Goal: Information Seeking & Learning: Learn about a topic

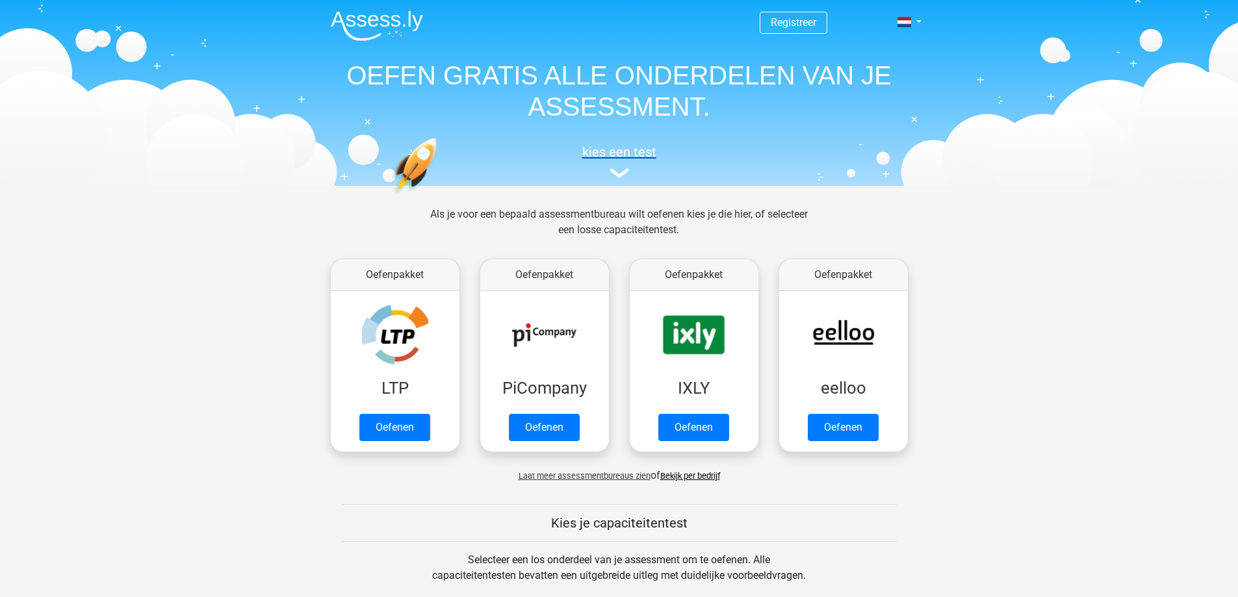
click at [625, 169] on img at bounding box center [619, 173] width 19 height 10
click at [922, 22] on div "Registreer Nederlands English" at bounding box center [619, 91] width 617 height 179
click at [918, 21] on link at bounding box center [905, 22] width 26 height 16
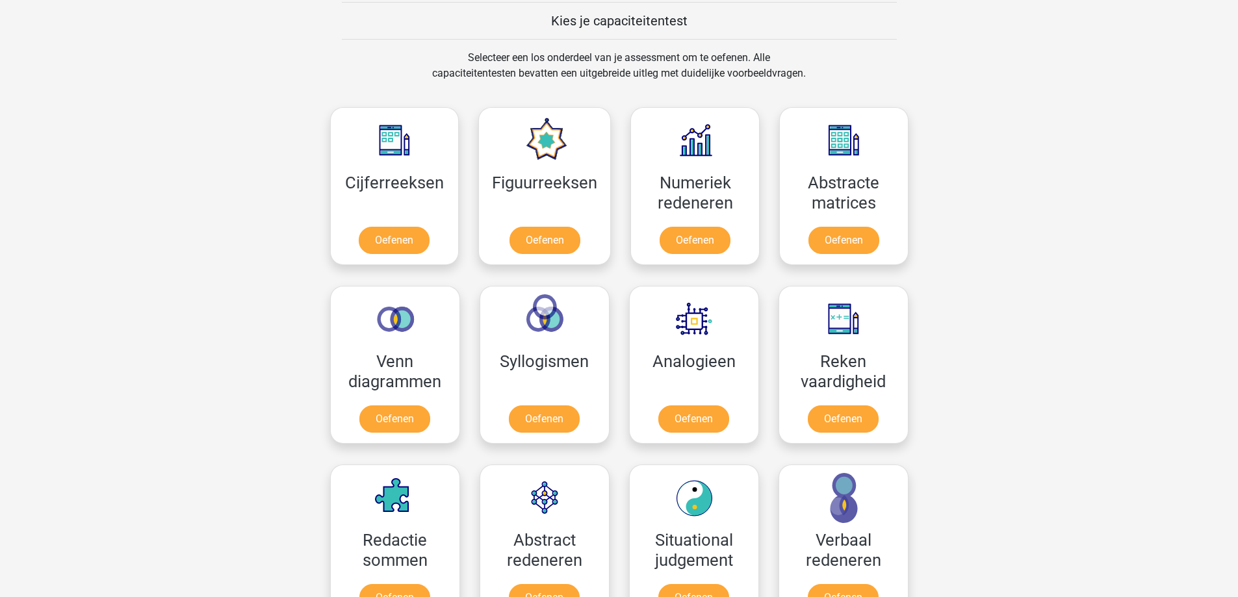
scroll to position [520, 0]
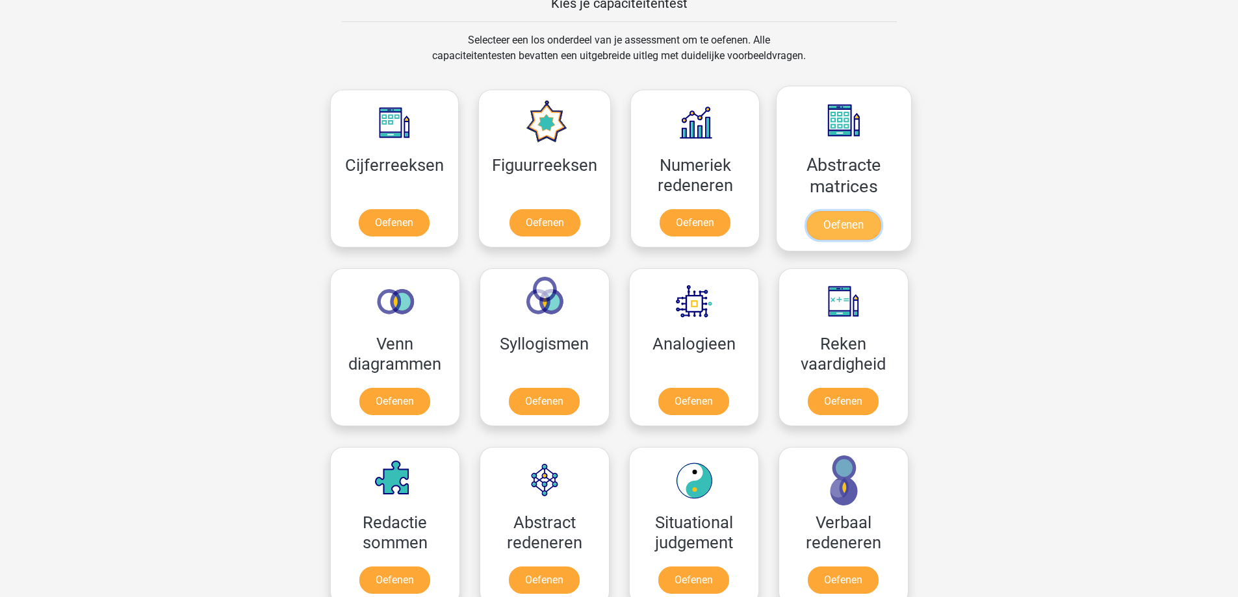
click at [856, 231] on link "Oefenen" at bounding box center [844, 225] width 74 height 29
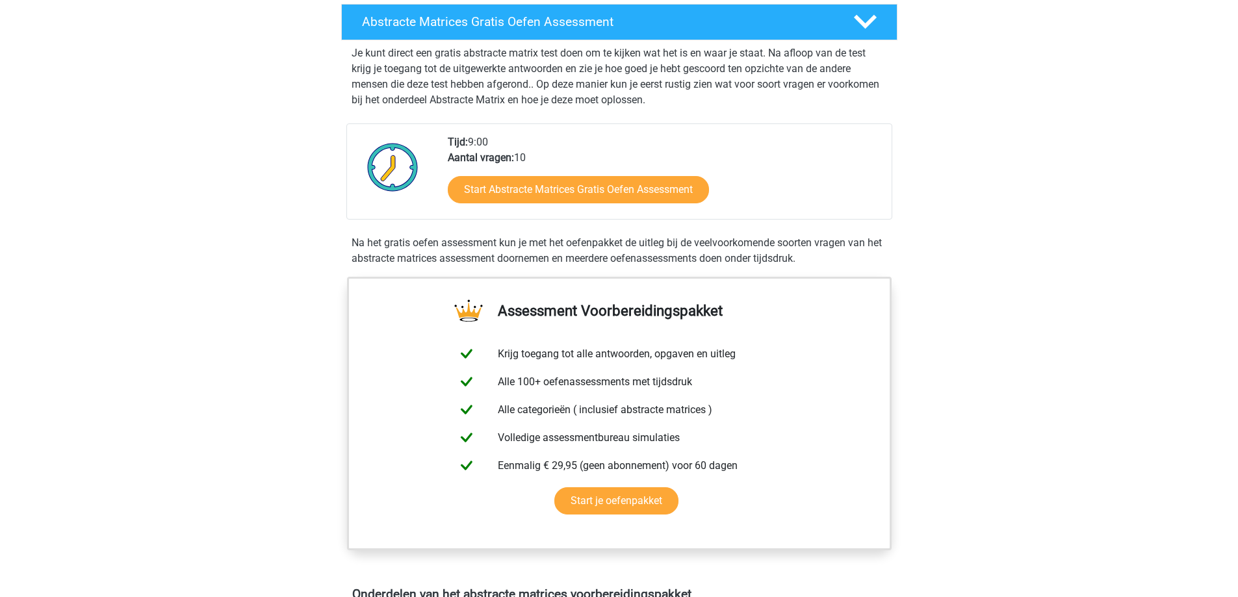
scroll to position [195, 0]
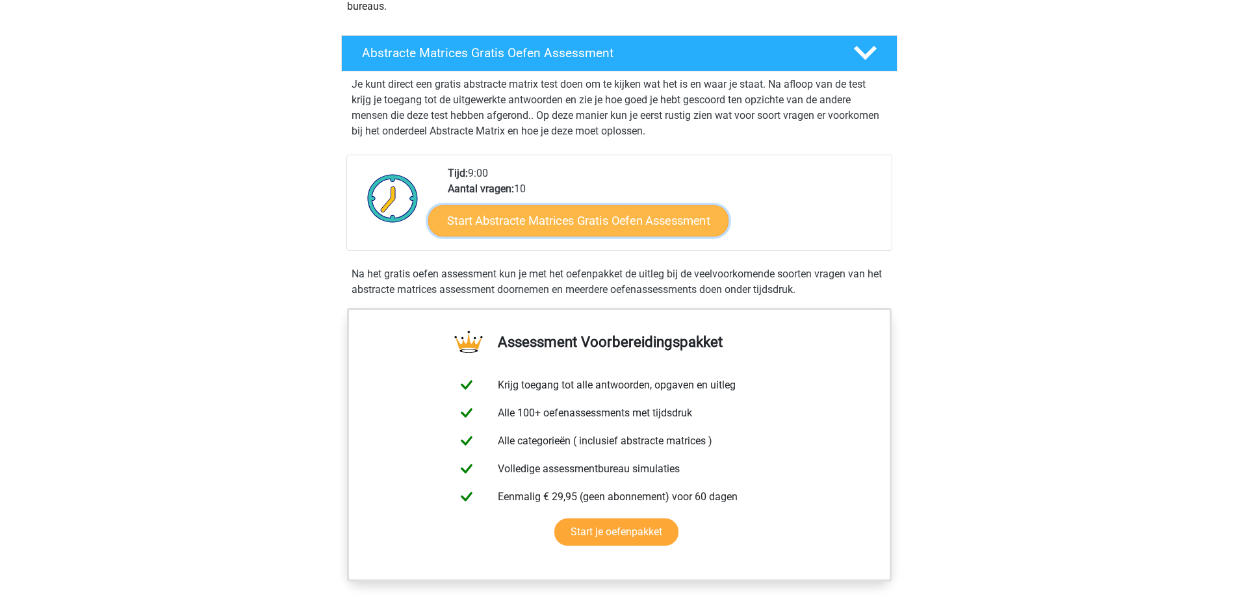
click at [575, 227] on link "Start Abstracte Matrices Gratis Oefen Assessment" at bounding box center [578, 220] width 300 height 31
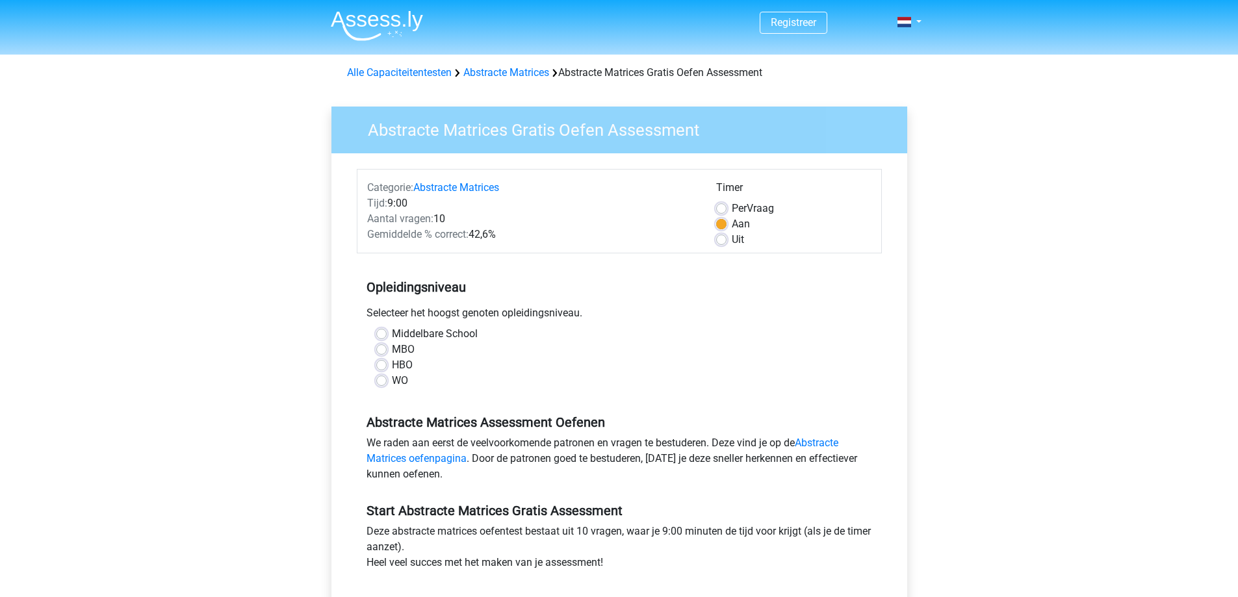
click at [406, 332] on label "Middelbare School" at bounding box center [435, 334] width 86 height 16
click at [387, 332] on input "Middelbare School" at bounding box center [381, 332] width 10 height 13
radio input "true"
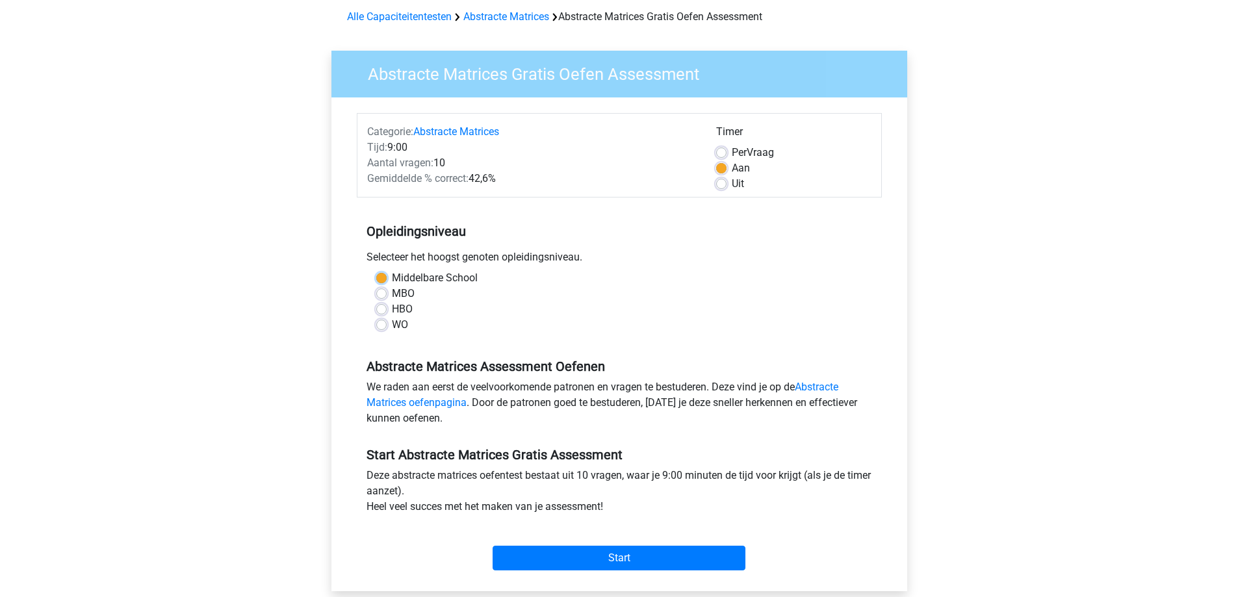
scroll to position [130, 0]
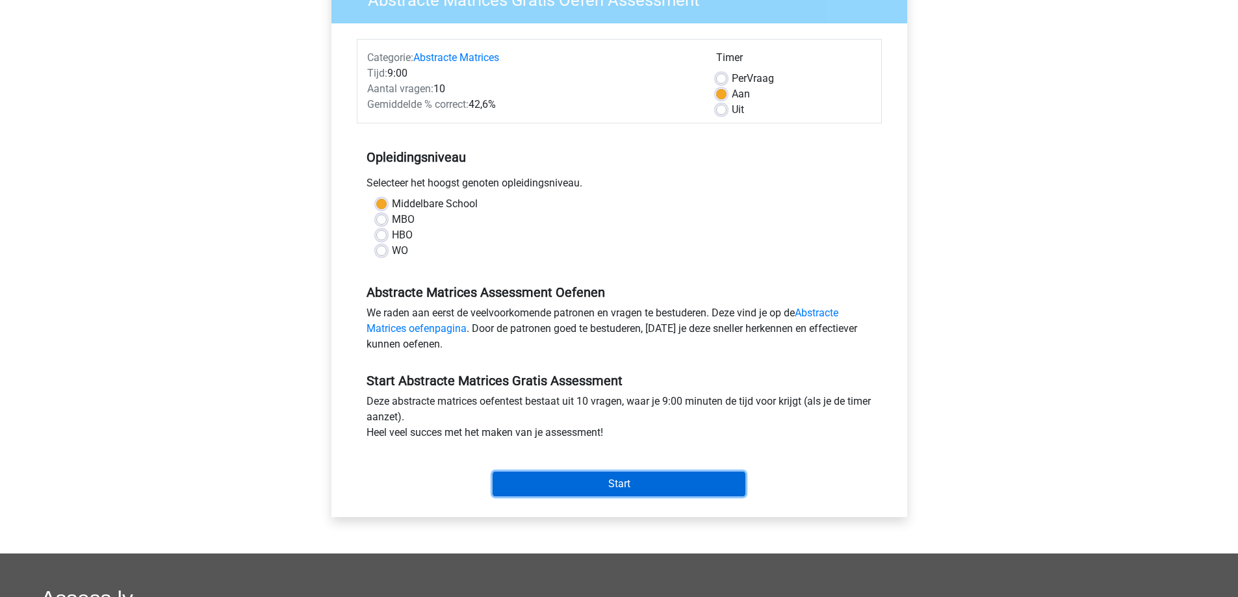
click at [640, 485] on input "Start" at bounding box center [619, 484] width 253 height 25
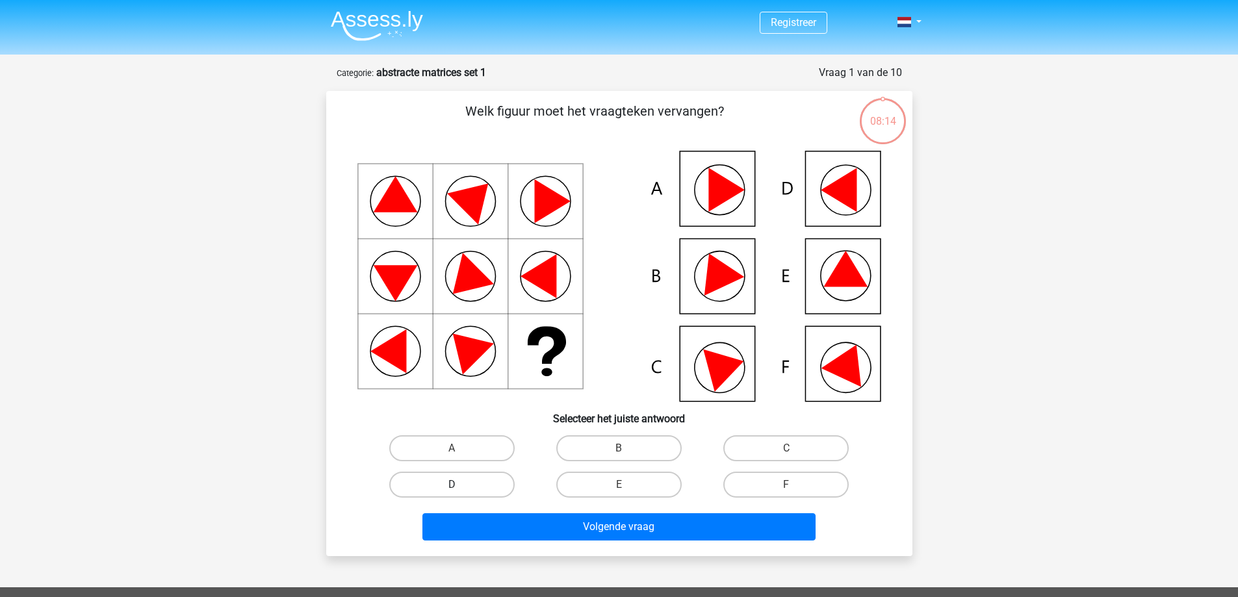
click at [451, 487] on label "D" at bounding box center [451, 485] width 125 height 26
click at [452, 487] on input "D" at bounding box center [456, 489] width 8 height 8
radio input "true"
click at [457, 490] on input "D" at bounding box center [456, 489] width 8 height 8
click at [602, 482] on label "E" at bounding box center [618, 485] width 125 height 26
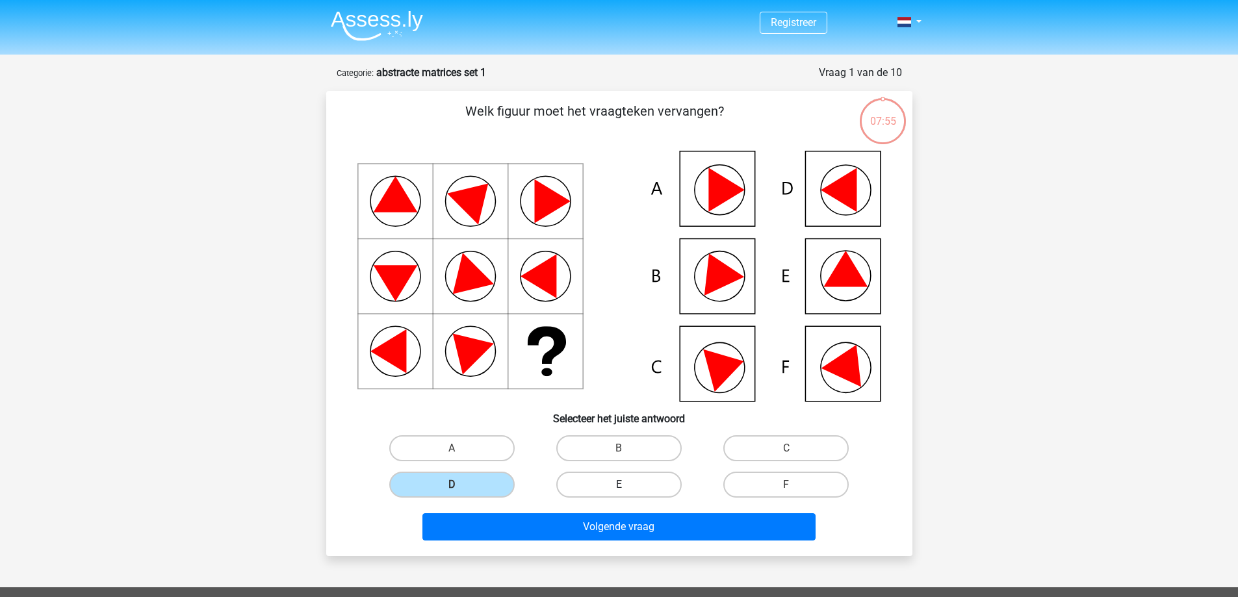
click at [619, 485] on input "E" at bounding box center [623, 489] width 8 height 8
radio input "true"
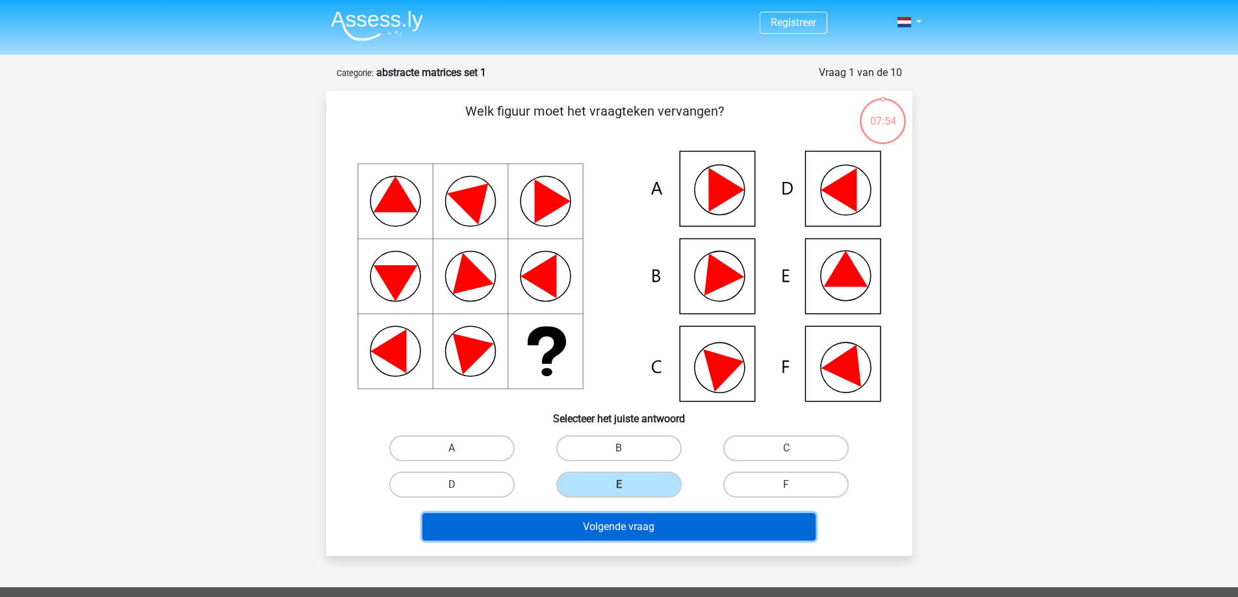
click at [650, 530] on button "Volgende vraag" at bounding box center [618, 526] width 393 height 27
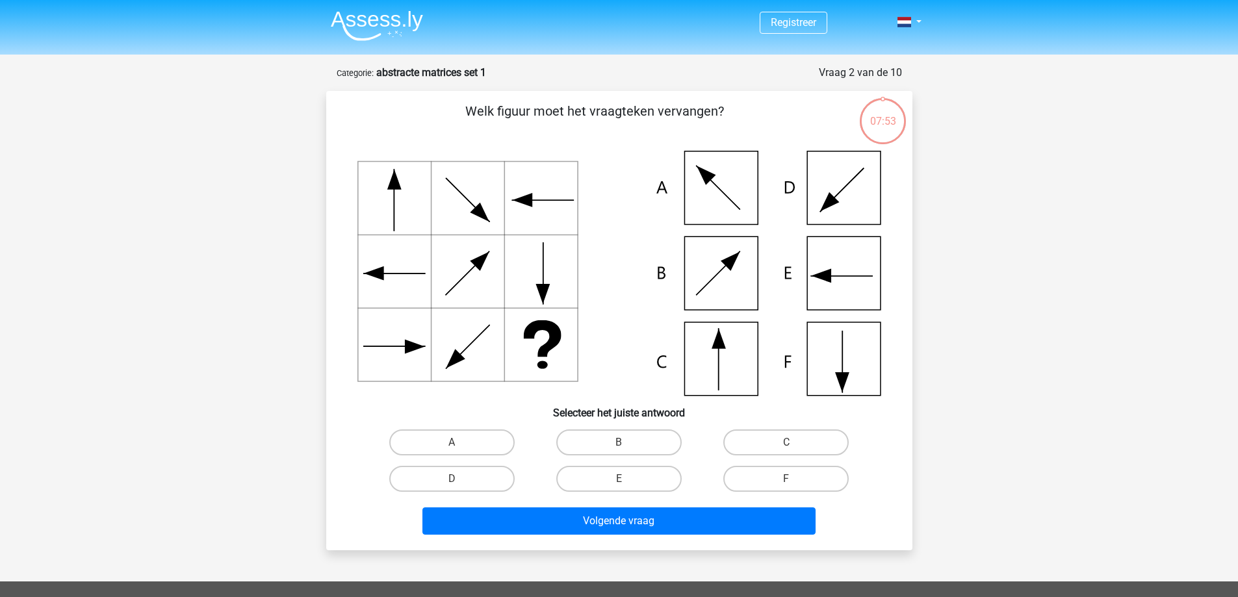
scroll to position [65, 0]
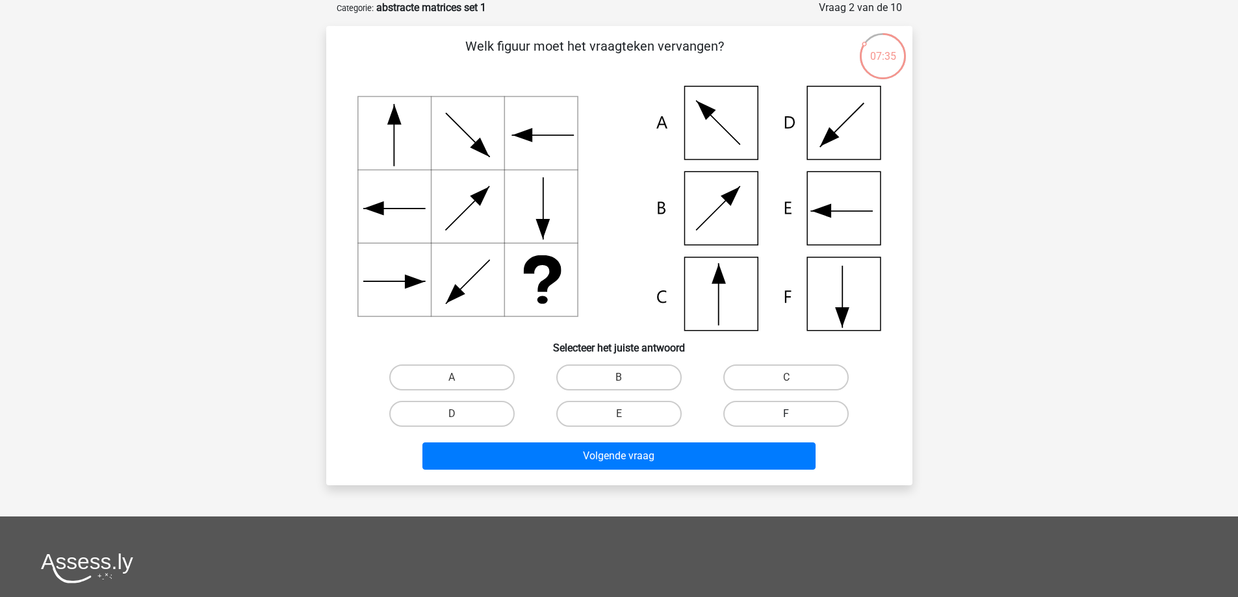
click at [771, 411] on label "F" at bounding box center [785, 414] width 125 height 26
click at [786, 414] on input "F" at bounding box center [790, 418] width 8 height 8
radio input "true"
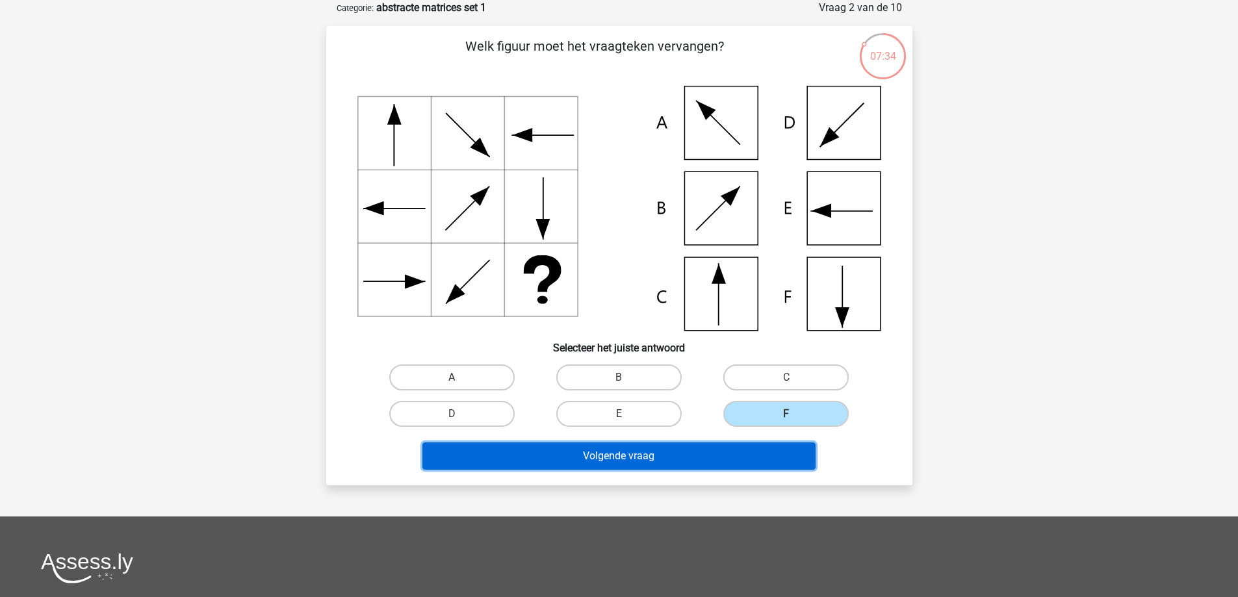
click at [680, 461] on button "Volgende vraag" at bounding box center [618, 456] width 393 height 27
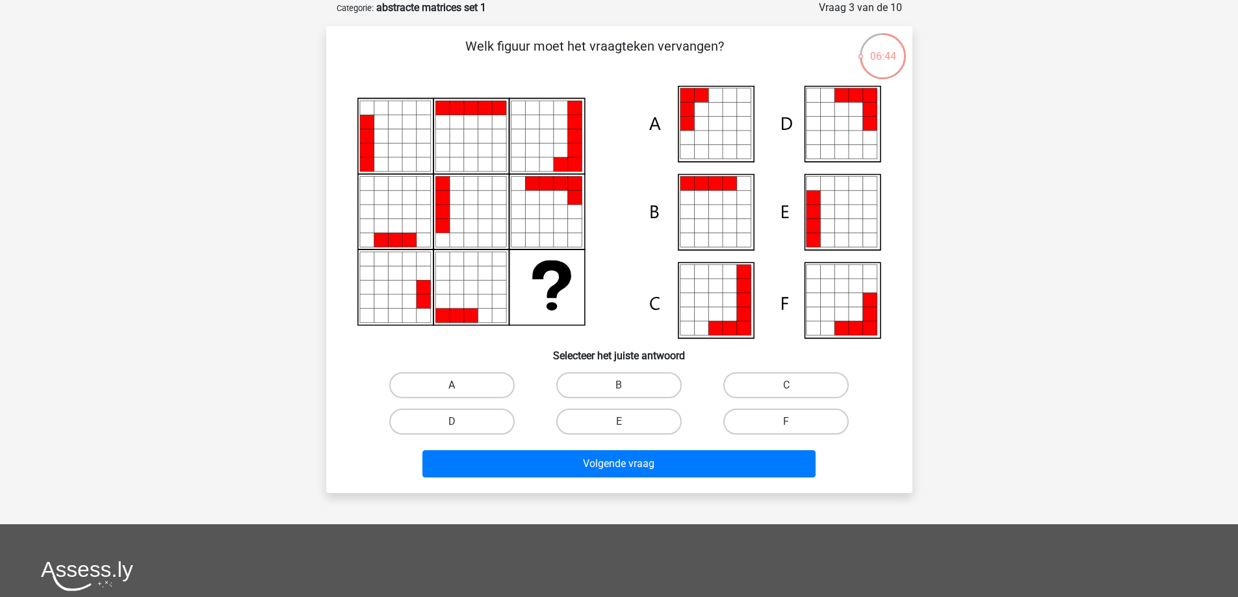
click at [424, 381] on label "A" at bounding box center [451, 385] width 125 height 26
click at [452, 385] on input "A" at bounding box center [456, 389] width 8 height 8
radio input "true"
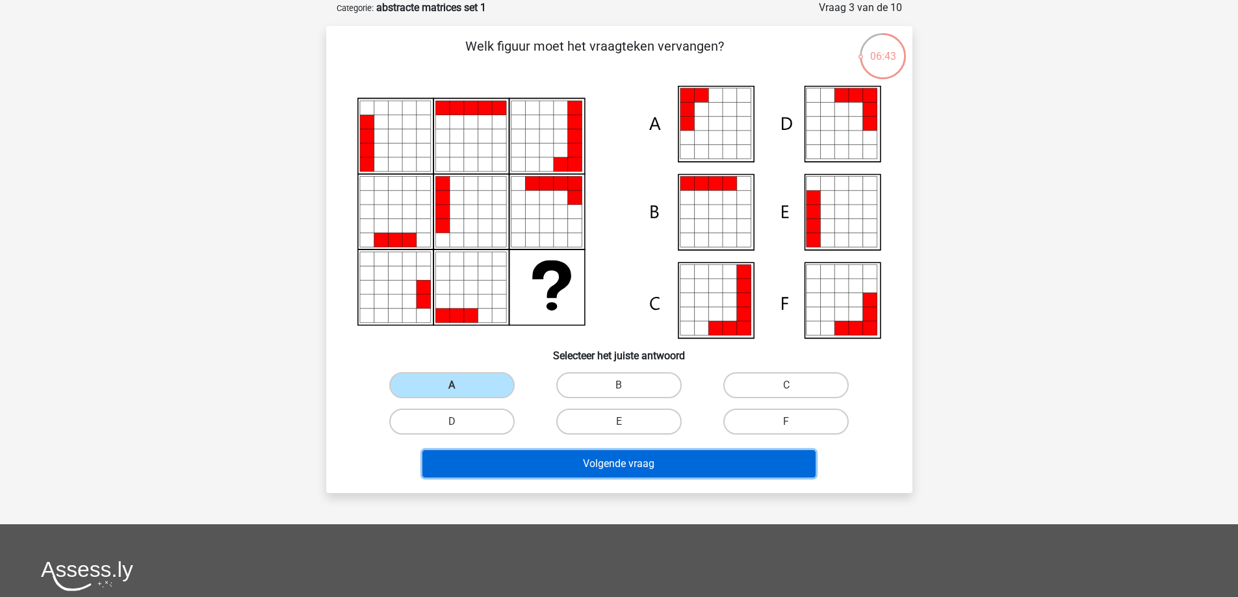
click at [612, 475] on button "Volgende vraag" at bounding box center [618, 463] width 393 height 27
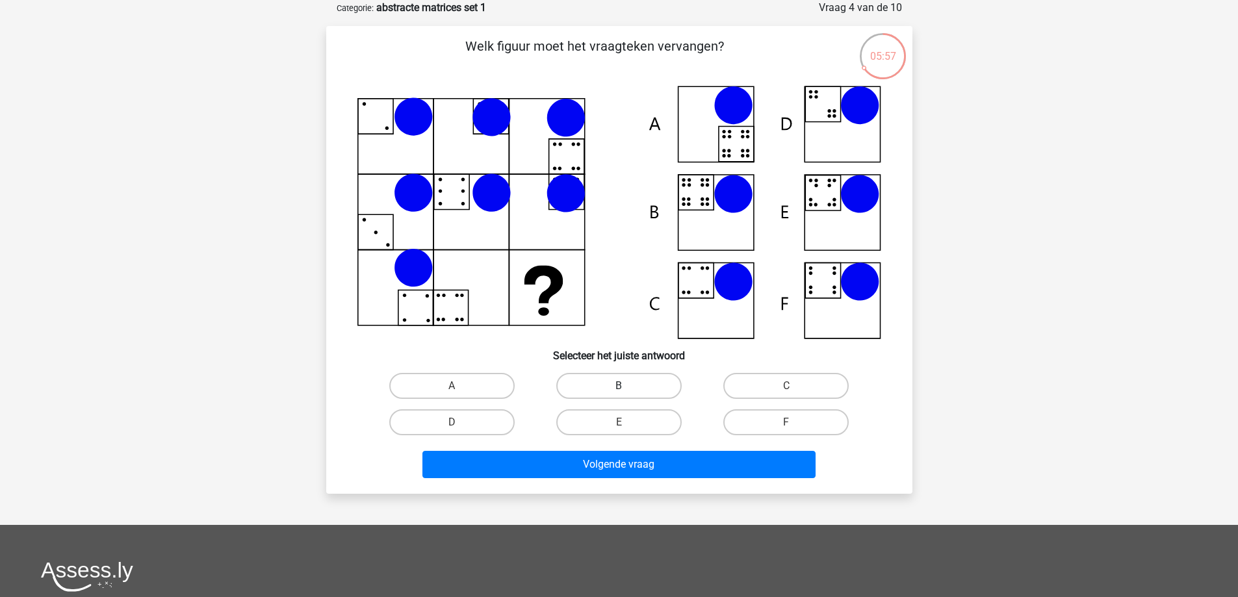
click at [617, 387] on label "B" at bounding box center [618, 386] width 125 height 26
click at [619, 387] on input "B" at bounding box center [623, 390] width 8 height 8
radio input "true"
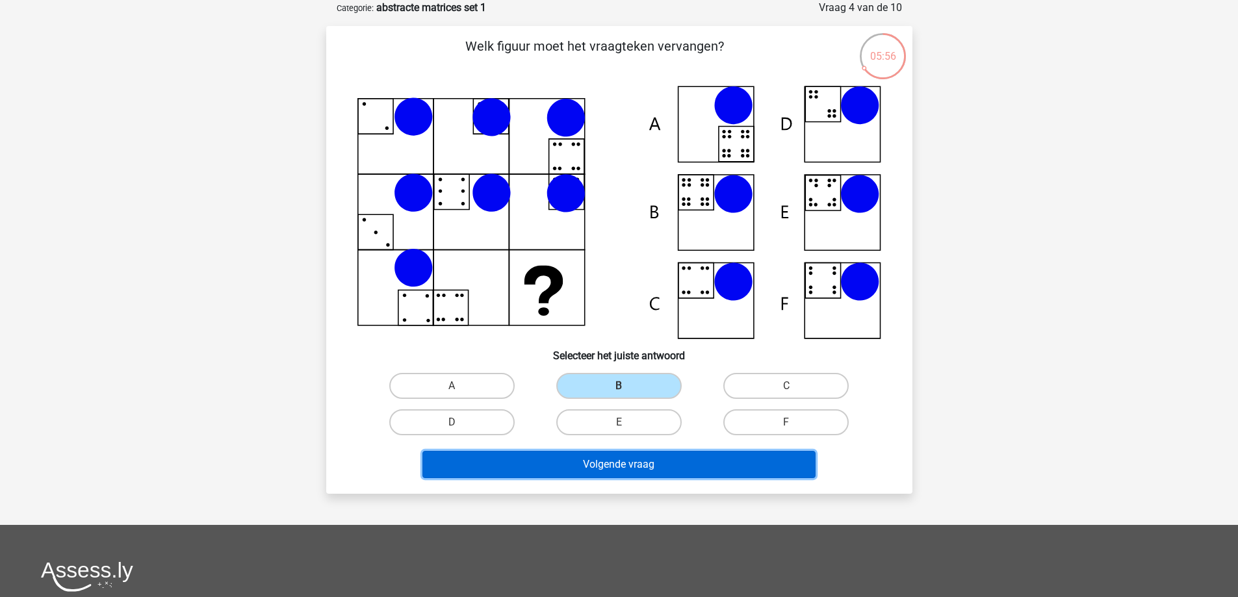
click at [638, 465] on button "Volgende vraag" at bounding box center [618, 464] width 393 height 27
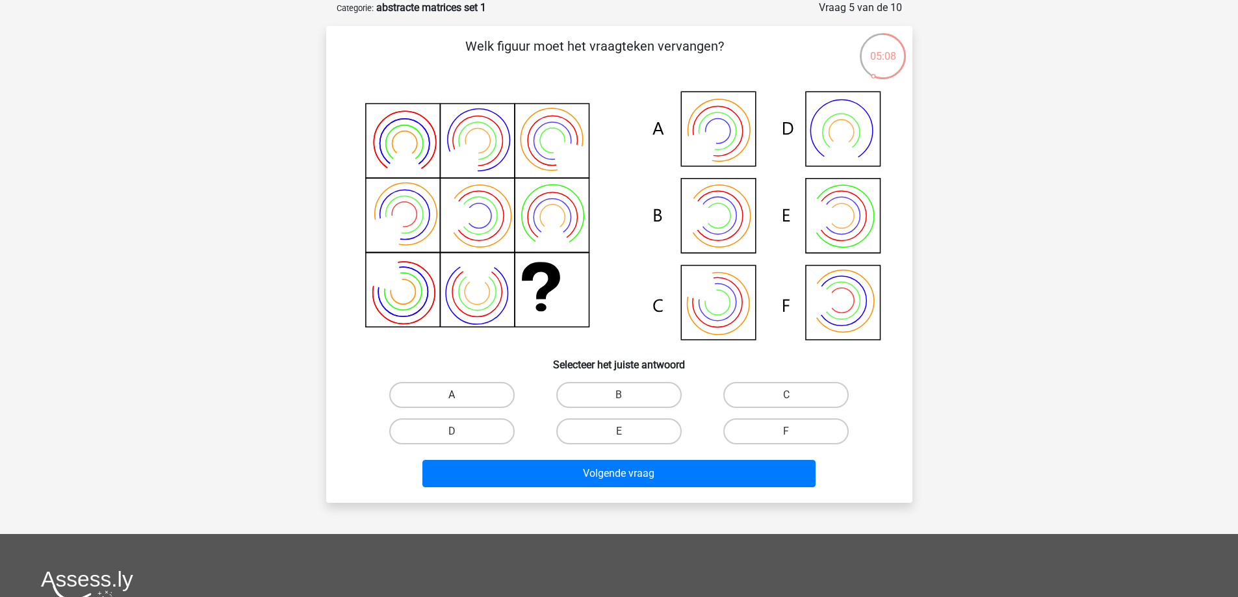
click at [466, 387] on label "A" at bounding box center [451, 395] width 125 height 26
click at [460, 395] on input "A" at bounding box center [456, 399] width 8 height 8
radio input "true"
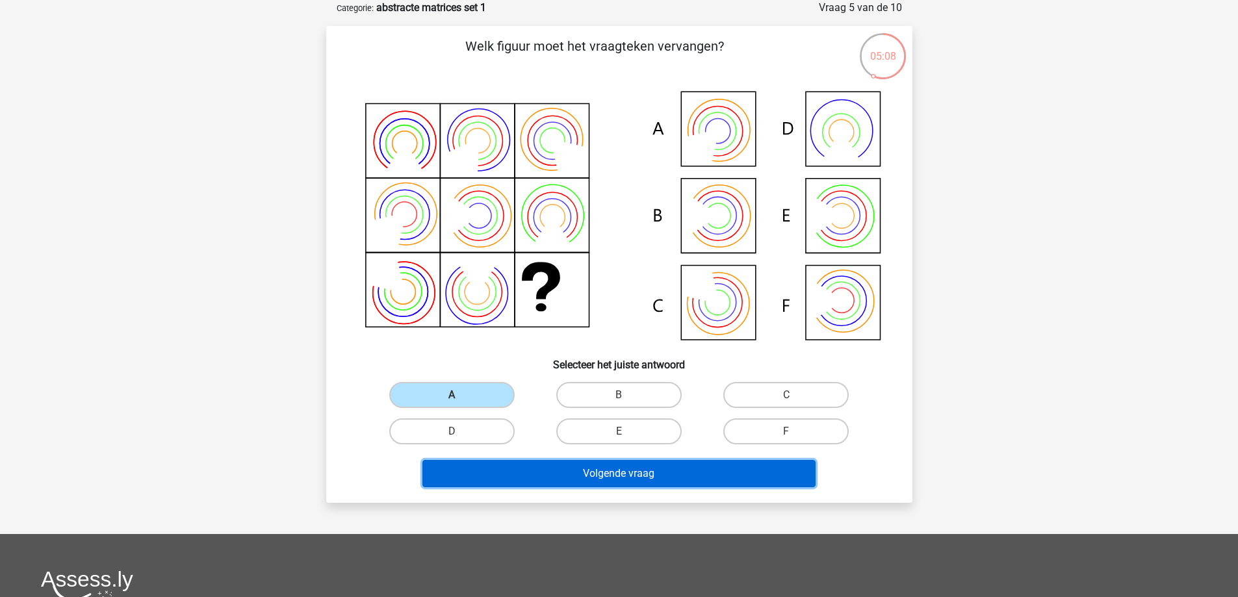
click at [623, 476] on button "Volgende vraag" at bounding box center [618, 473] width 393 height 27
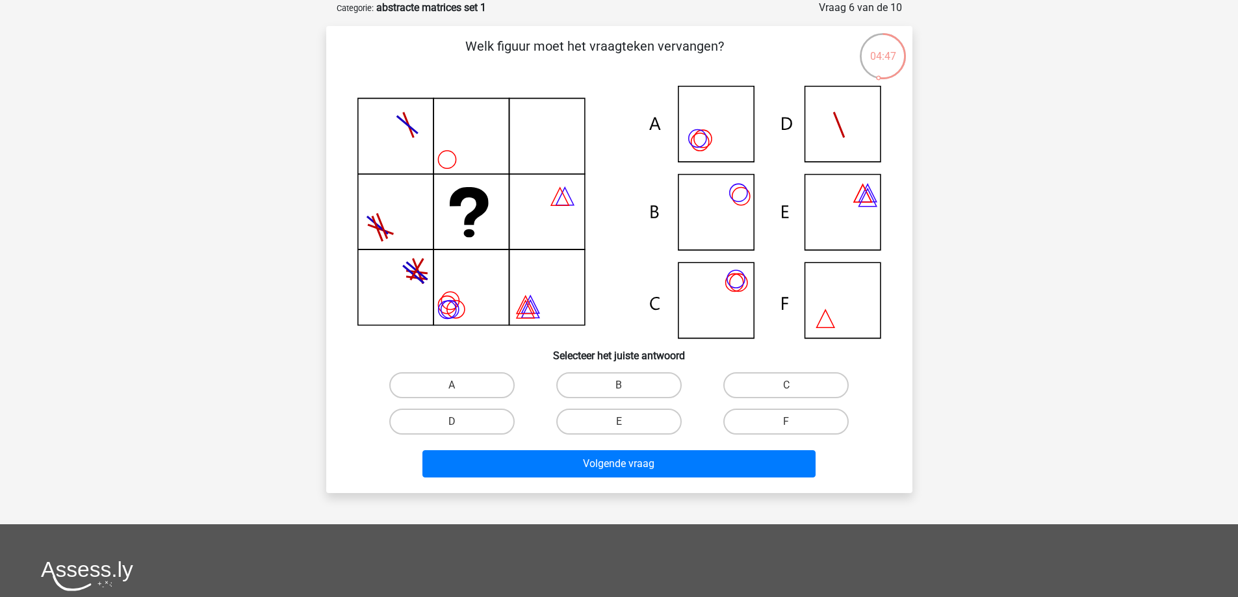
click at [732, 215] on icon at bounding box center [619, 212] width 524 height 253
click at [593, 389] on label "B" at bounding box center [618, 385] width 125 height 26
click at [619, 389] on input "B" at bounding box center [623, 389] width 8 height 8
radio input "true"
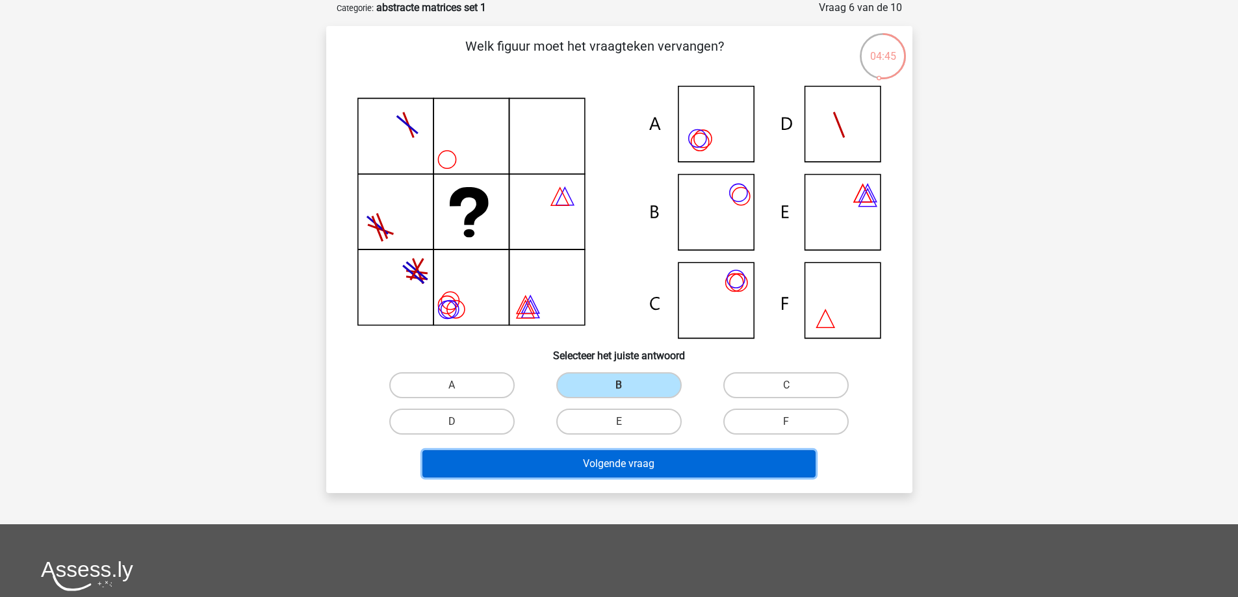
click at [609, 472] on button "Volgende vraag" at bounding box center [618, 463] width 393 height 27
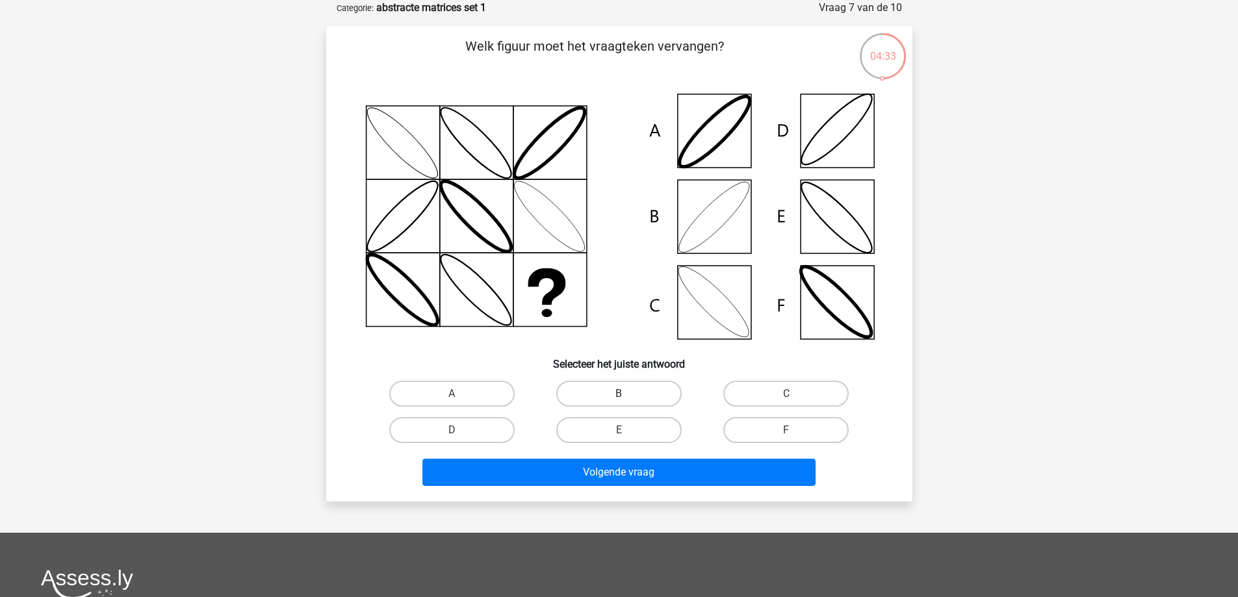
click at [601, 391] on label "B" at bounding box center [618, 394] width 125 height 26
click at [619, 394] on input "B" at bounding box center [623, 398] width 8 height 8
radio input "true"
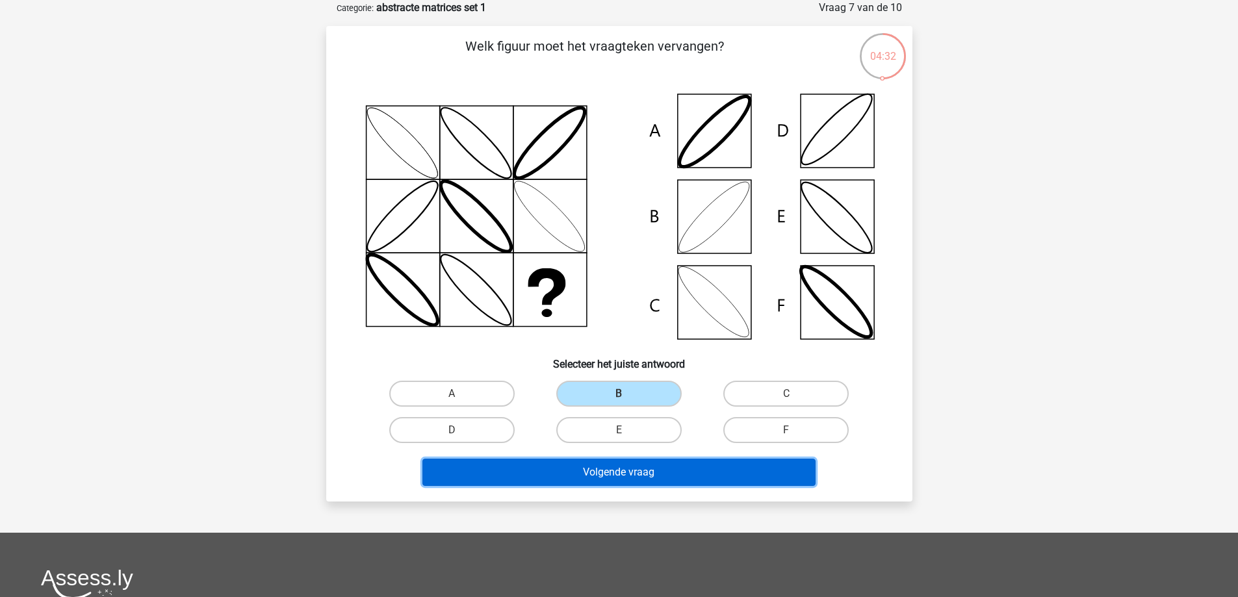
click at [629, 481] on button "Volgende vraag" at bounding box center [618, 472] width 393 height 27
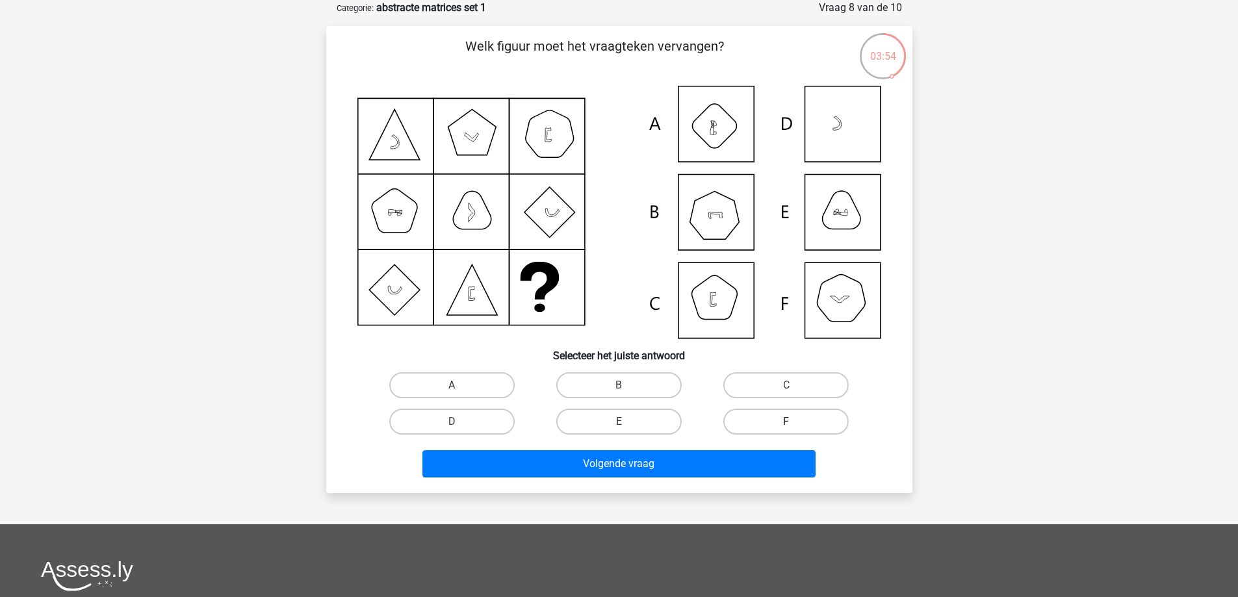
click at [799, 417] on label "F" at bounding box center [785, 422] width 125 height 26
click at [795, 422] on input "F" at bounding box center [790, 426] width 8 height 8
radio input "true"
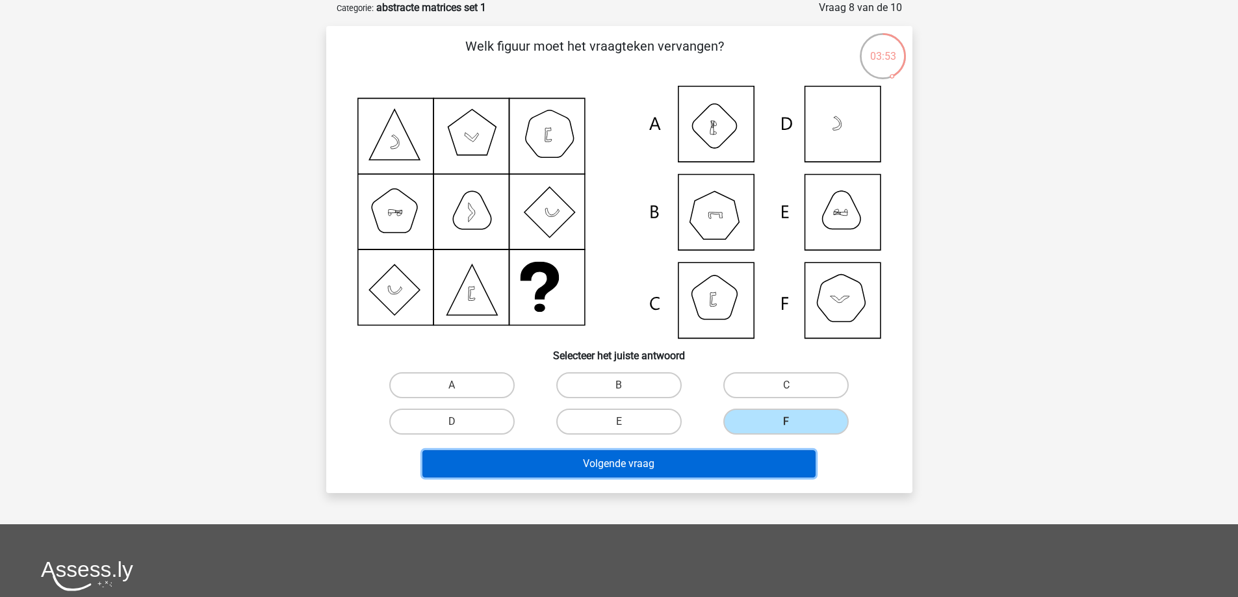
click at [656, 469] on button "Volgende vraag" at bounding box center [618, 463] width 393 height 27
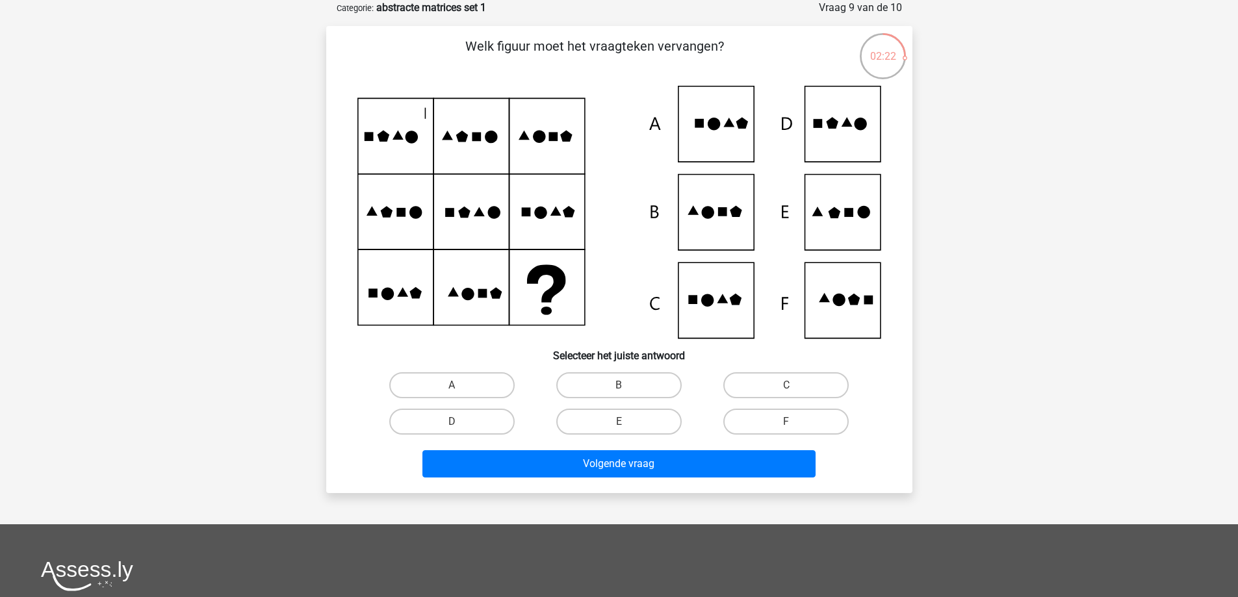
click at [846, 220] on icon at bounding box center [619, 212] width 524 height 253
click at [608, 432] on label "E" at bounding box center [618, 422] width 125 height 26
click at [619, 430] on input "E" at bounding box center [623, 426] width 8 height 8
radio input "true"
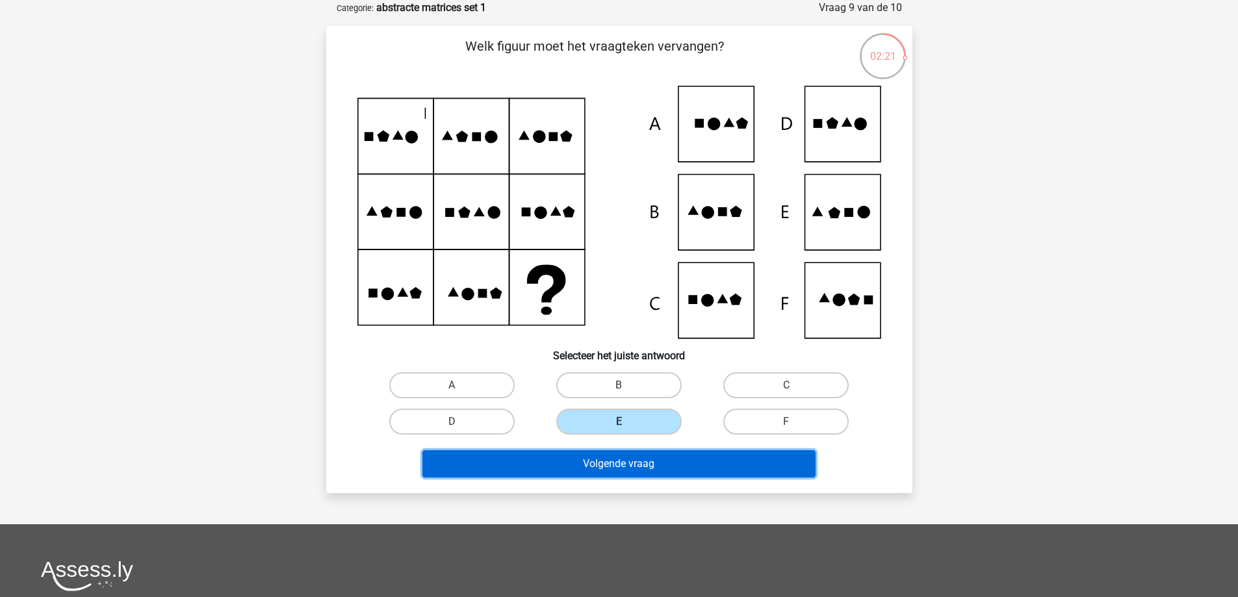
click at [649, 469] on button "Volgende vraag" at bounding box center [618, 463] width 393 height 27
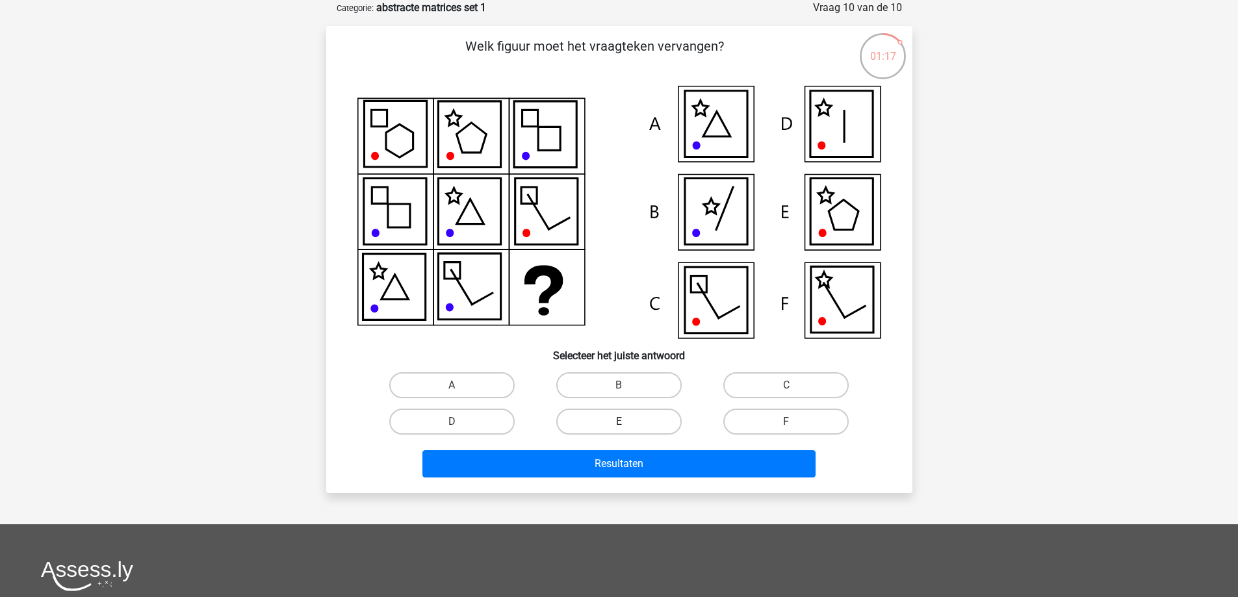
click at [636, 433] on label "E" at bounding box center [618, 422] width 125 height 26
click at [627, 430] on input "E" at bounding box center [623, 426] width 8 height 8
radio input "true"
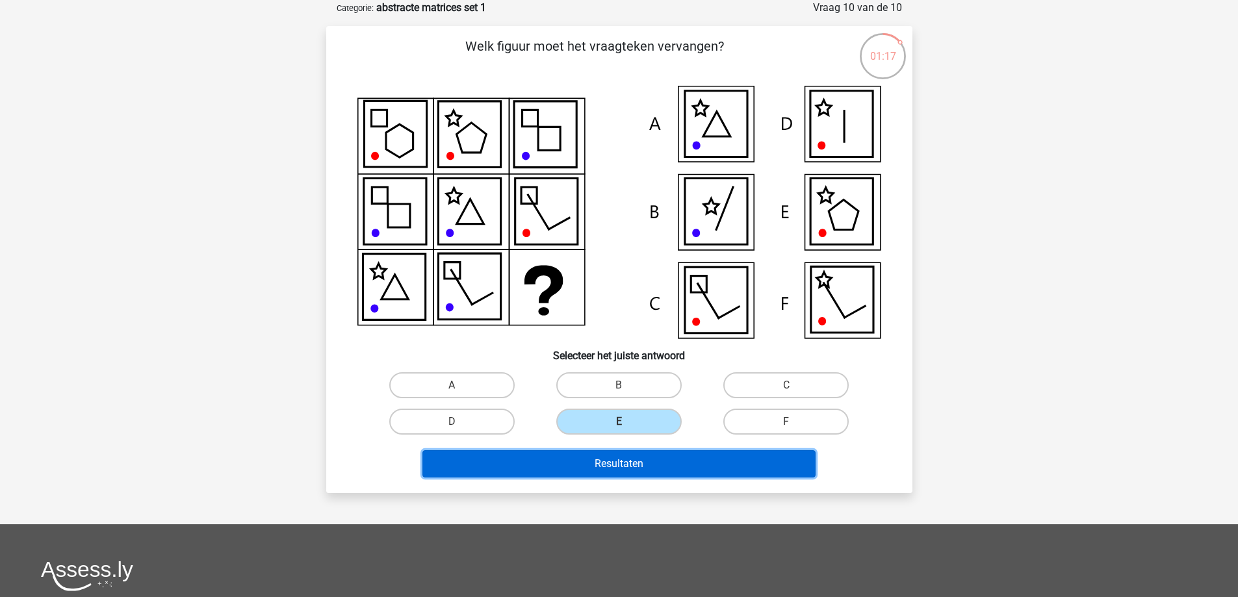
click at [634, 472] on button "Resultaten" at bounding box center [618, 463] width 393 height 27
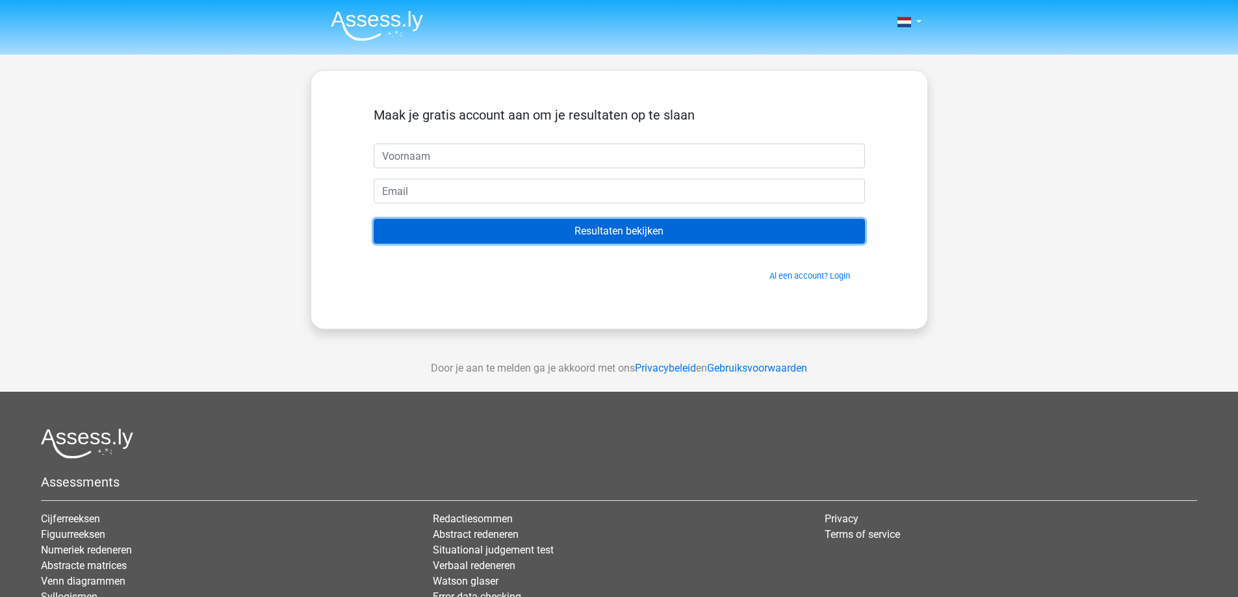
click at [584, 230] on input "Resultaten bekijken" at bounding box center [619, 231] width 491 height 25
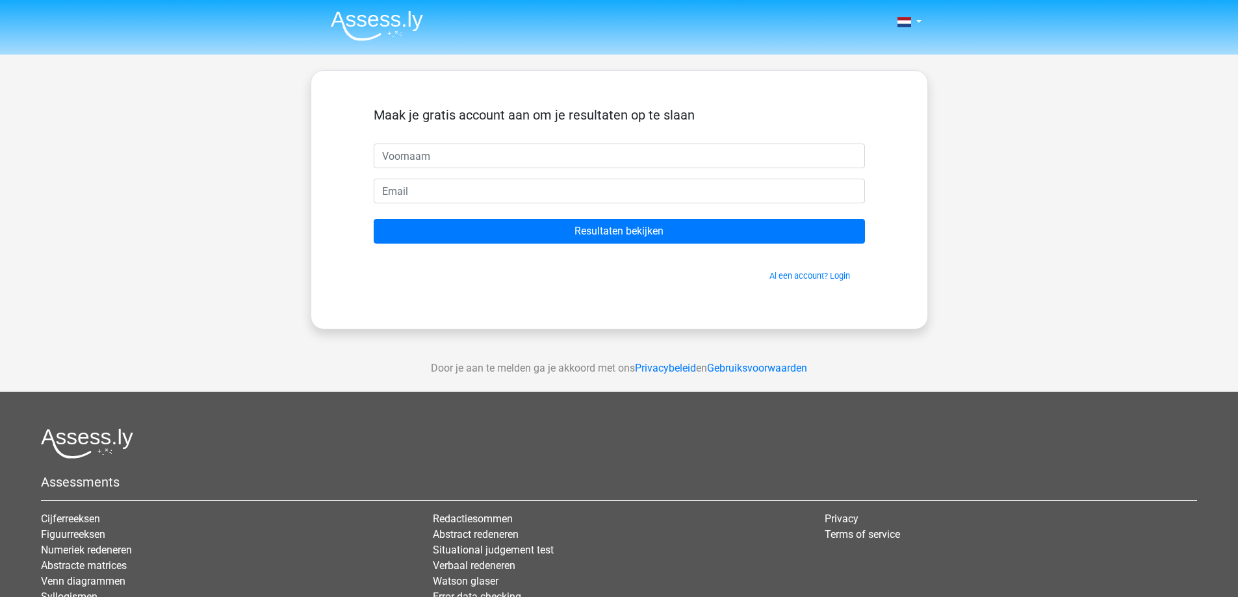
click at [460, 140] on div "Maak je gratis account aan om je resultaten op te slaan" at bounding box center [619, 125] width 491 height 36
click at [461, 149] on input "text" at bounding box center [619, 156] width 491 height 25
type input "[PERSON_NAME]"
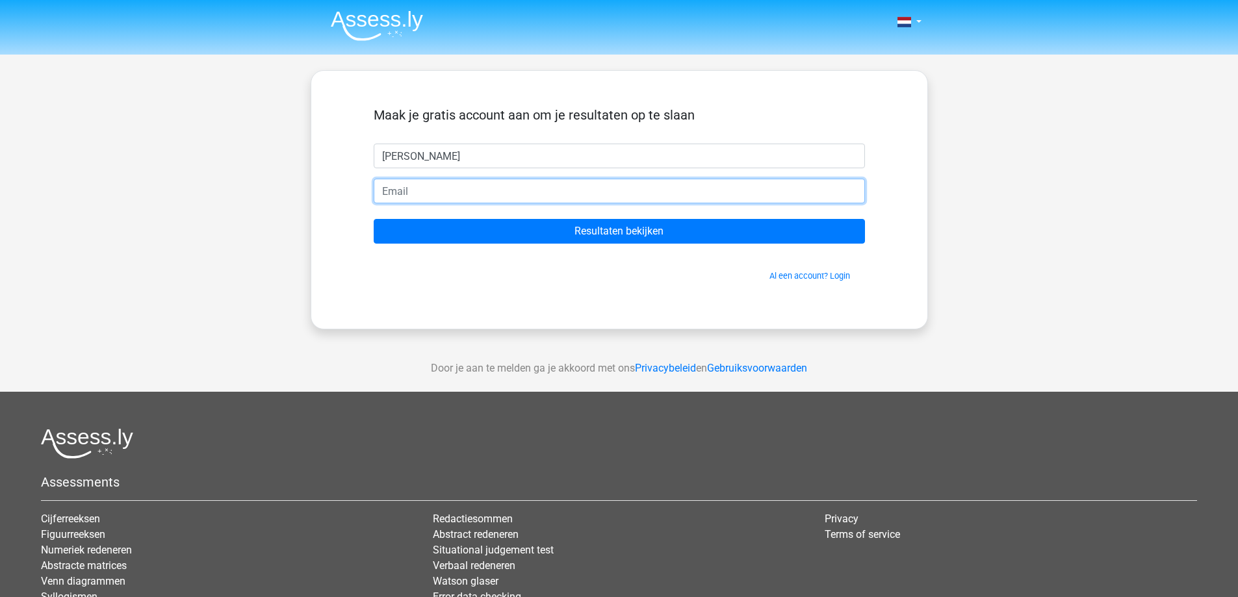
click at [454, 194] on input "email" at bounding box center [619, 191] width 491 height 25
type input "[EMAIL_ADDRESS][DOMAIN_NAME]"
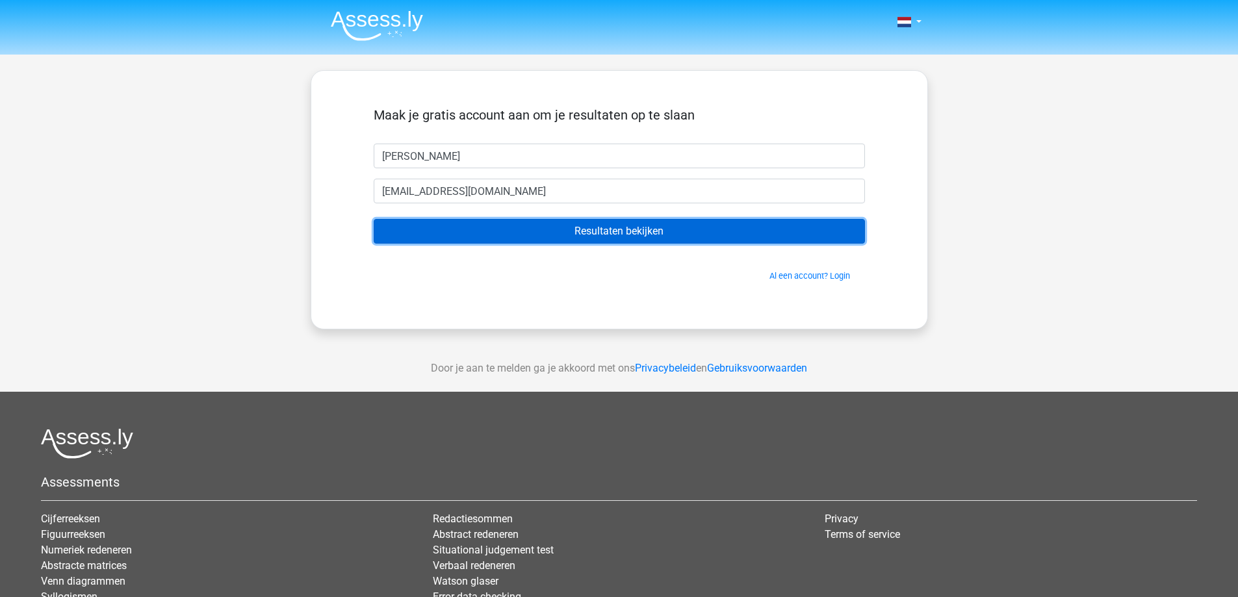
click at [575, 235] on input "Resultaten bekijken" at bounding box center [619, 231] width 491 height 25
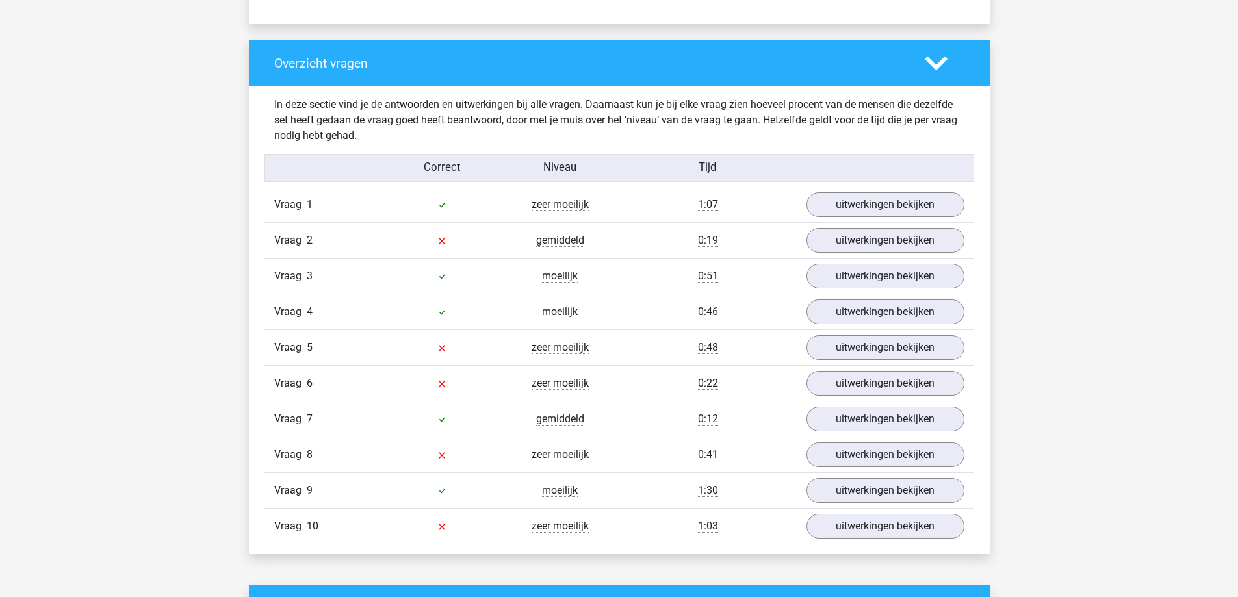
scroll to position [975, 0]
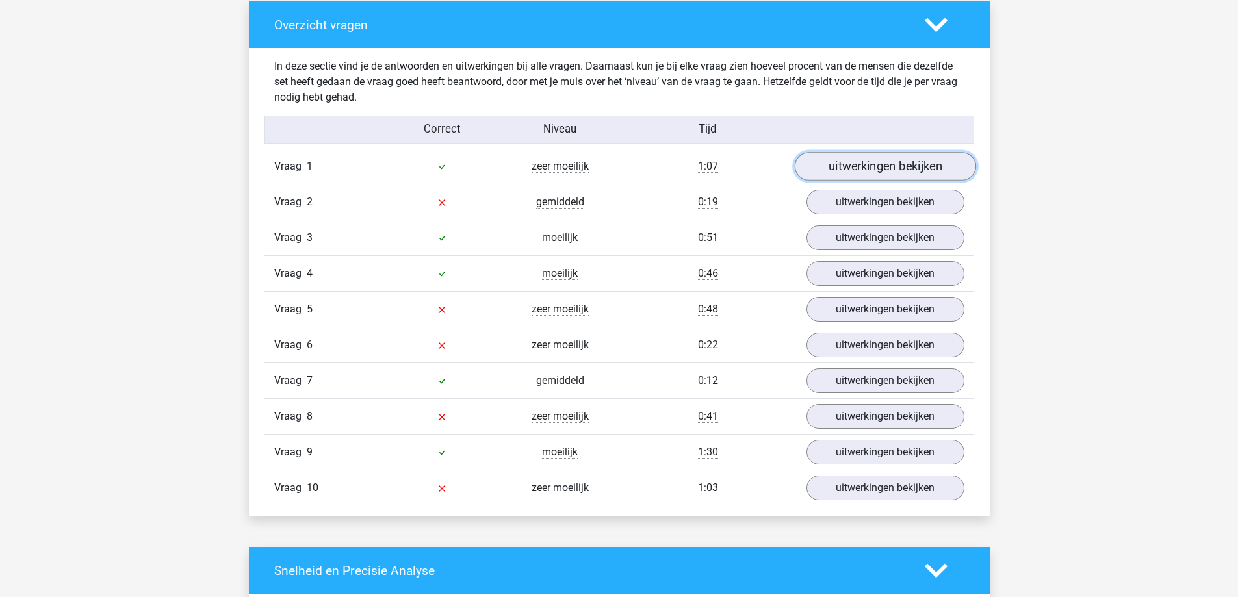
click at [890, 174] on link "uitwerkingen bekijken" at bounding box center [884, 167] width 181 height 29
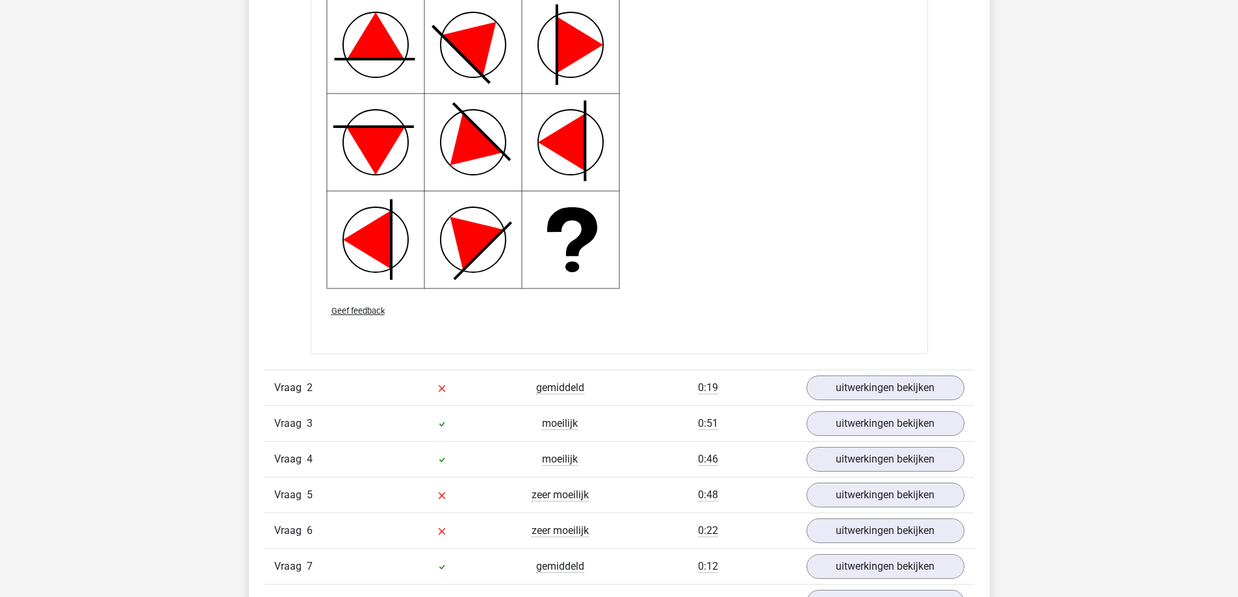
scroll to position [1755, 0]
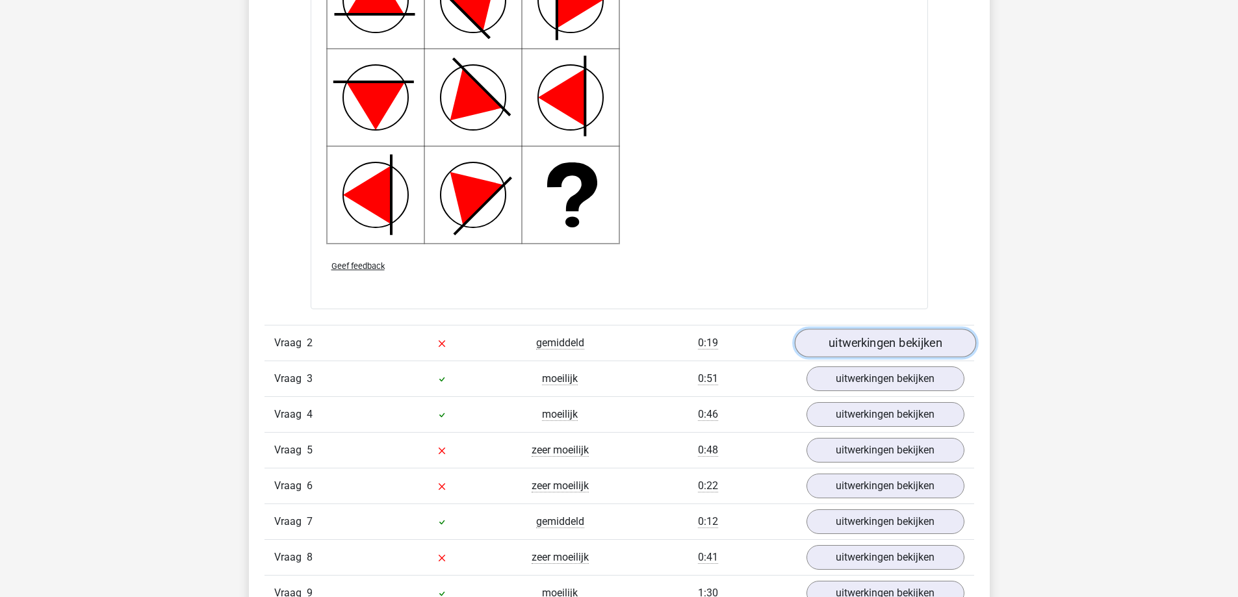
click at [902, 340] on link "uitwerkingen bekijken" at bounding box center [884, 343] width 181 height 29
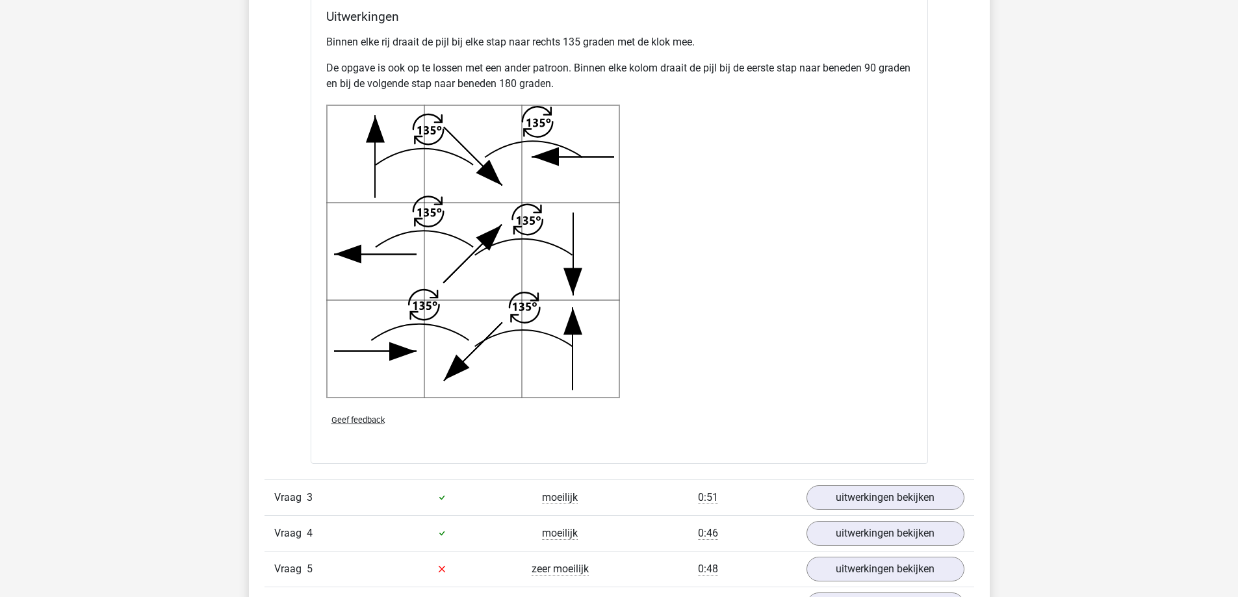
scroll to position [2665, 0]
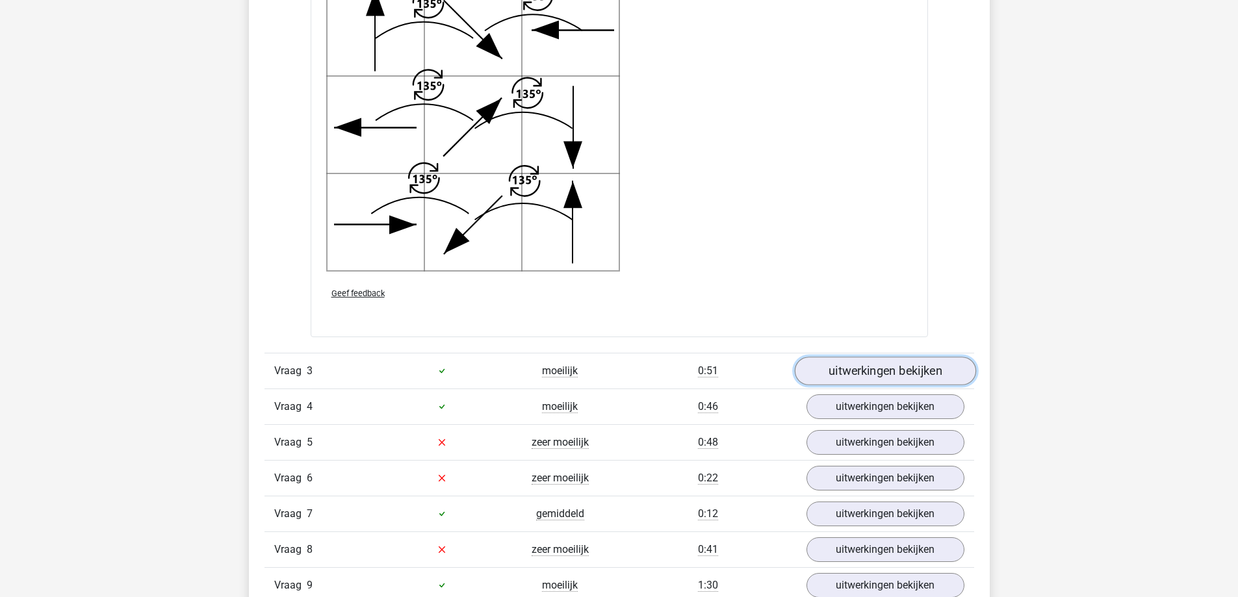
click at [862, 367] on link "uitwerkingen bekijken" at bounding box center [884, 371] width 181 height 29
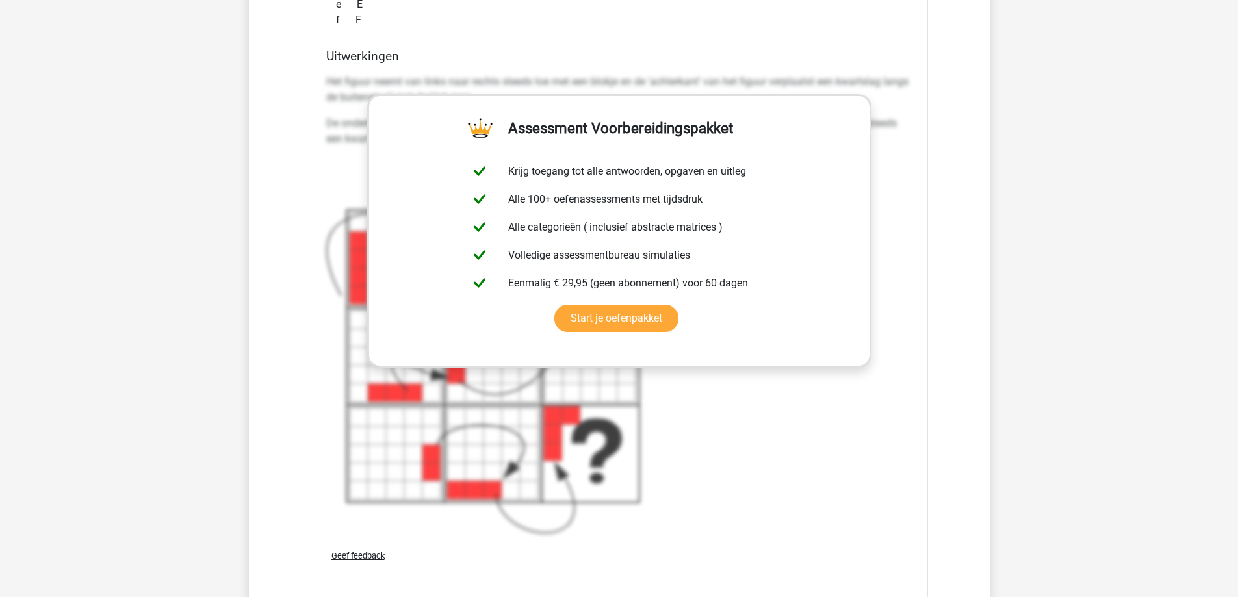
scroll to position [3639, 0]
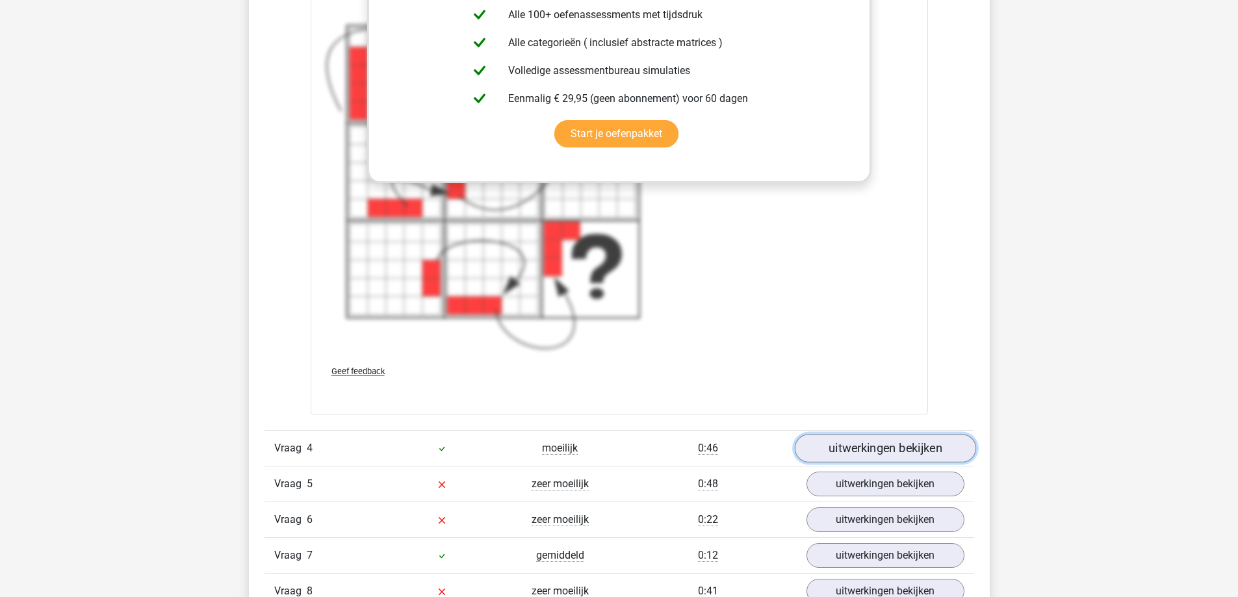
click at [865, 443] on link "uitwerkingen bekijken" at bounding box center [884, 448] width 181 height 29
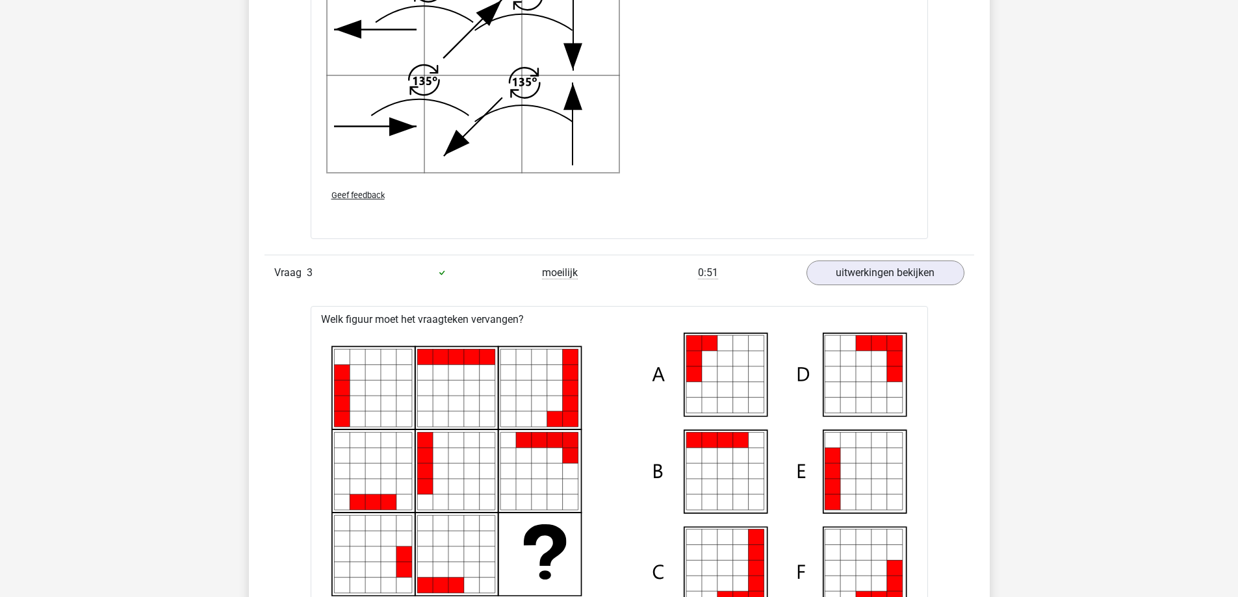
scroll to position [2665, 0]
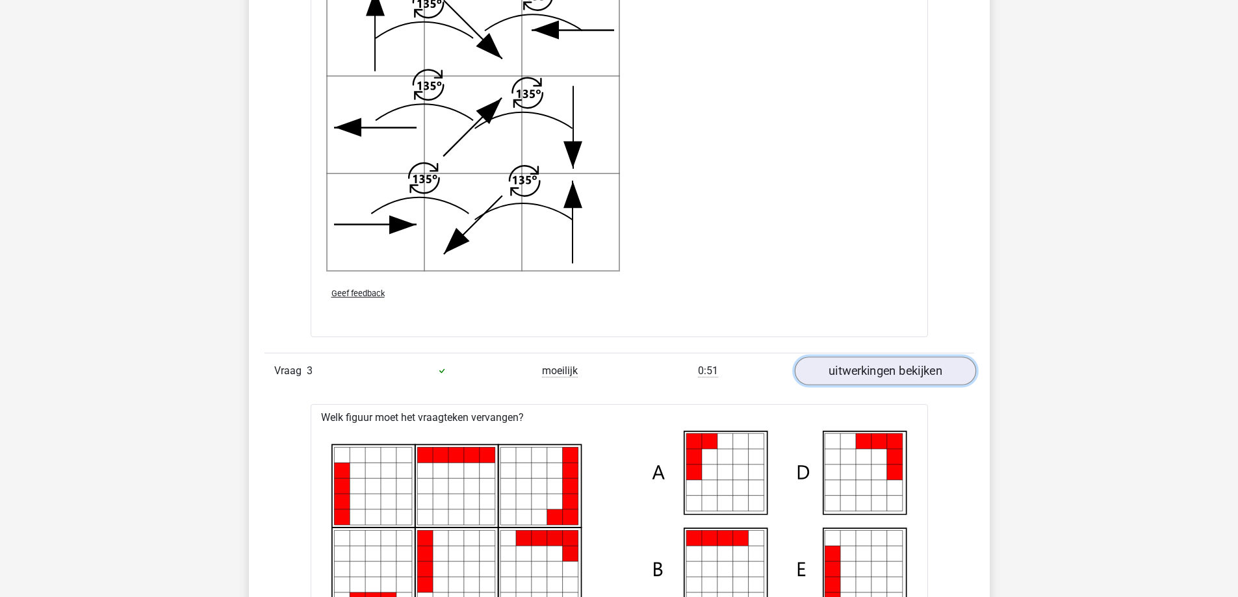
click at [877, 370] on link "uitwerkingen bekijken" at bounding box center [884, 371] width 181 height 29
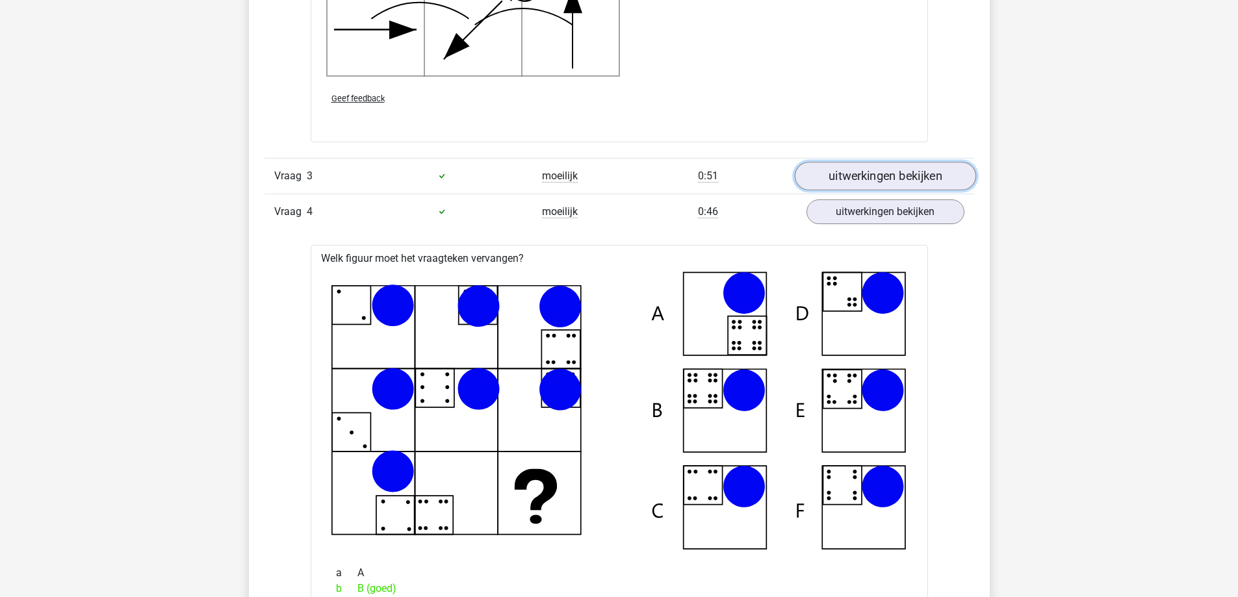
click at [883, 176] on link "uitwerkingen bekijken" at bounding box center [884, 176] width 181 height 29
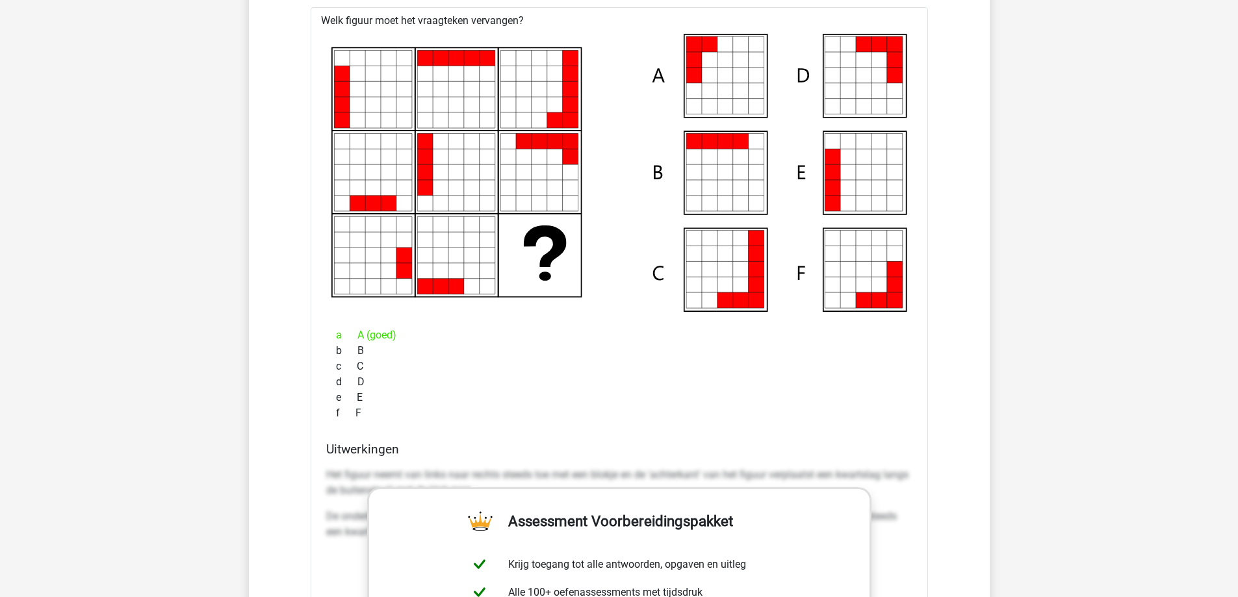
scroll to position [2925, 0]
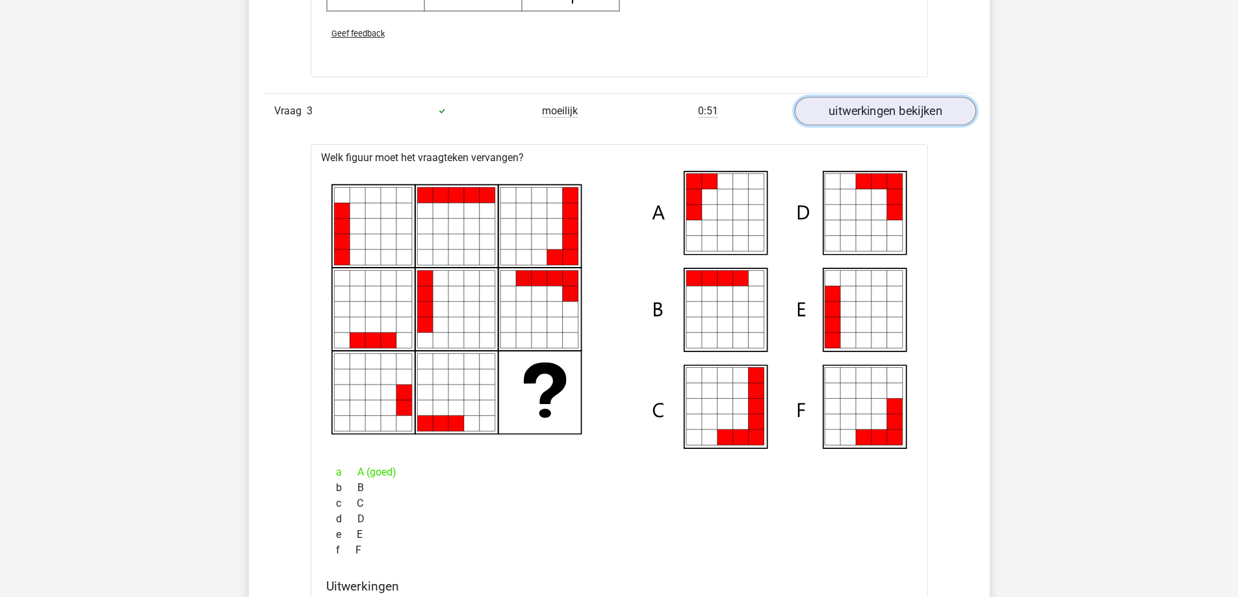
click at [888, 120] on link "uitwerkingen bekijken" at bounding box center [884, 111] width 181 height 29
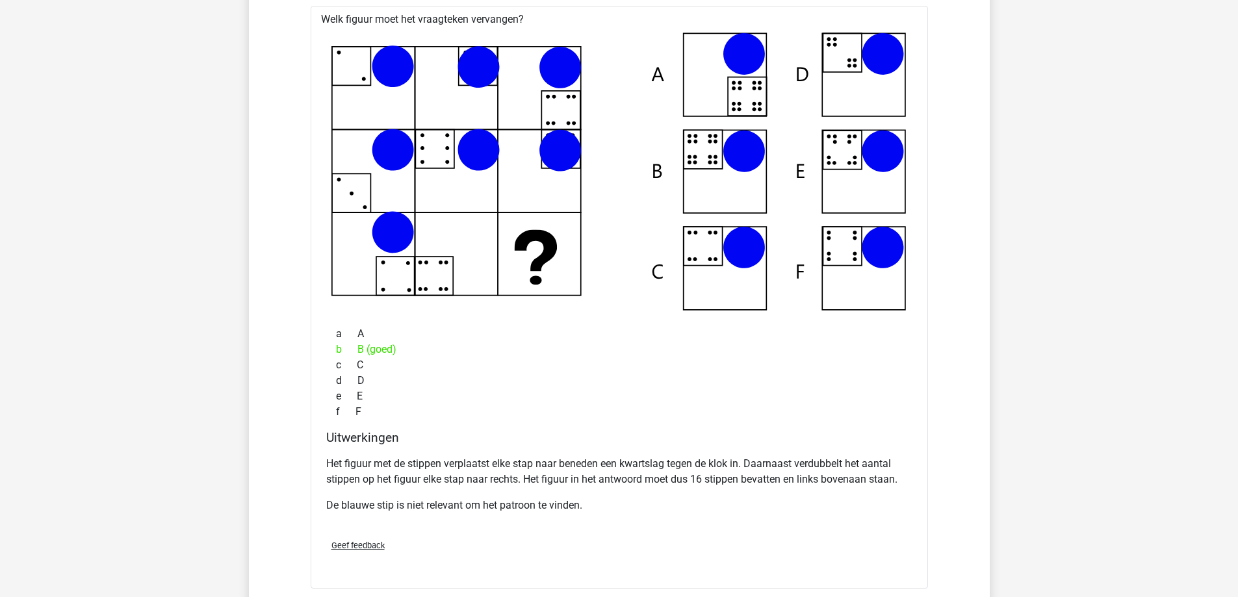
scroll to position [2990, 0]
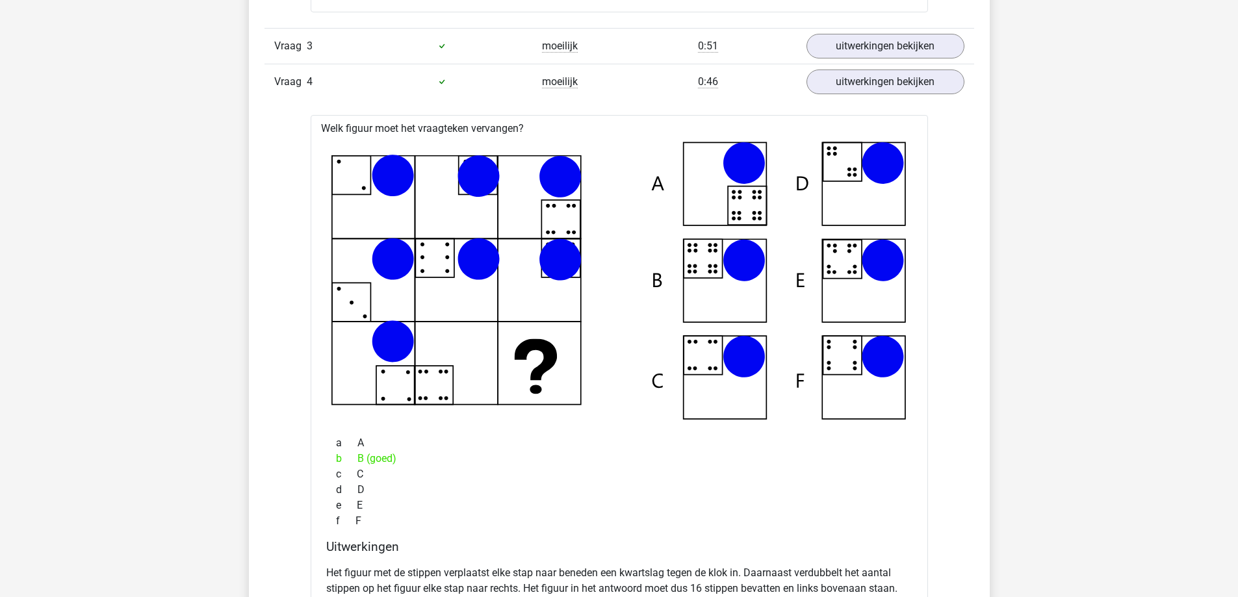
click at [888, 96] on div "Vraag 4 moeilijk 0:46 uitwerkingen bekijken" at bounding box center [620, 82] width 710 height 36
click at [877, 89] on link "uitwerkingen bekijken" at bounding box center [884, 82] width 181 height 29
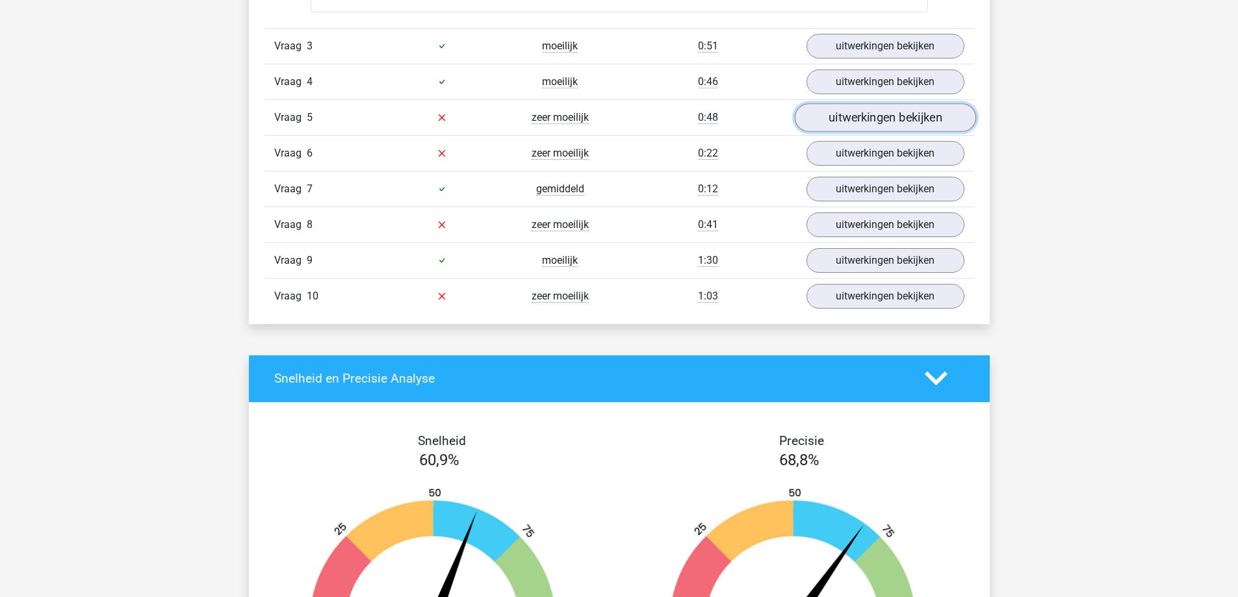
click at [876, 121] on link "uitwerkingen bekijken" at bounding box center [884, 117] width 181 height 29
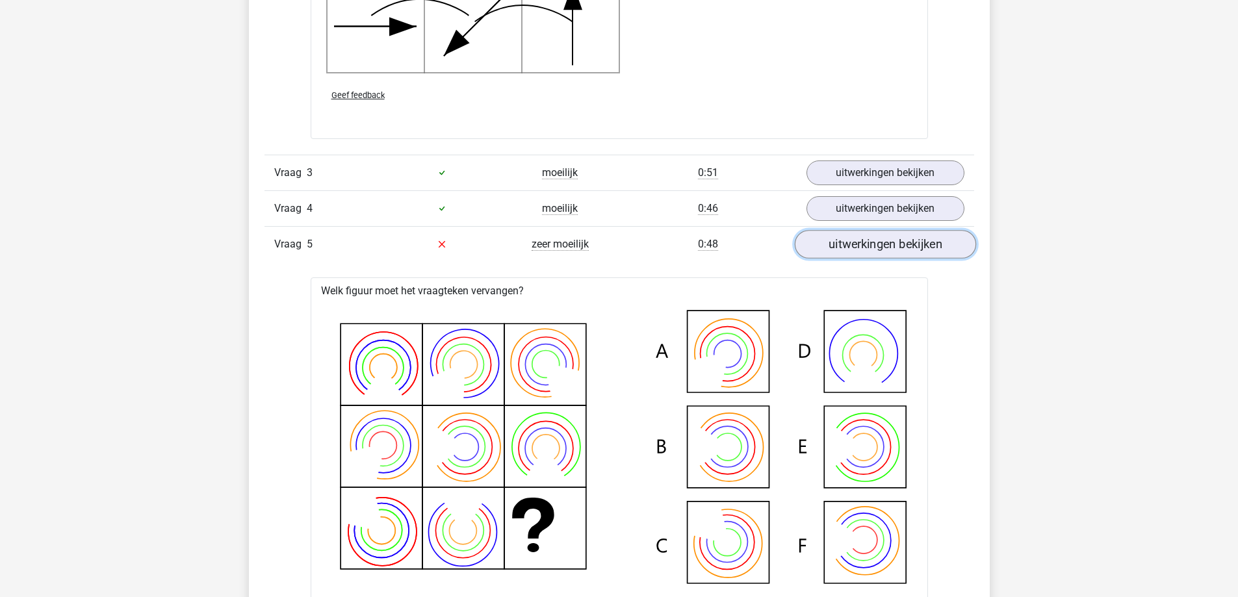
scroll to position [2860, 0]
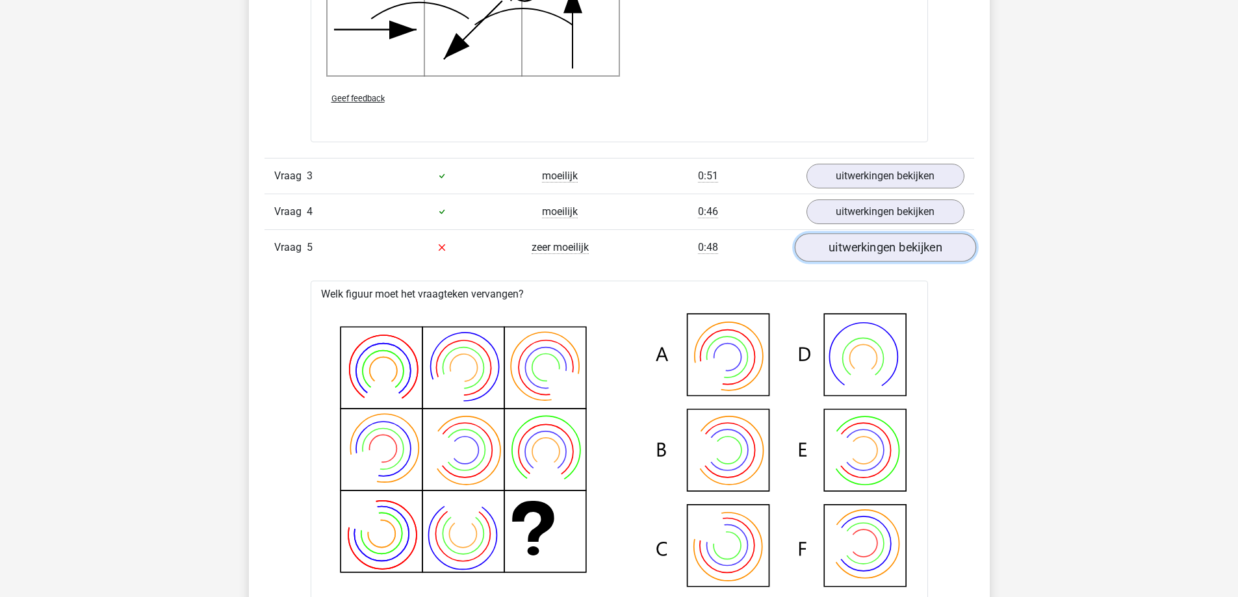
click at [870, 248] on link "uitwerkingen bekijken" at bounding box center [884, 247] width 181 height 29
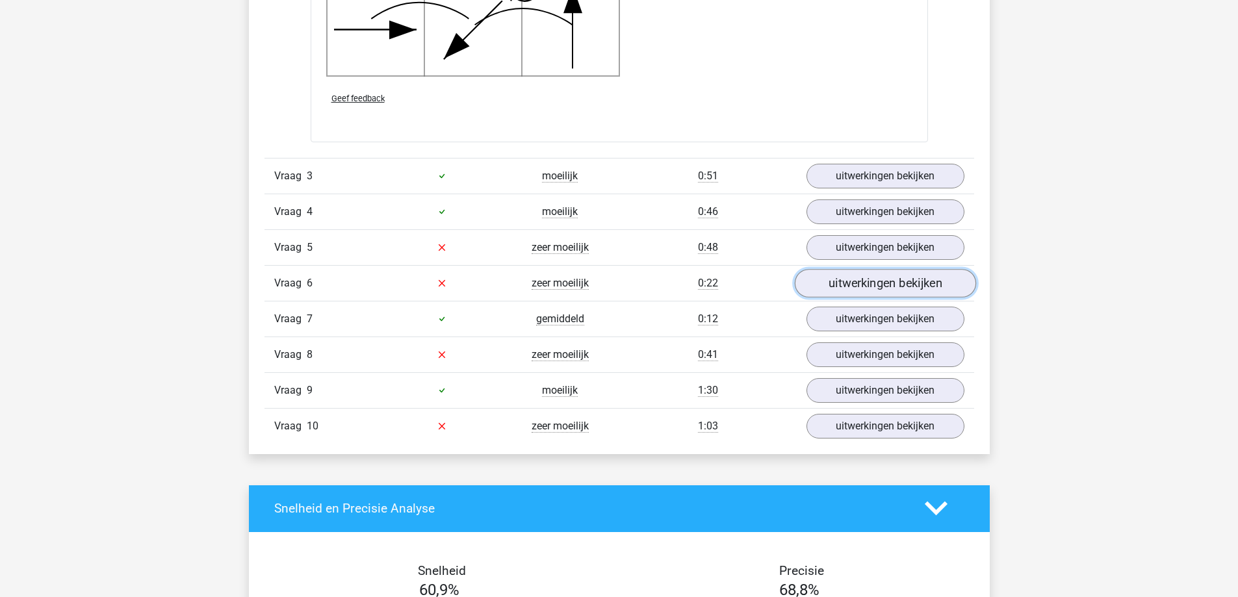
click at [870, 283] on link "uitwerkingen bekijken" at bounding box center [884, 283] width 181 height 29
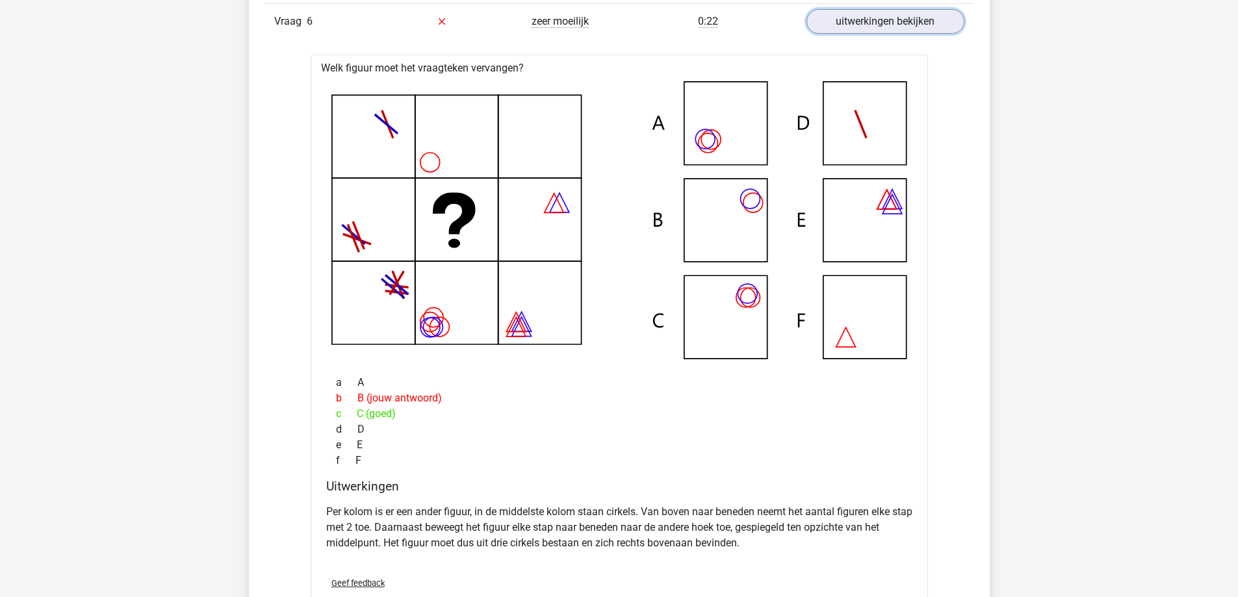
scroll to position [3119, 0]
click at [870, 28] on link "uitwerkingen bekijken" at bounding box center [884, 23] width 181 height 29
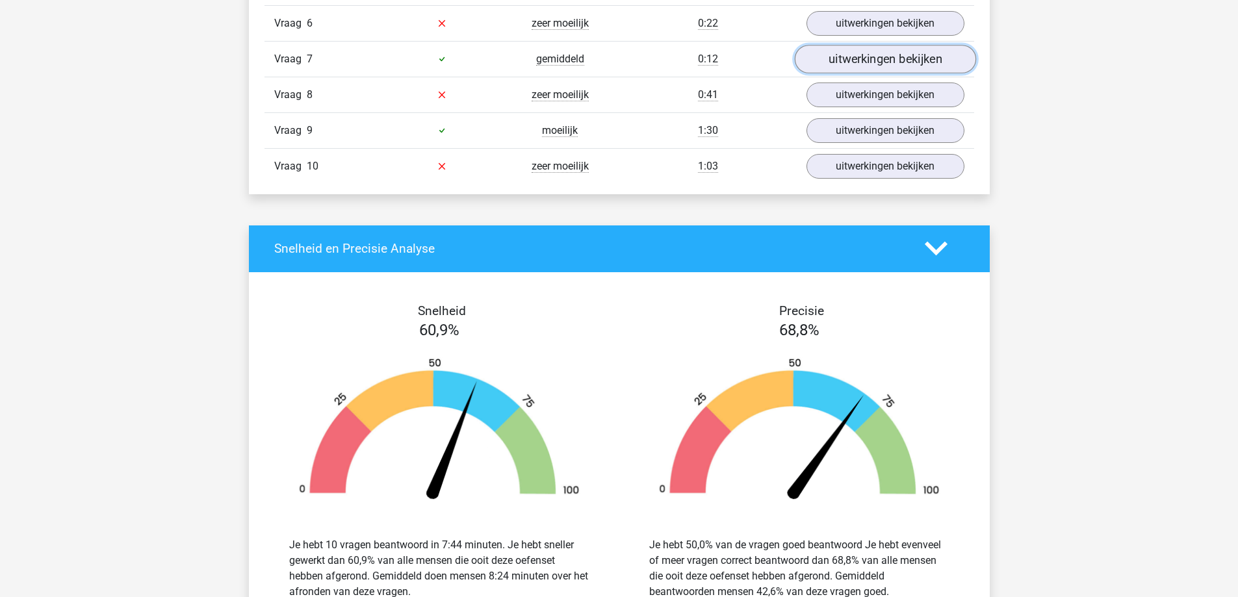
click at [866, 55] on link "uitwerkingen bekijken" at bounding box center [884, 59] width 181 height 29
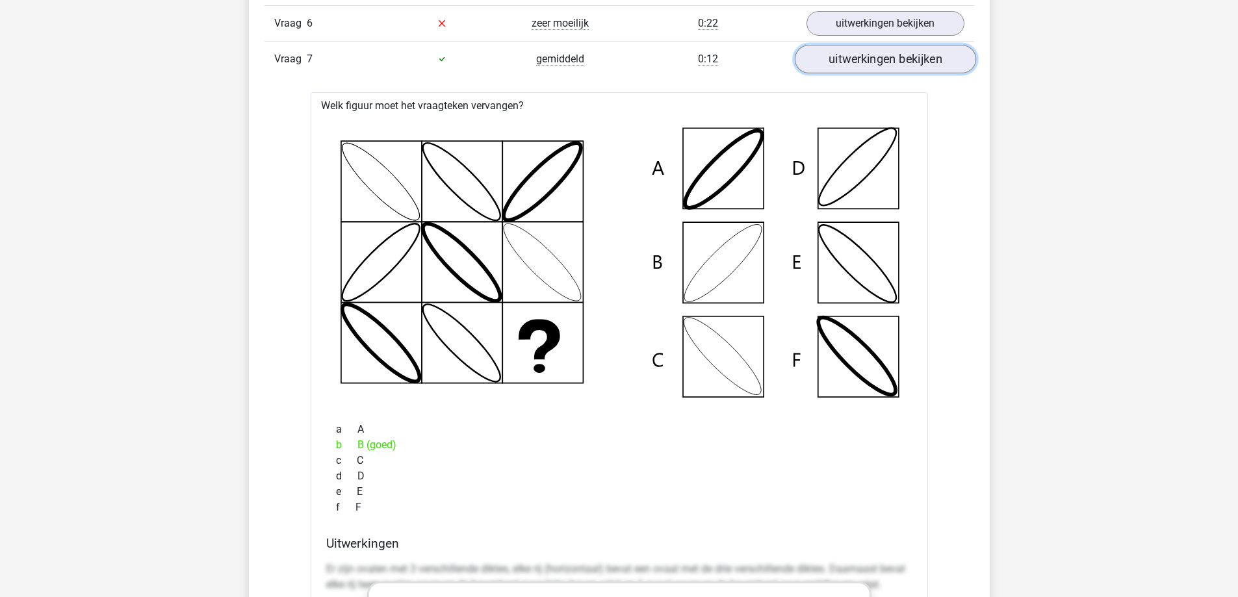
click at [886, 67] on link "uitwerkingen bekijken" at bounding box center [884, 59] width 181 height 29
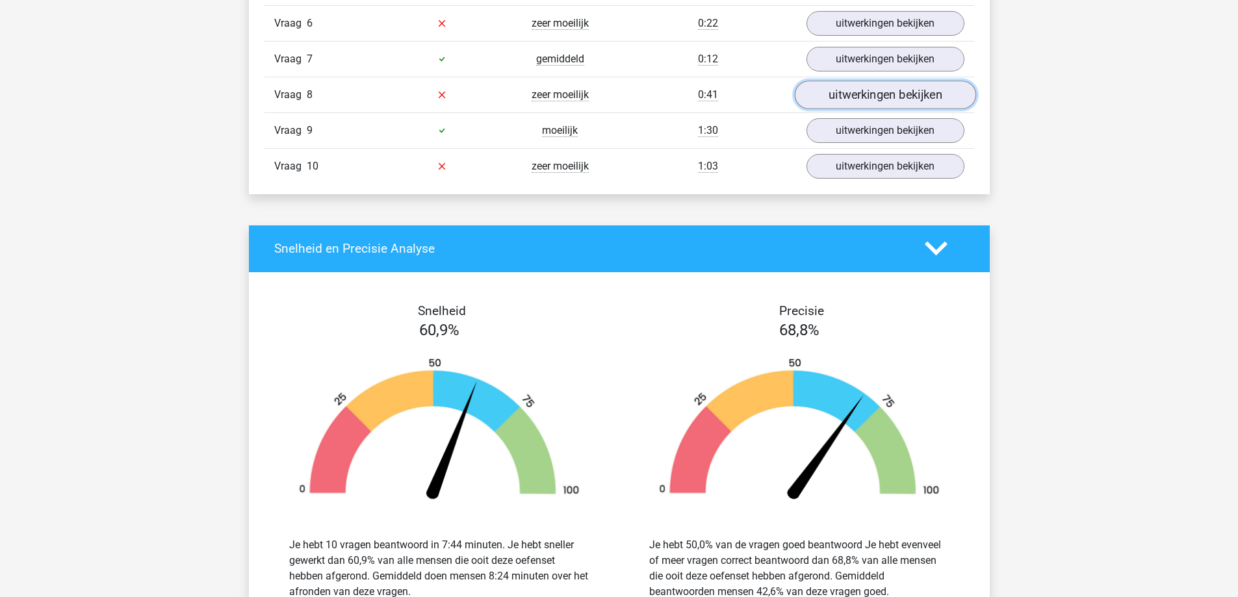
click at [877, 97] on link "uitwerkingen bekijken" at bounding box center [884, 95] width 181 height 29
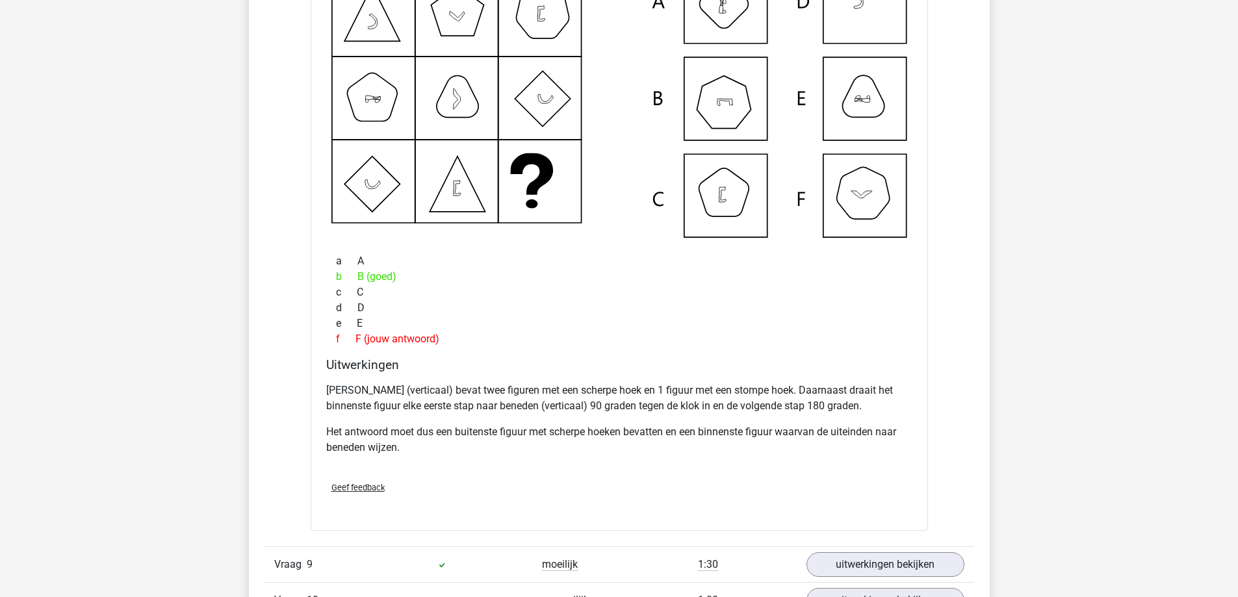
scroll to position [3055, 0]
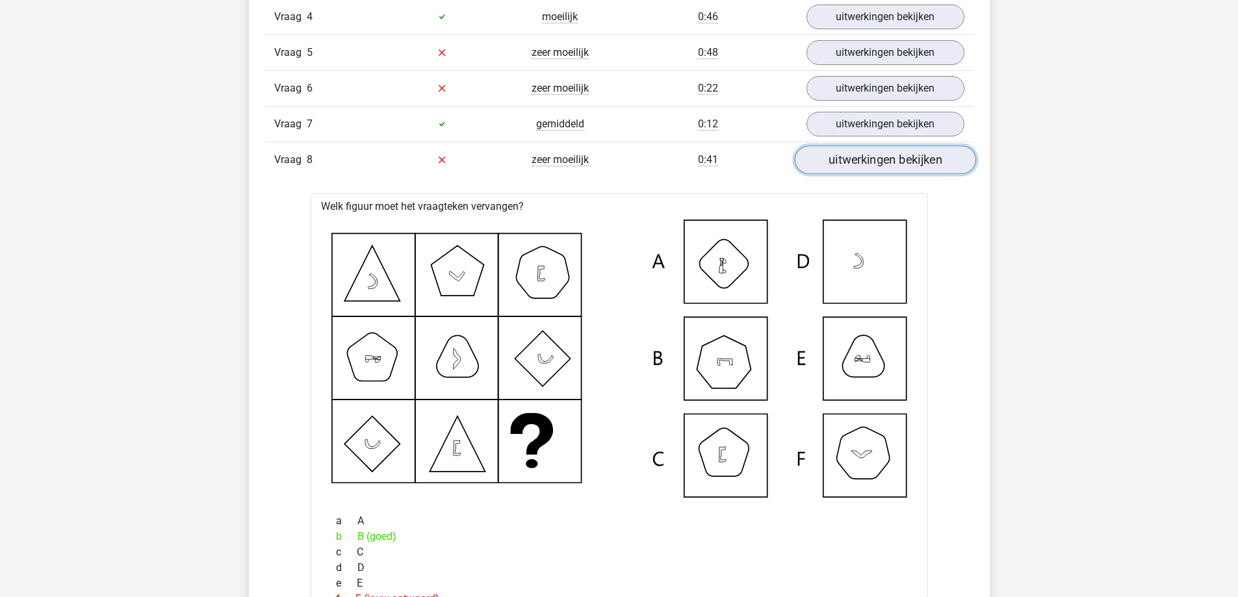
click at [917, 170] on link "uitwerkingen bekijken" at bounding box center [884, 160] width 181 height 29
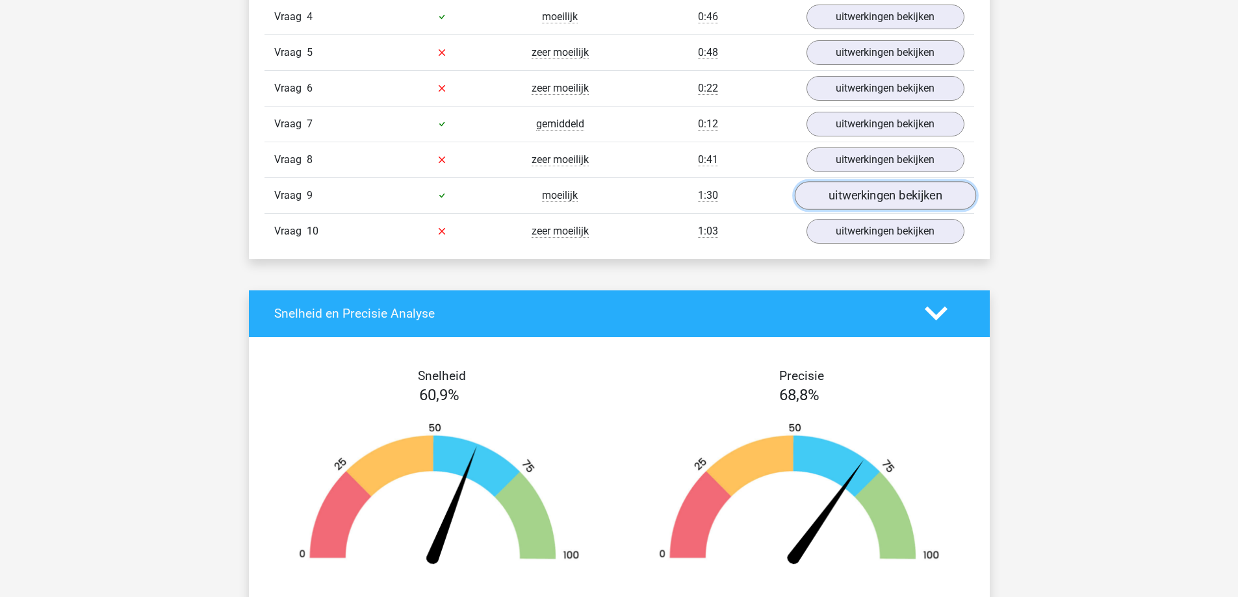
click at [899, 200] on link "uitwerkingen bekijken" at bounding box center [884, 195] width 181 height 29
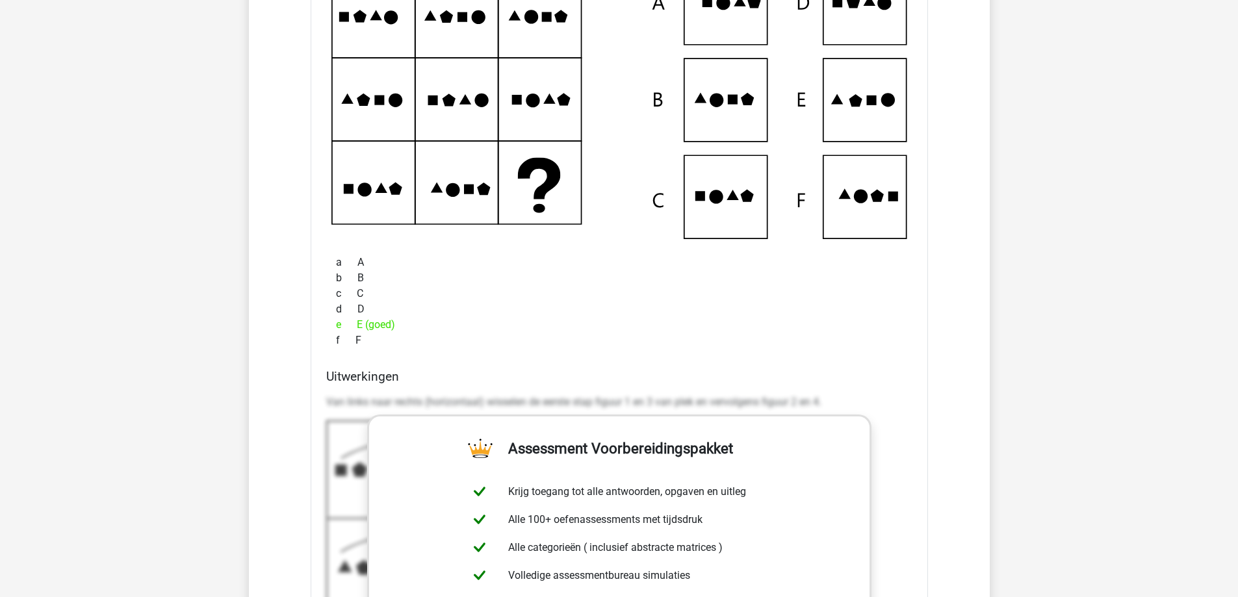
scroll to position [3184, 0]
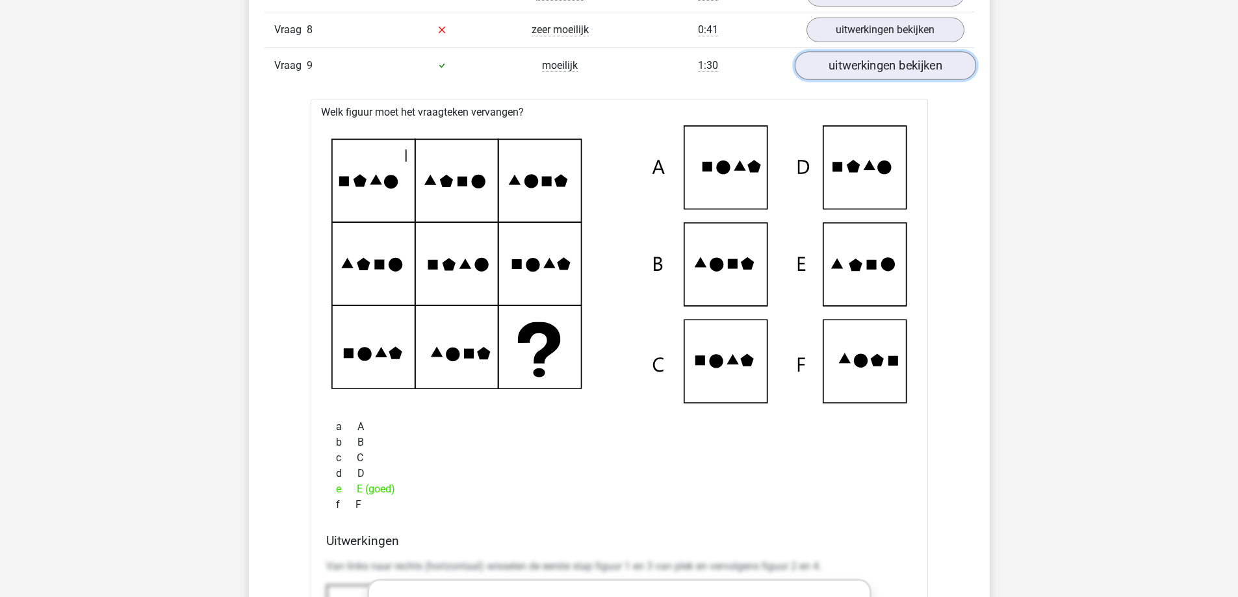
click at [883, 70] on link "uitwerkingen bekijken" at bounding box center [884, 65] width 181 height 29
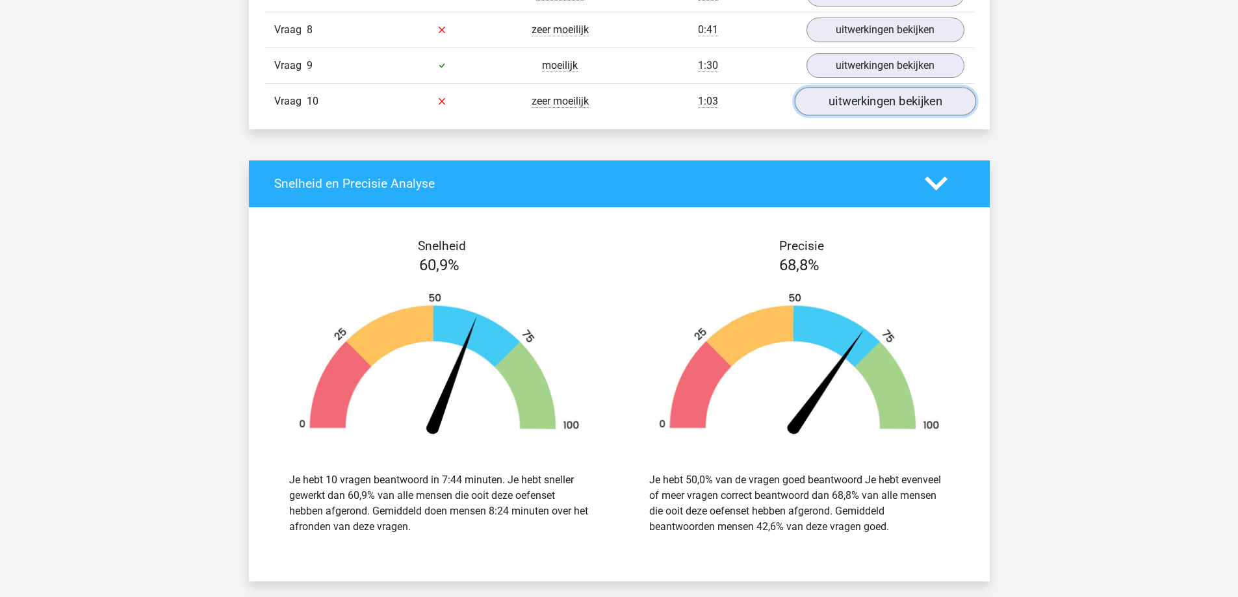
click at [881, 105] on link "uitwerkingen bekijken" at bounding box center [884, 101] width 181 height 29
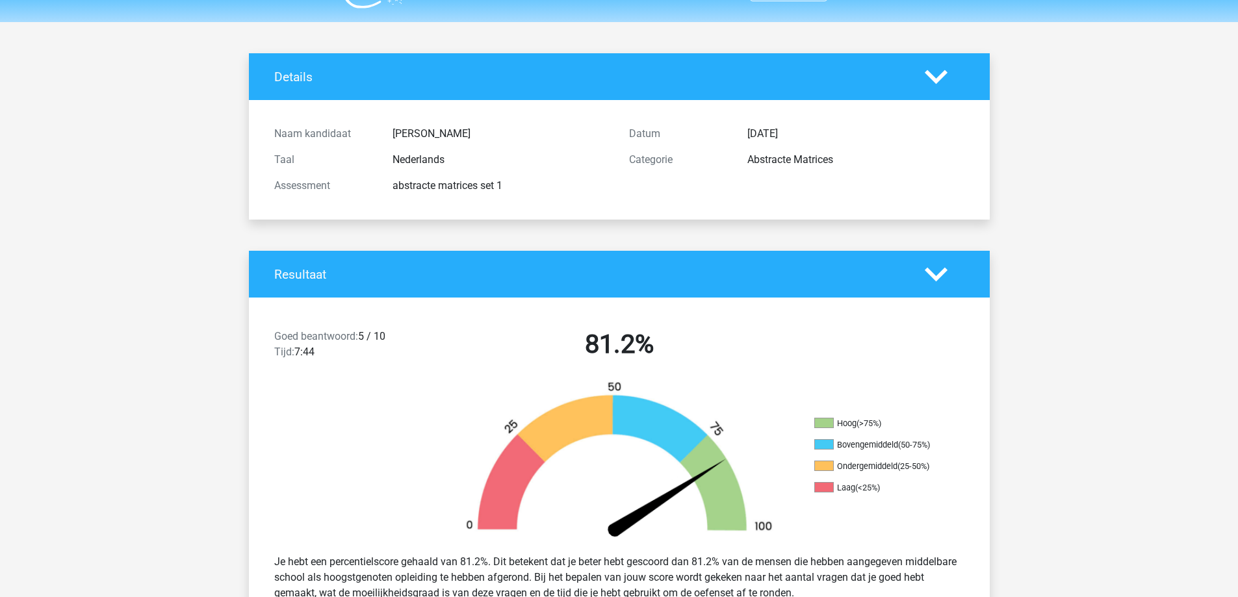
scroll to position [0, 0]
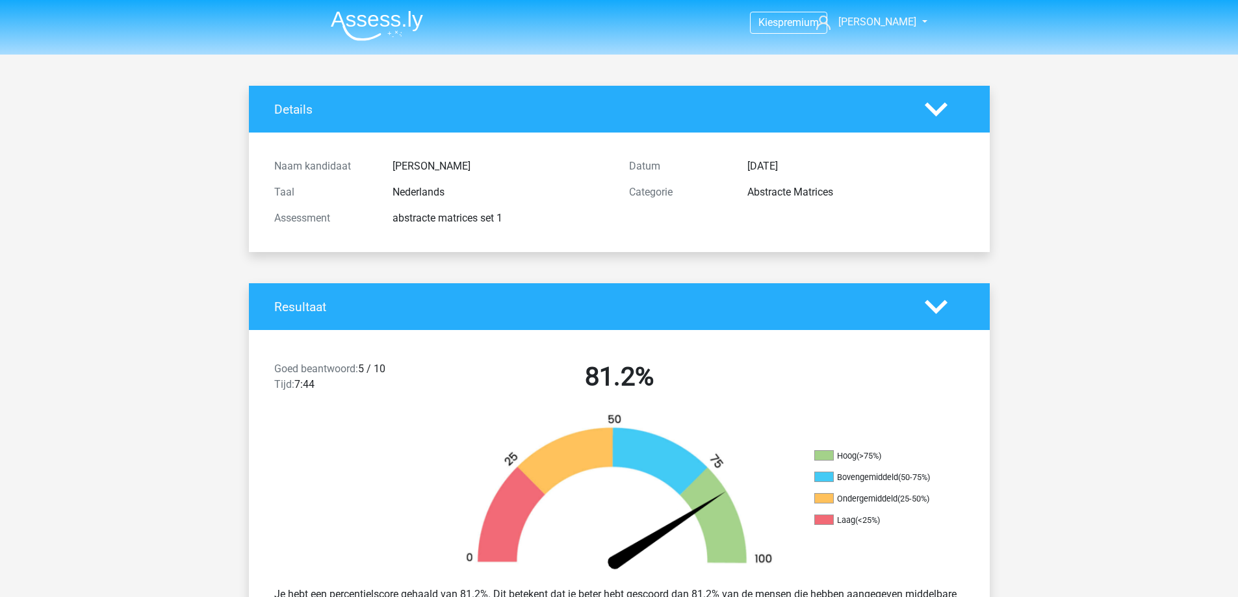
click at [404, 19] on img at bounding box center [377, 25] width 92 height 31
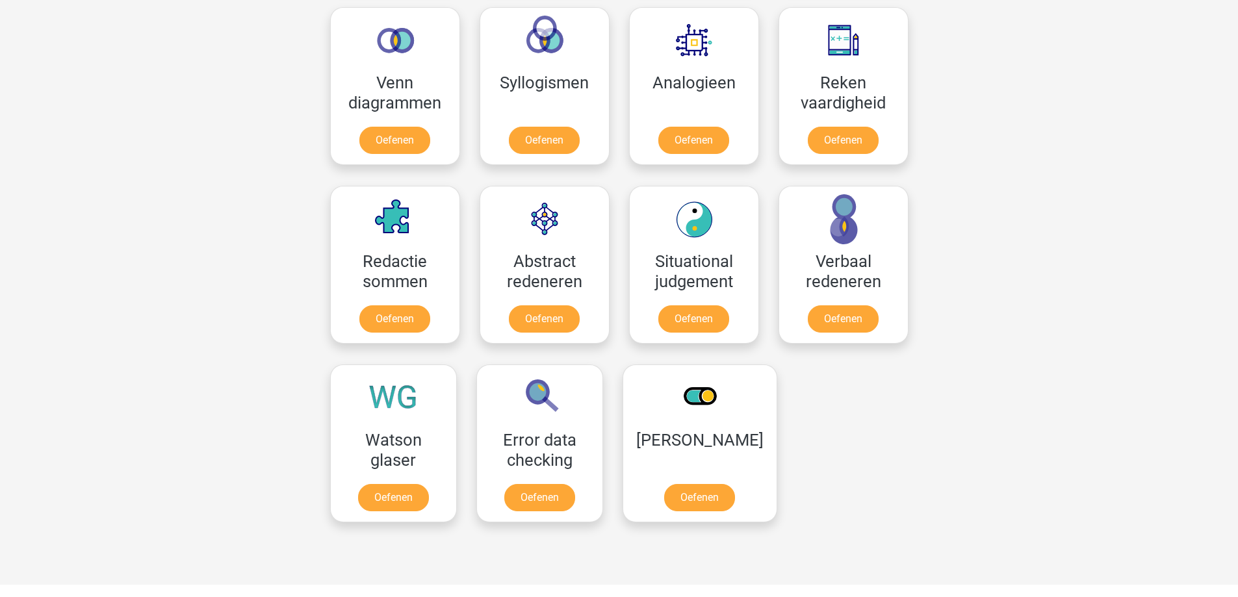
scroll to position [845, 0]
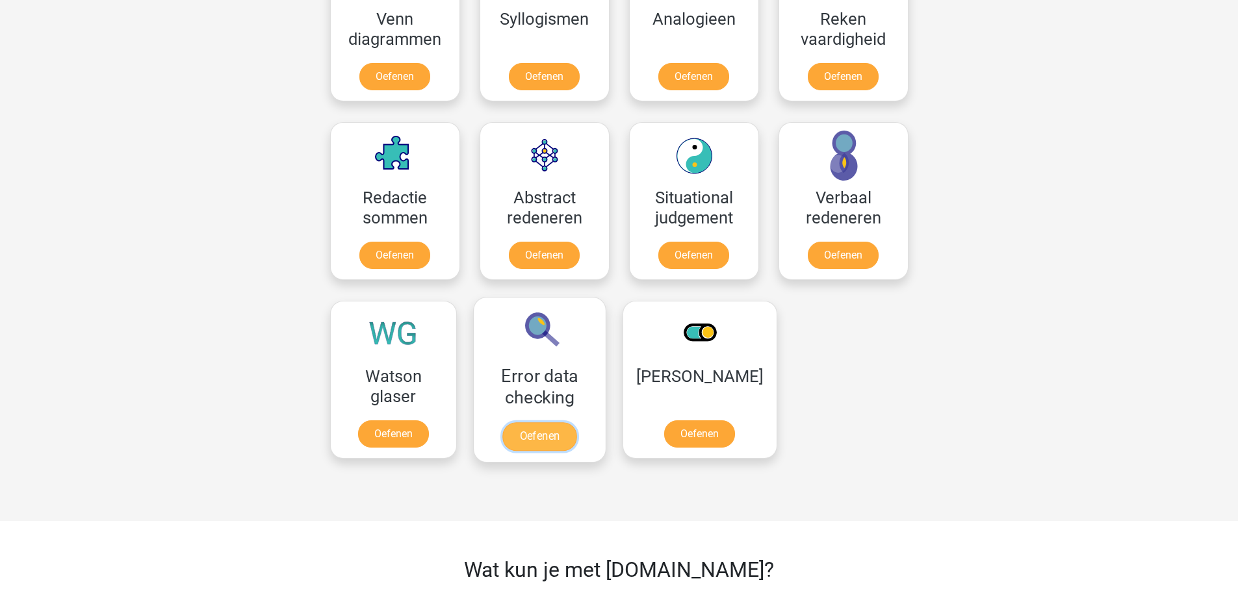
click at [552, 422] on link "Oefenen" at bounding box center [539, 436] width 74 height 29
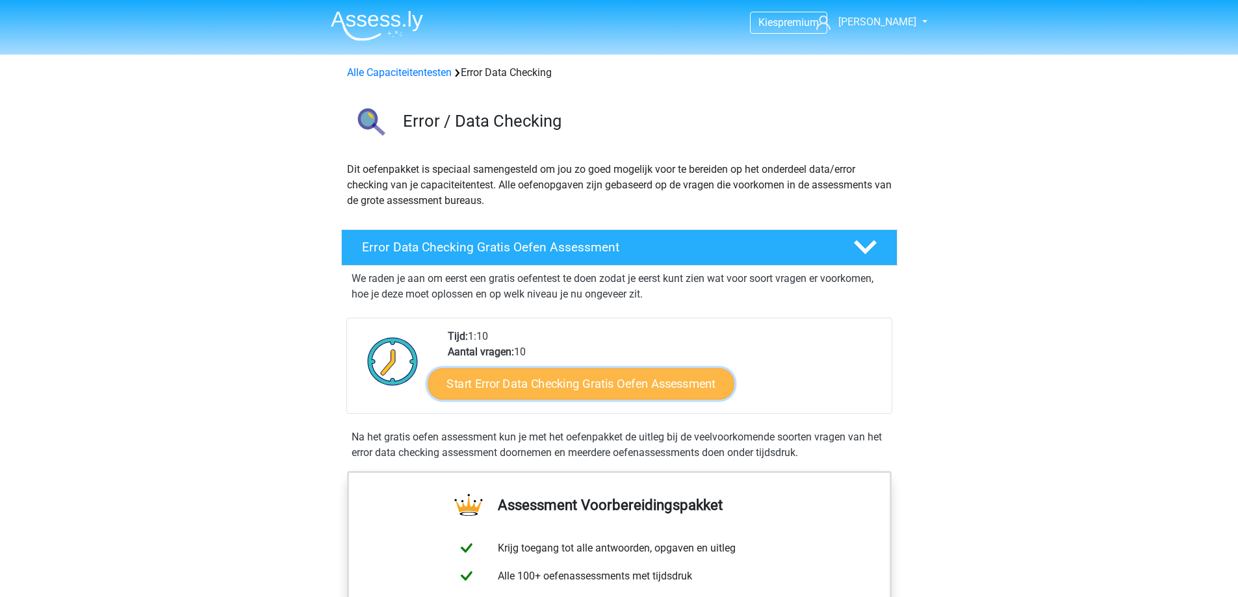
click at [614, 392] on link "Start Error Data Checking Gratis Oefen Assessment" at bounding box center [581, 383] width 307 height 31
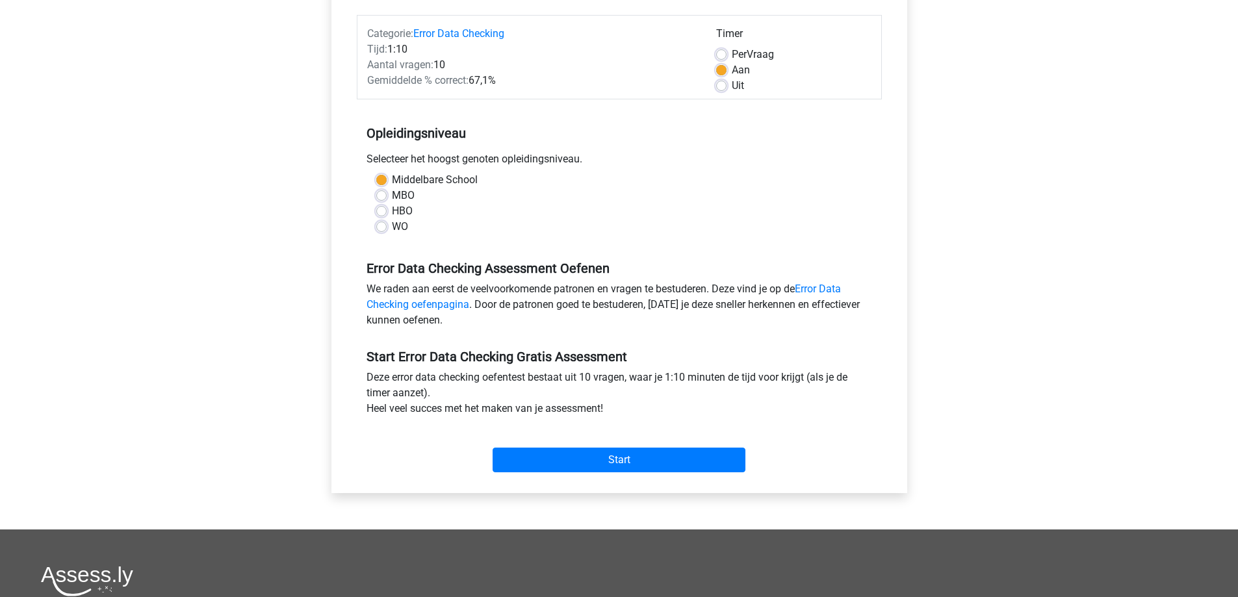
scroll to position [195, 0]
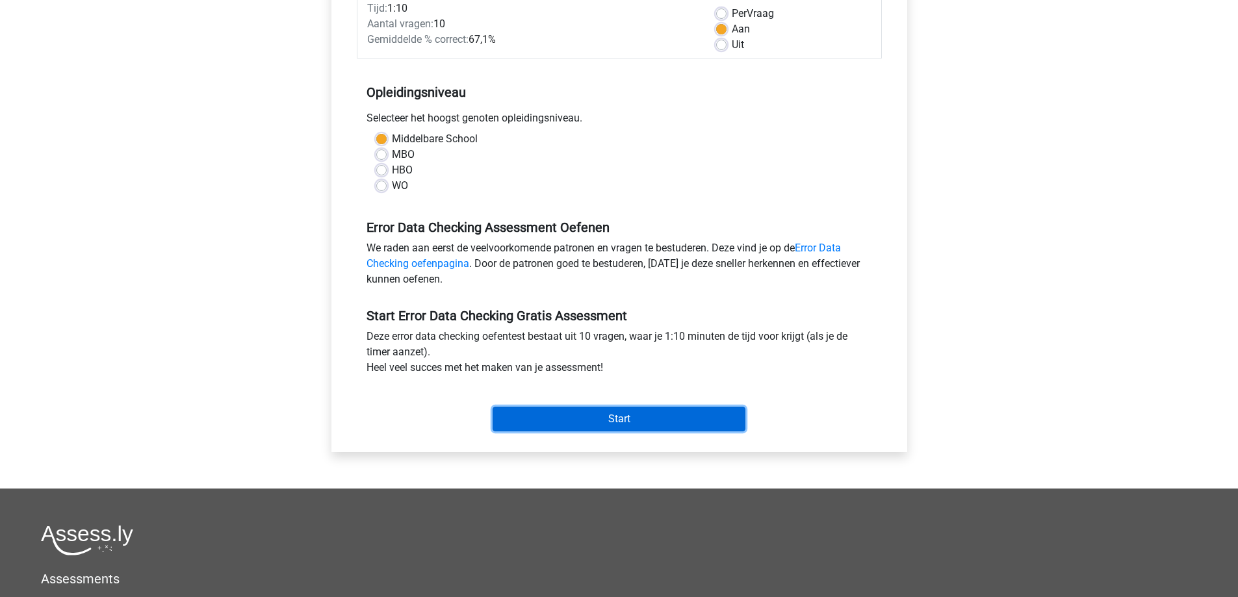
click at [613, 413] on input "Start" at bounding box center [619, 419] width 253 height 25
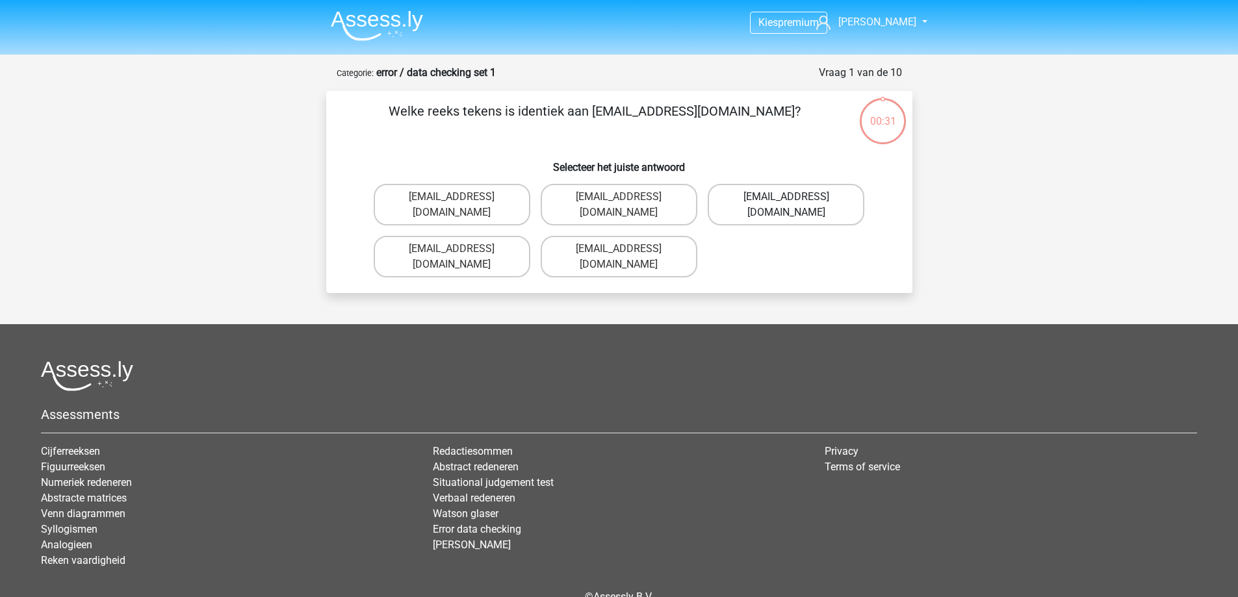
click at [750, 204] on label "[EMAIL_ADDRESS][DOMAIN_NAME]" at bounding box center [786, 205] width 157 height 42
click at [786, 204] on input "[EMAIL_ADDRESS][DOMAIN_NAME]" at bounding box center [790, 201] width 8 height 8
radio input "true"
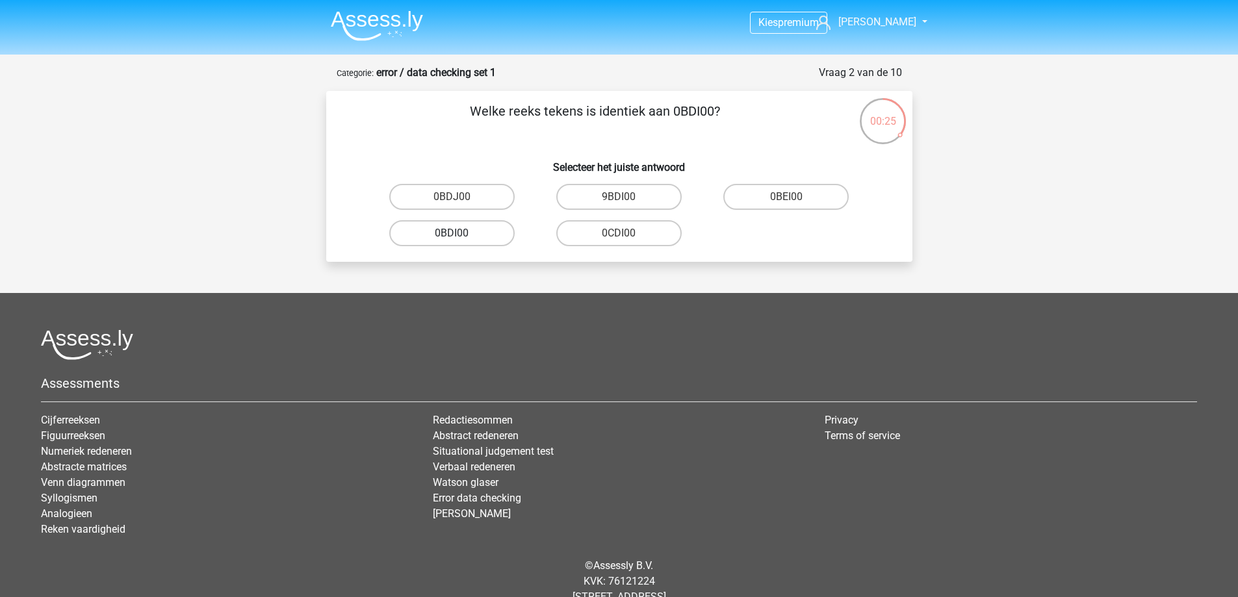
click at [452, 230] on label "0BDI00" at bounding box center [451, 233] width 125 height 26
click at [452, 233] on input "0BDI00" at bounding box center [456, 237] width 8 height 8
radio input "true"
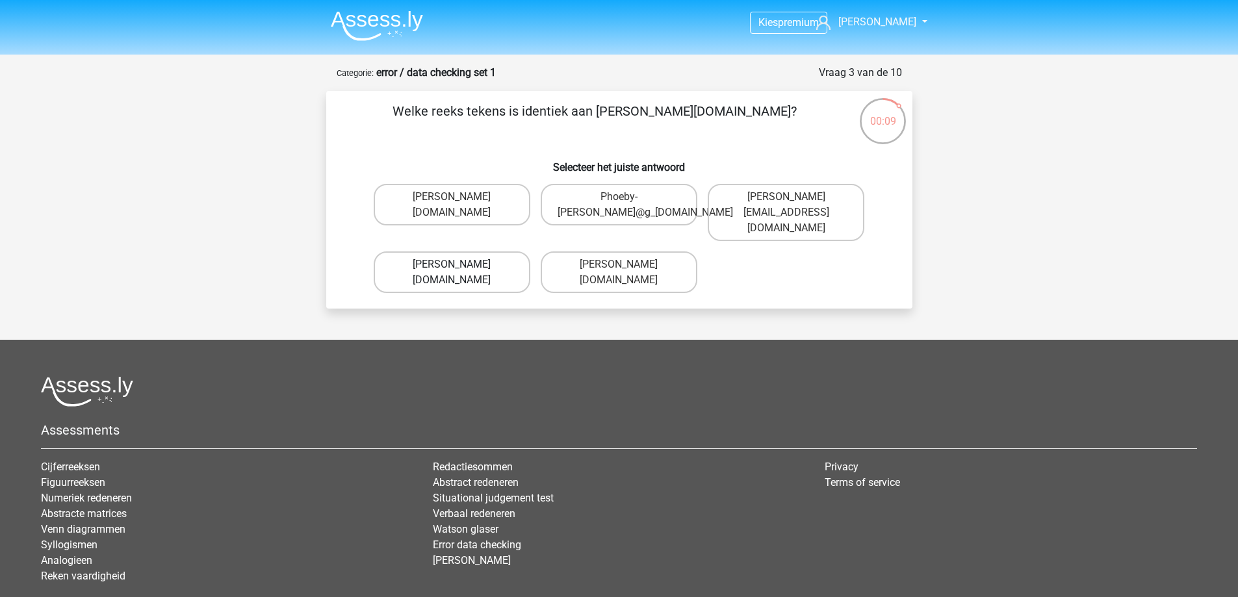
click at [504, 253] on label "[PERSON_NAME][DOMAIN_NAME]" at bounding box center [452, 273] width 157 height 42
click at [460, 265] on input "[PERSON_NAME][DOMAIN_NAME]" at bounding box center [456, 269] width 8 height 8
radio input "true"
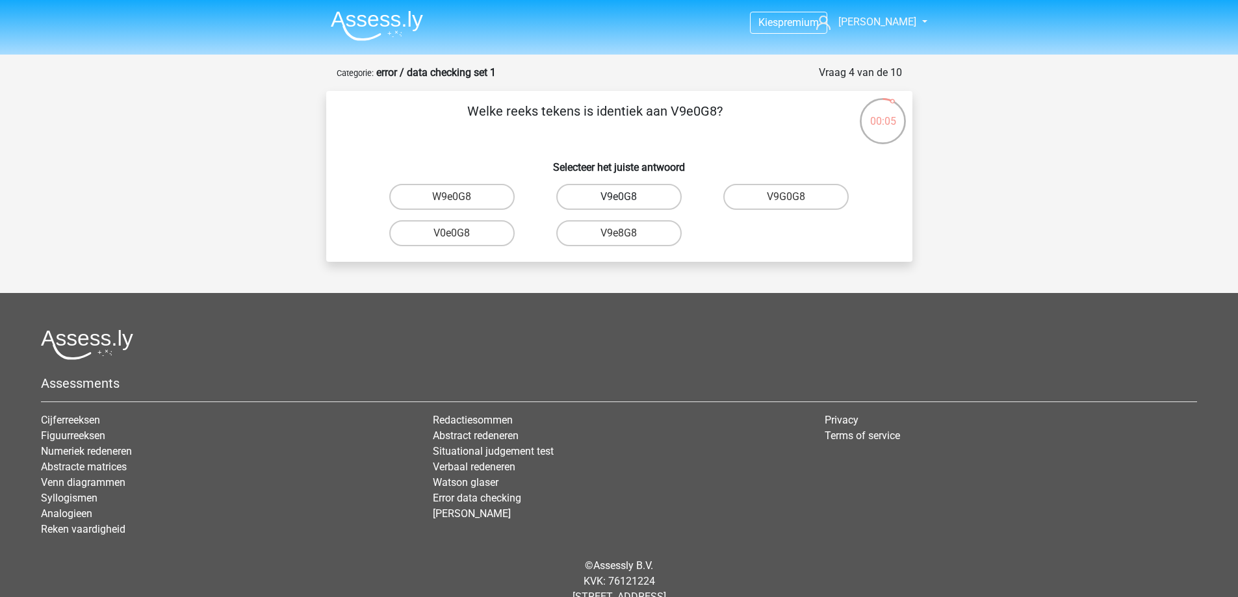
click at [648, 199] on label "V9e0G8" at bounding box center [618, 197] width 125 height 26
click at [627, 199] on input "V9e0G8" at bounding box center [623, 201] width 8 height 8
radio input "true"
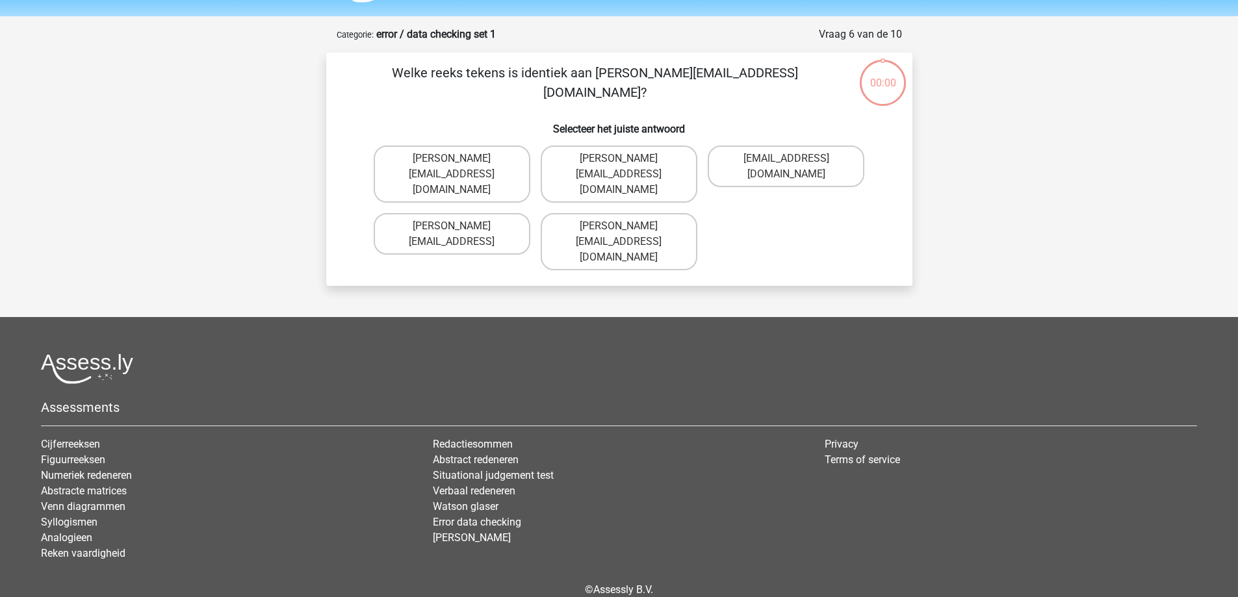
scroll to position [39, 0]
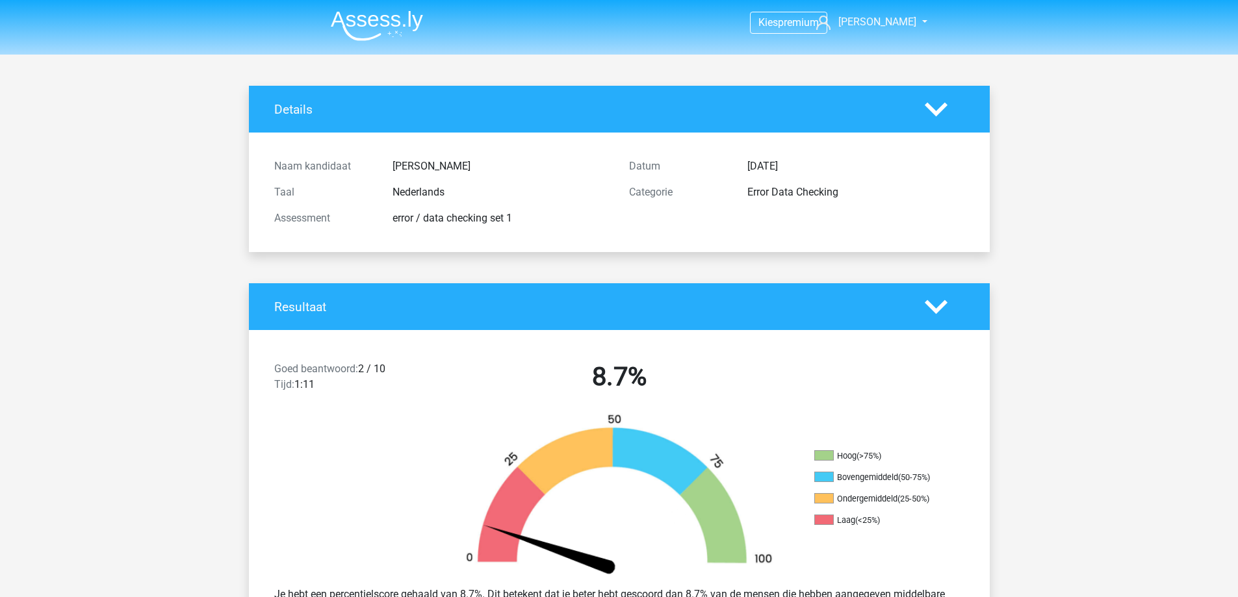
drag, startPoint x: 1053, startPoint y: 276, endPoint x: 1048, endPoint y: 230, distance: 45.8
click at [342, 20] on img at bounding box center [377, 25] width 92 height 31
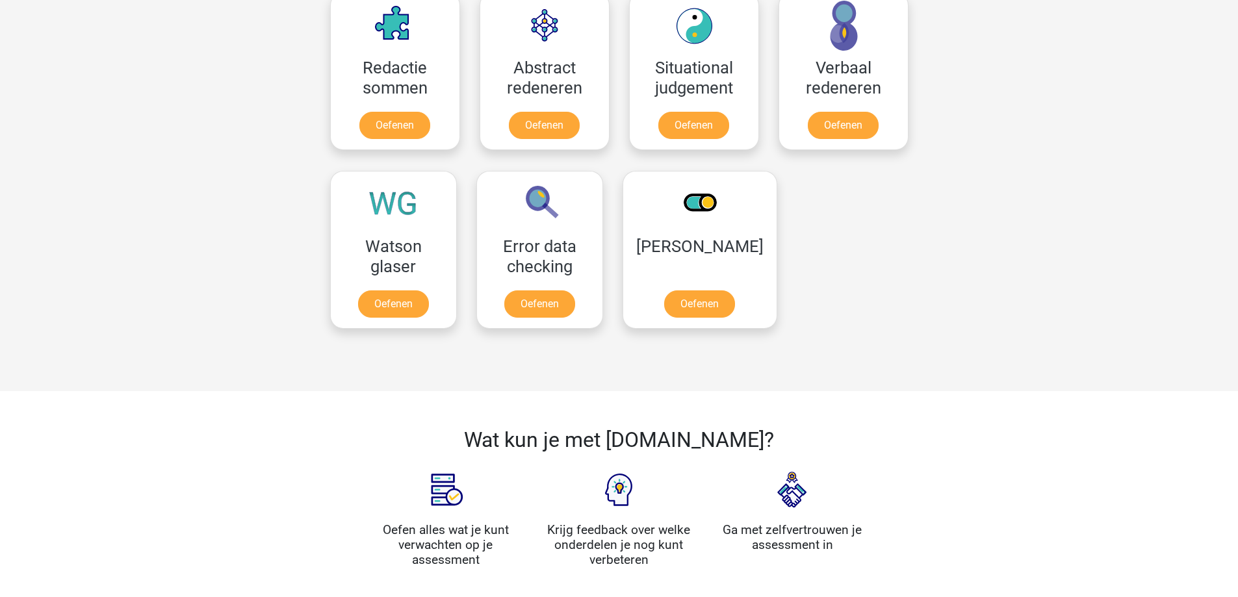
scroll to position [845, 0]
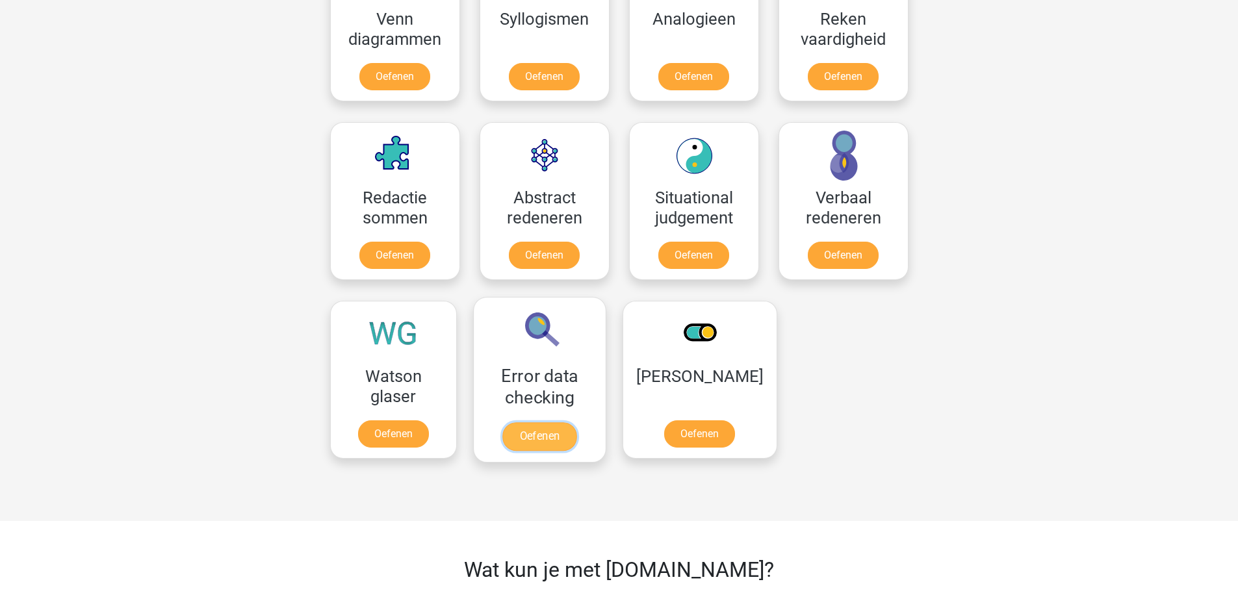
click at [539, 422] on link "Oefenen" at bounding box center [539, 436] width 74 height 29
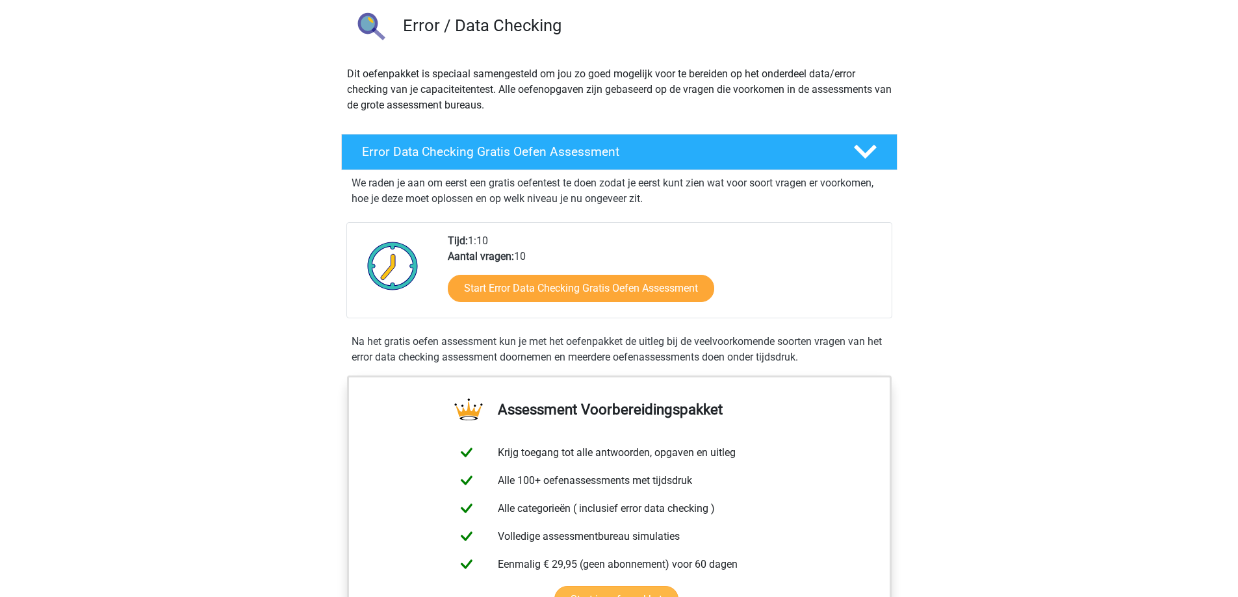
scroll to position [195, 0]
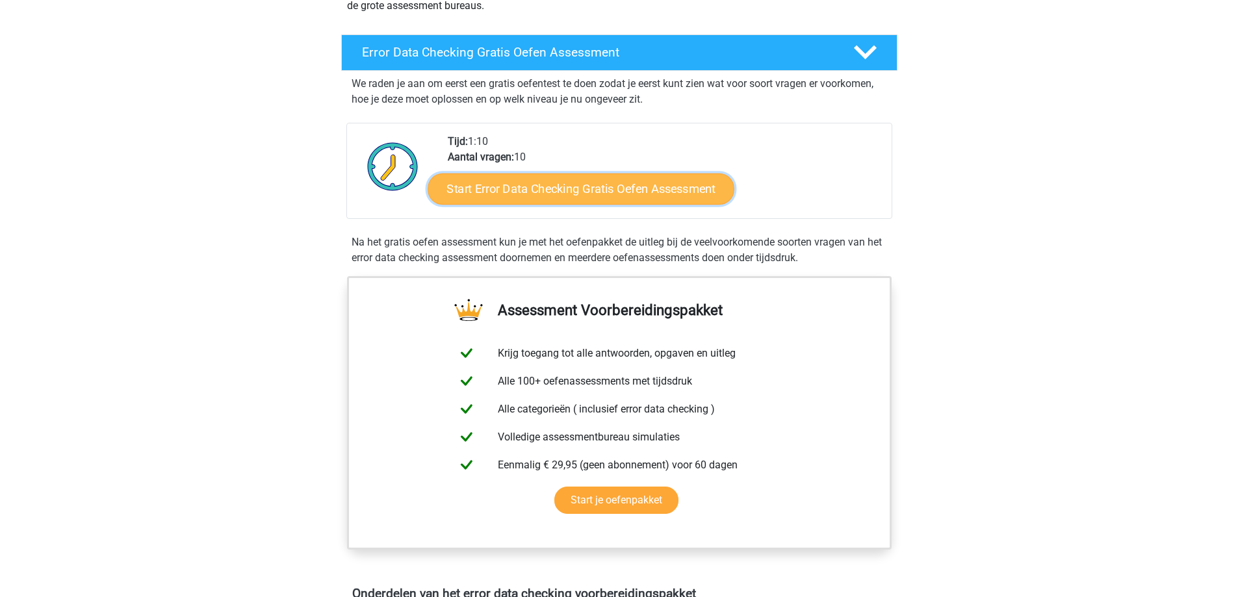
click at [581, 184] on link "Start Error Data Checking Gratis Oefen Assessment" at bounding box center [581, 189] width 307 height 31
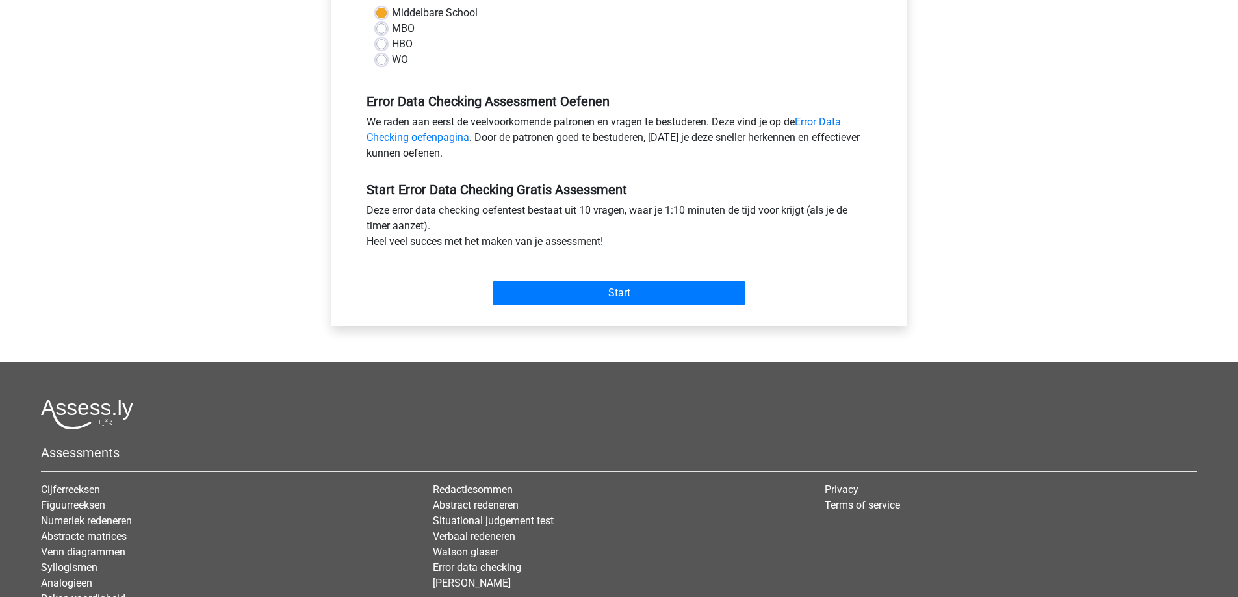
scroll to position [325, 0]
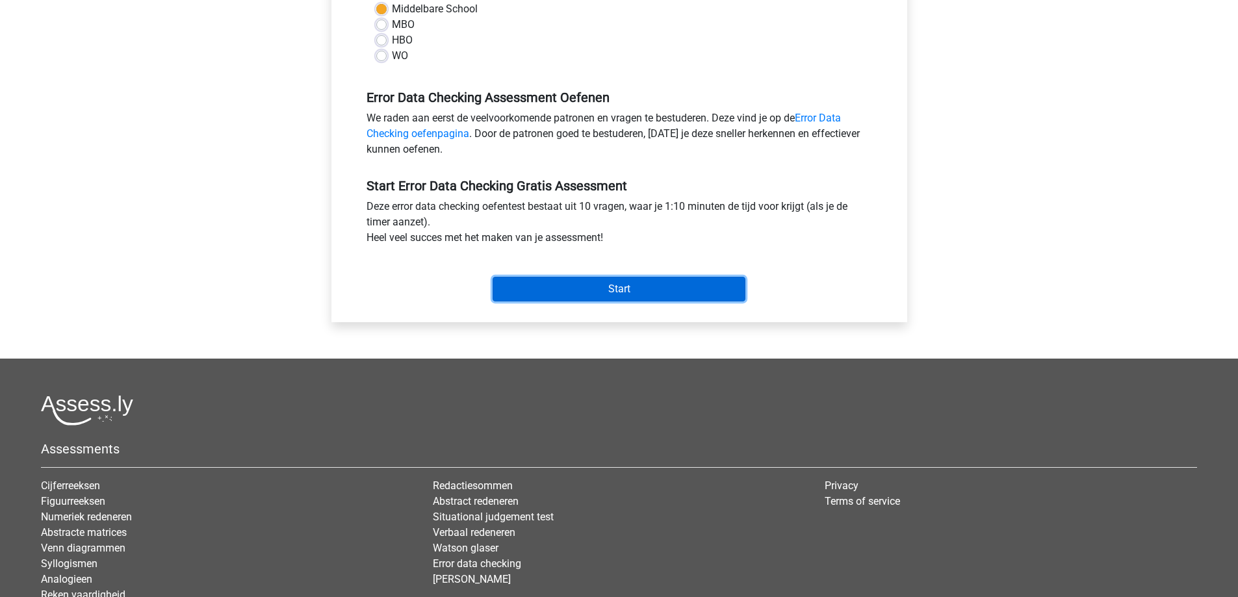
click at [664, 281] on input "Start" at bounding box center [619, 289] width 253 height 25
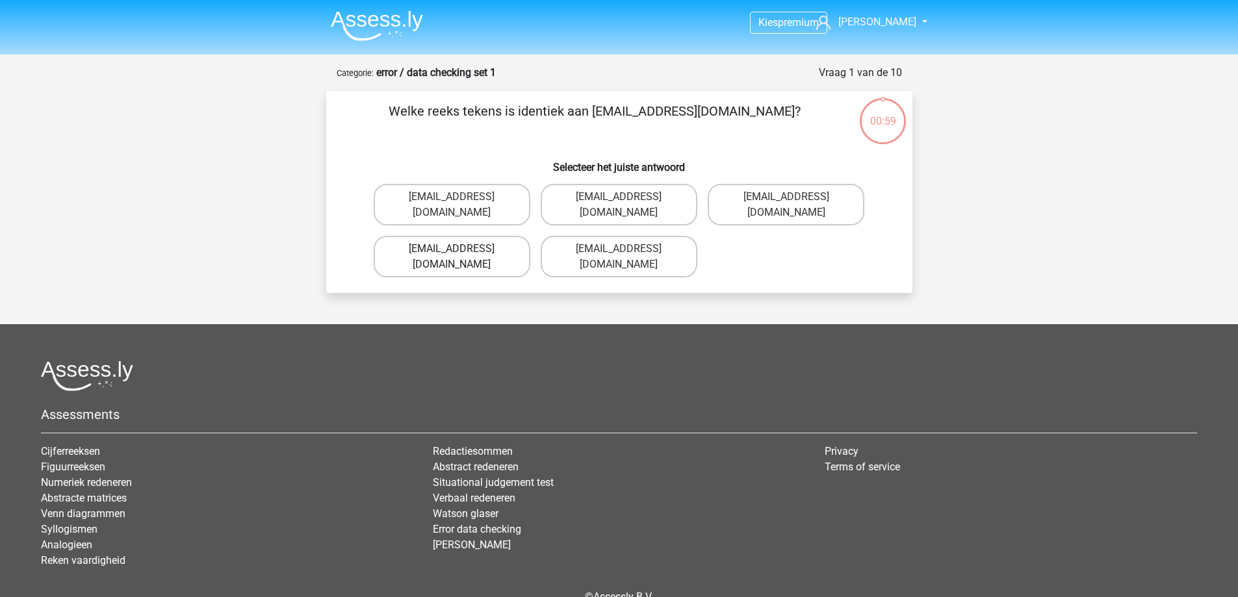
click at [495, 237] on label "Evy_Meade@jointmail.com.uk" at bounding box center [452, 257] width 157 height 42
click at [460, 249] on input "Evy_Meade@jointmail.com.uk" at bounding box center [456, 253] width 8 height 8
radio input "true"
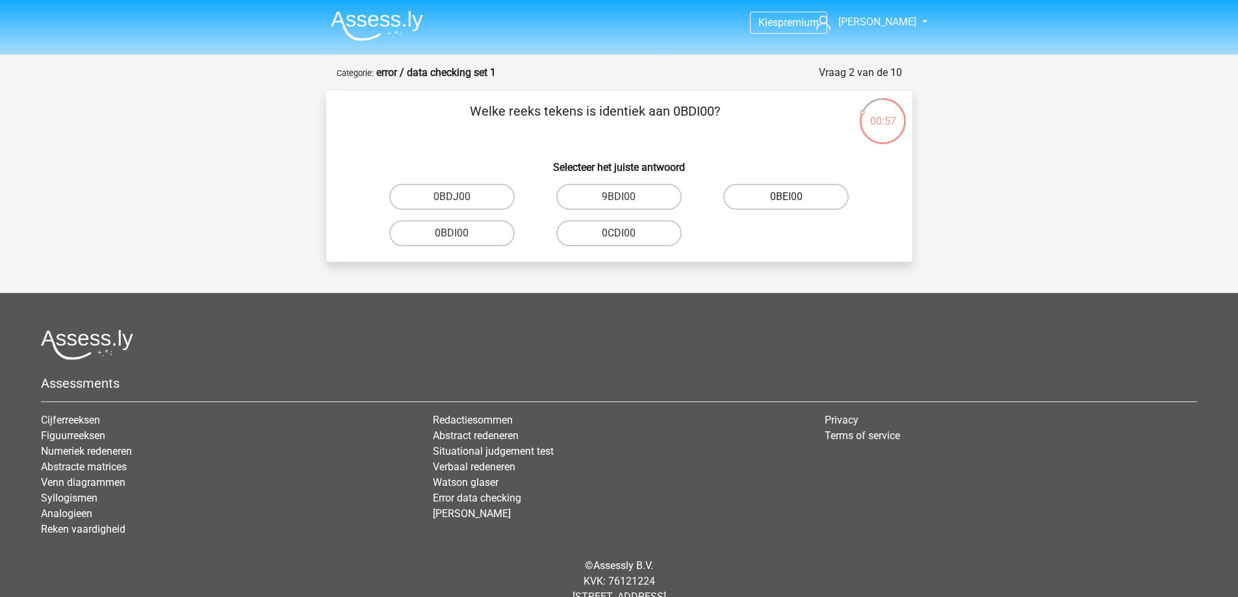
click at [796, 201] on label "0BEI00" at bounding box center [785, 197] width 125 height 26
click at [795, 201] on input "0BEI00" at bounding box center [790, 201] width 8 height 8
radio input "true"
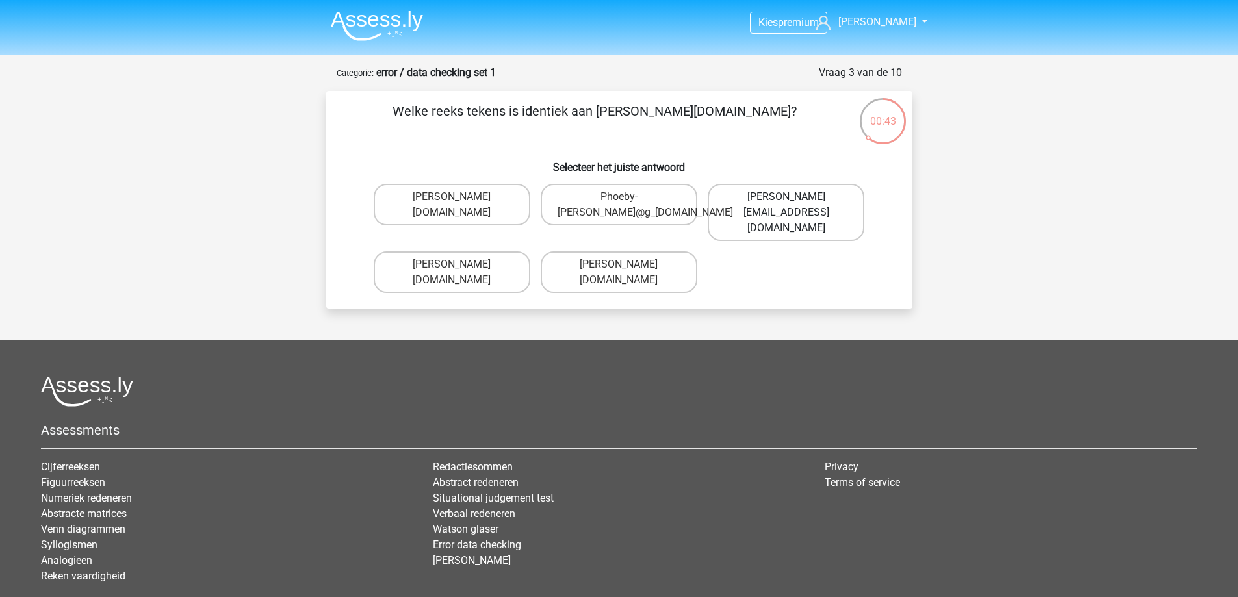
click at [840, 207] on label "Phoebe-Patterson@gmail.gr" at bounding box center [786, 212] width 157 height 57
click at [795, 205] on input "Phoebe-Patterson@gmail.gr" at bounding box center [790, 201] width 8 height 8
radio input "true"
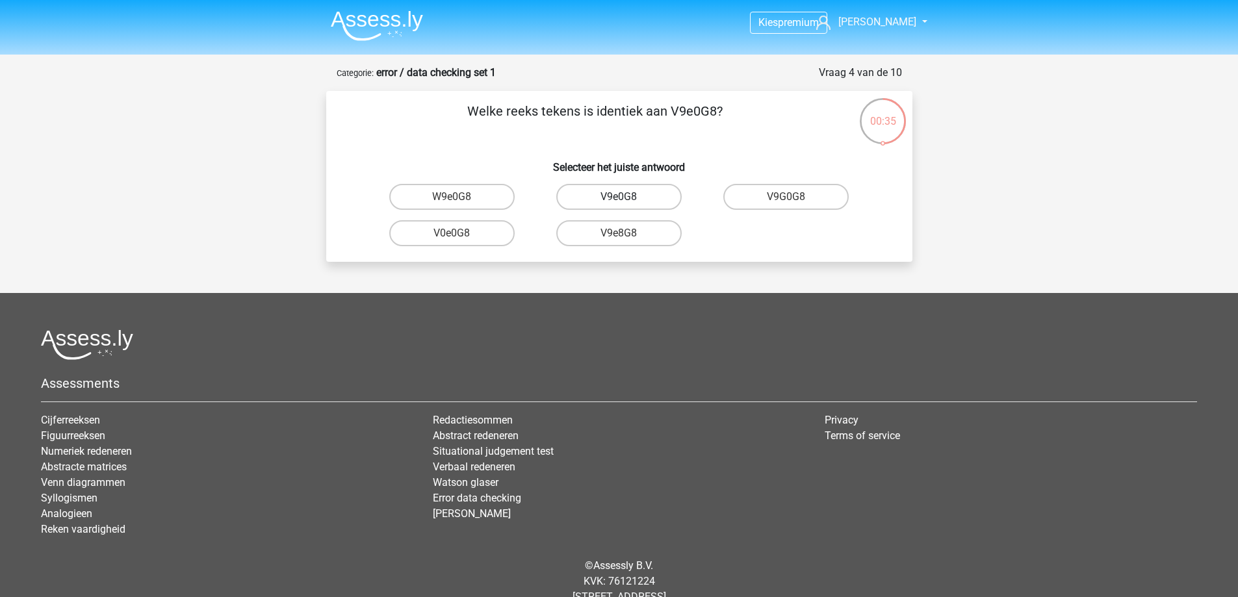
click at [656, 202] on label "V9e0G8" at bounding box center [618, 197] width 125 height 26
click at [627, 202] on input "V9e0G8" at bounding box center [623, 201] width 8 height 8
radio input "true"
click at [490, 241] on label "91O51S" at bounding box center [451, 233] width 125 height 26
click at [460, 241] on input "91O51S" at bounding box center [456, 237] width 8 height 8
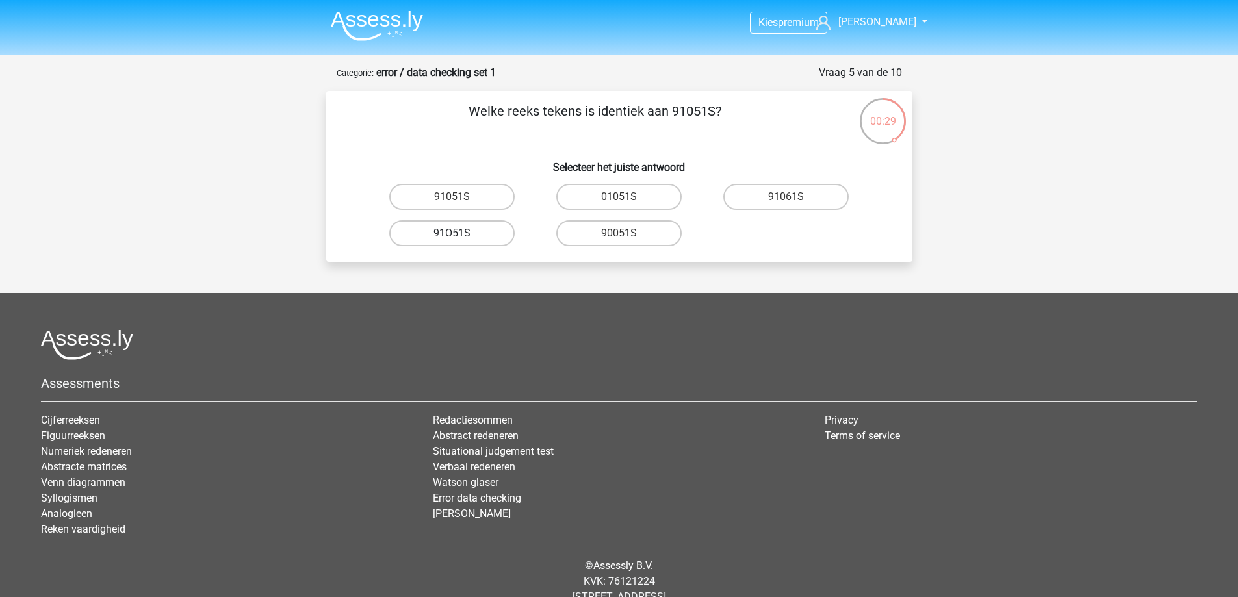
radio input "true"
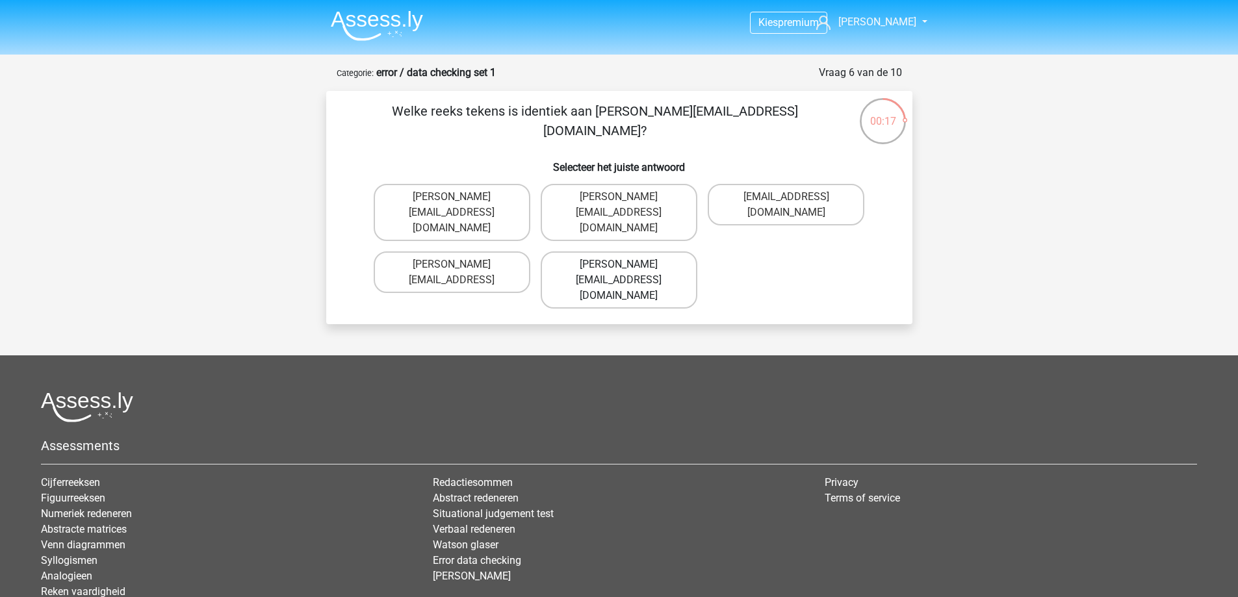
click at [615, 252] on label "Connor.Paterson@memail.com" at bounding box center [619, 280] width 157 height 57
click at [619, 265] on input "Connor.Paterson@memail.com" at bounding box center [623, 269] width 8 height 8
radio input "true"
click at [487, 209] on label "Ava-Carroll@mailme.com.uk" at bounding box center [452, 212] width 157 height 57
click at [460, 205] on input "Ava-Carroll@mailme.com.uk" at bounding box center [456, 201] width 8 height 8
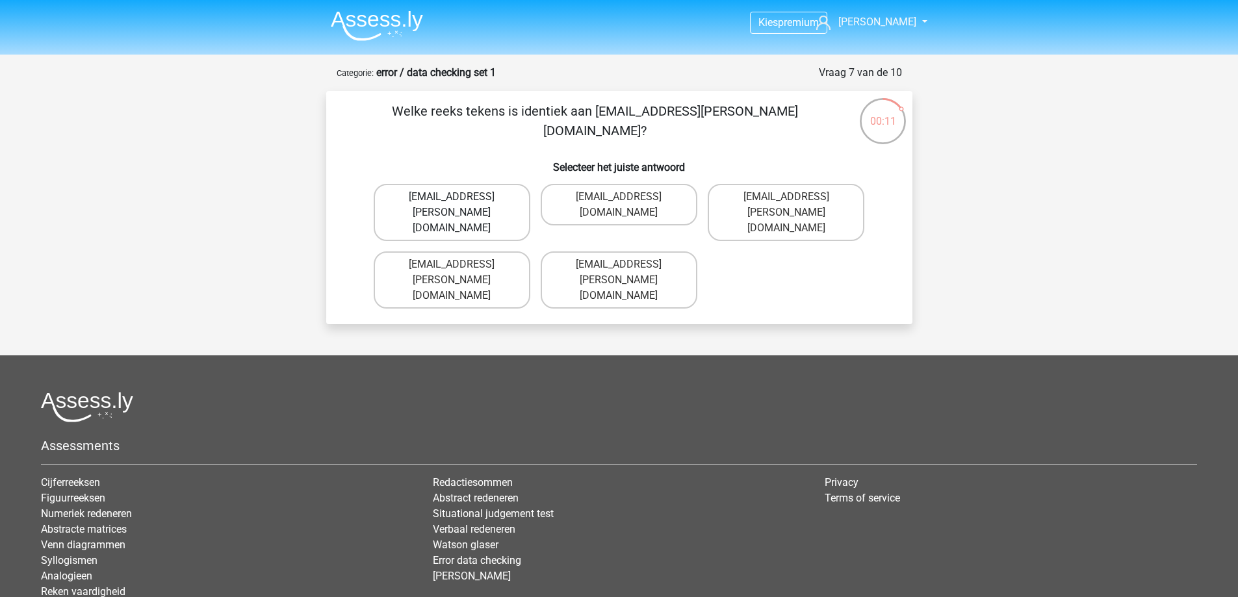
radio input "true"
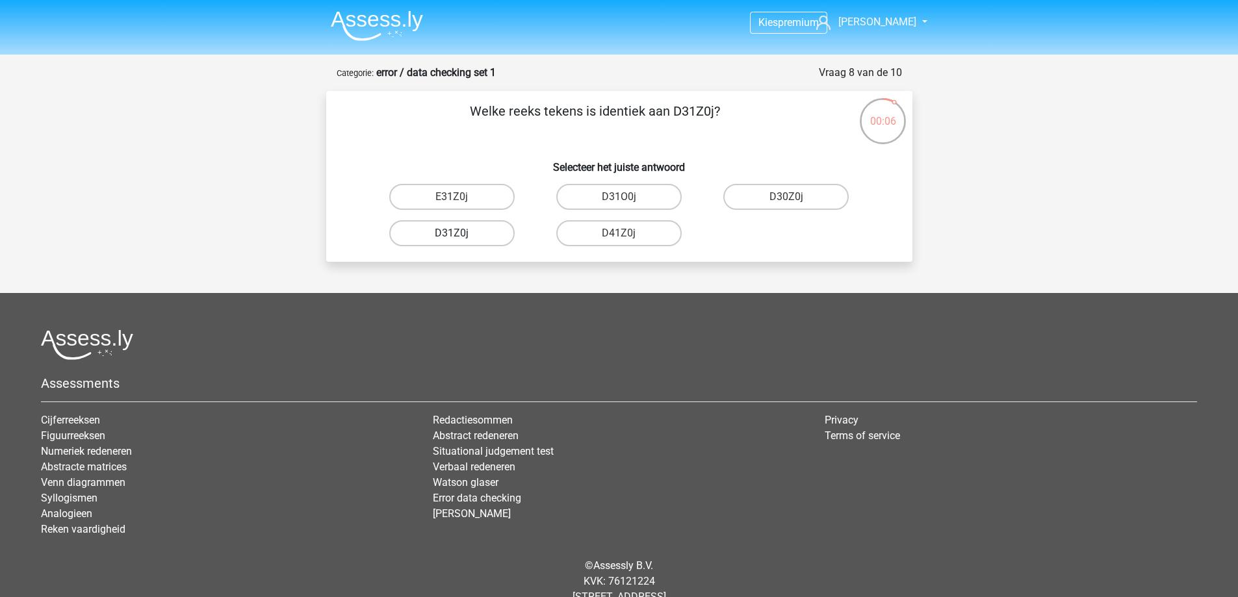
click at [471, 240] on label "D31Z0j" at bounding box center [451, 233] width 125 height 26
click at [460, 240] on input "D31Z0j" at bounding box center [456, 237] width 8 height 8
radio input "true"
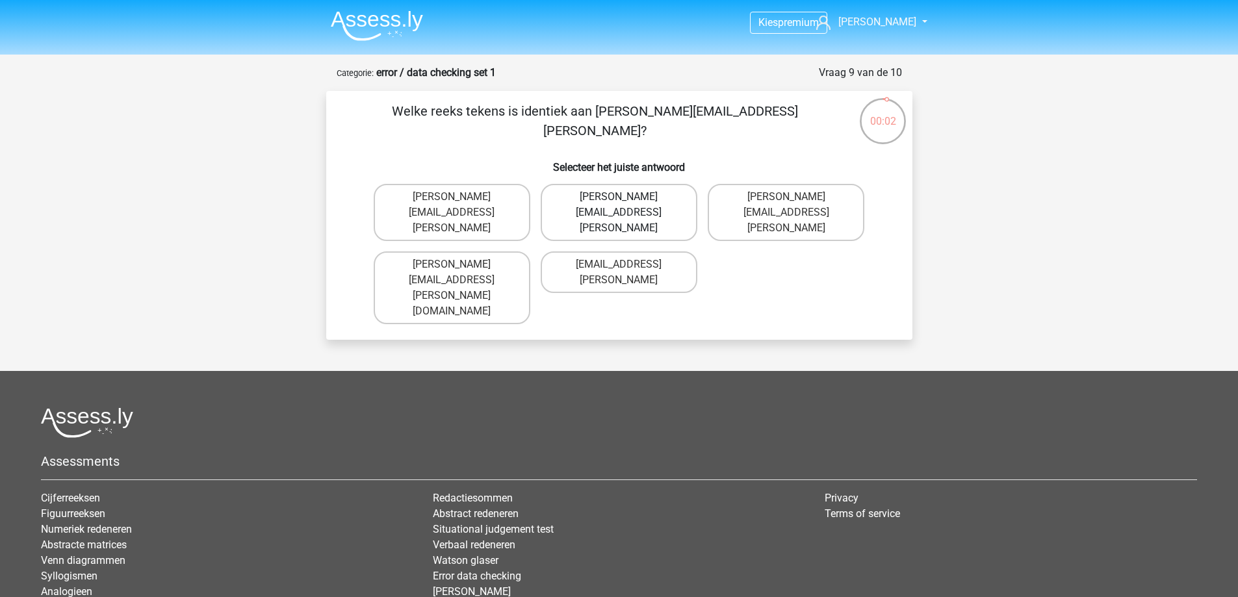
click at [663, 192] on label "Arthur.Bradley@memail.coo" at bounding box center [619, 212] width 157 height 57
click at [627, 197] on input "Arthur.Bradley@memail.coo" at bounding box center [623, 201] width 8 height 8
radio input "true"
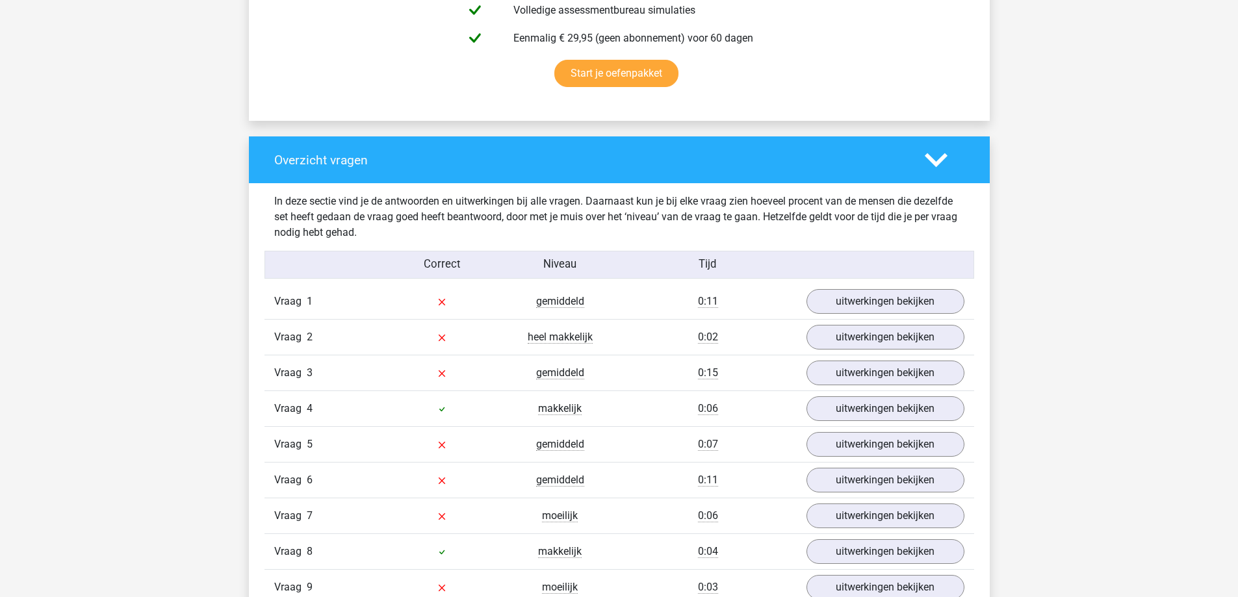
scroll to position [975, 0]
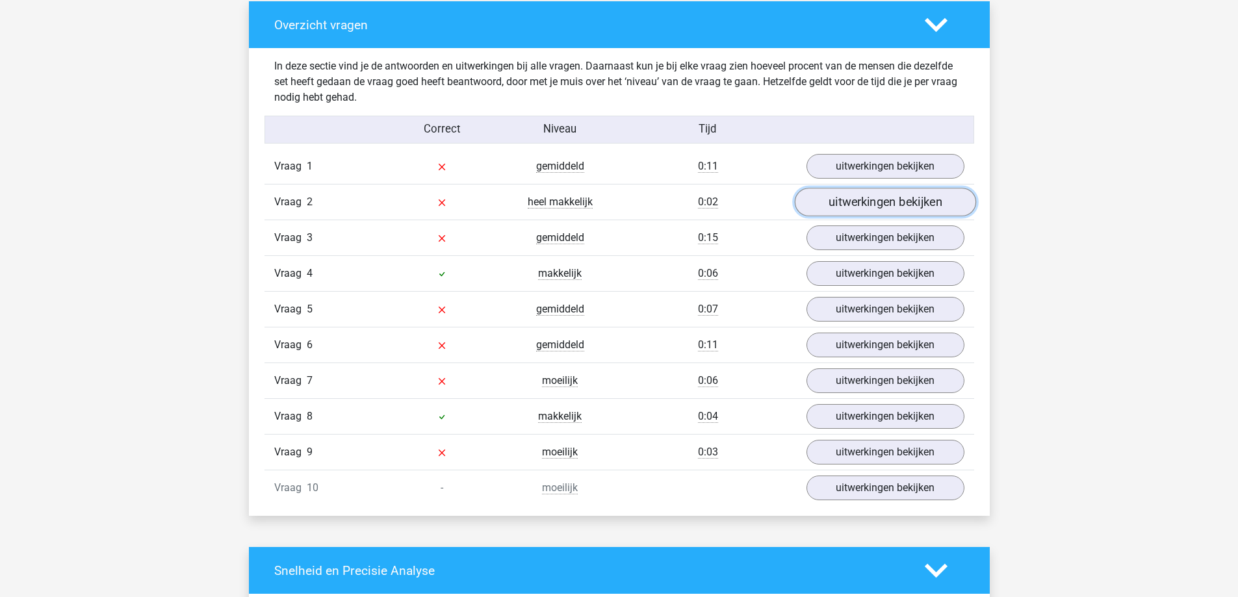
click at [888, 205] on link "uitwerkingen bekijken" at bounding box center [884, 202] width 181 height 29
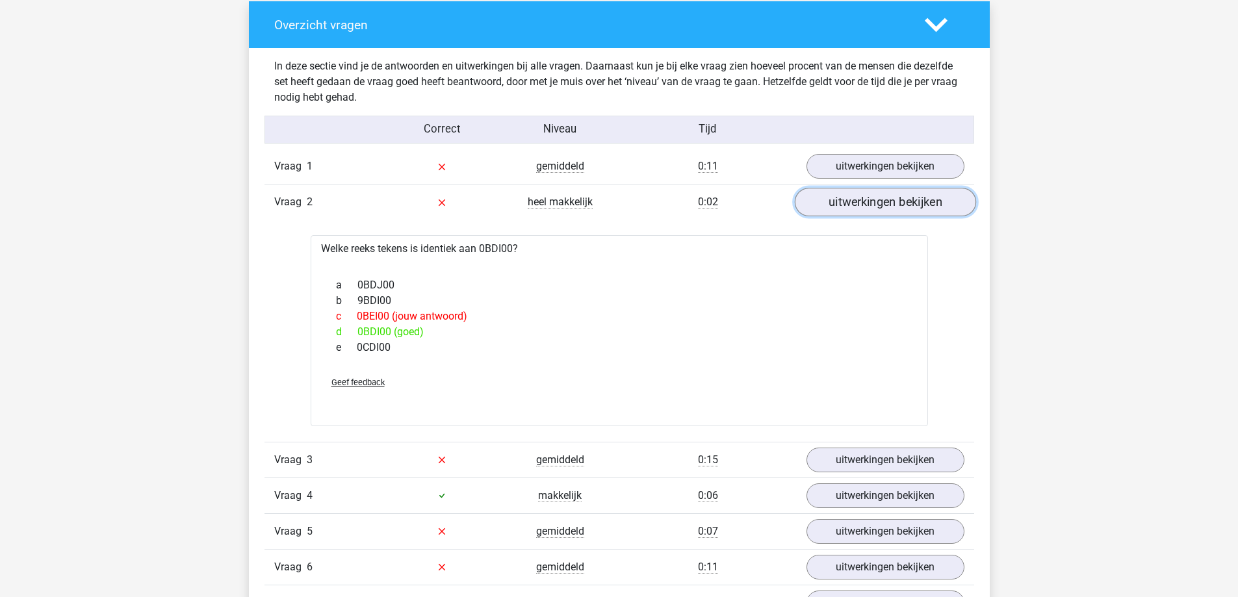
click at [888, 205] on link "uitwerkingen bekijken" at bounding box center [884, 202] width 181 height 29
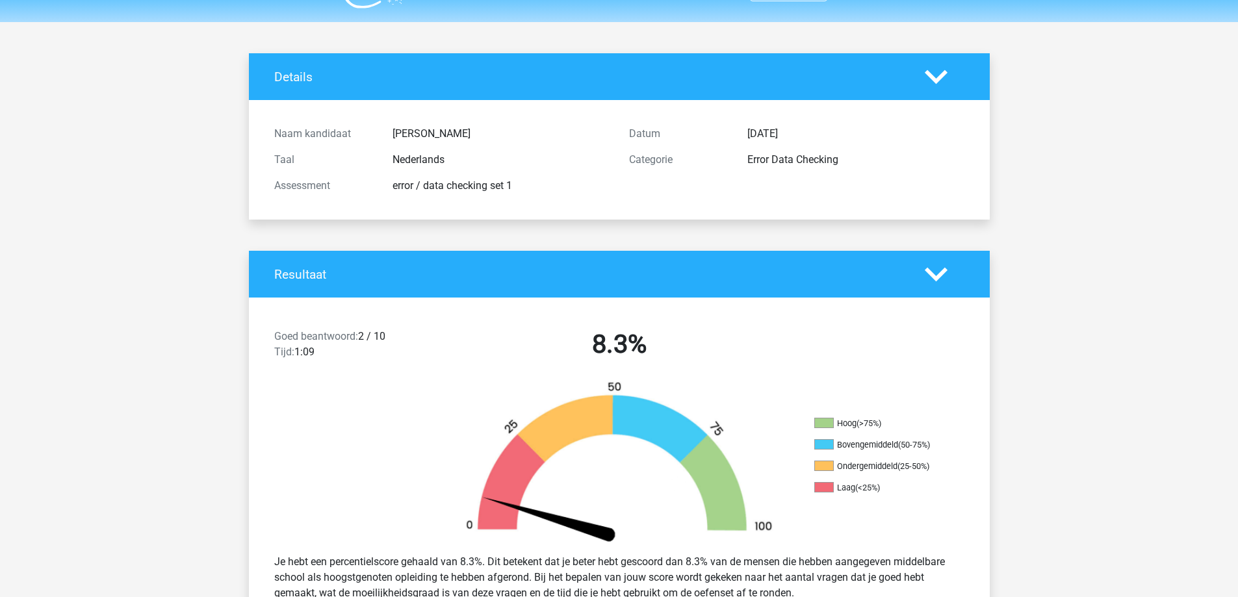
scroll to position [0, 0]
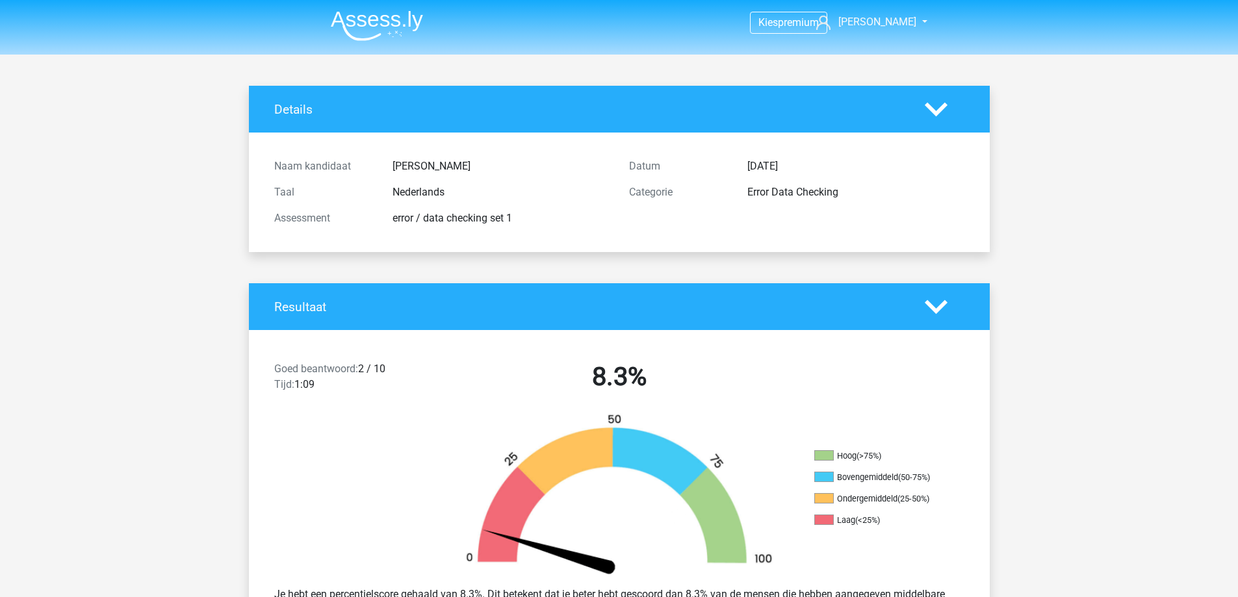
click at [361, 31] on img at bounding box center [377, 25] width 92 height 31
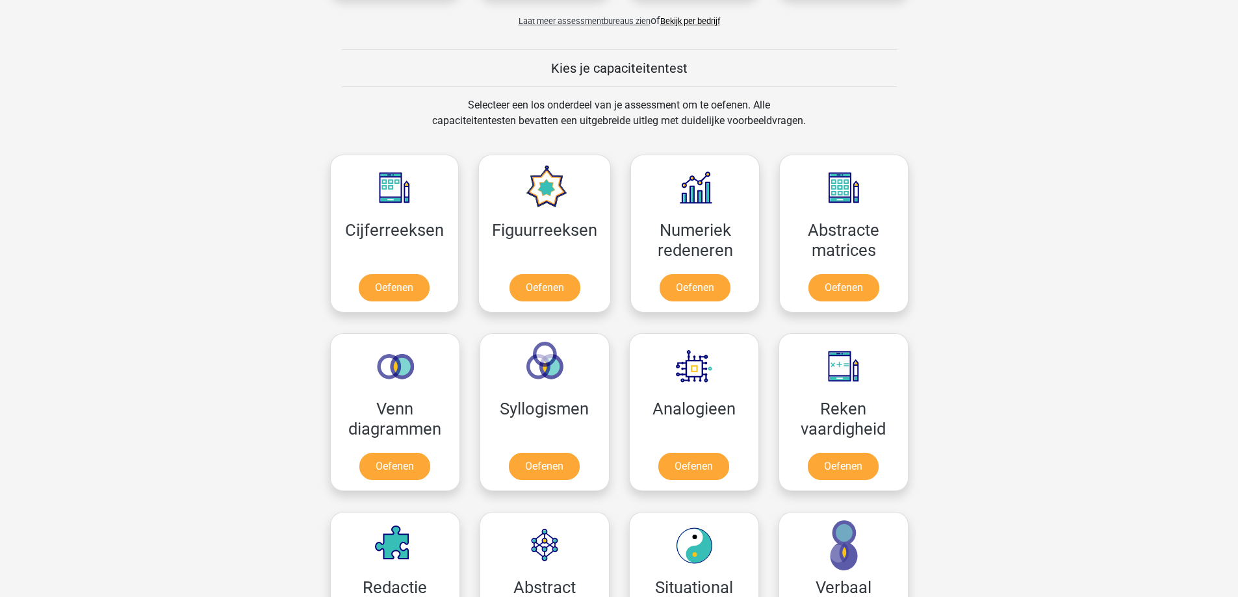
scroll to position [715, 0]
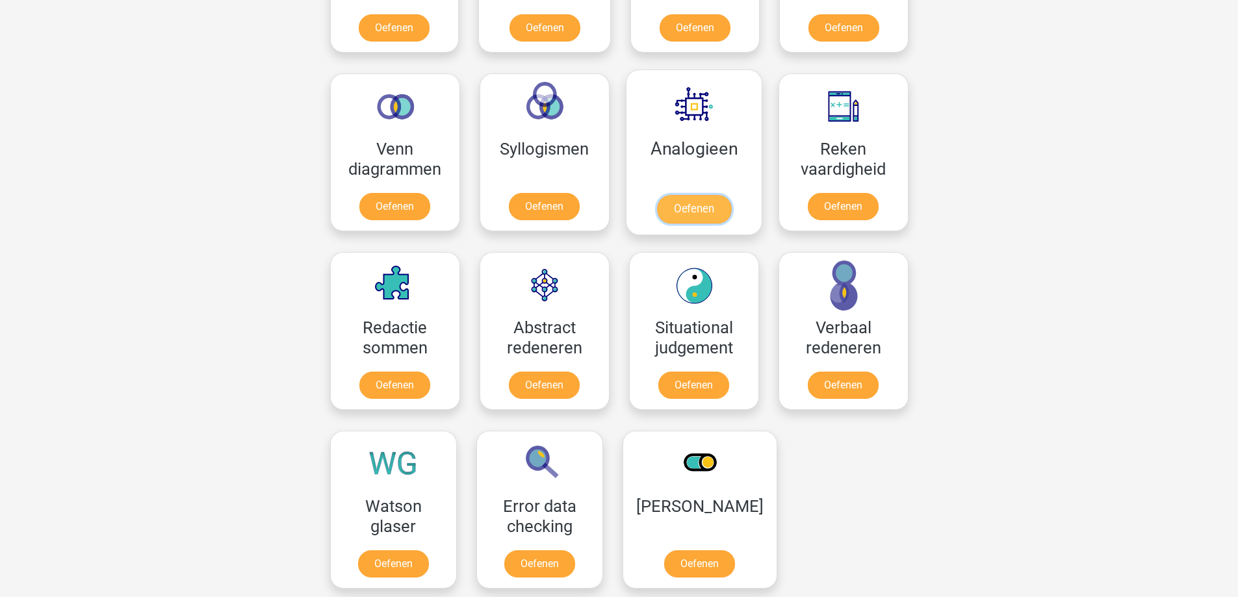
click at [706, 195] on link "Oefenen" at bounding box center [693, 209] width 74 height 29
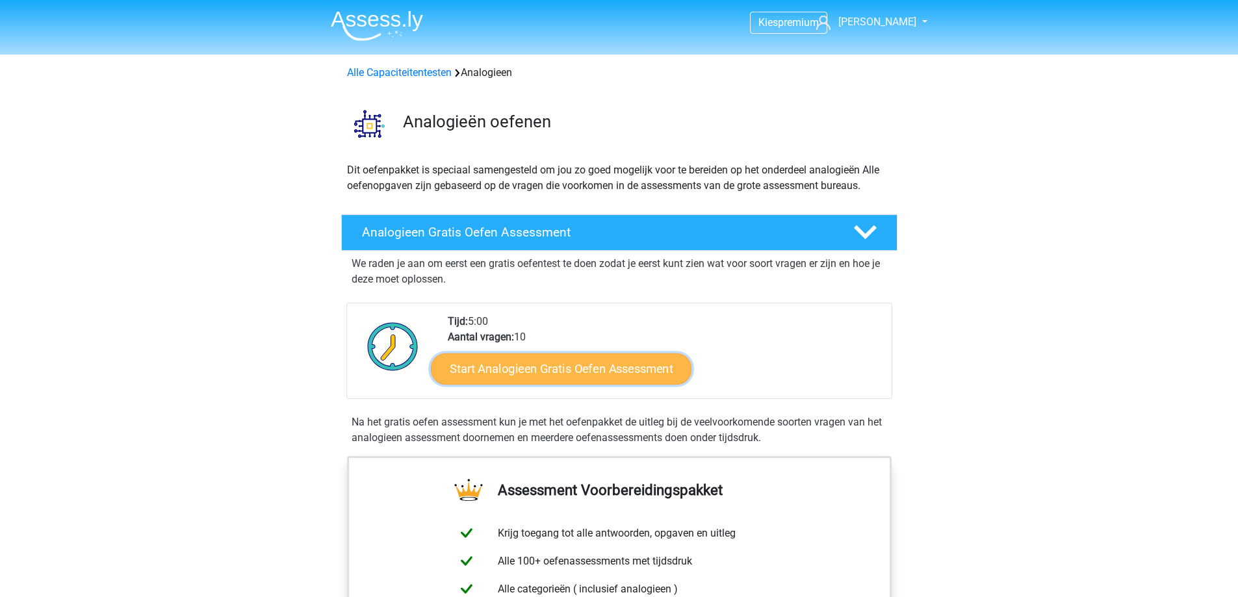
click at [639, 370] on link "Start Analogieen Gratis Oefen Assessment" at bounding box center [561, 368] width 261 height 31
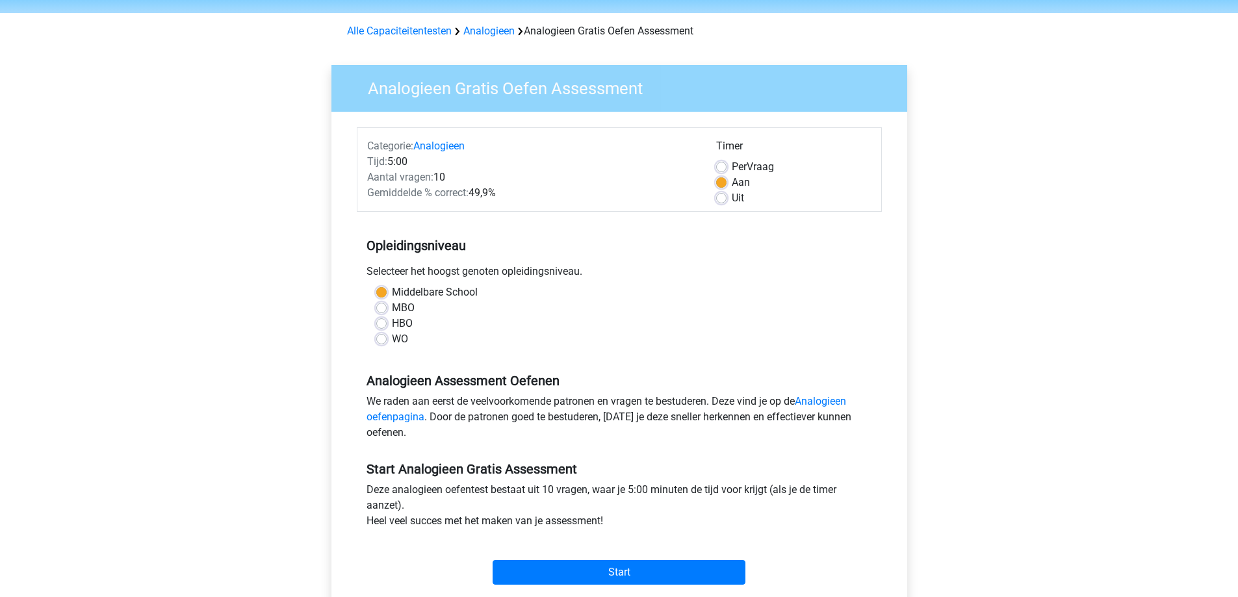
scroll to position [65, 0]
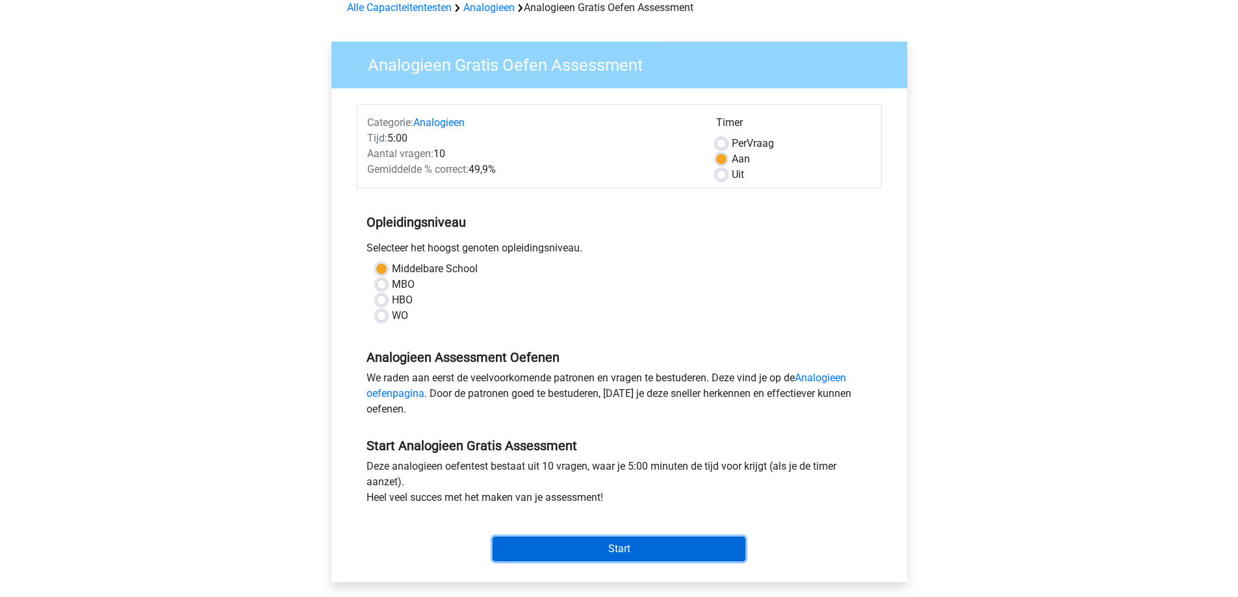
click at [626, 553] on input "Start" at bounding box center [619, 549] width 253 height 25
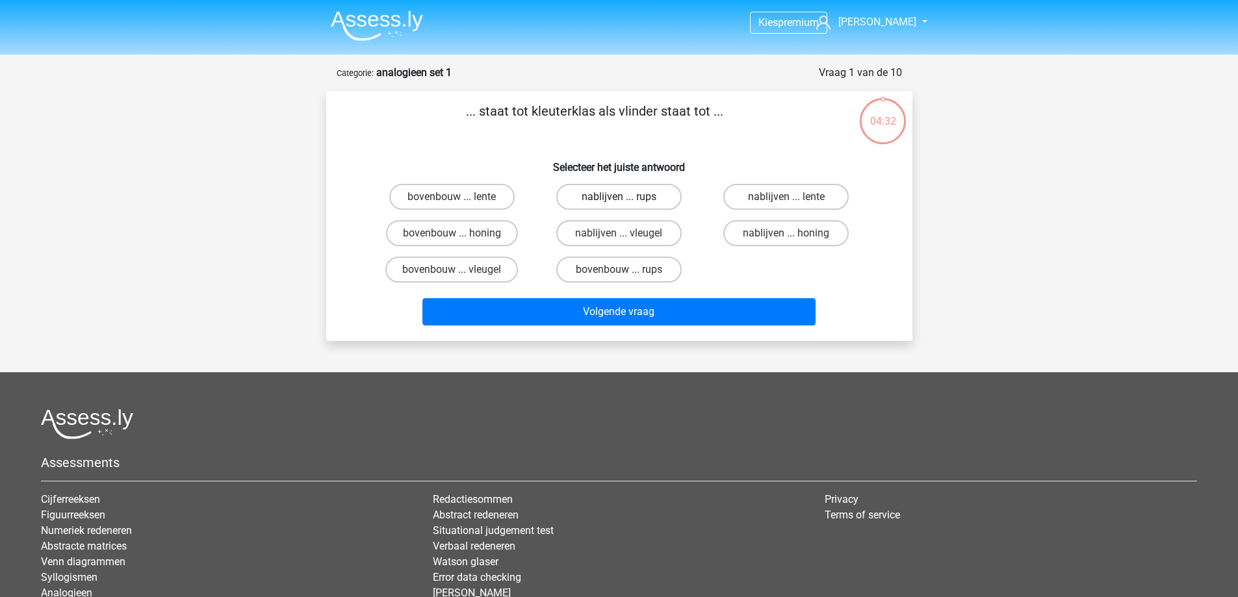
click at [662, 198] on label "nablijven ... rups" at bounding box center [618, 197] width 125 height 26
click at [627, 198] on input "nablijven ... rups" at bounding box center [623, 201] width 8 height 8
radio input "true"
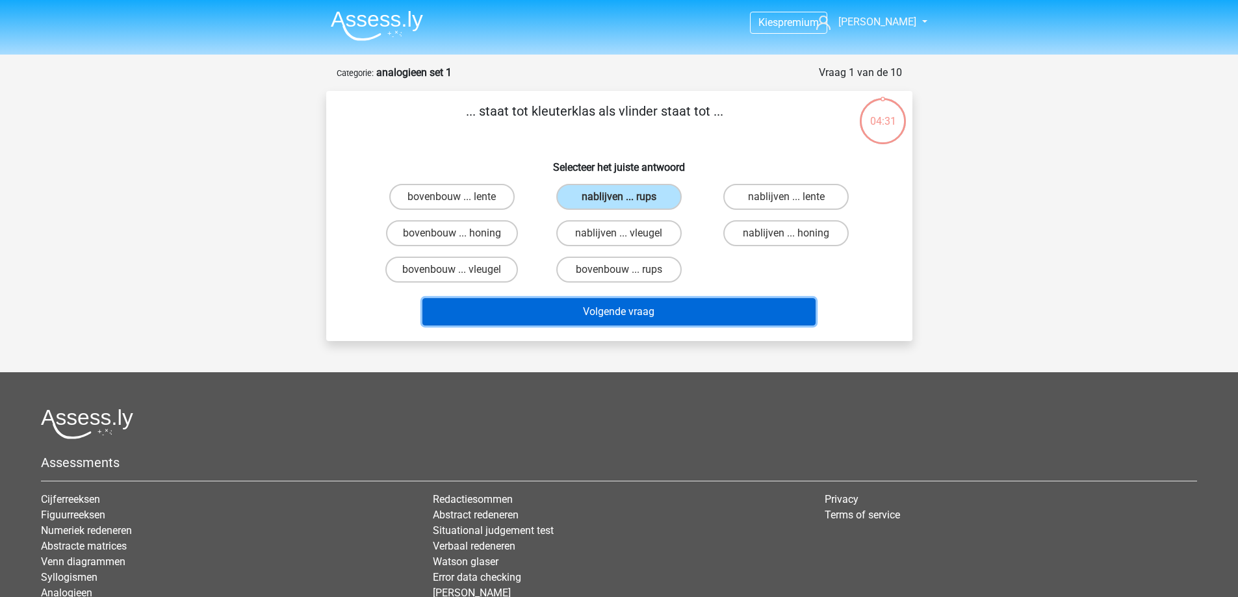
click at [659, 312] on button "Volgende vraag" at bounding box center [618, 311] width 393 height 27
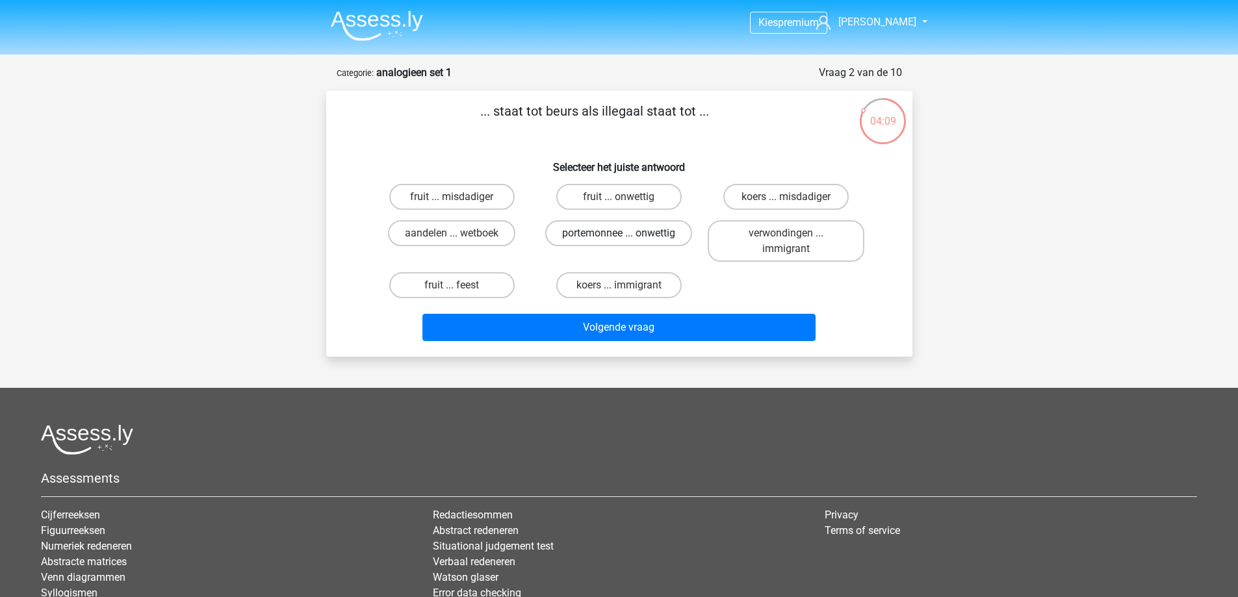
click at [677, 240] on label "portemonnee ... onwettig" at bounding box center [618, 233] width 147 height 26
click at [627, 240] on input "portemonnee ... onwettig" at bounding box center [623, 237] width 8 height 8
radio input "true"
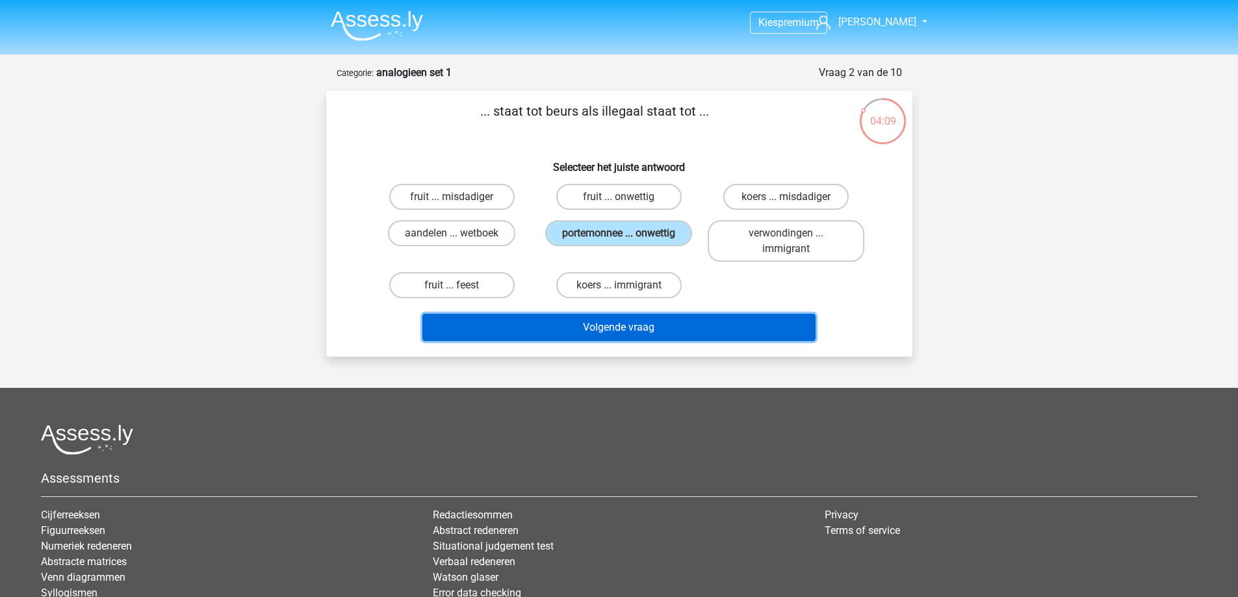
click at [692, 324] on button "Volgende vraag" at bounding box center [618, 327] width 393 height 27
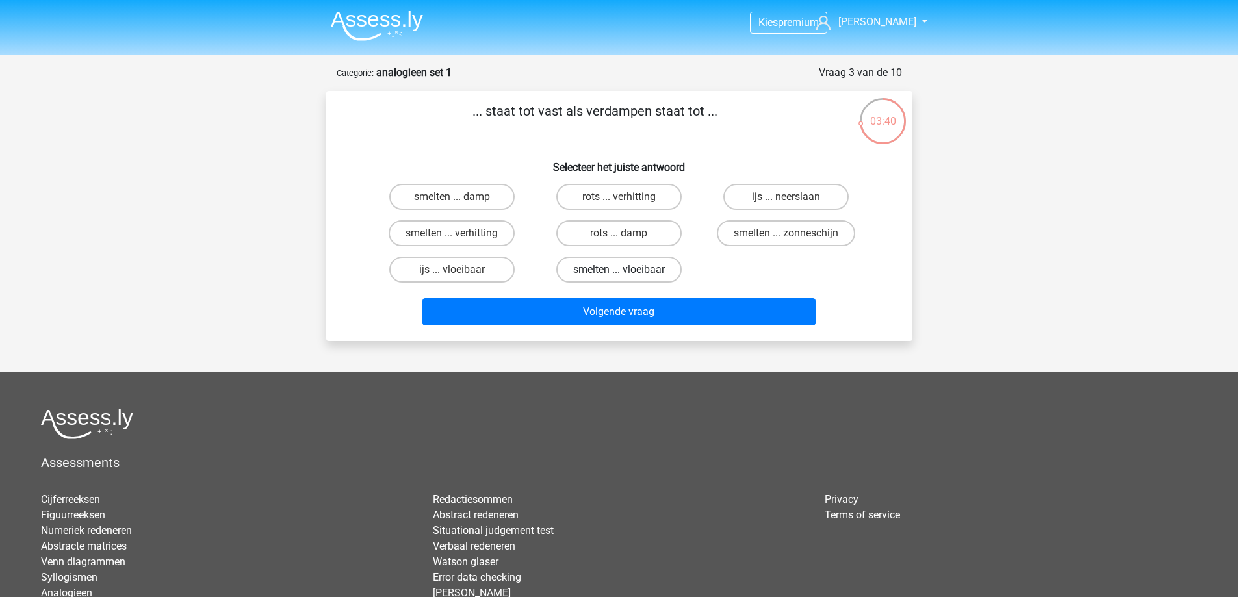
drag, startPoint x: 626, startPoint y: 270, endPoint x: 640, endPoint y: 277, distance: 15.1
click at [626, 270] on input "smelten ... vloeibaar" at bounding box center [623, 274] width 8 height 8
radio input "true"
click at [474, 241] on label "smelten ... verhitting" at bounding box center [452, 233] width 126 height 26
click at [460, 241] on input "smelten ... verhitting" at bounding box center [456, 237] width 8 height 8
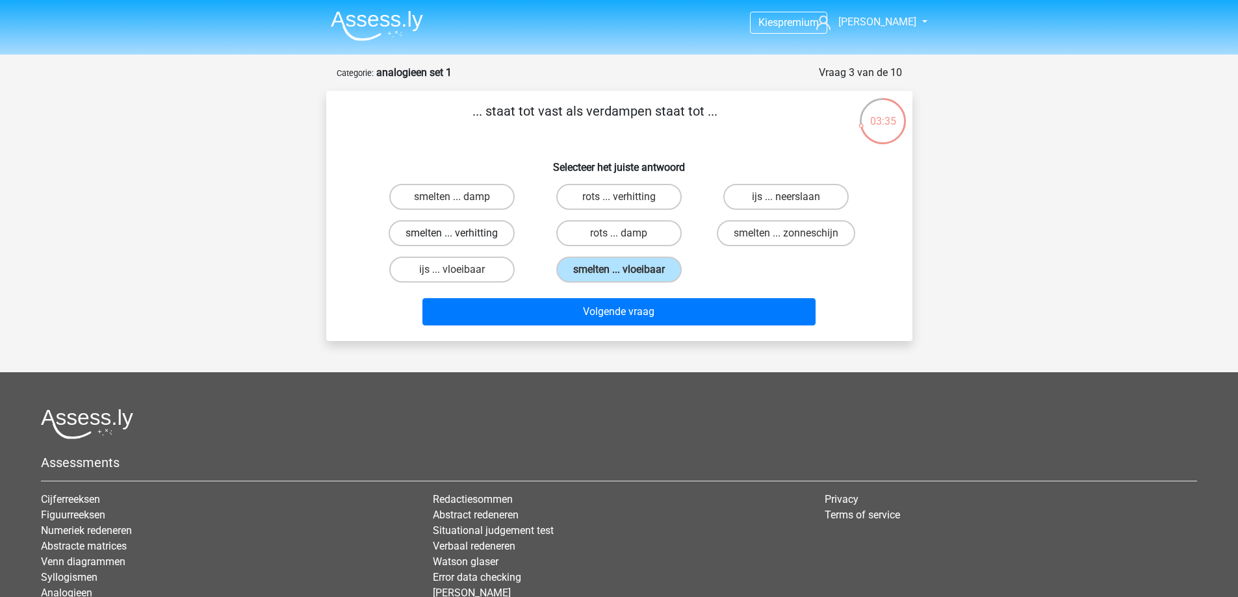
radio input "true"
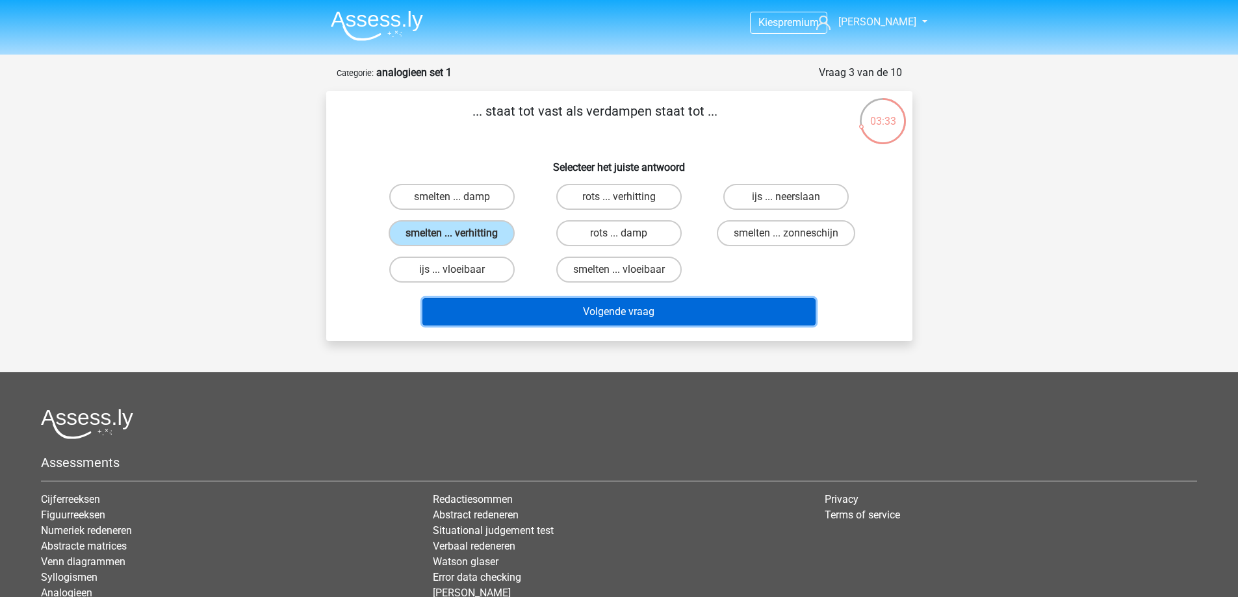
click at [680, 313] on button "Volgende vraag" at bounding box center [618, 311] width 393 height 27
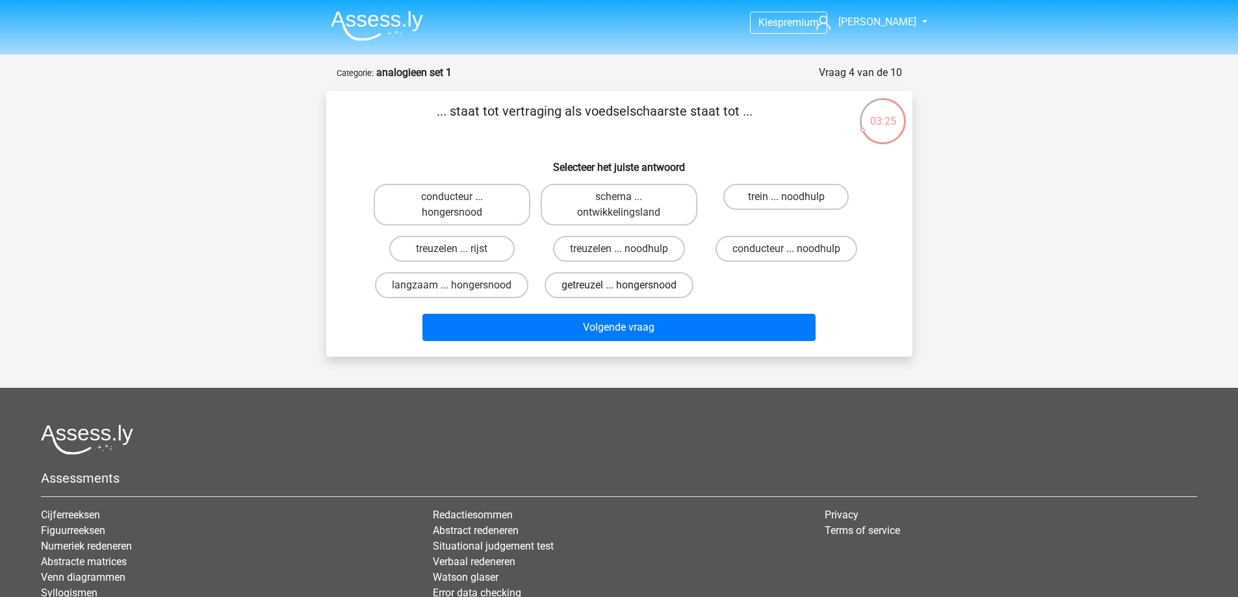
click at [668, 287] on label "getreuzel ... hongersnood" at bounding box center [619, 285] width 149 height 26
click at [627, 287] on input "getreuzel ... hongersnood" at bounding box center [623, 289] width 8 height 8
radio input "true"
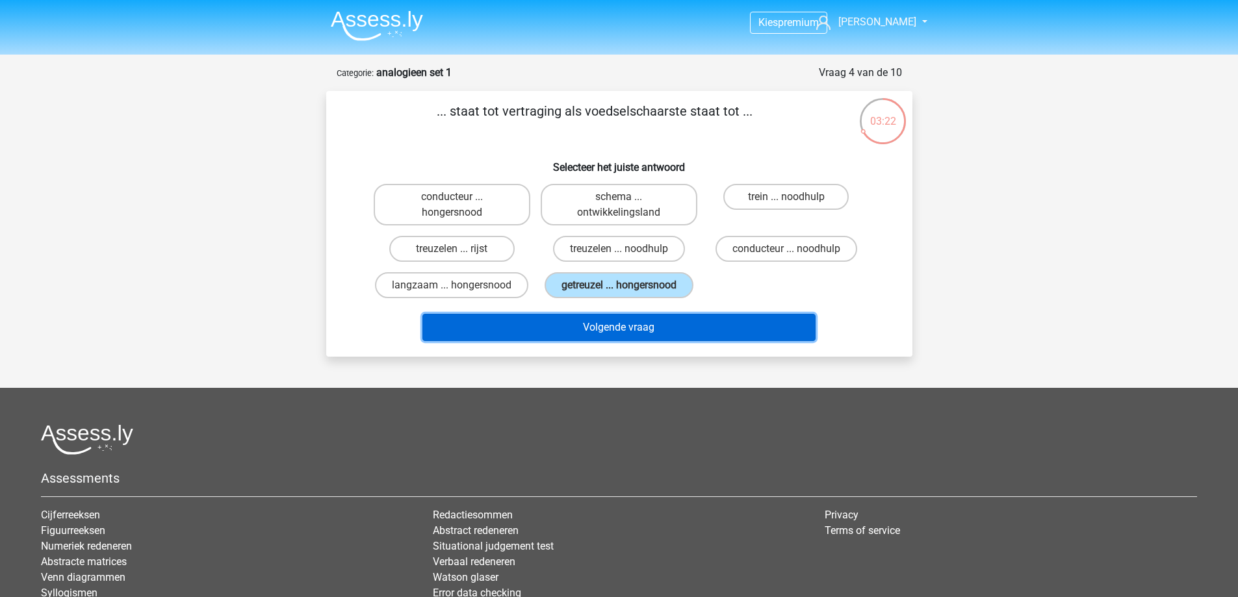
click at [704, 336] on button "Volgende vraag" at bounding box center [618, 327] width 393 height 27
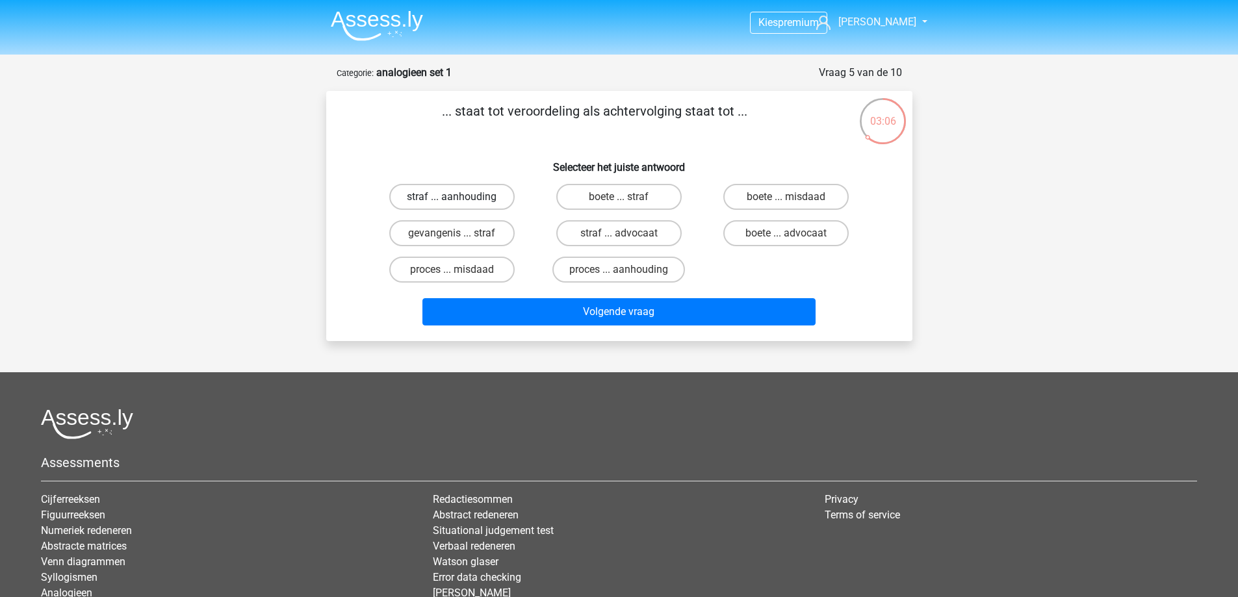
click at [466, 199] on label "straf ... aanhouding" at bounding box center [451, 197] width 125 height 26
click at [460, 199] on input "straf ... aanhouding" at bounding box center [456, 201] width 8 height 8
radio input "true"
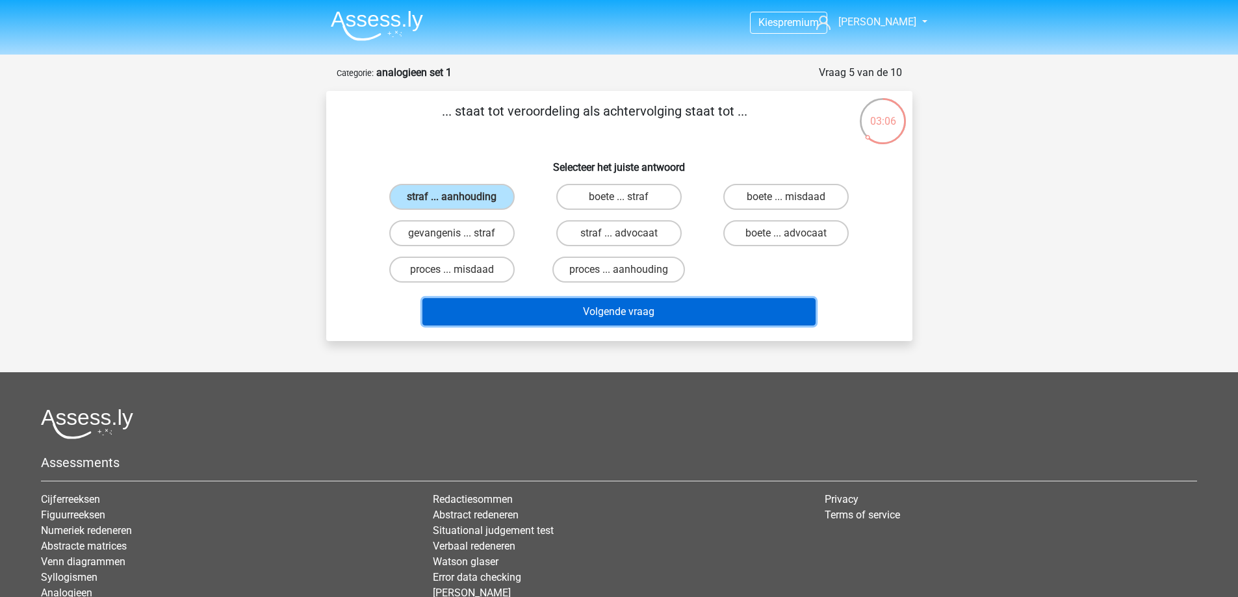
click at [637, 313] on button "Volgende vraag" at bounding box center [618, 311] width 393 height 27
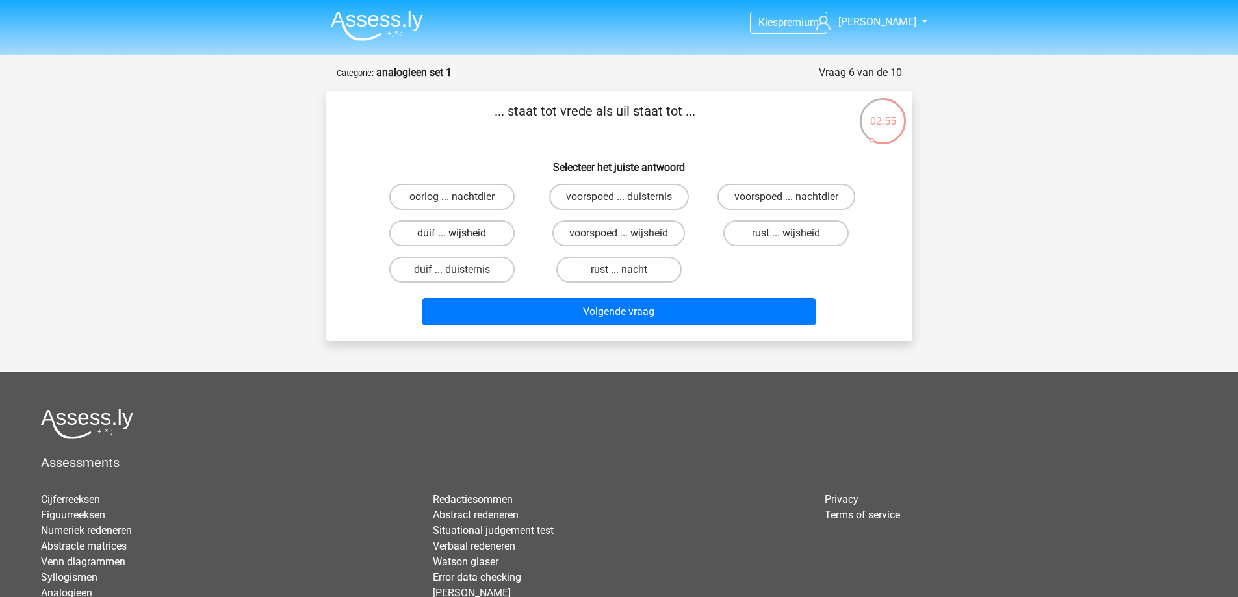
click at [476, 240] on label "duif ... wijsheid" at bounding box center [451, 233] width 125 height 26
click at [460, 240] on input "duif ... wijsheid" at bounding box center [456, 237] width 8 height 8
radio input "true"
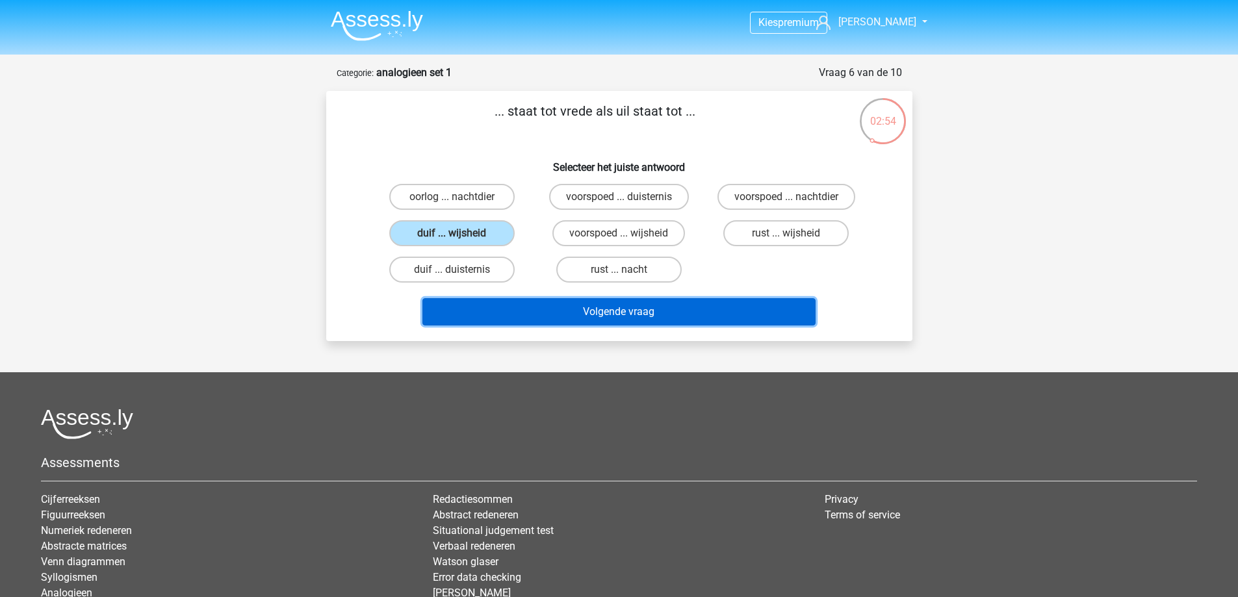
click at [647, 307] on button "Volgende vraag" at bounding box center [618, 311] width 393 height 27
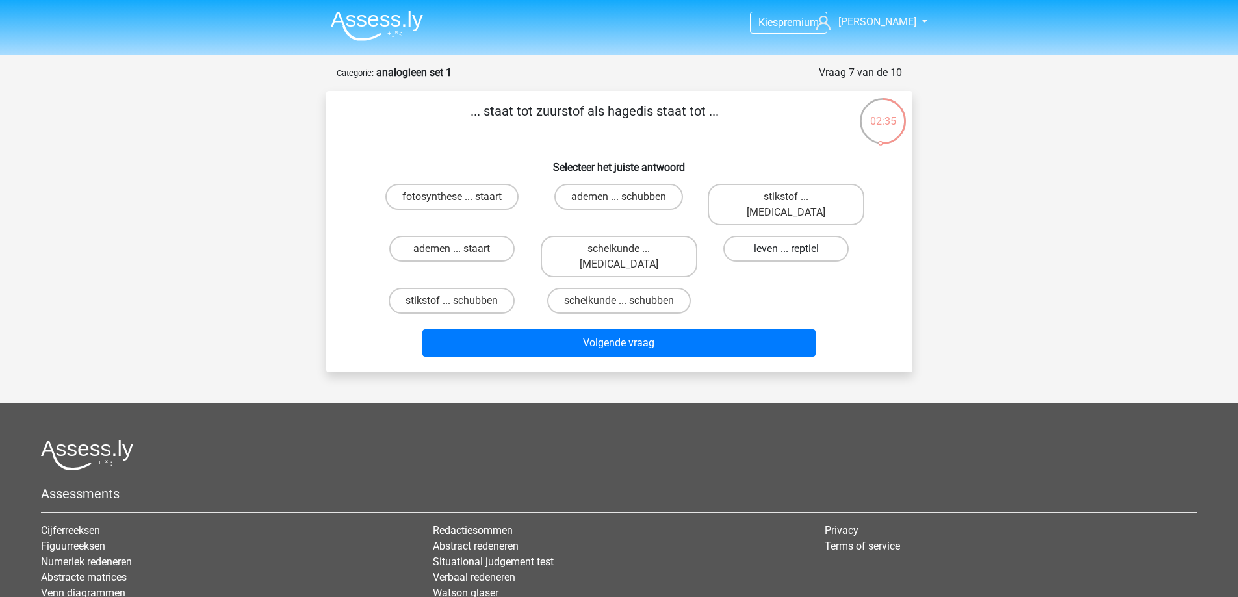
click at [832, 242] on label "leven ... reptiel" at bounding box center [785, 249] width 125 height 26
click at [795, 249] on input "leven ... reptiel" at bounding box center [790, 253] width 8 height 8
radio input "true"
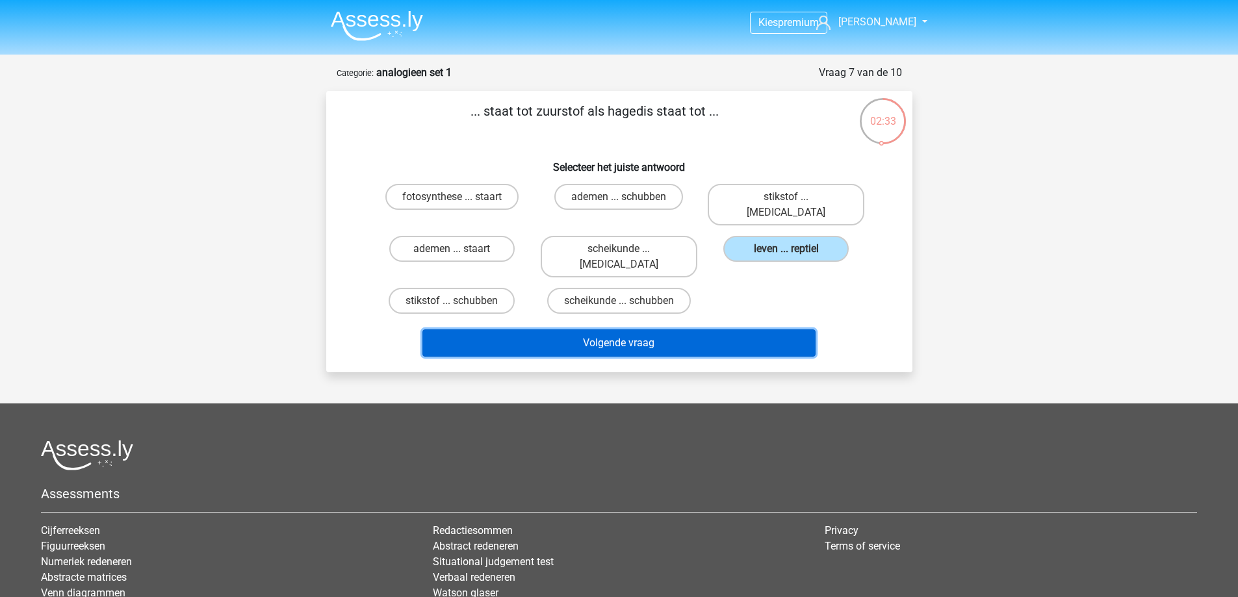
click at [639, 329] on button "Volgende vraag" at bounding box center [618, 342] width 393 height 27
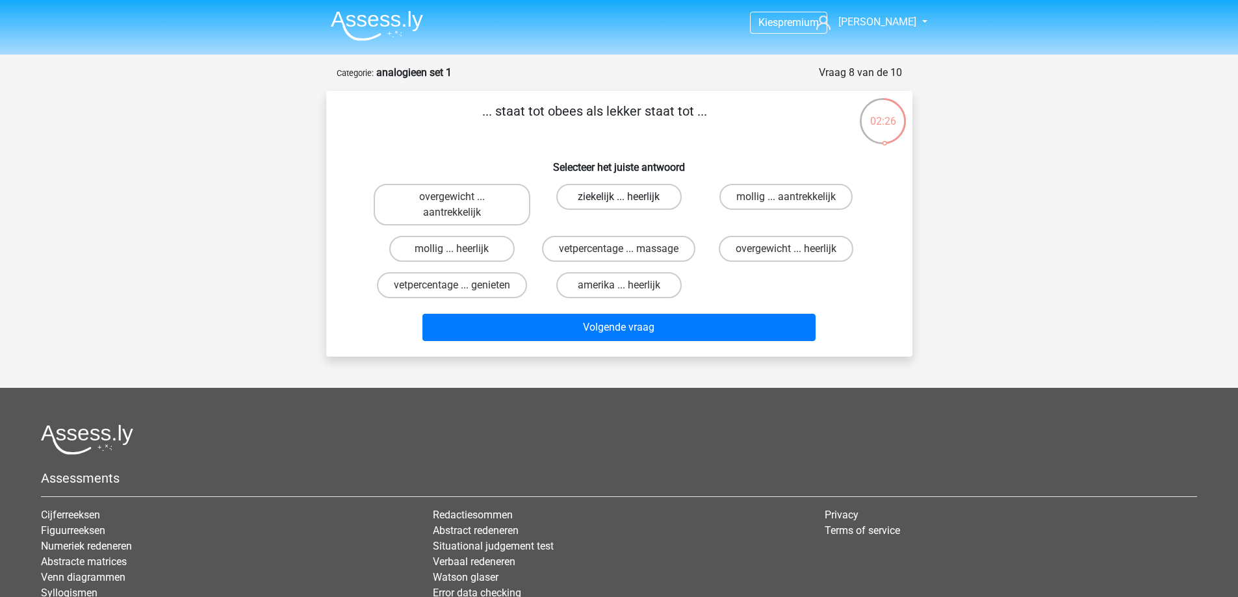
click at [635, 201] on label "ziekelijk ... heerlijk" at bounding box center [618, 197] width 125 height 26
click at [627, 201] on input "ziekelijk ... heerlijk" at bounding box center [623, 201] width 8 height 8
radio input "true"
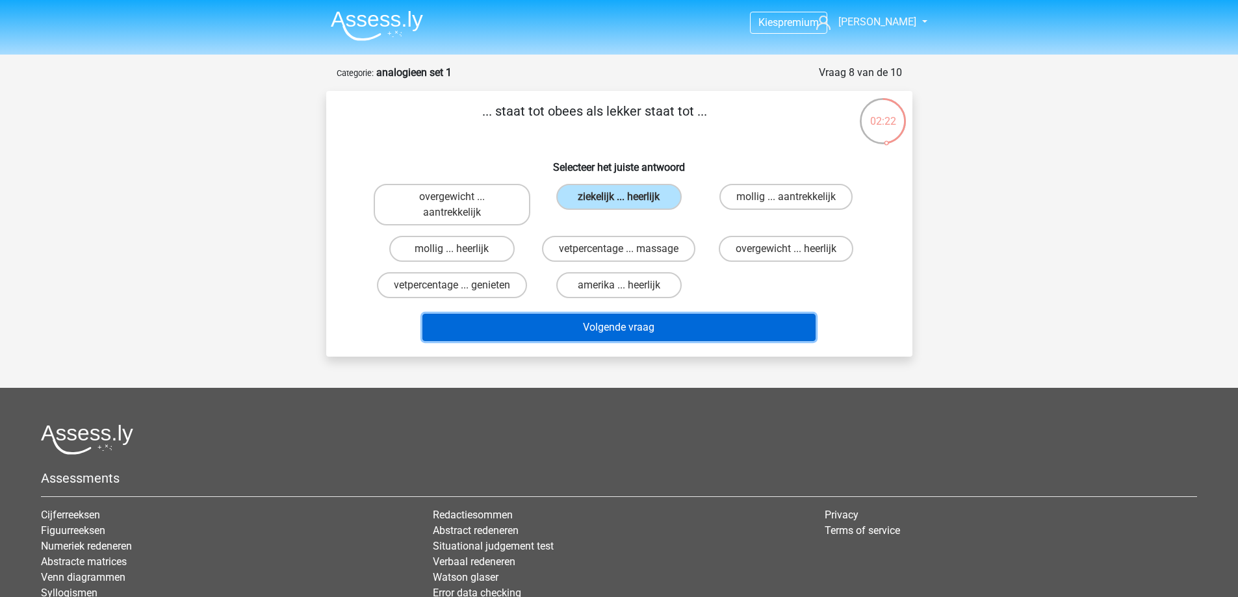
click at [678, 333] on button "Volgende vraag" at bounding box center [618, 327] width 393 height 27
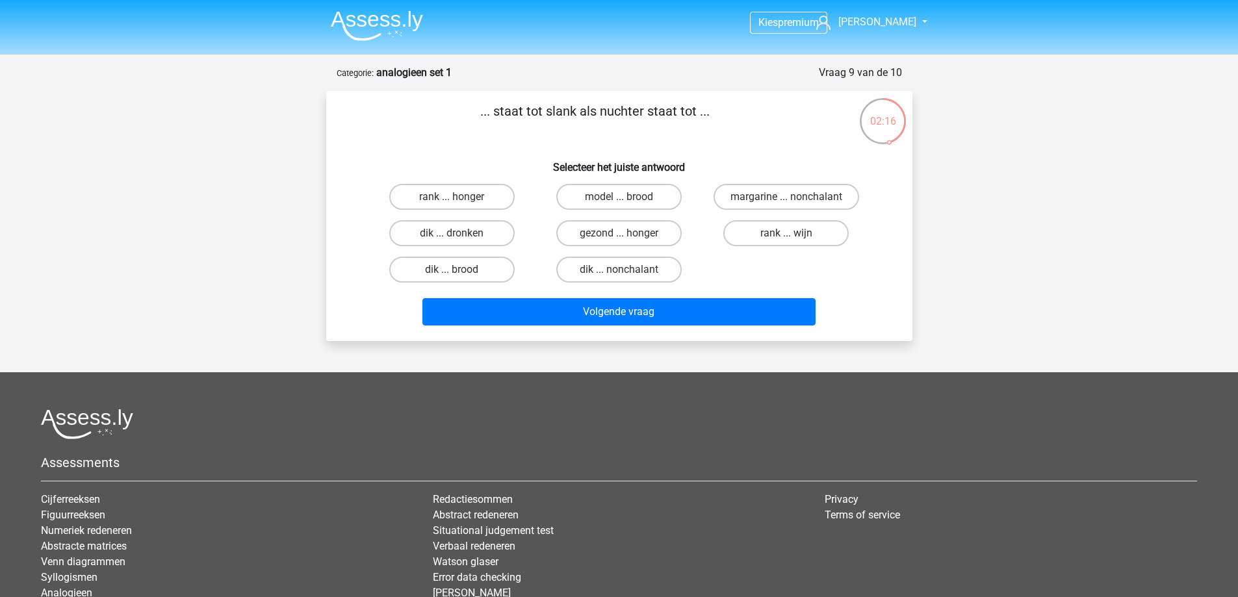
click at [458, 236] on input "dik ... dronken" at bounding box center [456, 237] width 8 height 8
radio input "true"
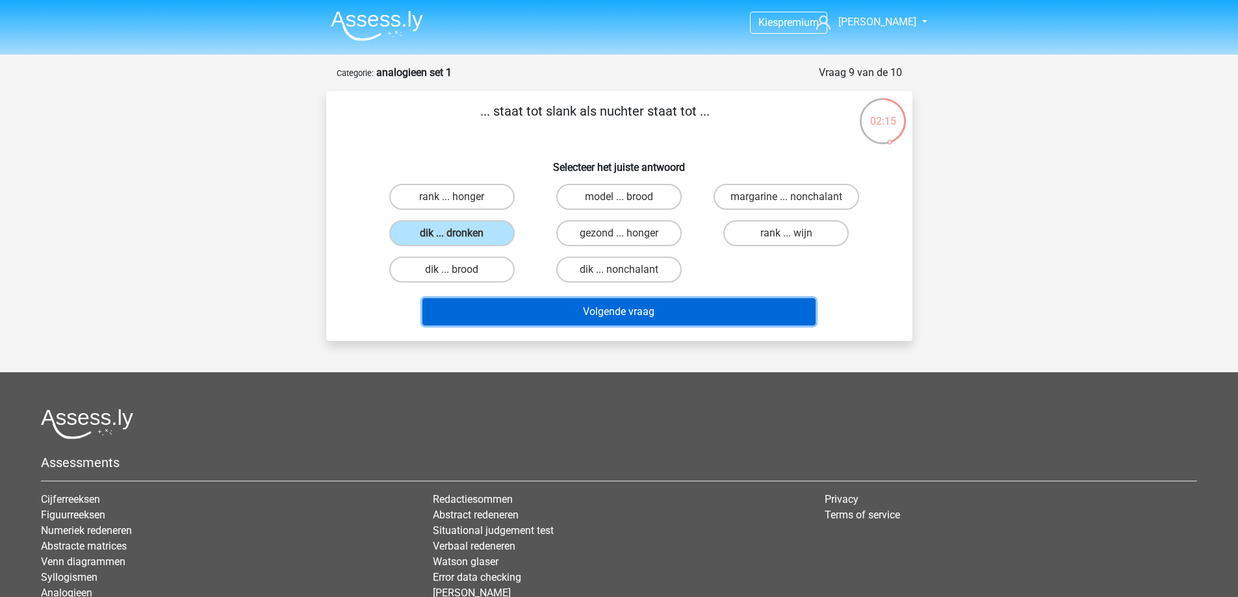
click at [645, 320] on button "Volgende vraag" at bounding box center [618, 311] width 393 height 27
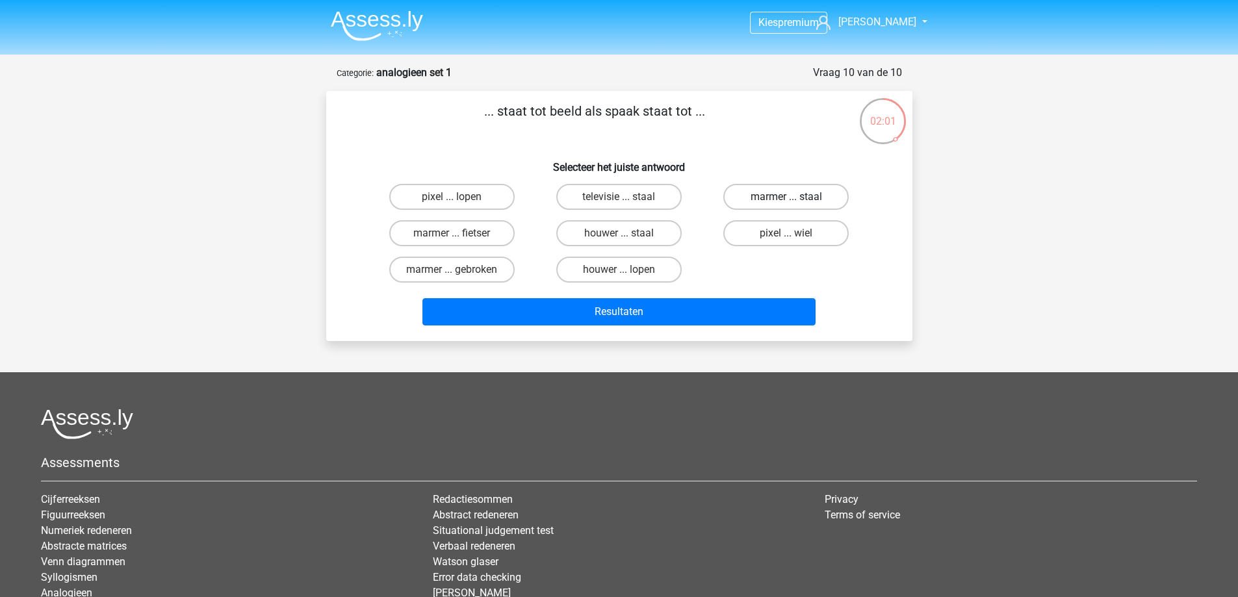
click at [798, 203] on label "marmer ... staal" at bounding box center [785, 197] width 125 height 26
click at [795, 203] on input "marmer ... staal" at bounding box center [790, 201] width 8 height 8
radio input "true"
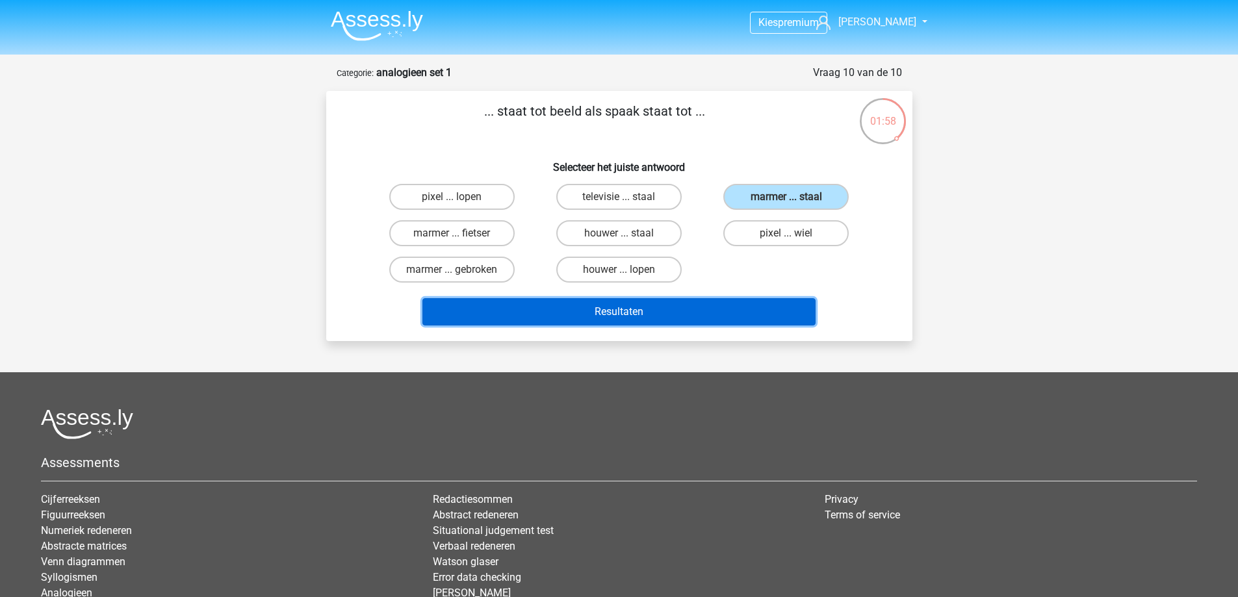
click at [651, 319] on button "Resultaten" at bounding box center [618, 311] width 393 height 27
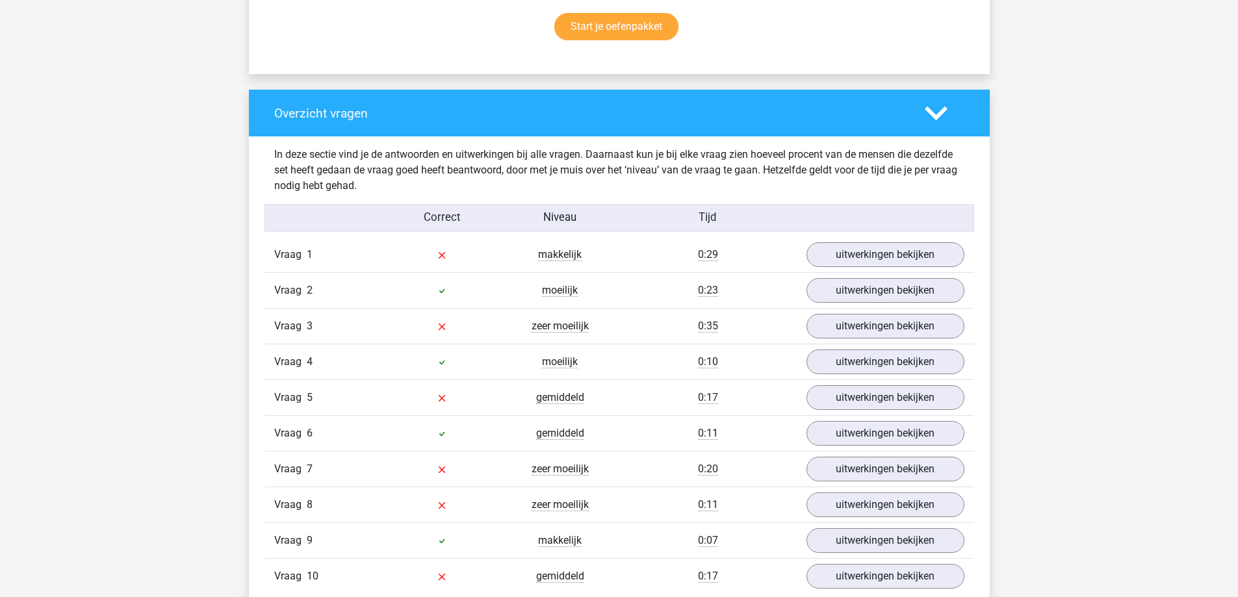
scroll to position [910, 0]
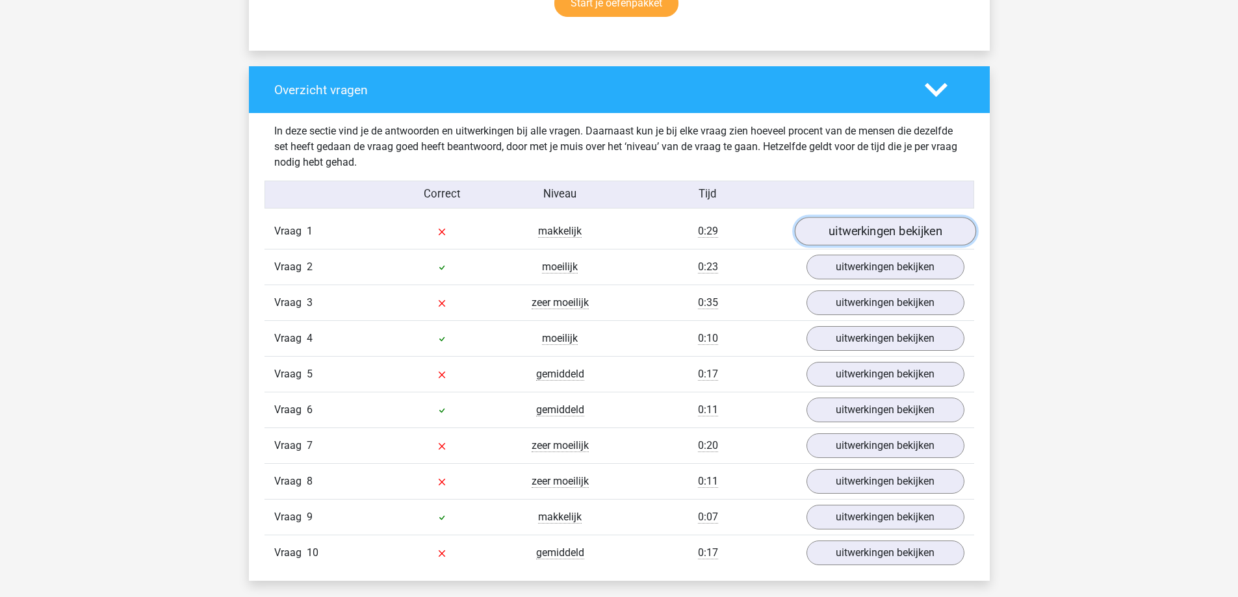
click at [869, 244] on link "uitwerkingen bekijken" at bounding box center [884, 232] width 181 height 29
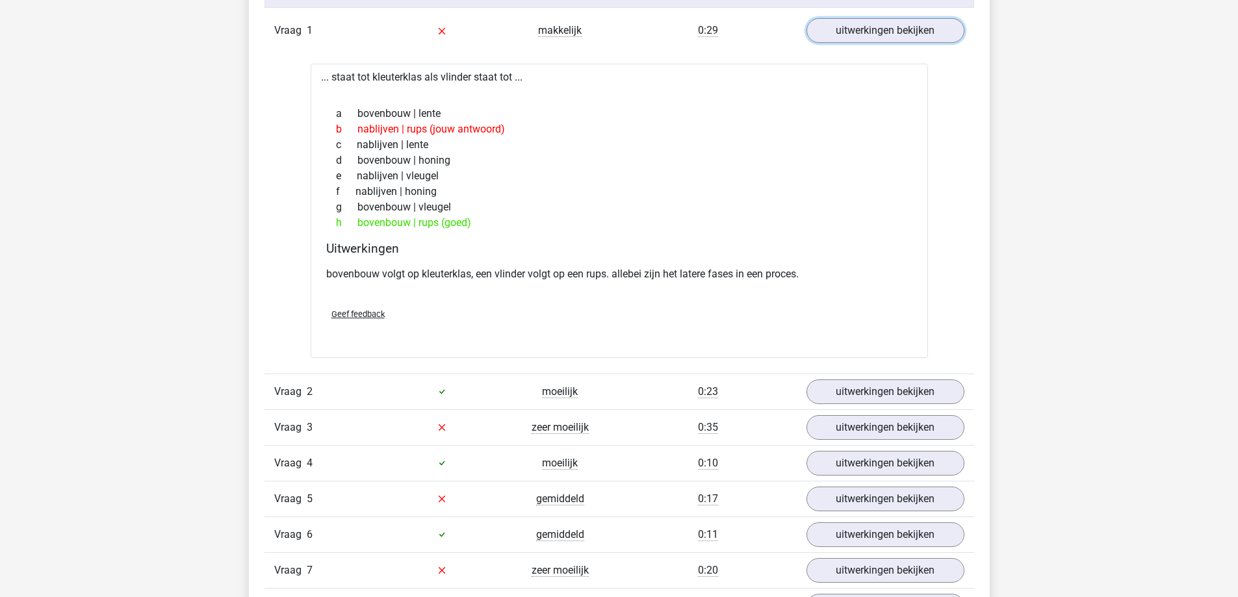
scroll to position [1170, 0]
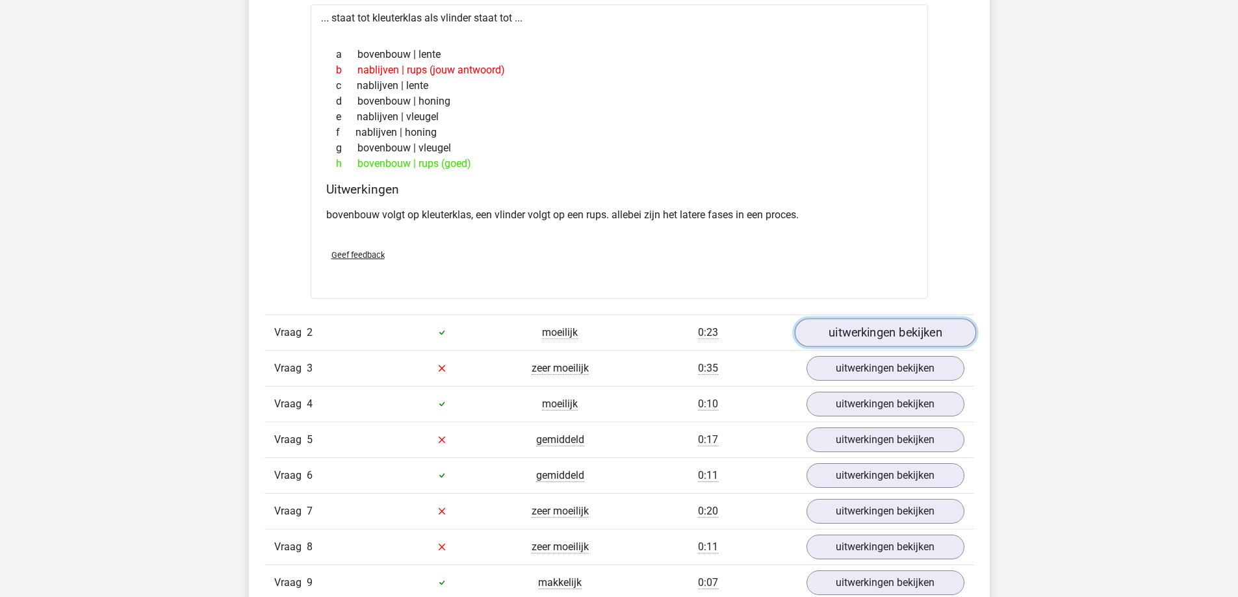
click at [859, 328] on link "uitwerkingen bekijken" at bounding box center [884, 332] width 181 height 29
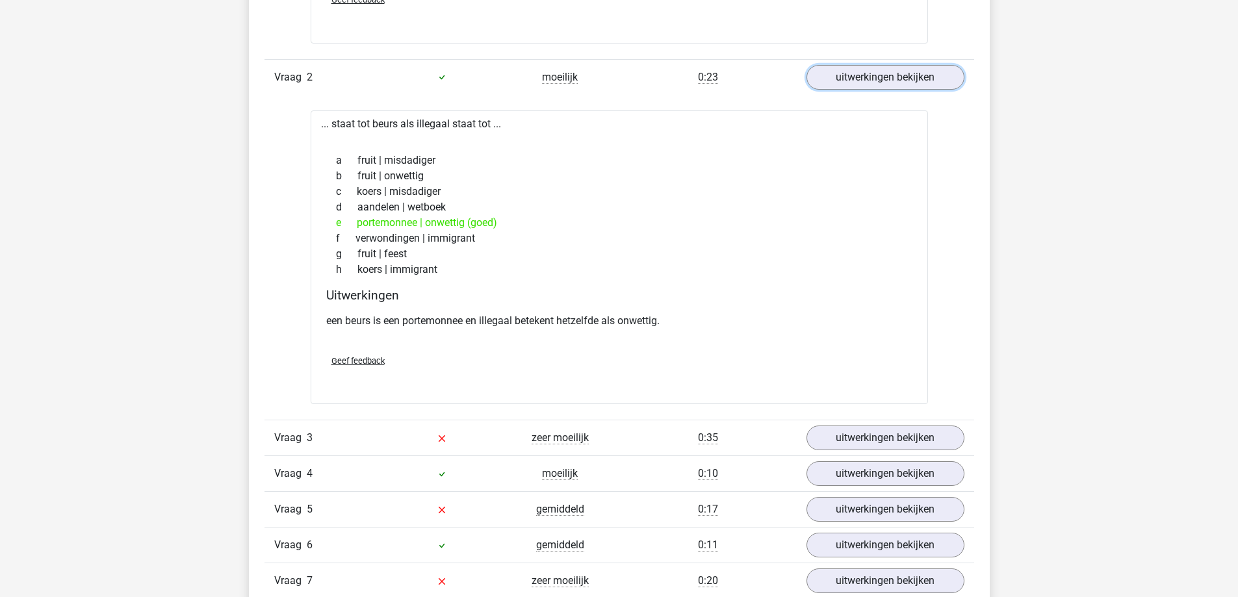
scroll to position [1560, 0]
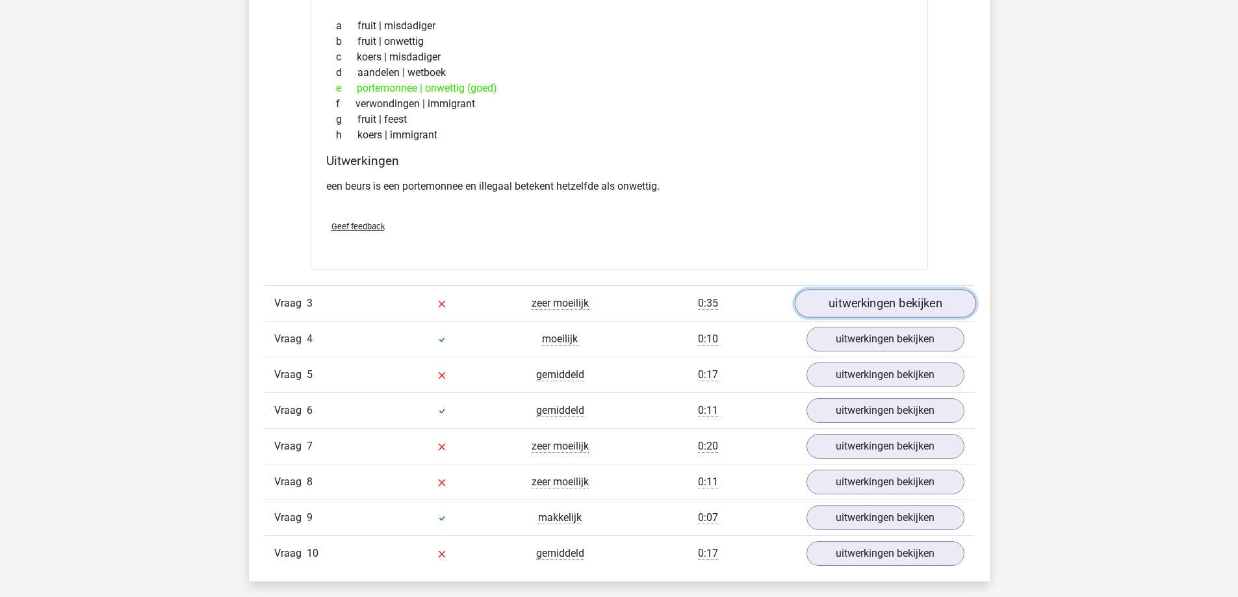
click at [876, 305] on link "uitwerkingen bekijken" at bounding box center [884, 303] width 181 height 29
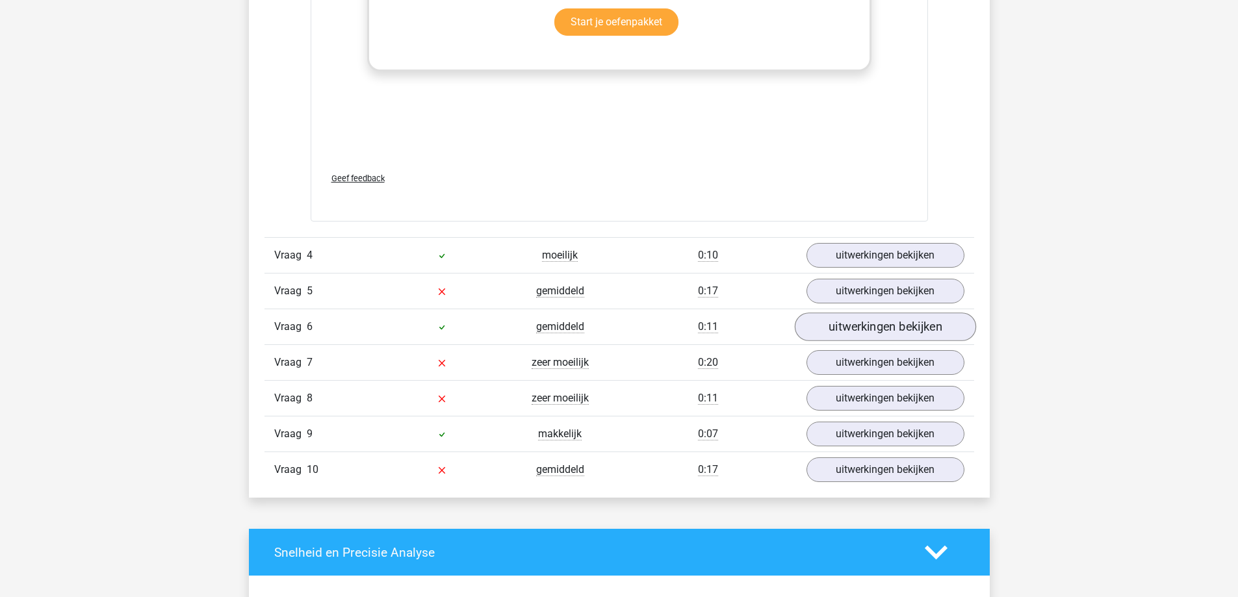
scroll to position [2340, 0]
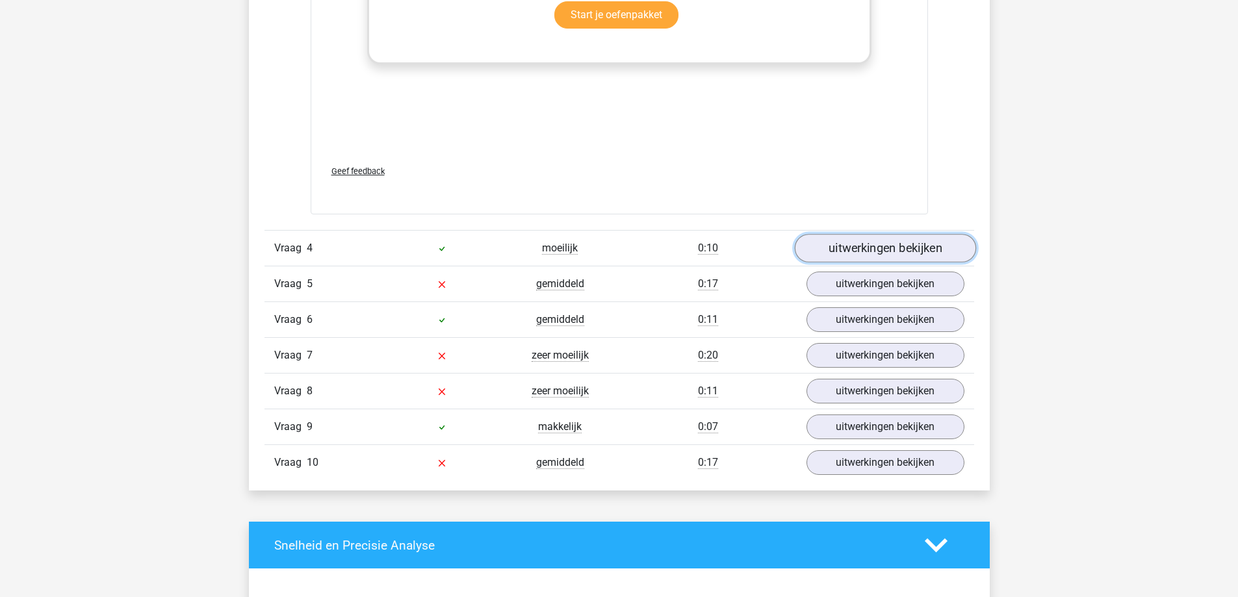
click at [879, 255] on link "uitwerkingen bekijken" at bounding box center [884, 248] width 181 height 29
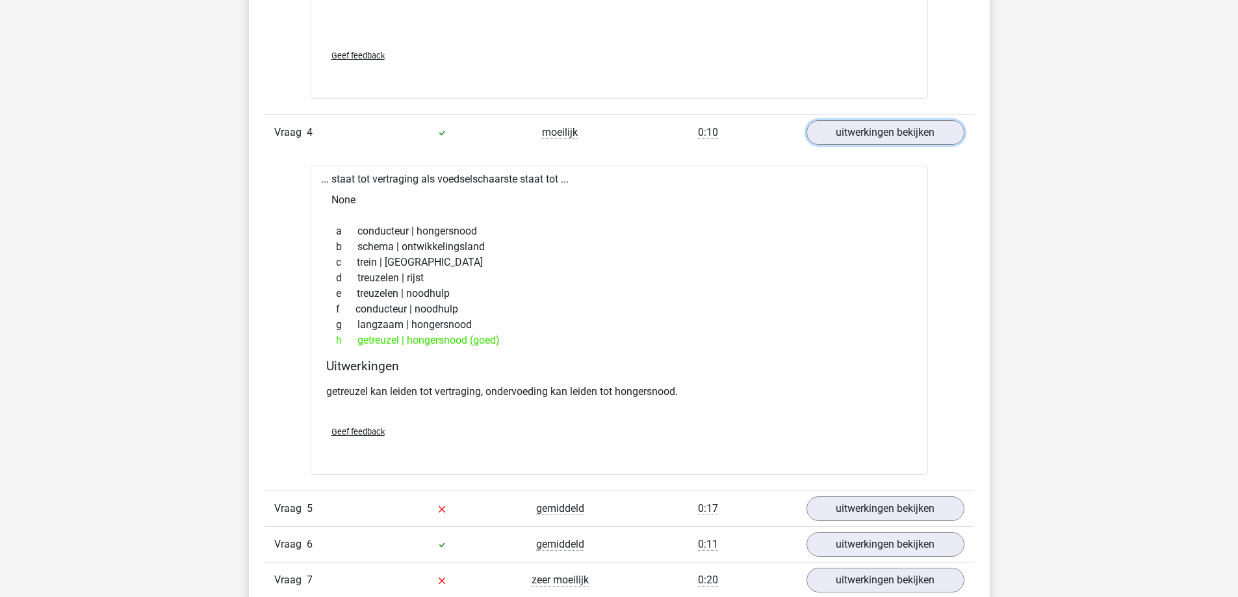
scroll to position [2665, 0]
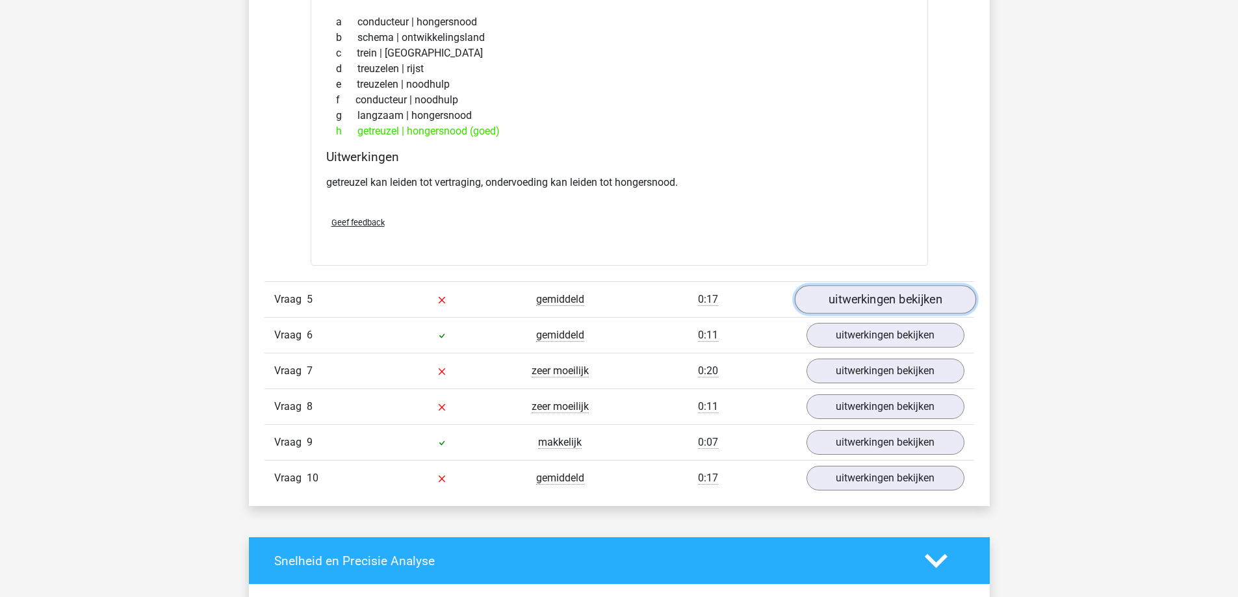
click at [875, 305] on link "uitwerkingen bekijken" at bounding box center [884, 299] width 181 height 29
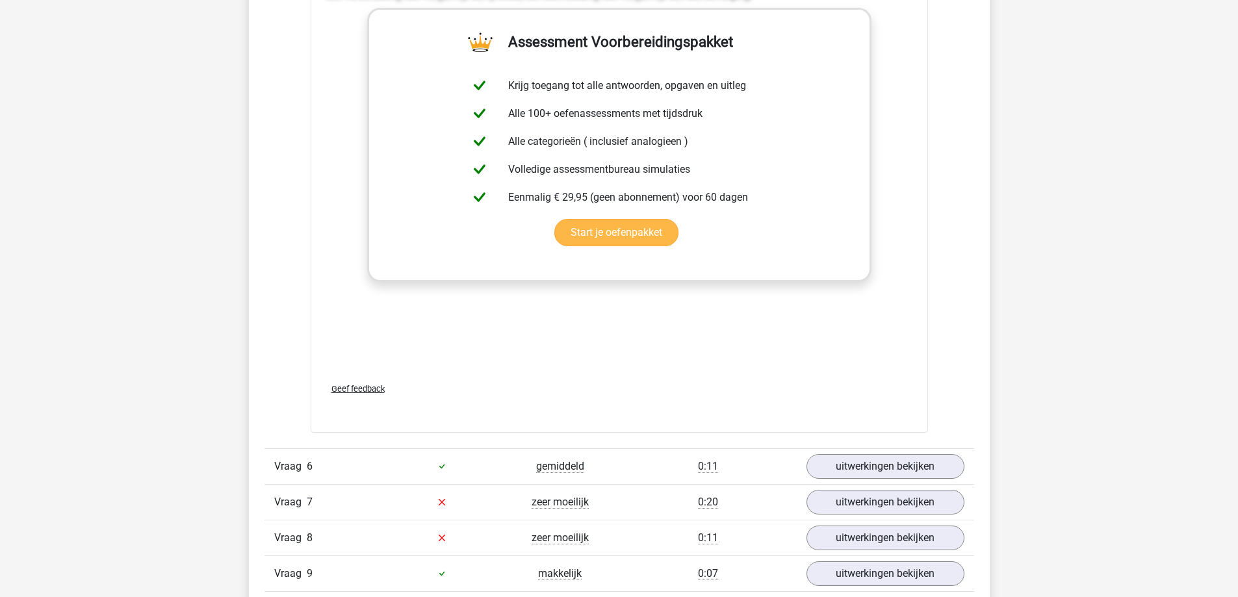
scroll to position [3379, 0]
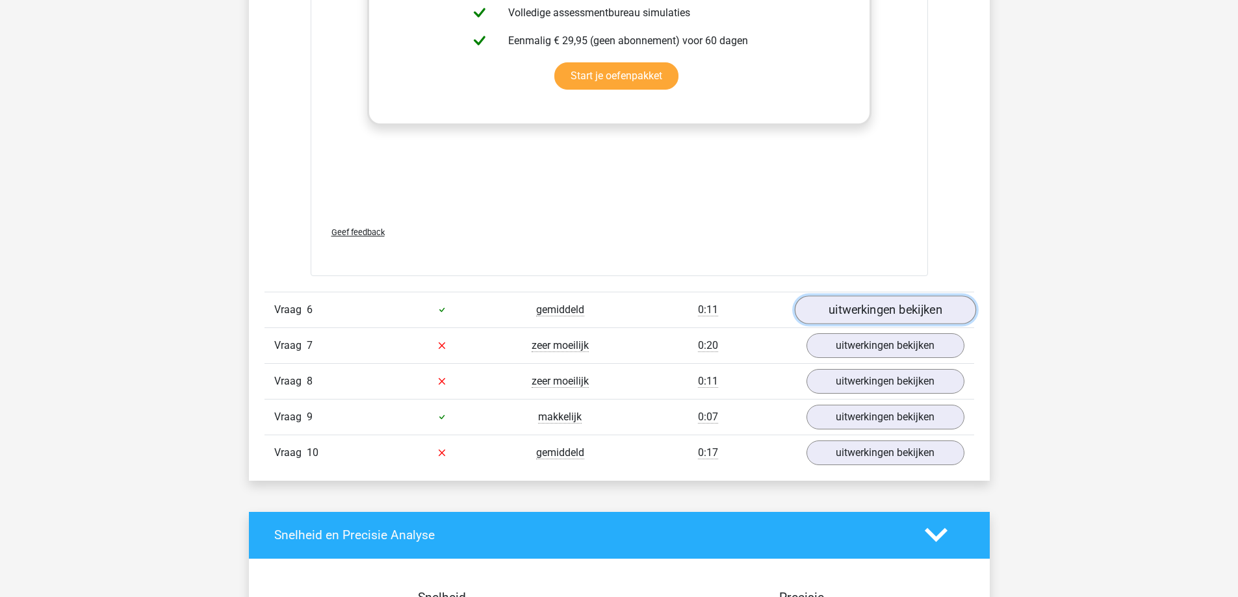
click at [873, 315] on link "uitwerkingen bekijken" at bounding box center [884, 310] width 181 height 29
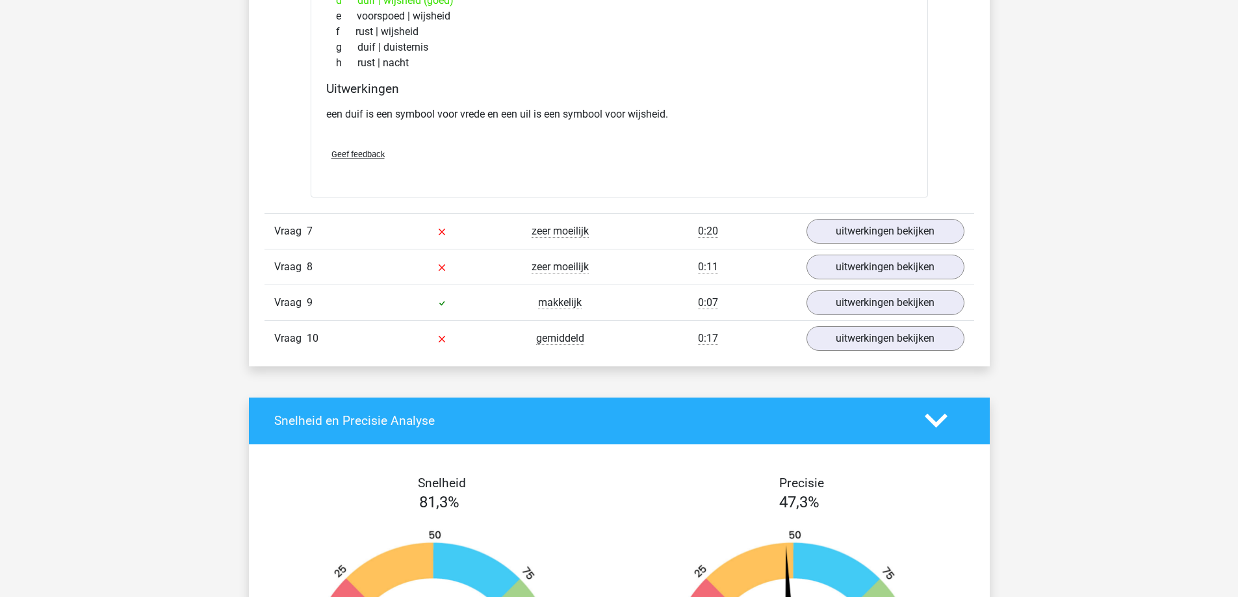
scroll to position [3834, 0]
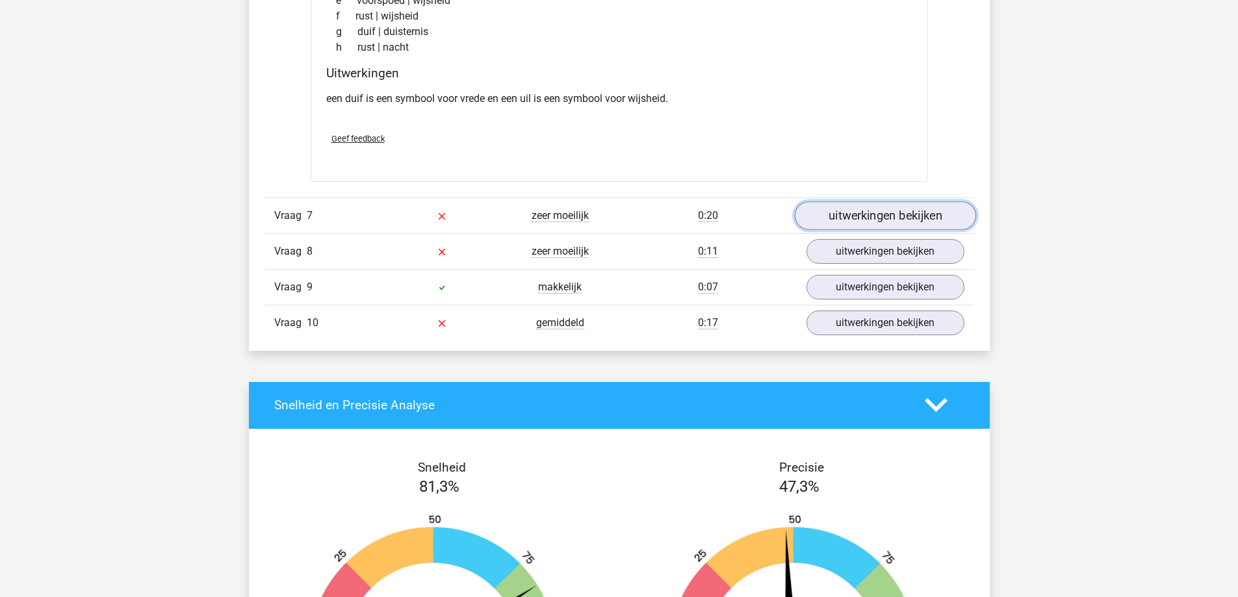
click at [883, 219] on link "uitwerkingen bekijken" at bounding box center [884, 215] width 181 height 29
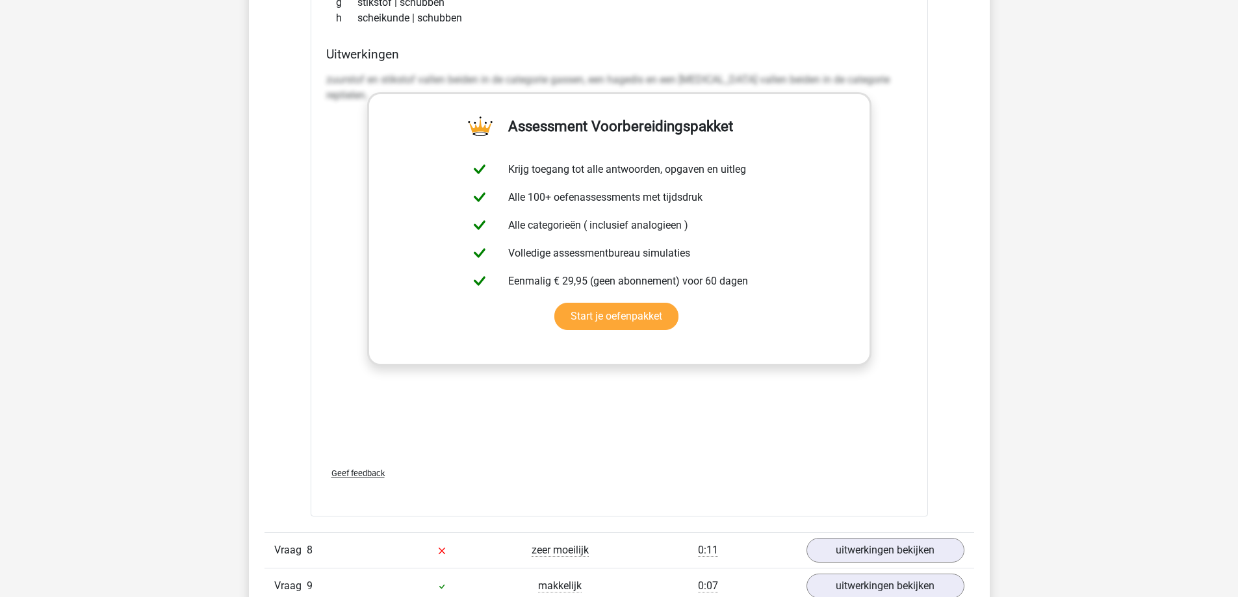
scroll to position [4484, 0]
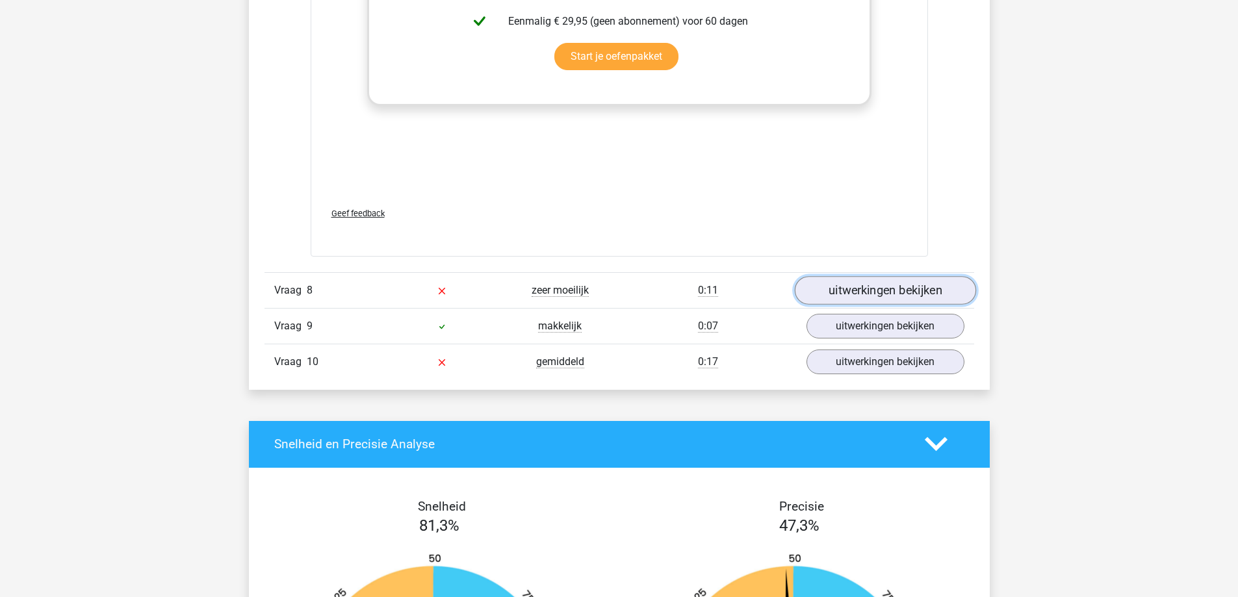
click at [905, 291] on link "uitwerkingen bekijken" at bounding box center [884, 290] width 181 height 29
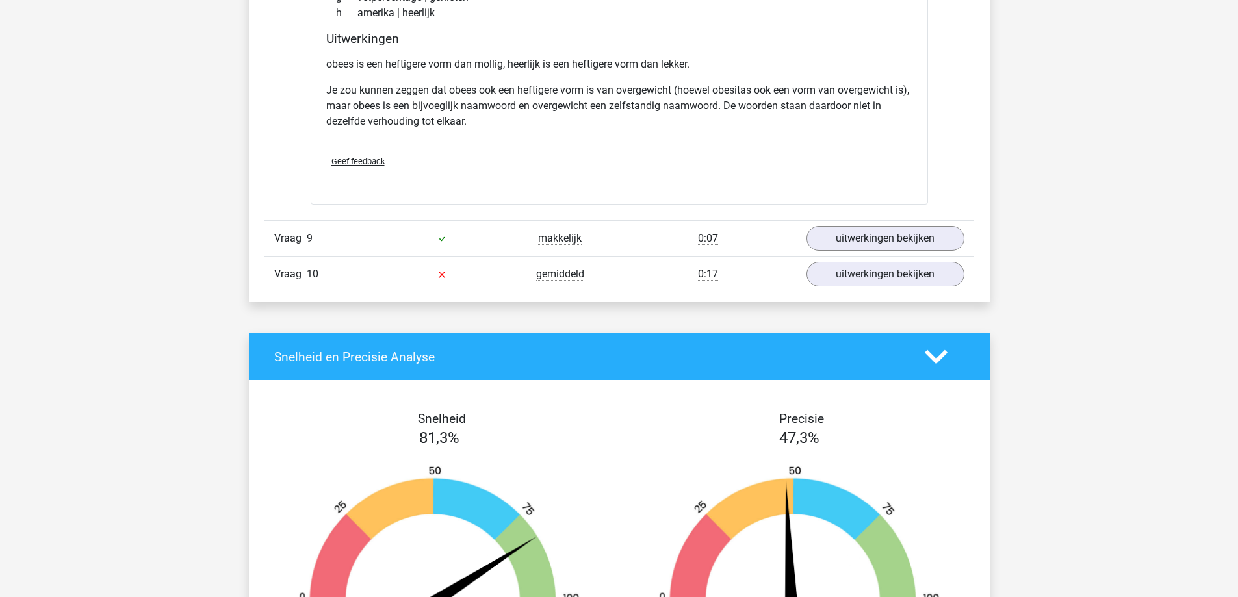
scroll to position [4939, 0]
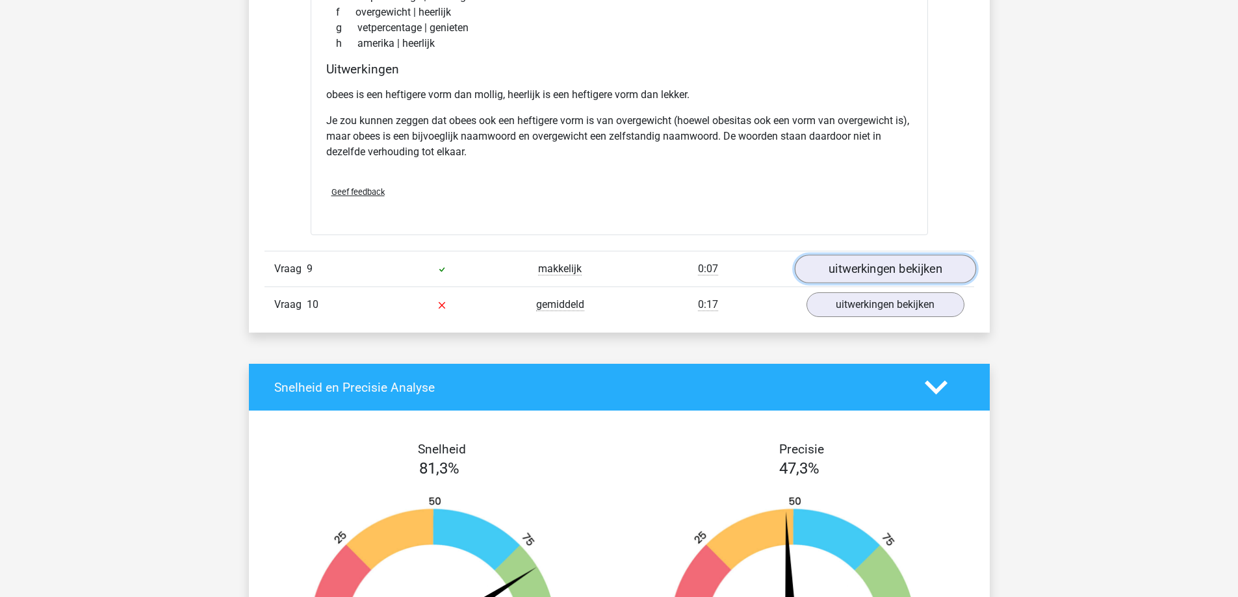
click at [873, 276] on link "uitwerkingen bekijken" at bounding box center [884, 269] width 181 height 29
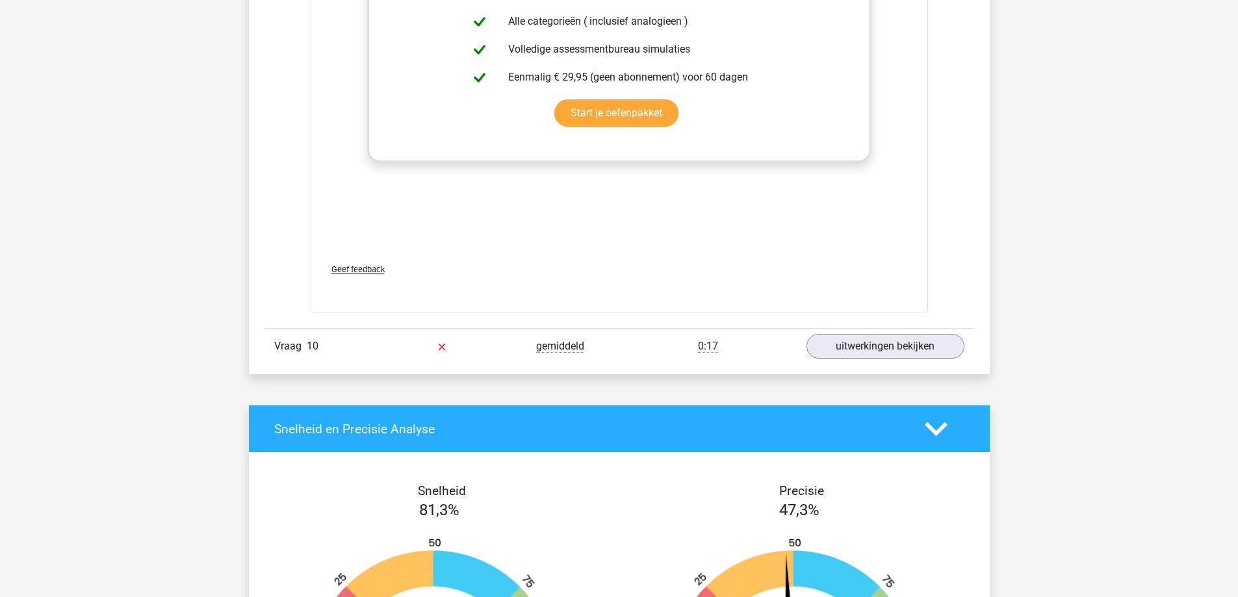
scroll to position [5589, 0]
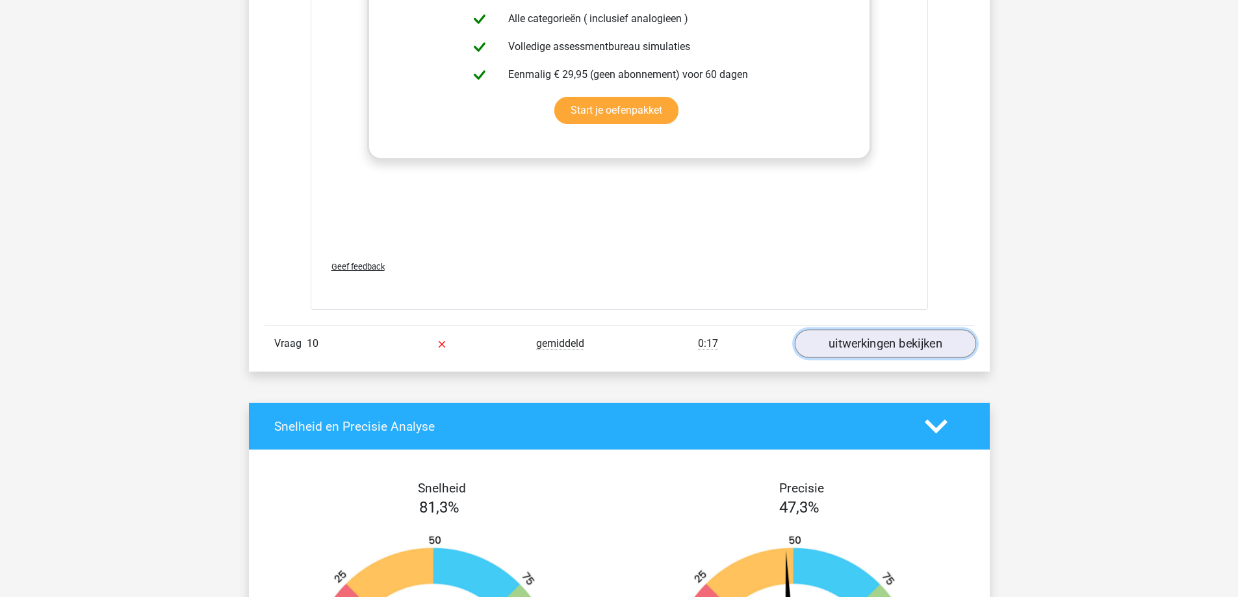
click at [864, 354] on link "uitwerkingen bekijken" at bounding box center [884, 344] width 181 height 29
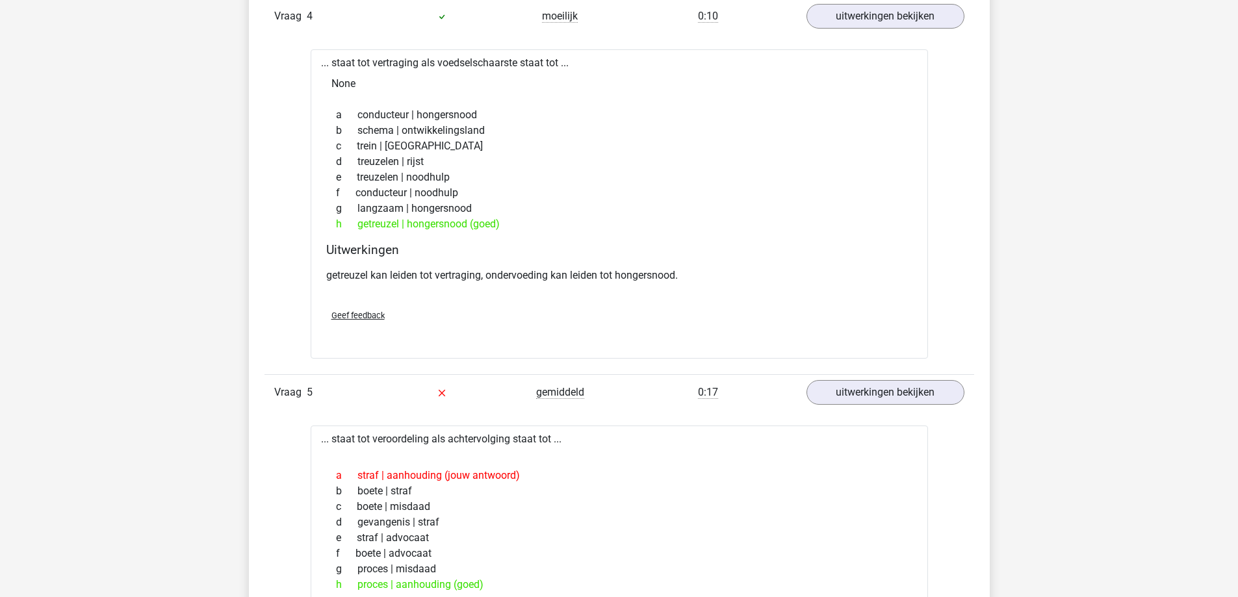
scroll to position [0, 0]
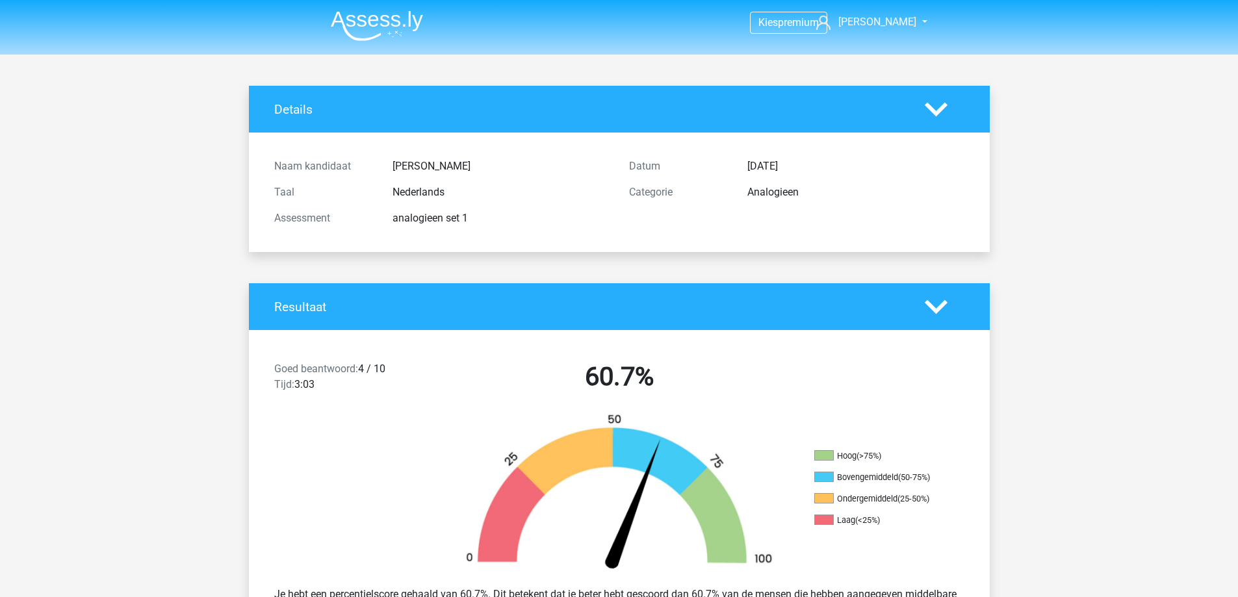
drag, startPoint x: 1123, startPoint y: 458, endPoint x: 1024, endPoint y: 158, distance: 315.7
click at [354, 16] on img at bounding box center [377, 25] width 92 height 31
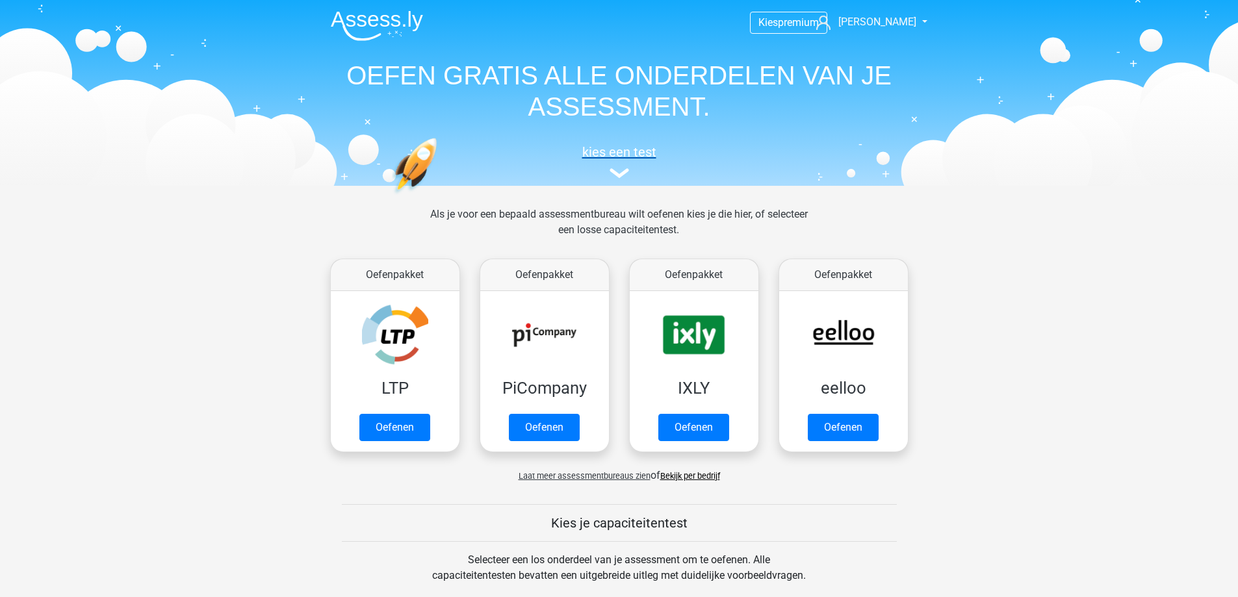
click at [628, 153] on h5 "kies een test" at bounding box center [619, 152] width 598 height 16
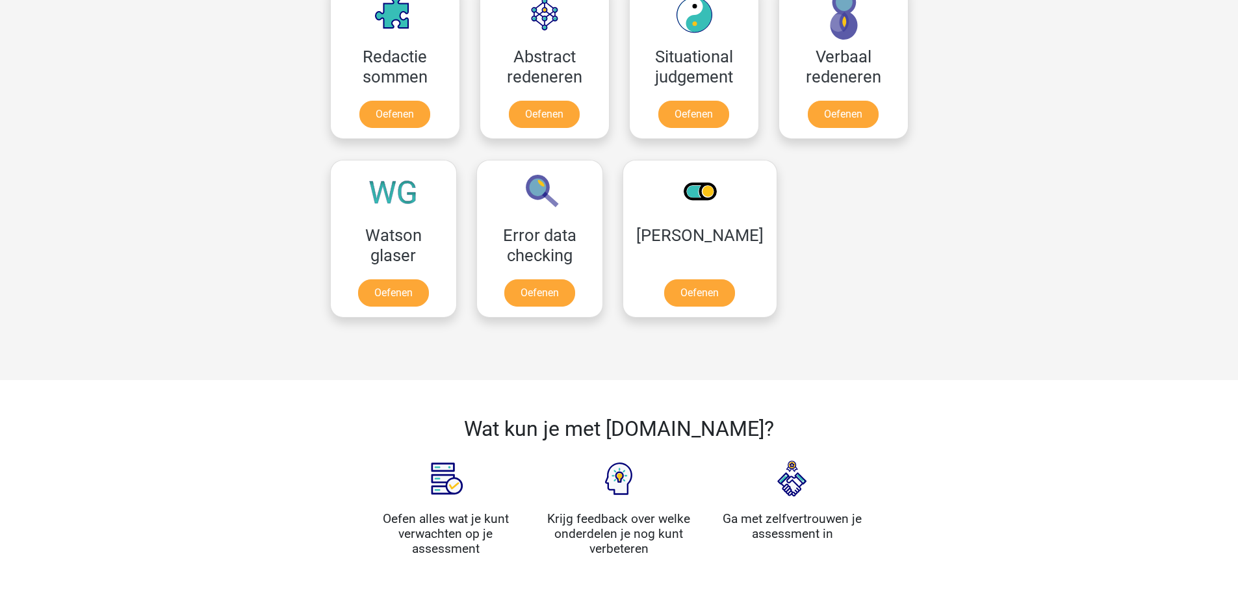
scroll to position [829, 0]
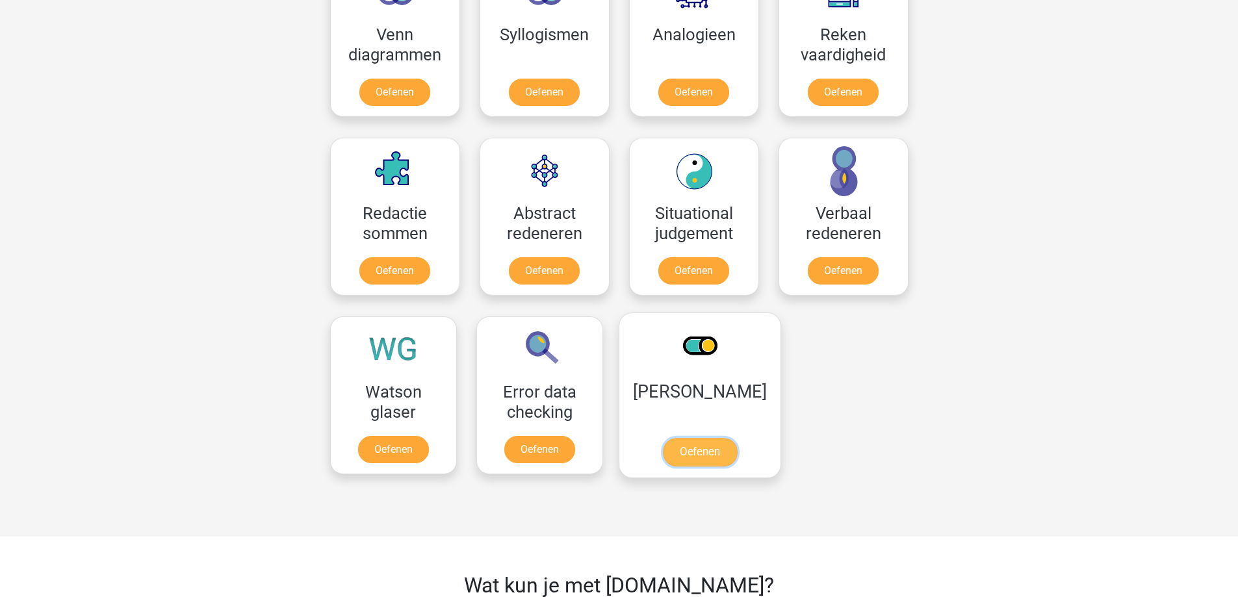
click at [709, 438] on link "Oefenen" at bounding box center [699, 452] width 74 height 29
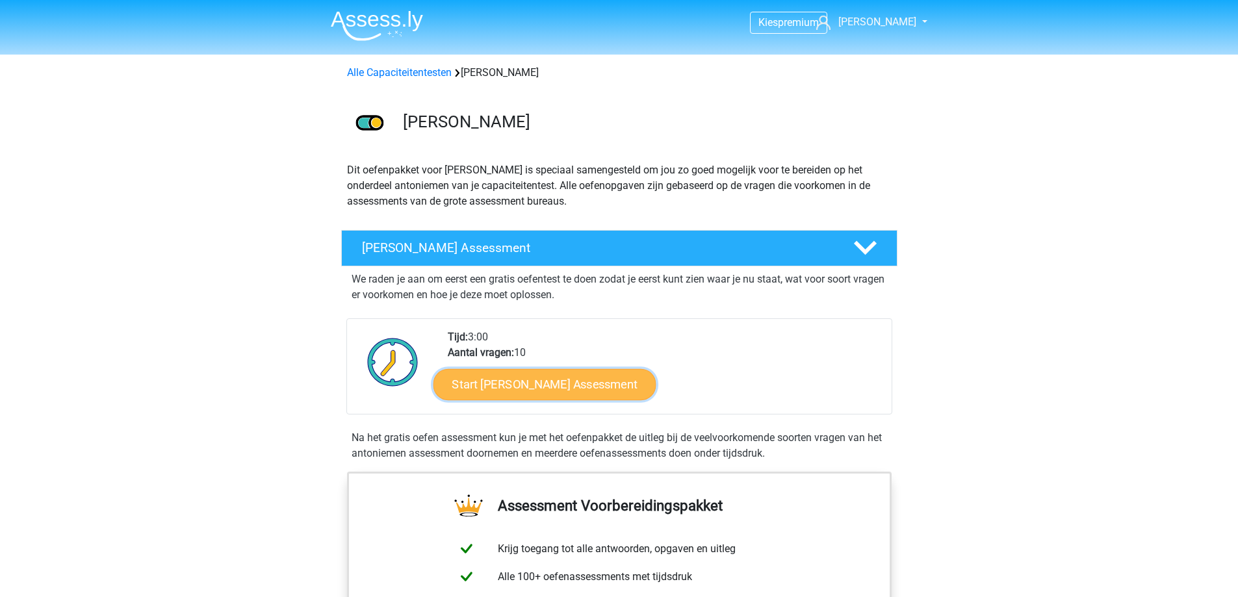
click at [615, 394] on link "Start [PERSON_NAME] Assessment" at bounding box center [544, 383] width 223 height 31
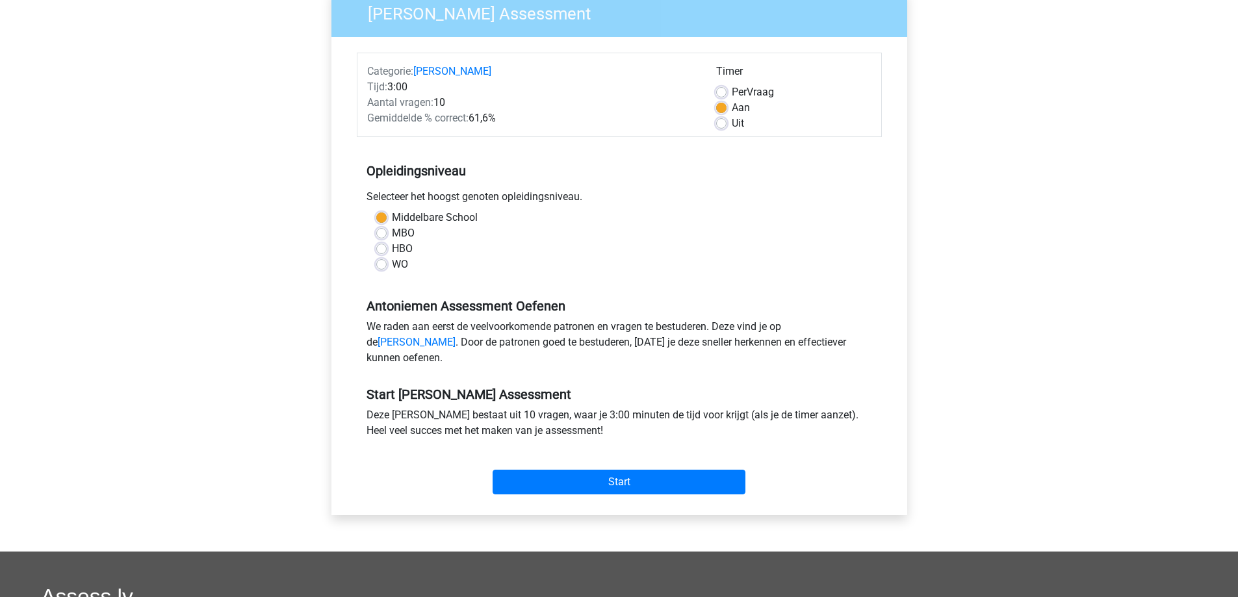
scroll to position [430, 0]
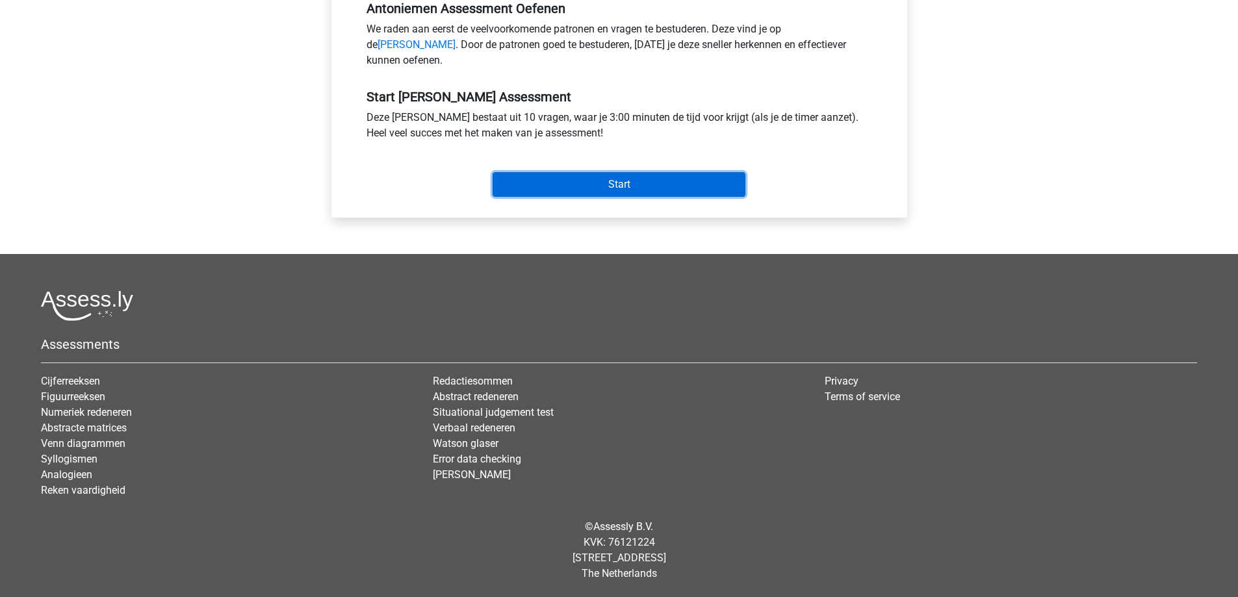
click at [628, 186] on input "Start" at bounding box center [619, 184] width 253 height 25
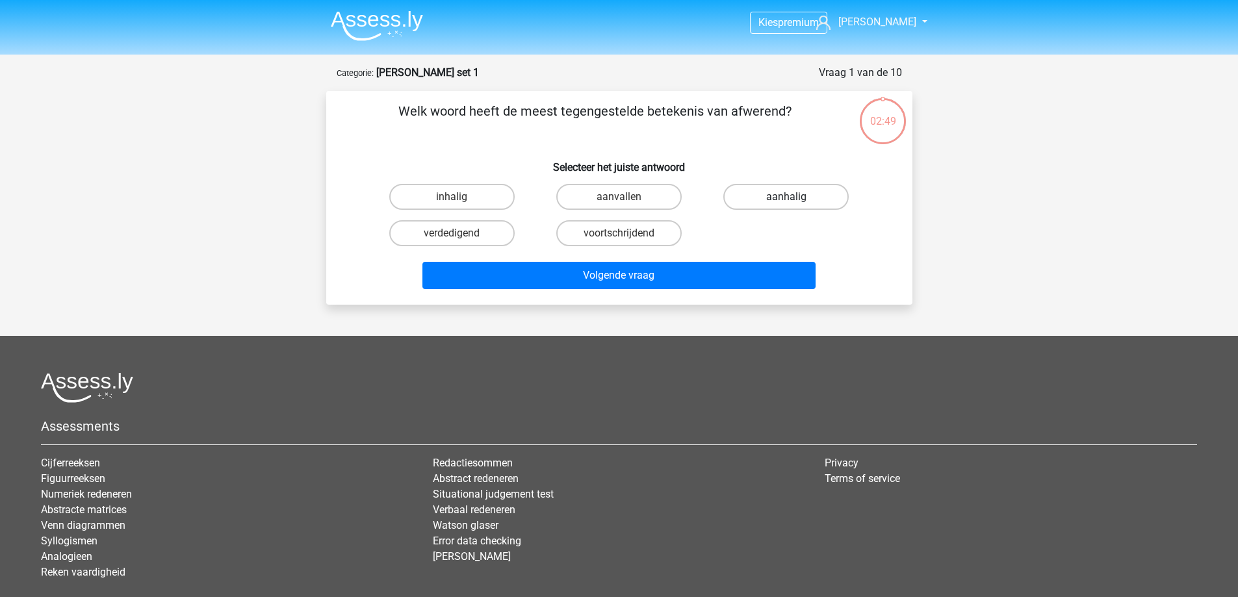
click at [795, 200] on label "aanhalig" at bounding box center [785, 197] width 125 height 26
click at [795, 200] on input "aanhalig" at bounding box center [790, 201] width 8 height 8
radio input "true"
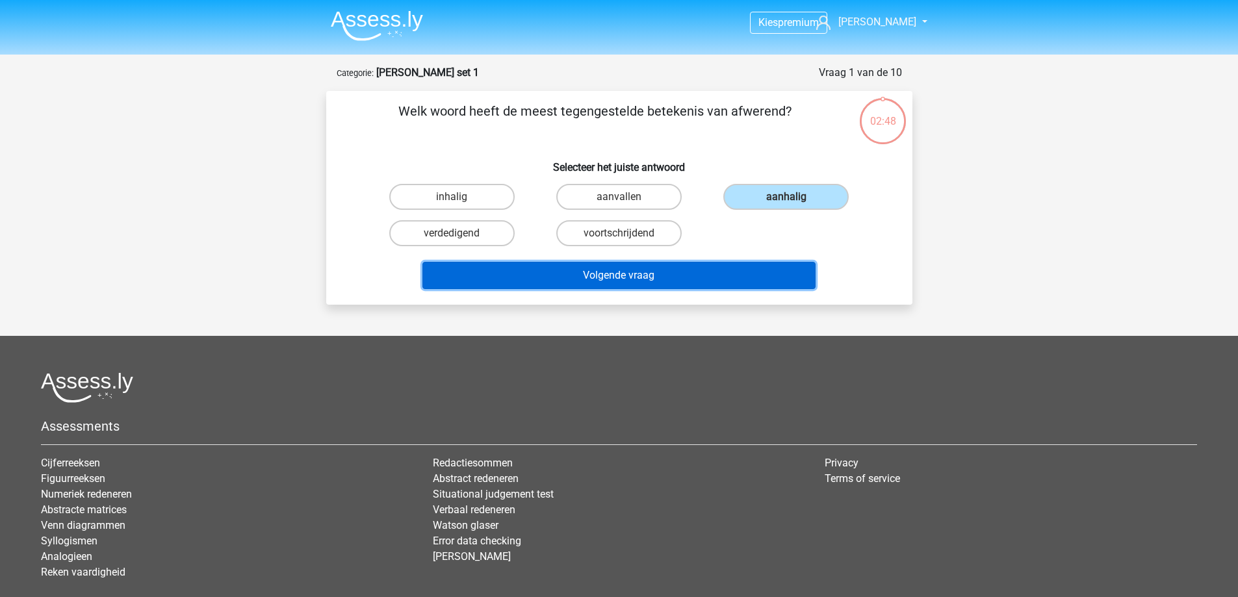
click at [690, 281] on button "Volgende vraag" at bounding box center [618, 275] width 393 height 27
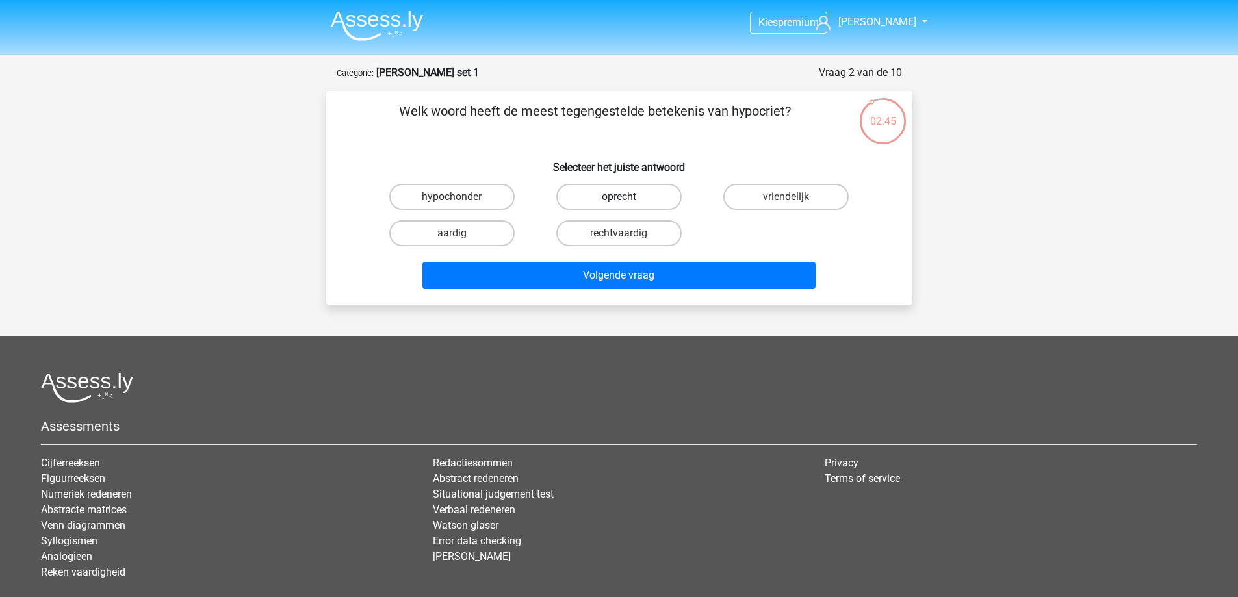
click at [619, 193] on label "oprecht" at bounding box center [618, 197] width 125 height 26
click at [619, 197] on input "oprecht" at bounding box center [623, 201] width 8 height 8
radio input "true"
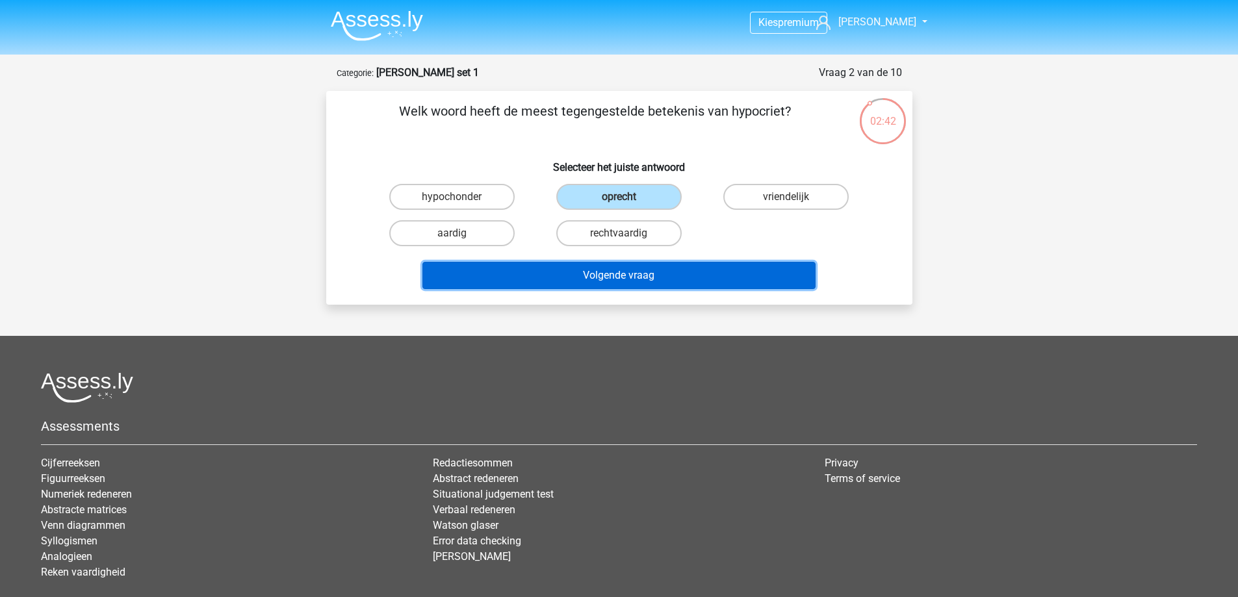
click at [645, 278] on button "Volgende vraag" at bounding box center [618, 275] width 393 height 27
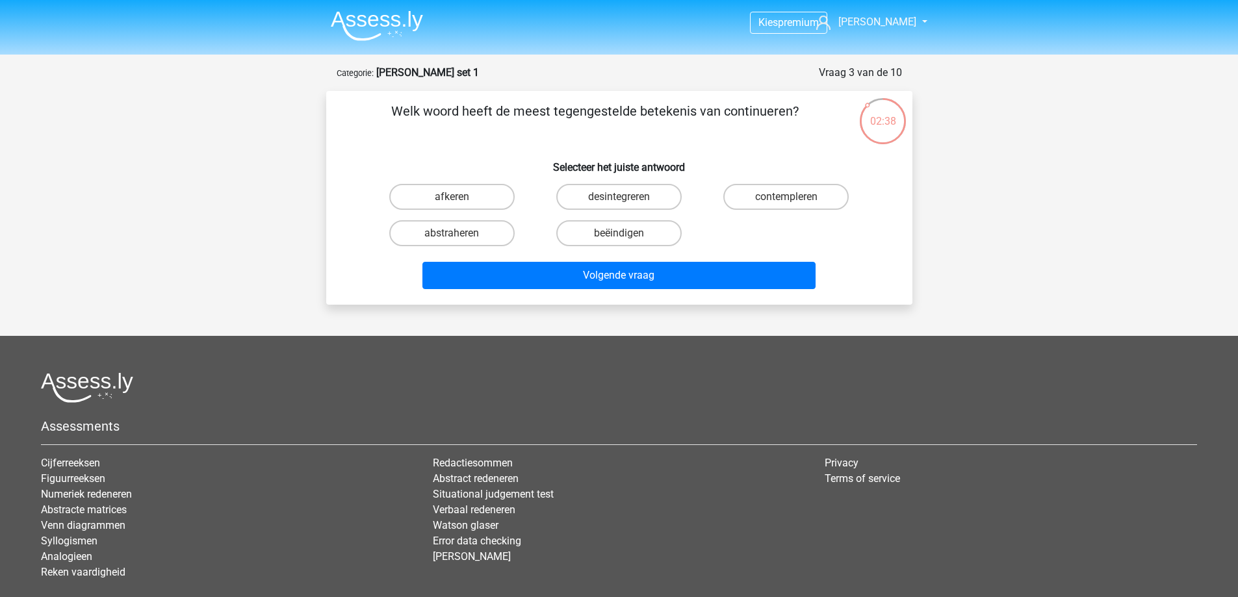
click at [625, 250] on div "beëindigen" at bounding box center [619, 233] width 167 height 36
click at [628, 235] on label "beëindigen" at bounding box center [618, 233] width 125 height 26
click at [627, 235] on input "beëindigen" at bounding box center [623, 237] width 8 height 8
radio input "true"
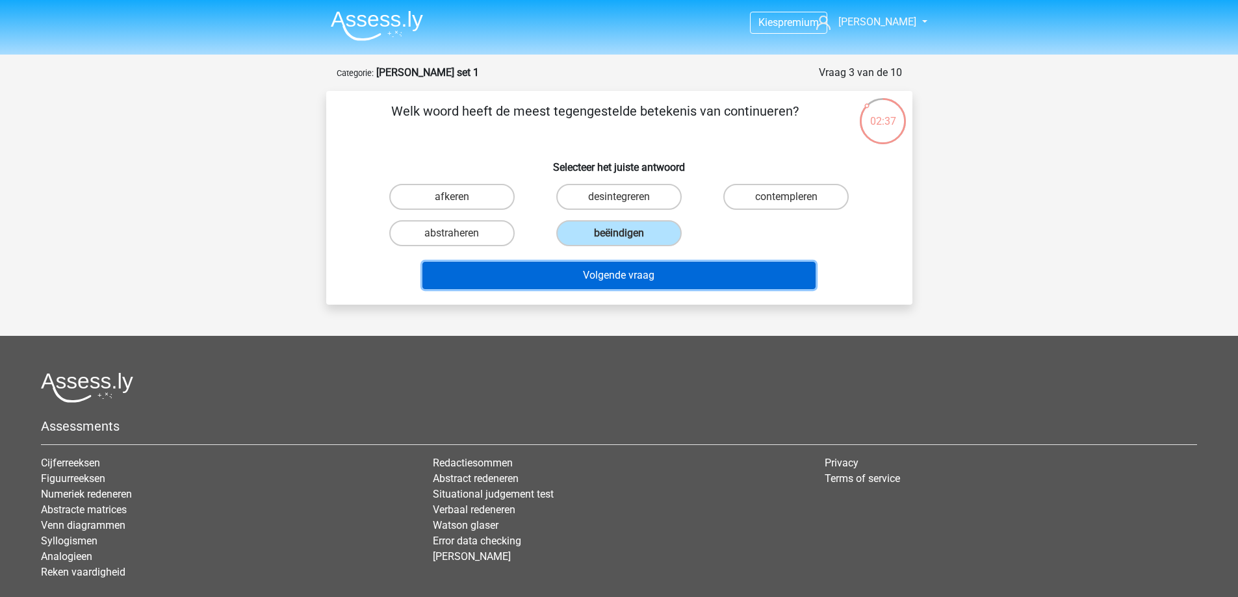
click at [626, 275] on button "Volgende vraag" at bounding box center [618, 275] width 393 height 27
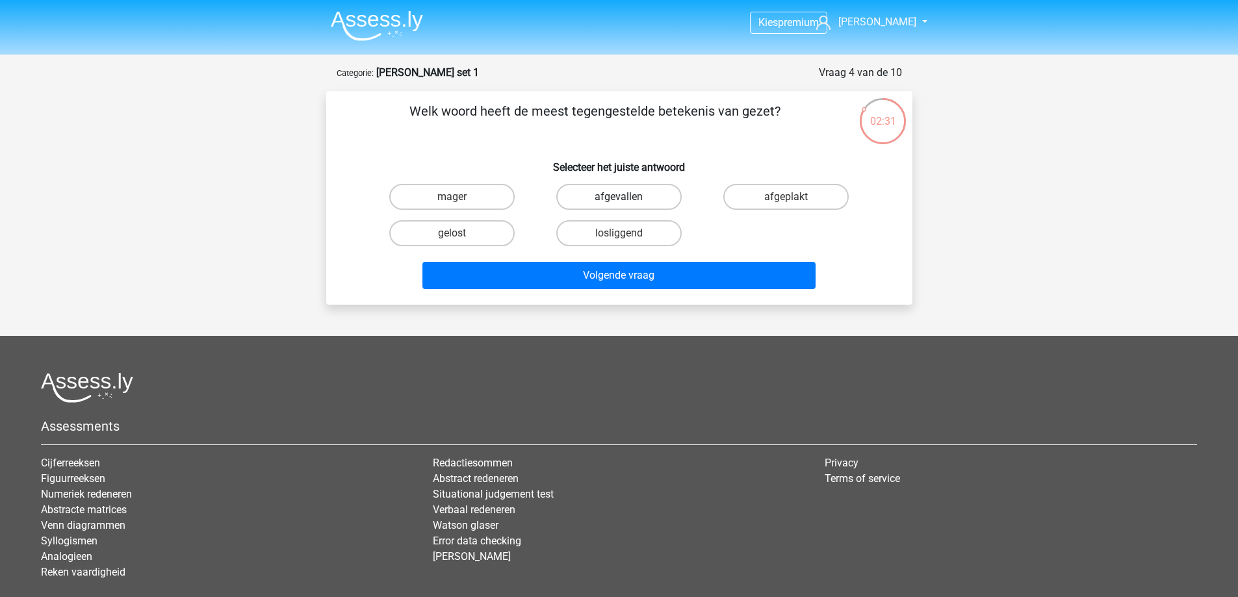
click at [649, 196] on label "afgevallen" at bounding box center [618, 197] width 125 height 26
click at [627, 197] on input "afgevallen" at bounding box center [623, 201] width 8 height 8
radio input "true"
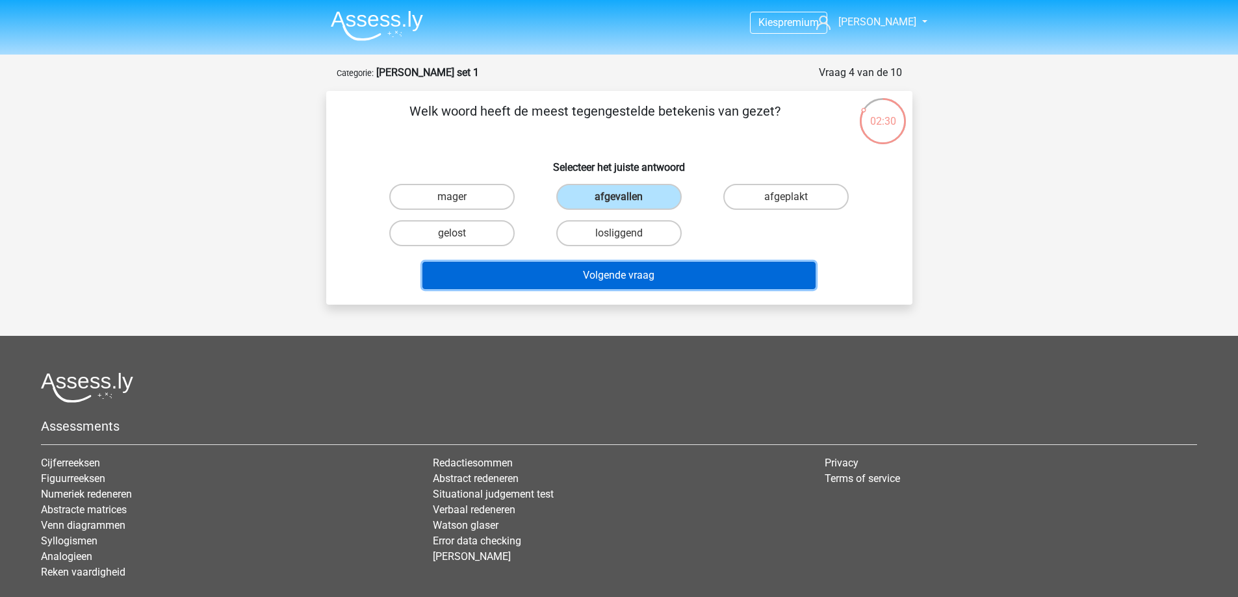
click at [673, 269] on button "Volgende vraag" at bounding box center [618, 275] width 393 height 27
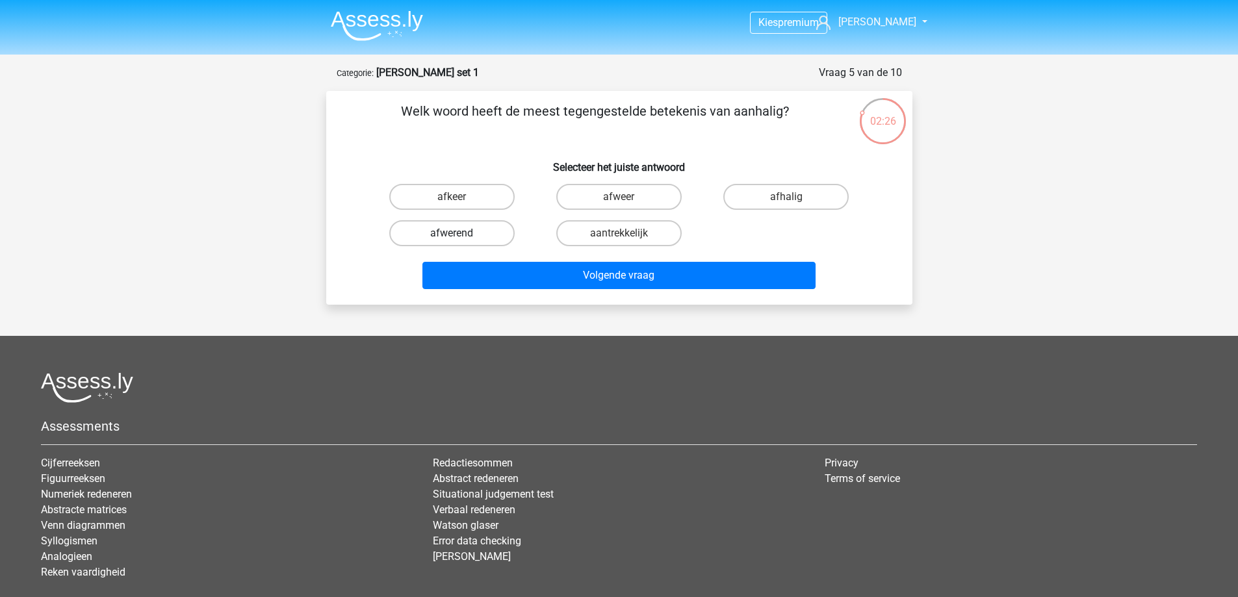
click at [473, 240] on label "afwerend" at bounding box center [451, 233] width 125 height 26
click at [460, 240] on input "afwerend" at bounding box center [456, 237] width 8 height 8
radio input "true"
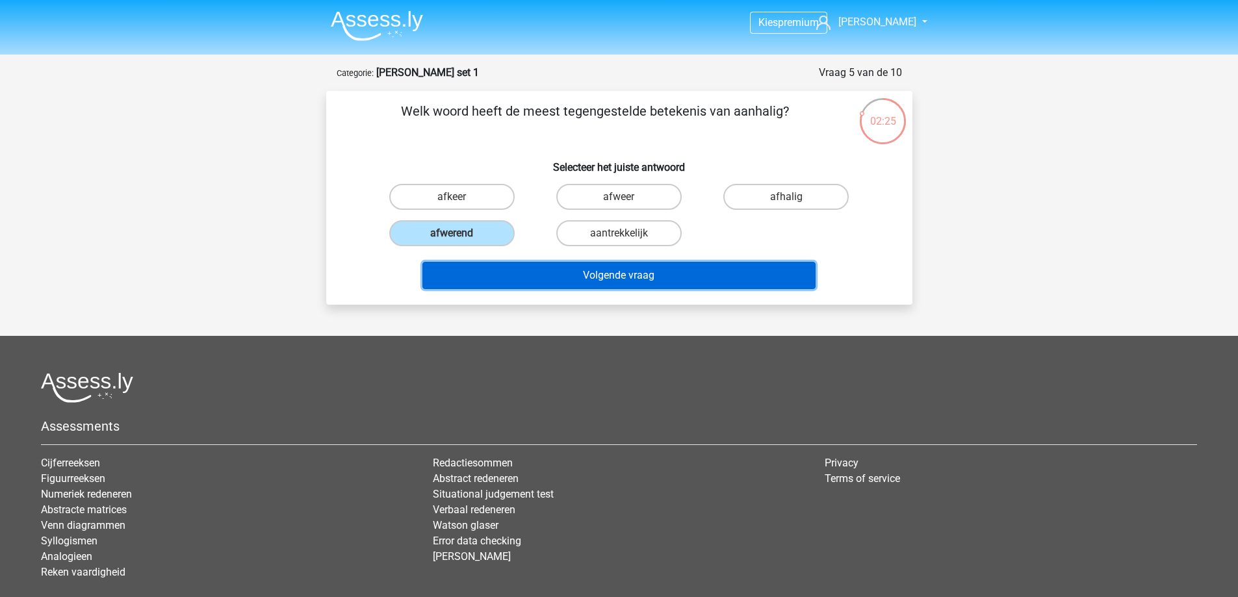
click at [642, 274] on button "Volgende vraag" at bounding box center [618, 275] width 393 height 27
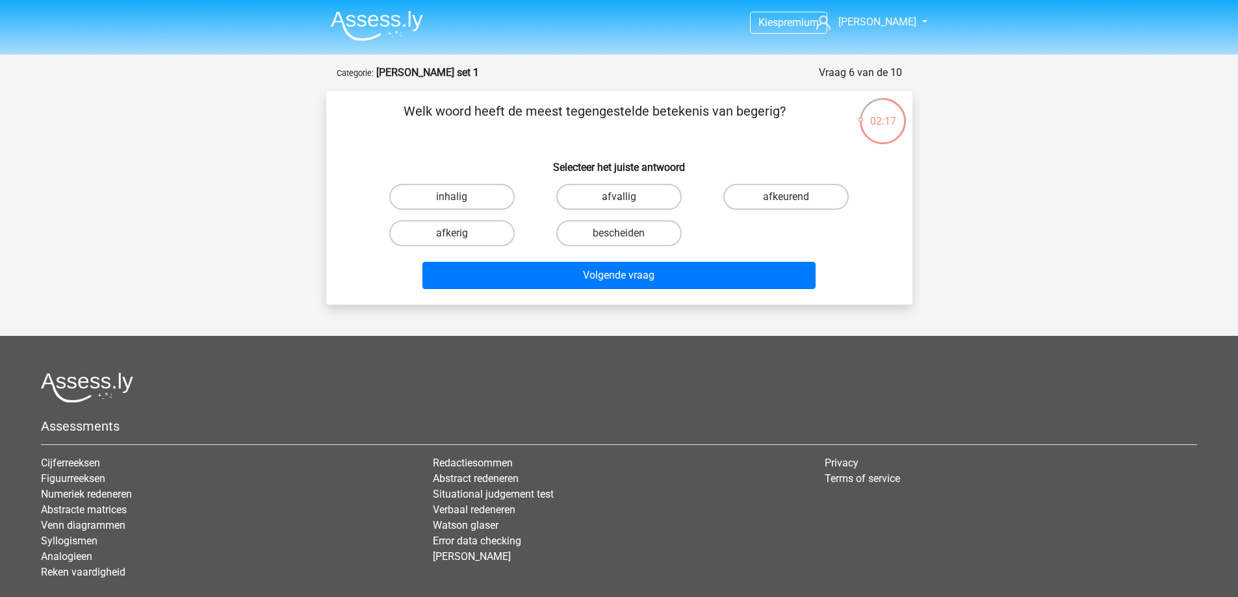
click at [623, 238] on input "bescheiden" at bounding box center [623, 237] width 8 height 8
radio input "true"
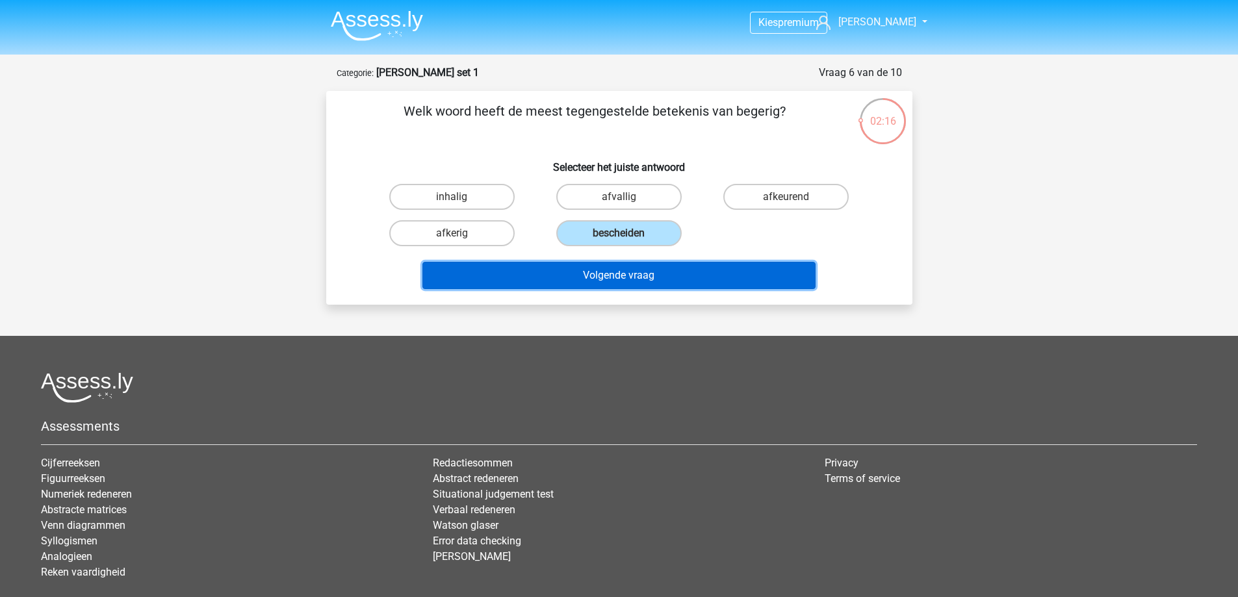
click at [649, 283] on button "Volgende vraag" at bounding box center [618, 275] width 393 height 27
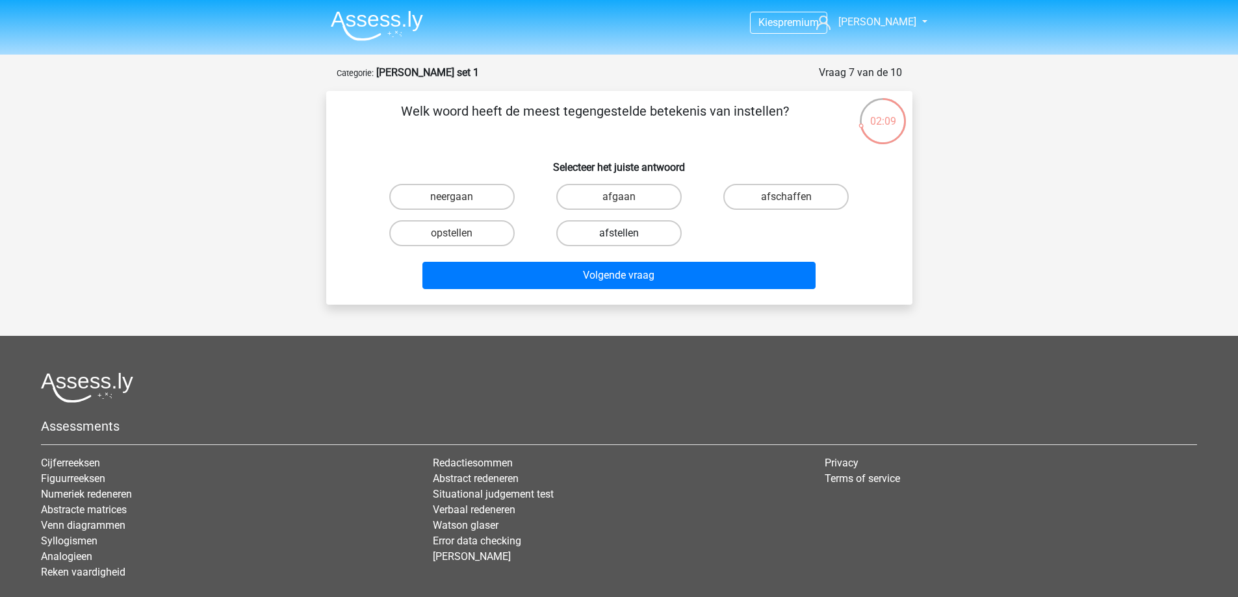
click at [628, 231] on label "afstellen" at bounding box center [618, 233] width 125 height 26
click at [627, 233] on input "afstellen" at bounding box center [623, 237] width 8 height 8
radio input "true"
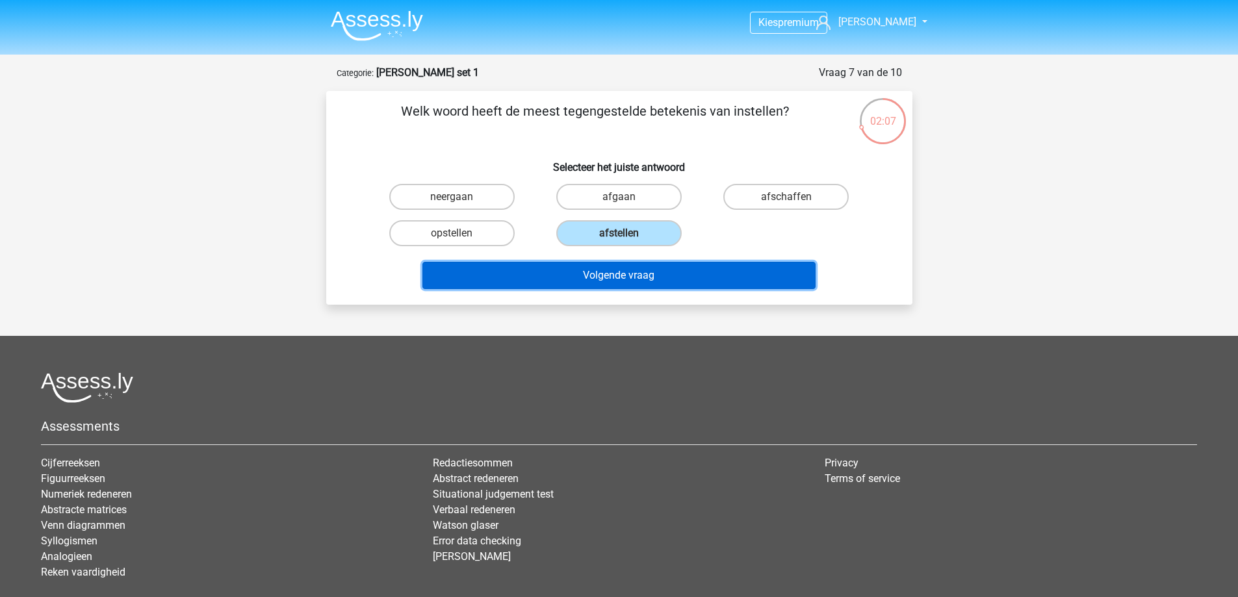
click at [651, 272] on button "Volgende vraag" at bounding box center [618, 275] width 393 height 27
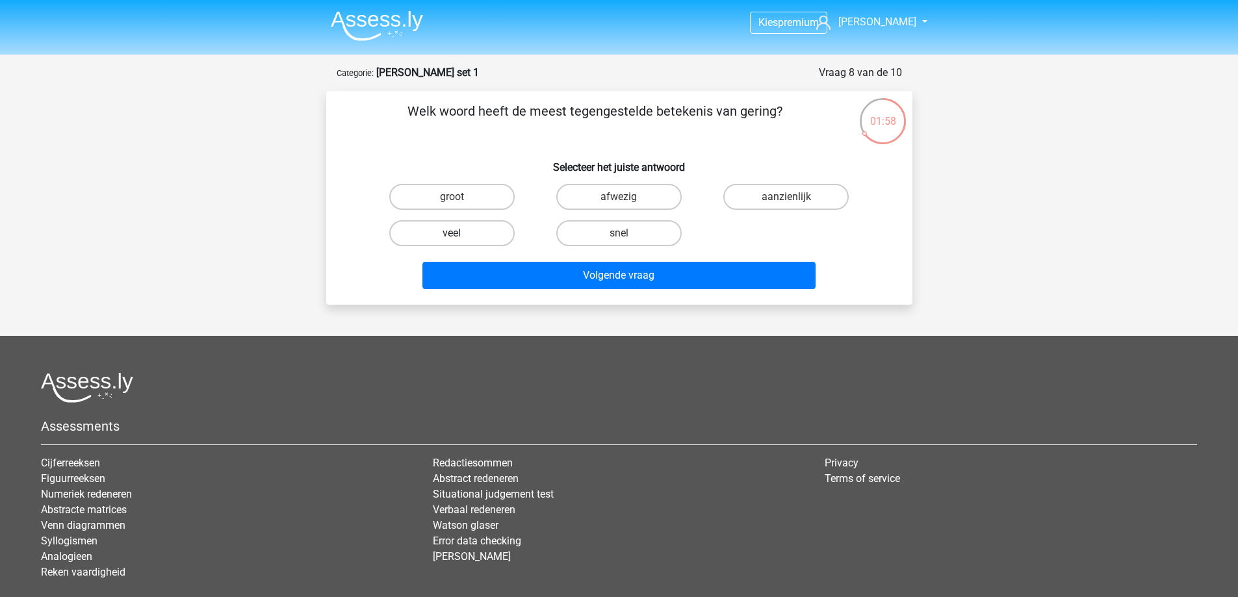
click at [467, 237] on label "veel" at bounding box center [451, 233] width 125 height 26
click at [460, 237] on input "veel" at bounding box center [456, 237] width 8 height 8
radio input "true"
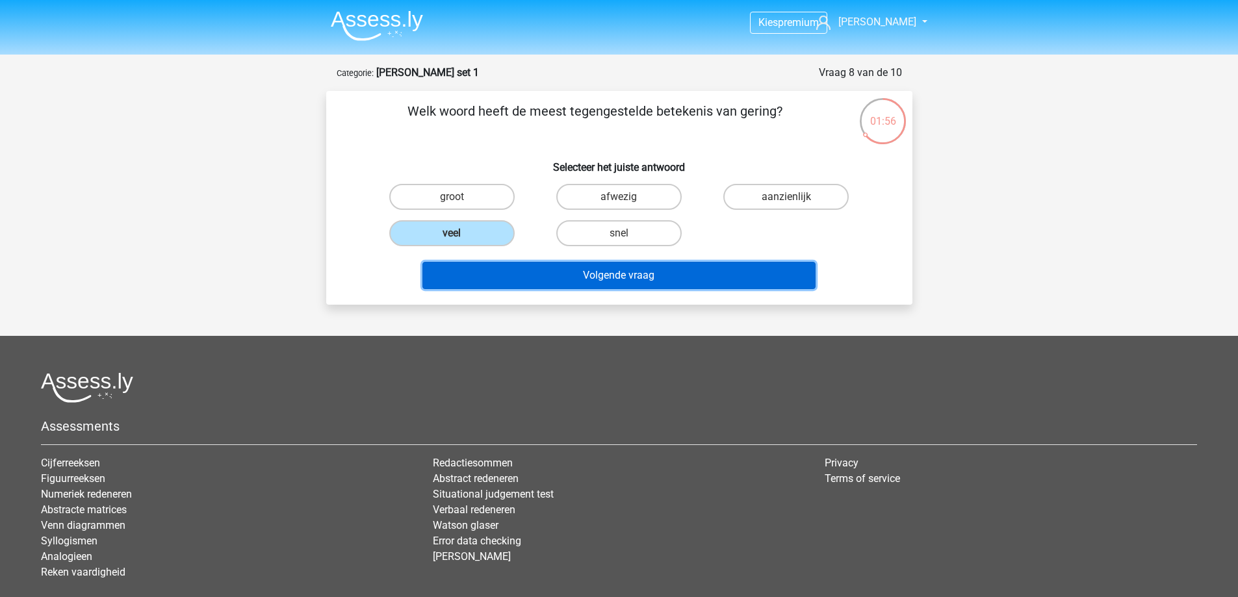
click at [636, 279] on button "Volgende vraag" at bounding box center [618, 275] width 393 height 27
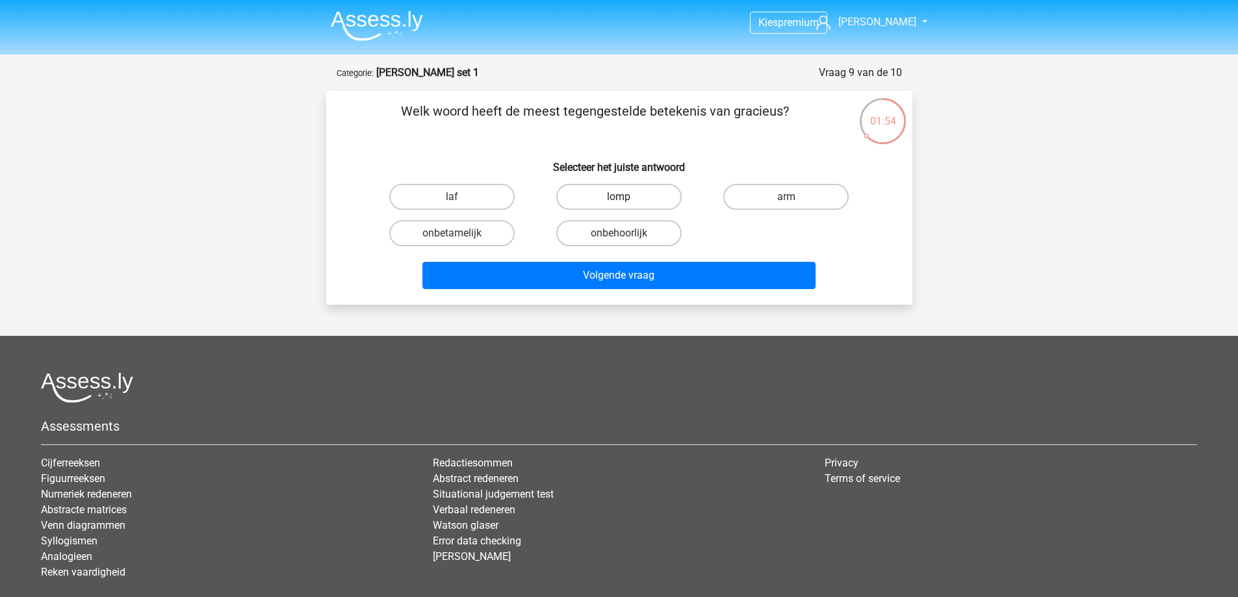
click at [602, 194] on label "lomp" at bounding box center [618, 197] width 125 height 26
click at [619, 197] on input "lomp" at bounding box center [623, 201] width 8 height 8
radio input "true"
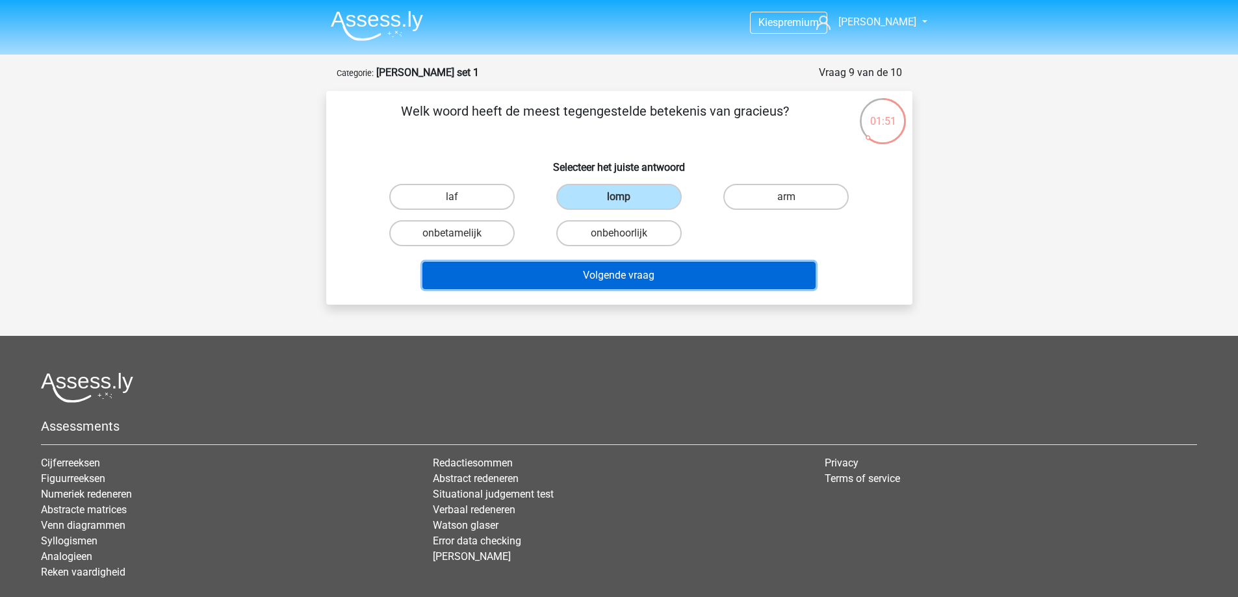
click at [664, 280] on button "Volgende vraag" at bounding box center [618, 275] width 393 height 27
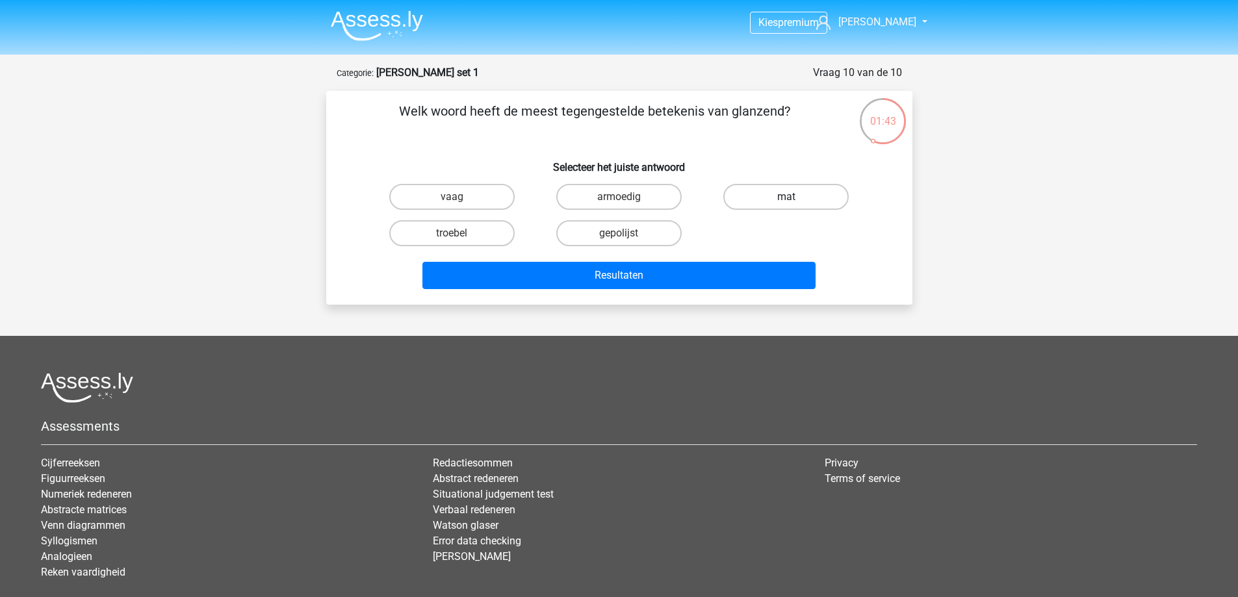
click at [793, 196] on label "mat" at bounding box center [785, 197] width 125 height 26
click at [793, 197] on input "mat" at bounding box center [790, 201] width 8 height 8
radio input "true"
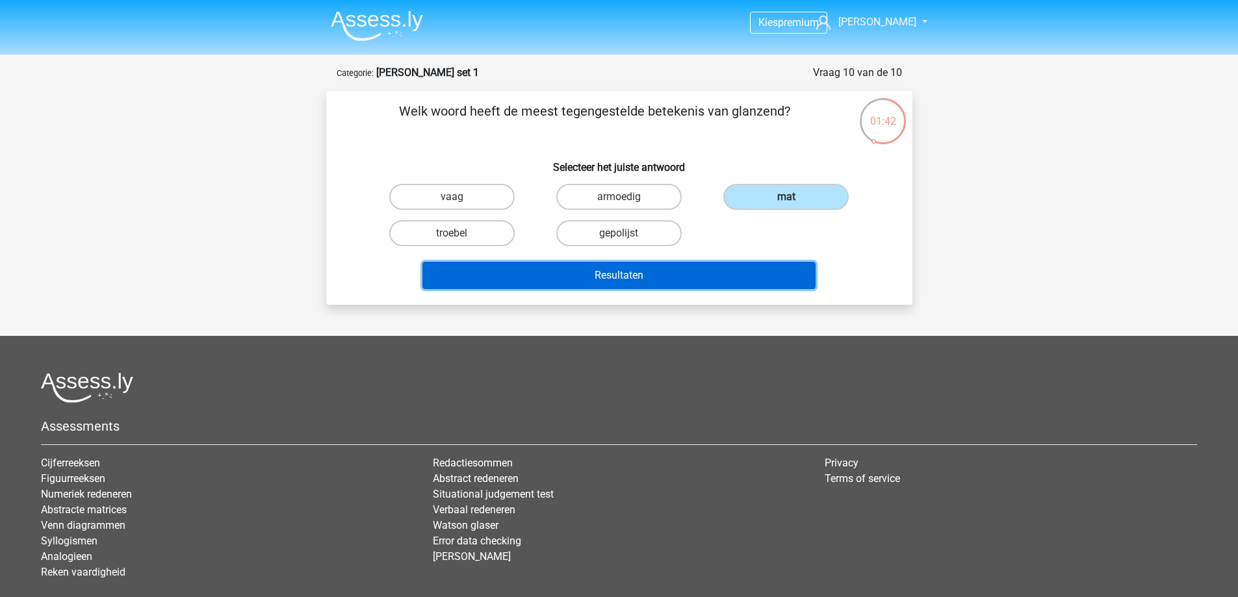
click at [656, 278] on button "Resultaten" at bounding box center [618, 275] width 393 height 27
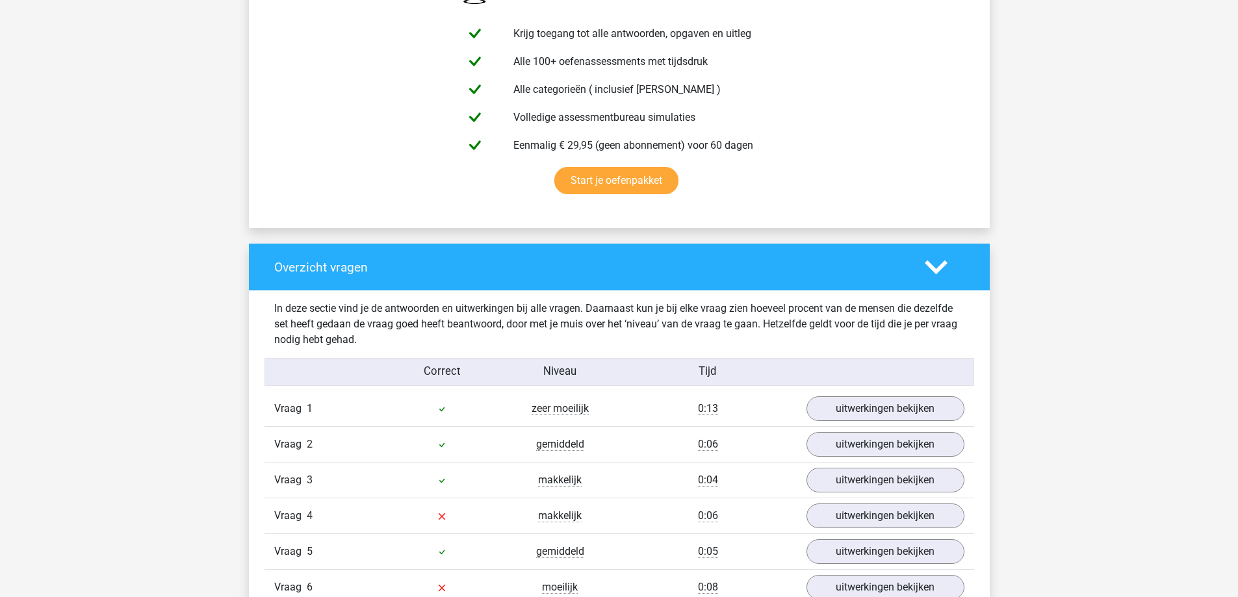
scroll to position [910, 0]
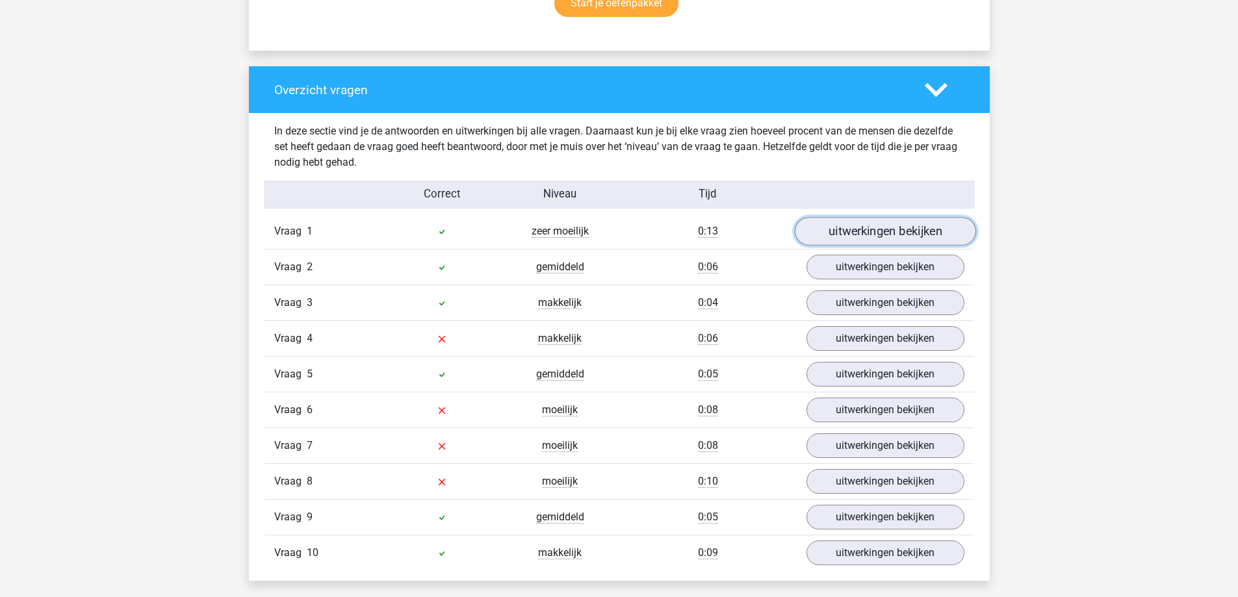
click at [866, 229] on link "uitwerkingen bekijken" at bounding box center [884, 232] width 181 height 29
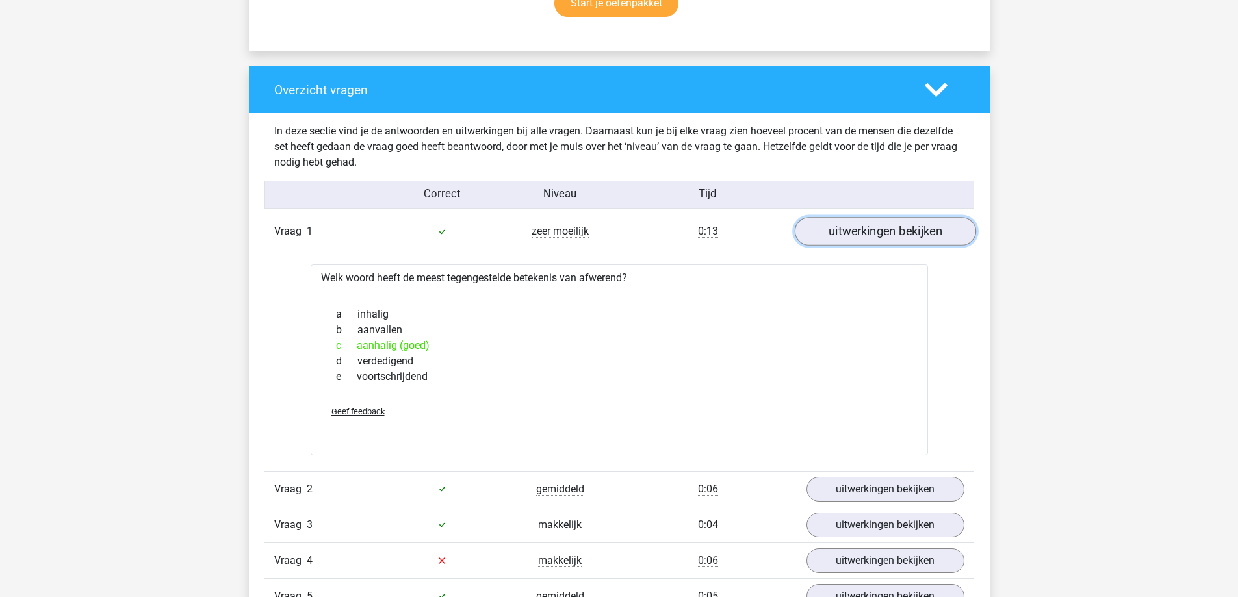
click at [866, 229] on link "uitwerkingen bekijken" at bounding box center [884, 232] width 181 height 29
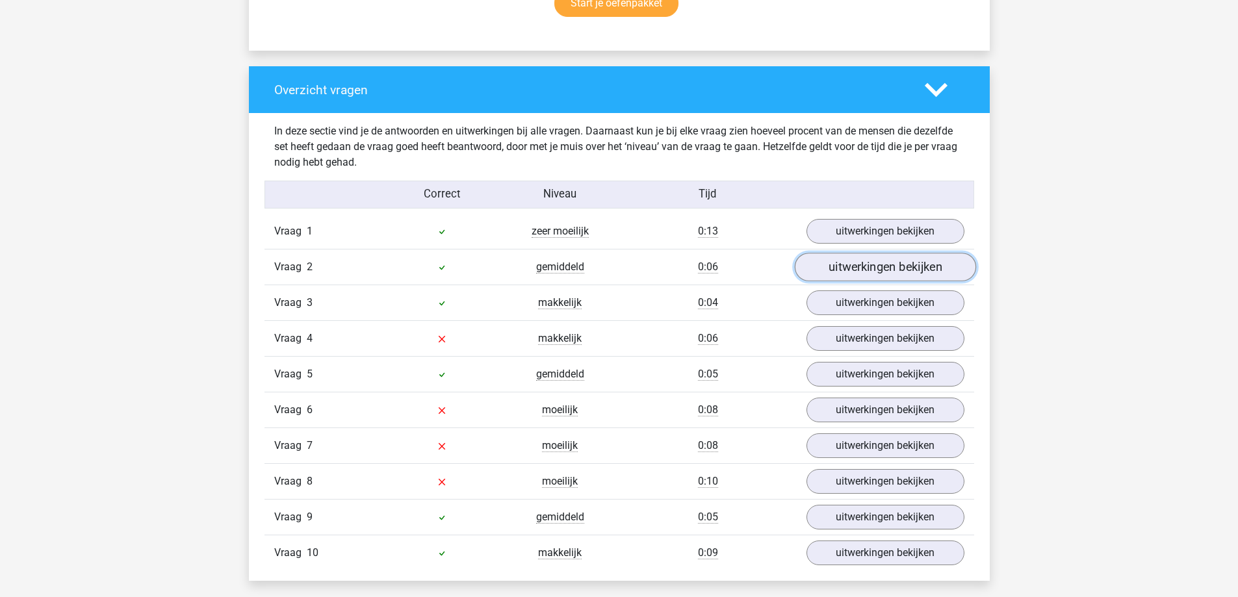
click at [876, 275] on link "uitwerkingen bekijken" at bounding box center [884, 267] width 181 height 29
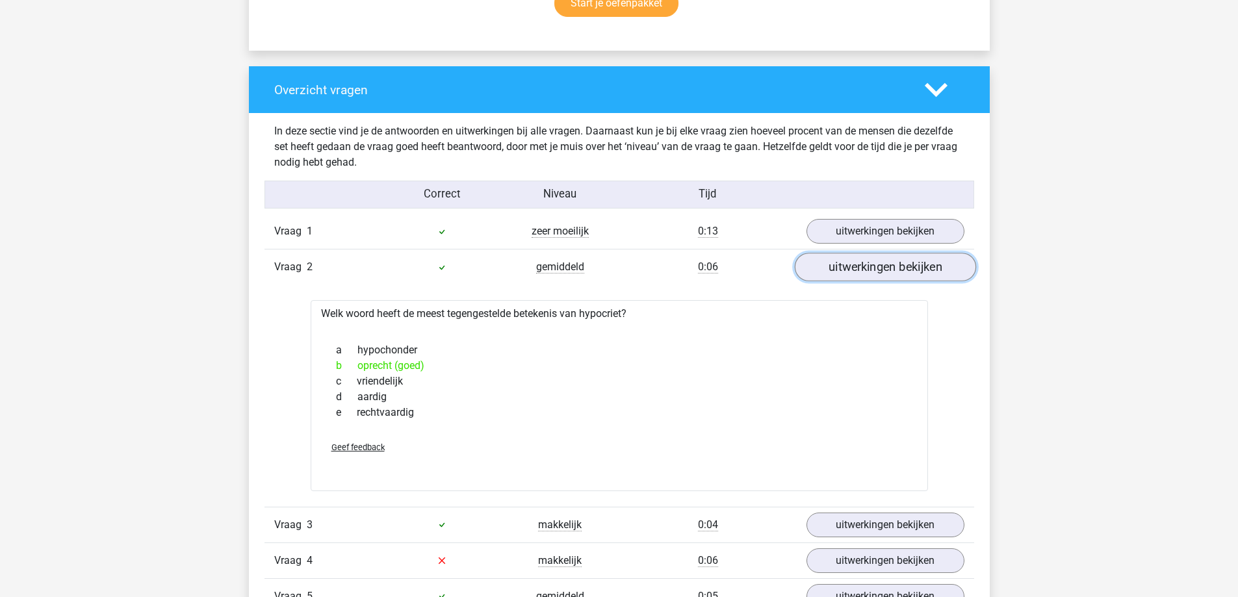
click at [871, 268] on link "uitwerkingen bekijken" at bounding box center [884, 267] width 181 height 29
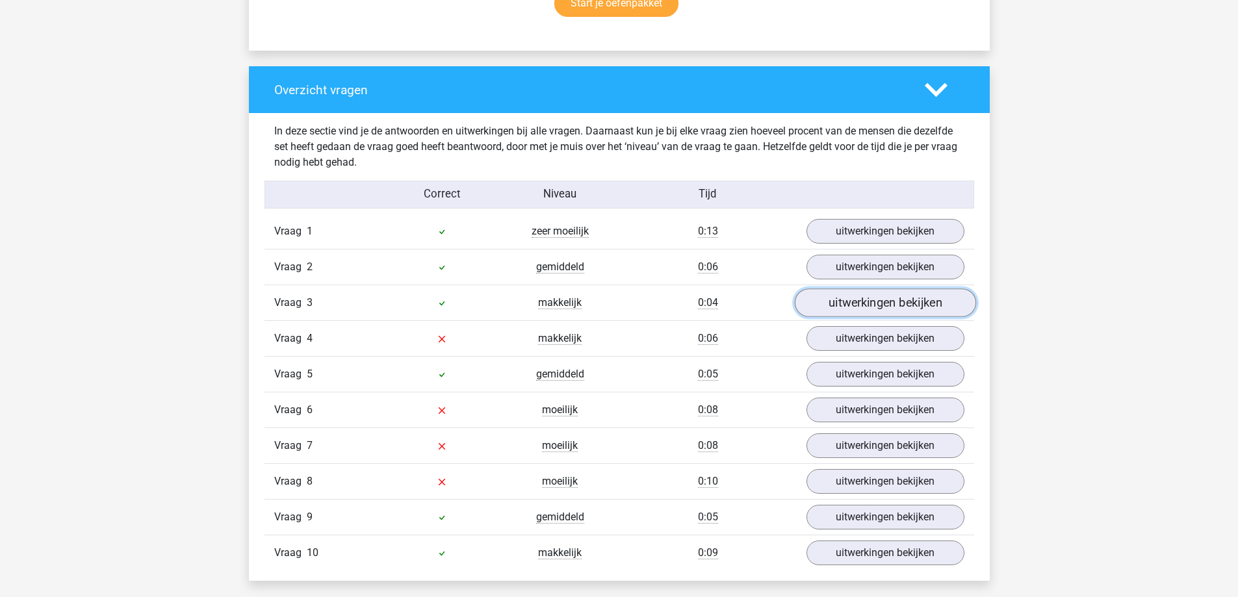
click at [875, 296] on link "uitwerkingen bekijken" at bounding box center [884, 303] width 181 height 29
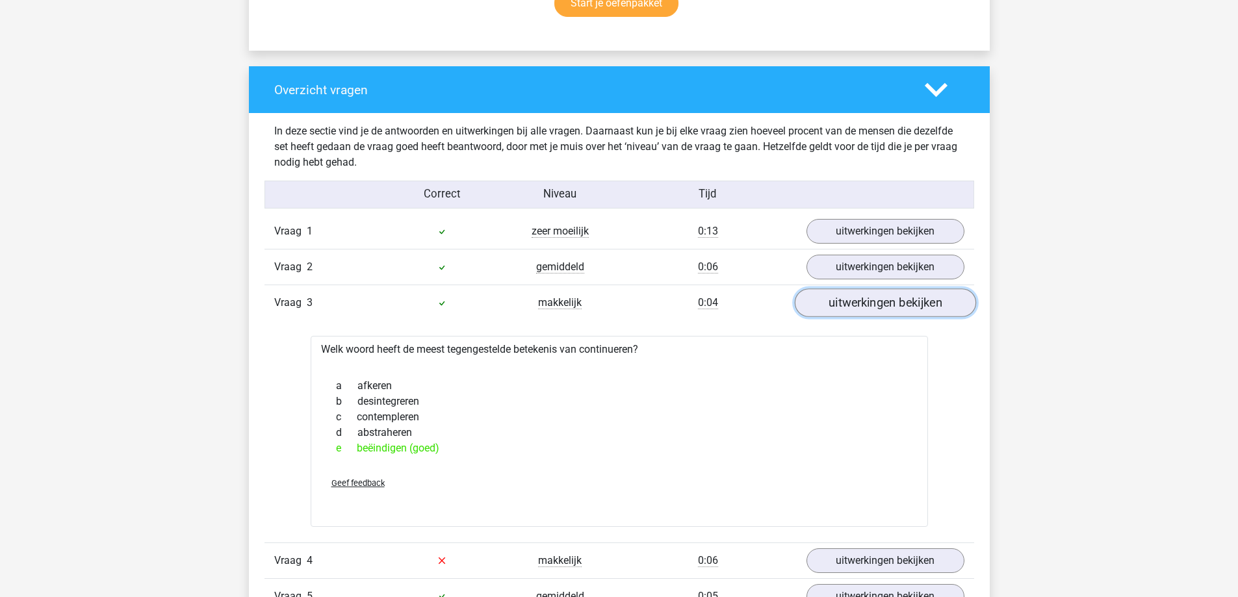
click at [875, 296] on link "uitwerkingen bekijken" at bounding box center [884, 303] width 181 height 29
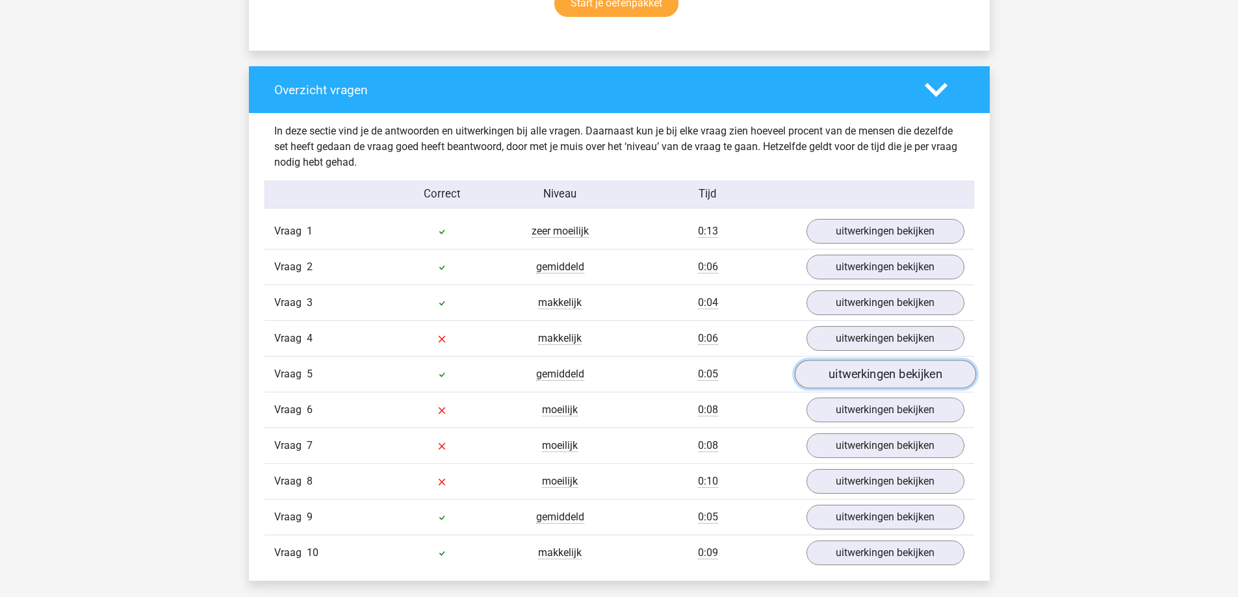
click at [876, 363] on link "uitwerkingen bekijken" at bounding box center [884, 375] width 181 height 29
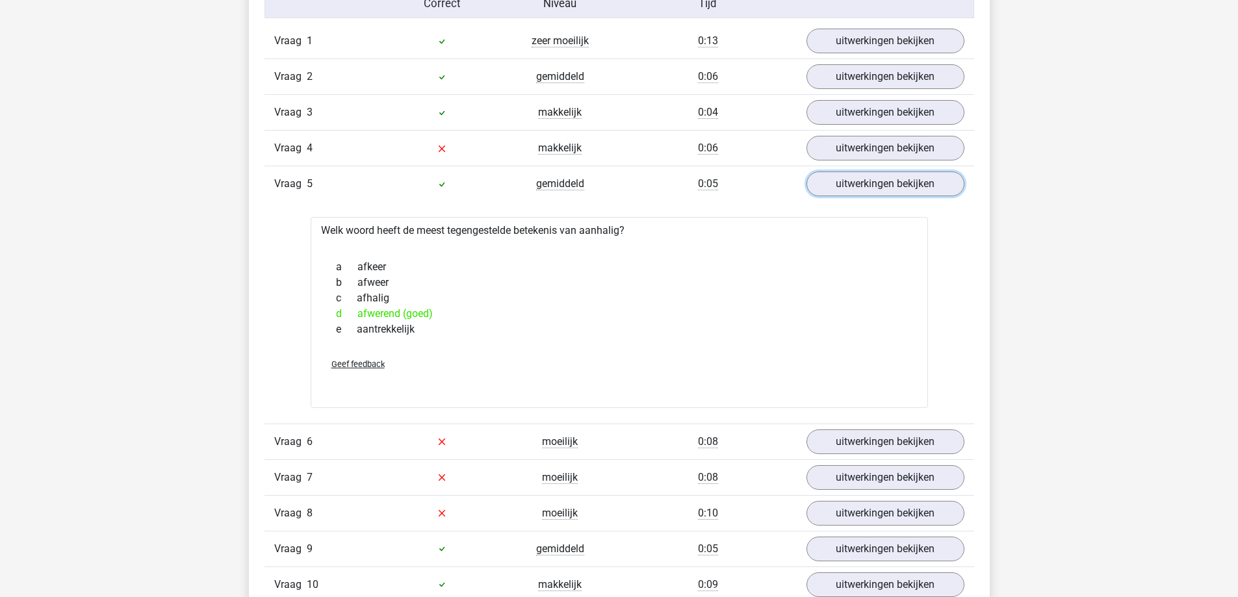
scroll to position [1105, 0]
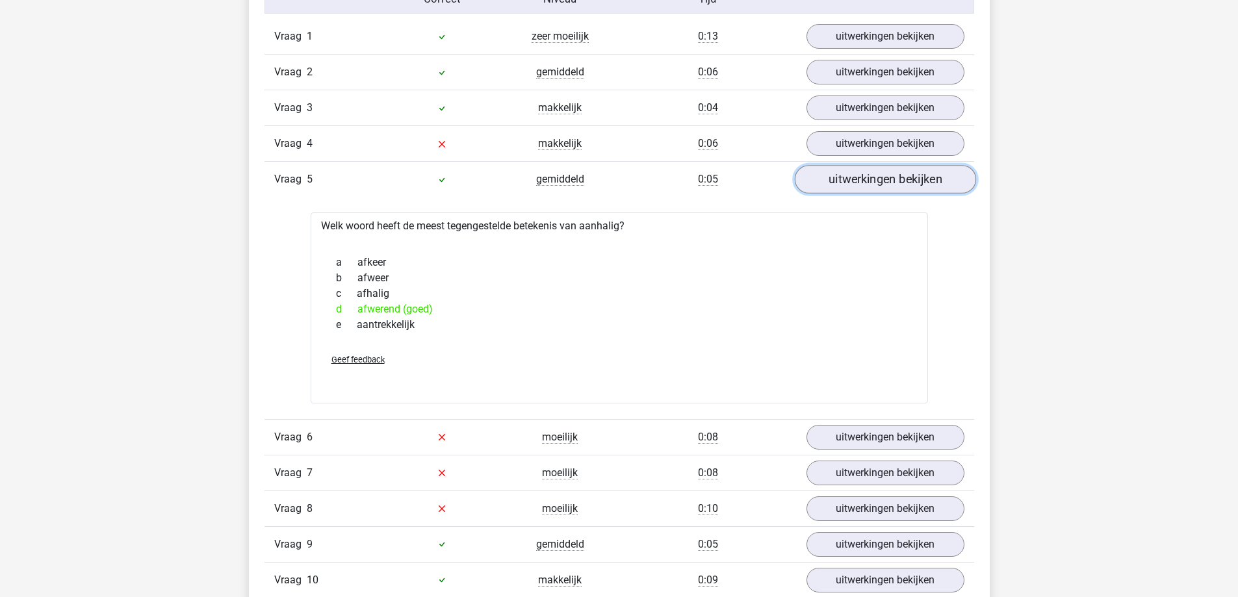
click at [877, 185] on link "uitwerkingen bekijken" at bounding box center [884, 180] width 181 height 29
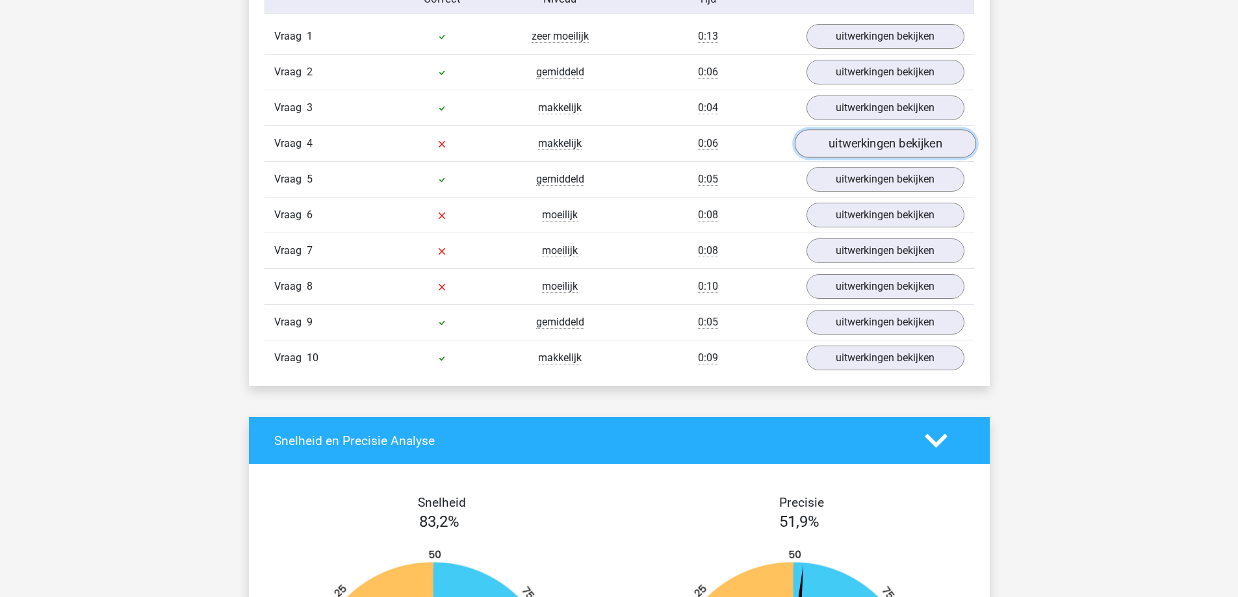
click at [879, 152] on link "uitwerkingen bekijken" at bounding box center [884, 144] width 181 height 29
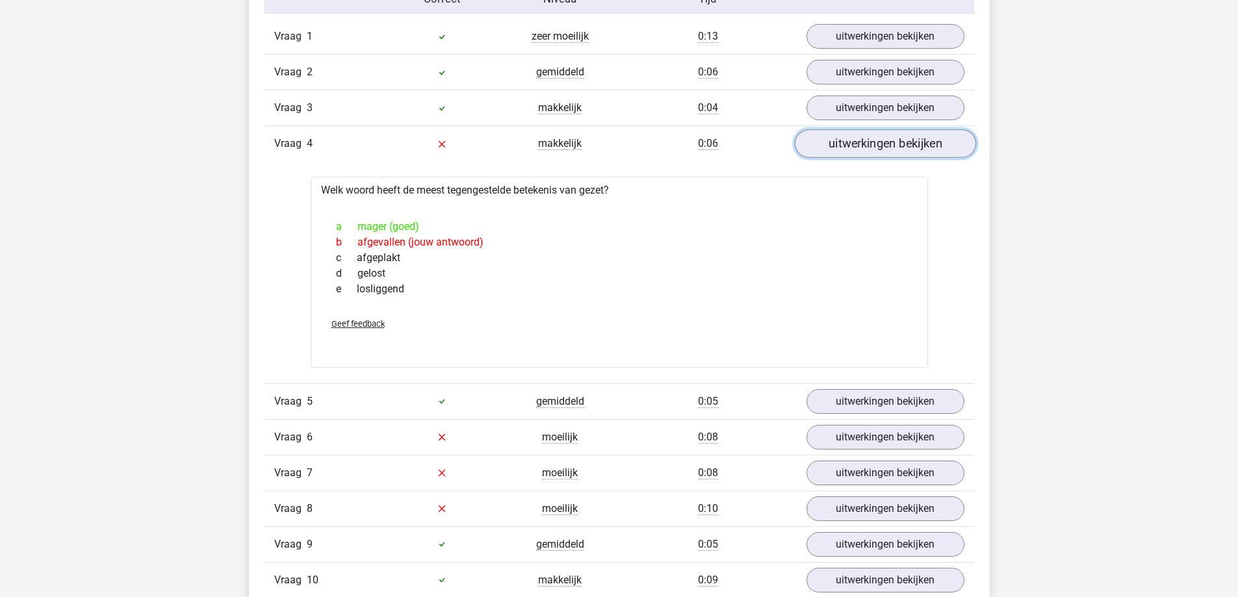
click at [879, 152] on link "uitwerkingen bekijken" at bounding box center [884, 144] width 181 height 29
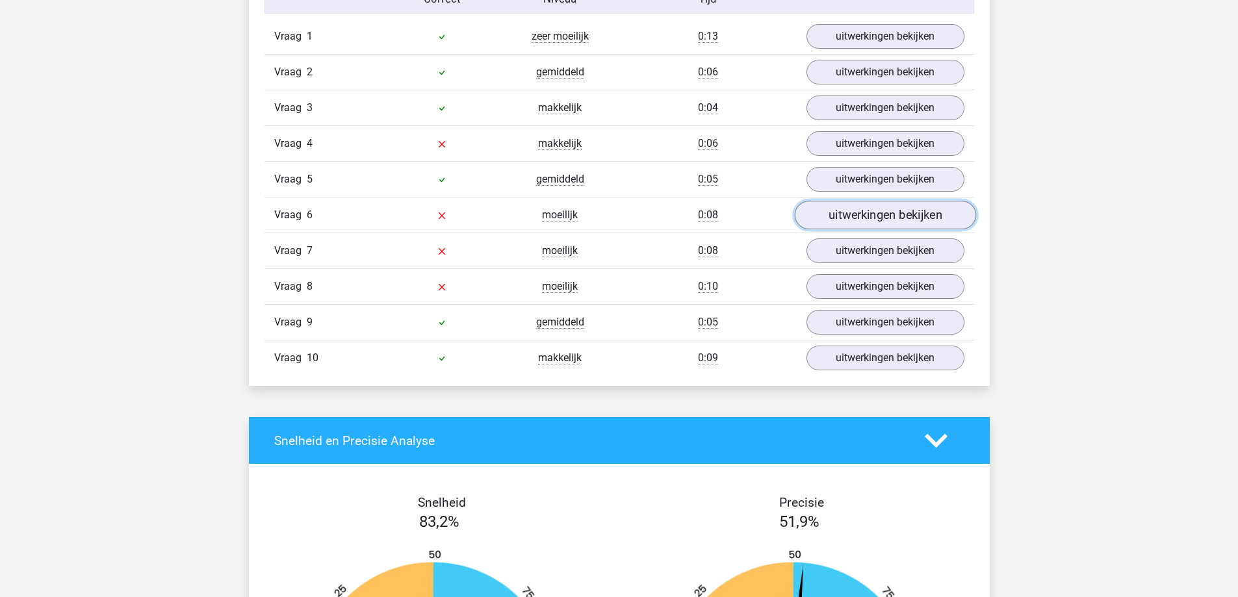
click at [882, 220] on link "uitwerkingen bekijken" at bounding box center [884, 215] width 181 height 29
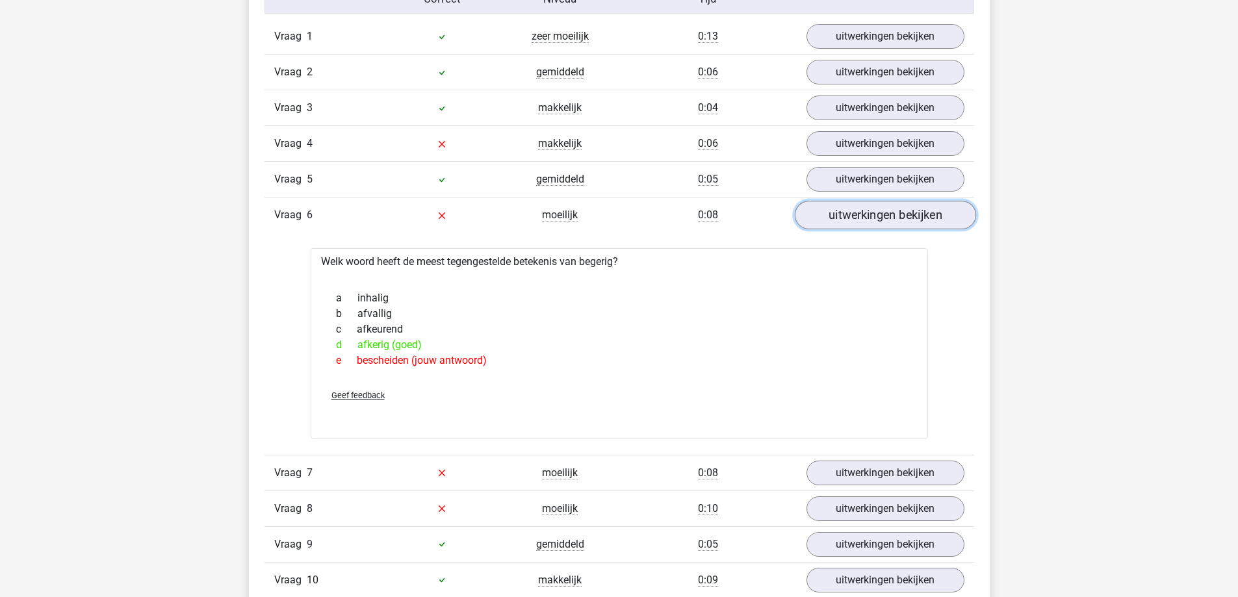
click at [882, 220] on link "uitwerkingen bekijken" at bounding box center [884, 215] width 181 height 29
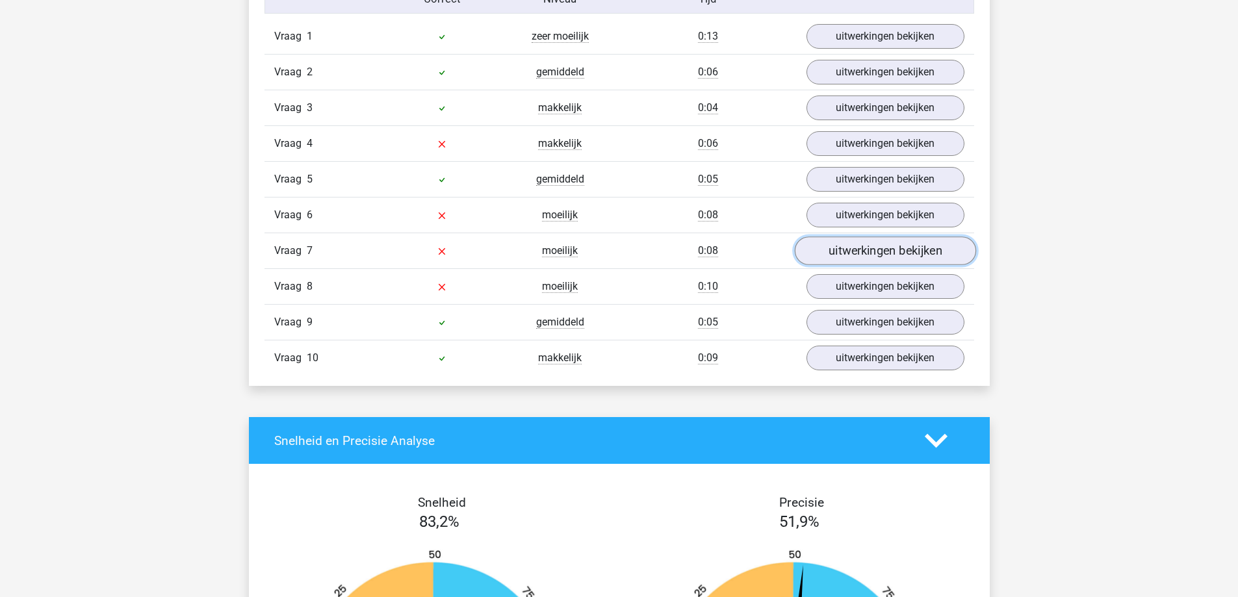
click at [878, 247] on link "uitwerkingen bekijken" at bounding box center [884, 251] width 181 height 29
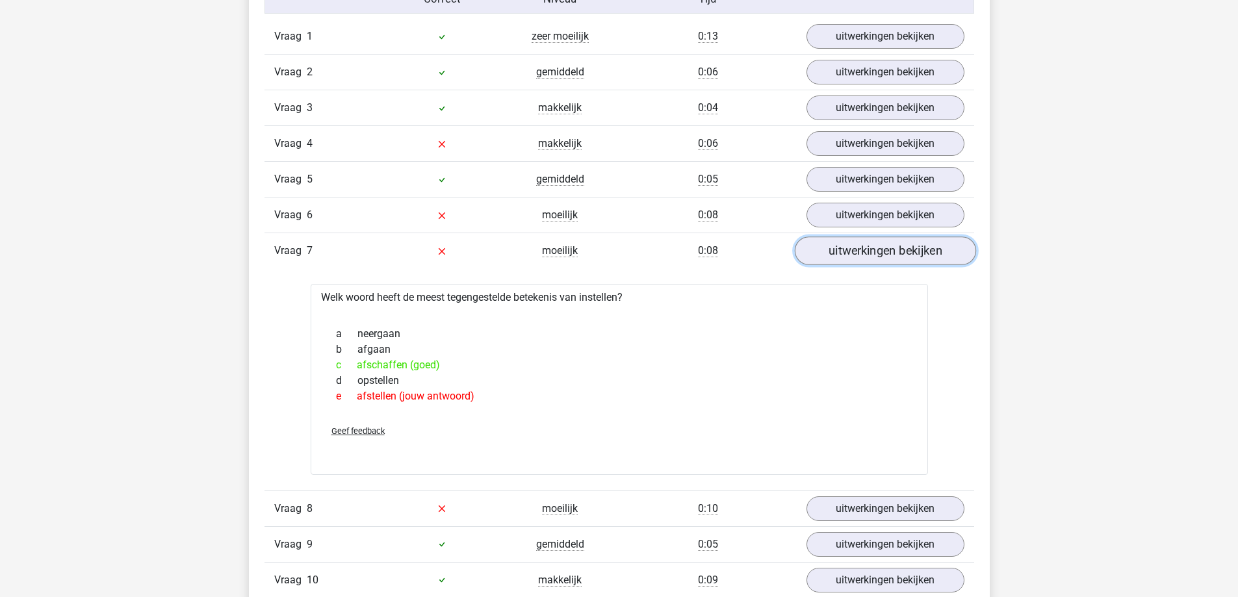
click at [878, 247] on link "uitwerkingen bekijken" at bounding box center [884, 251] width 181 height 29
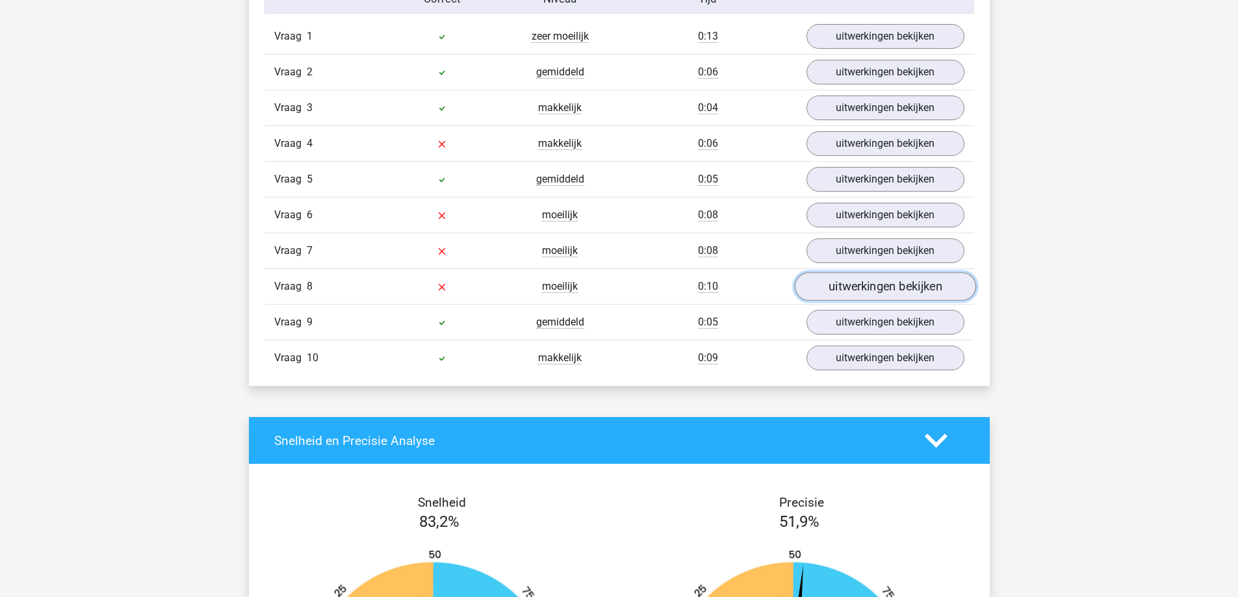
click at [883, 292] on link "uitwerkingen bekijken" at bounding box center [884, 287] width 181 height 29
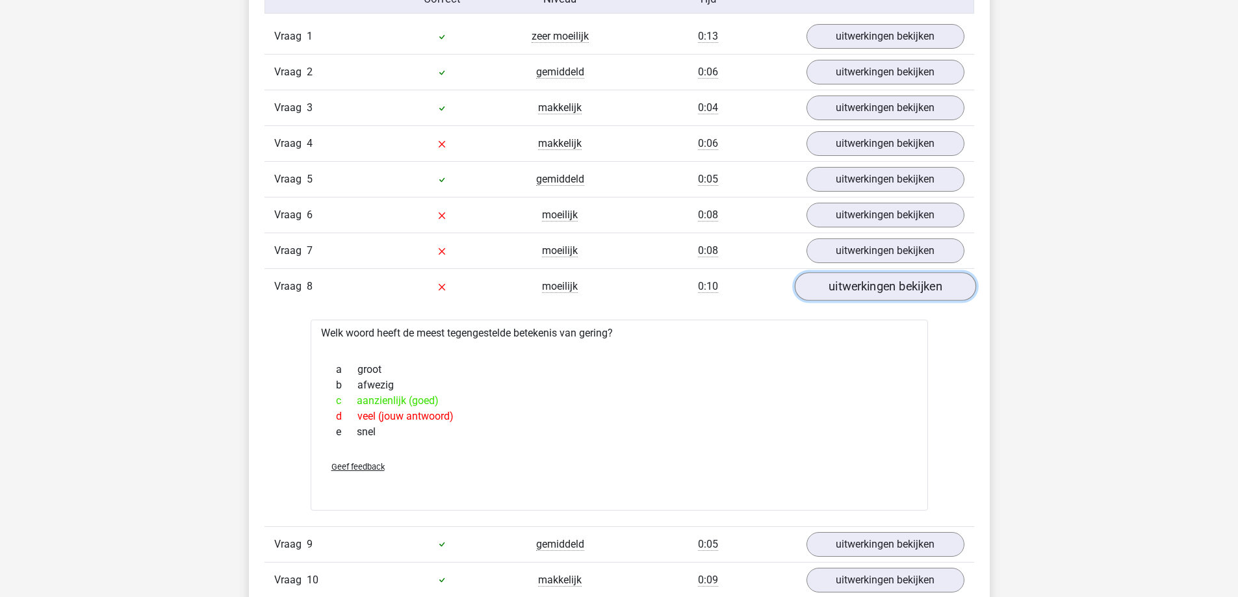
click at [883, 292] on link "uitwerkingen bekijken" at bounding box center [884, 287] width 181 height 29
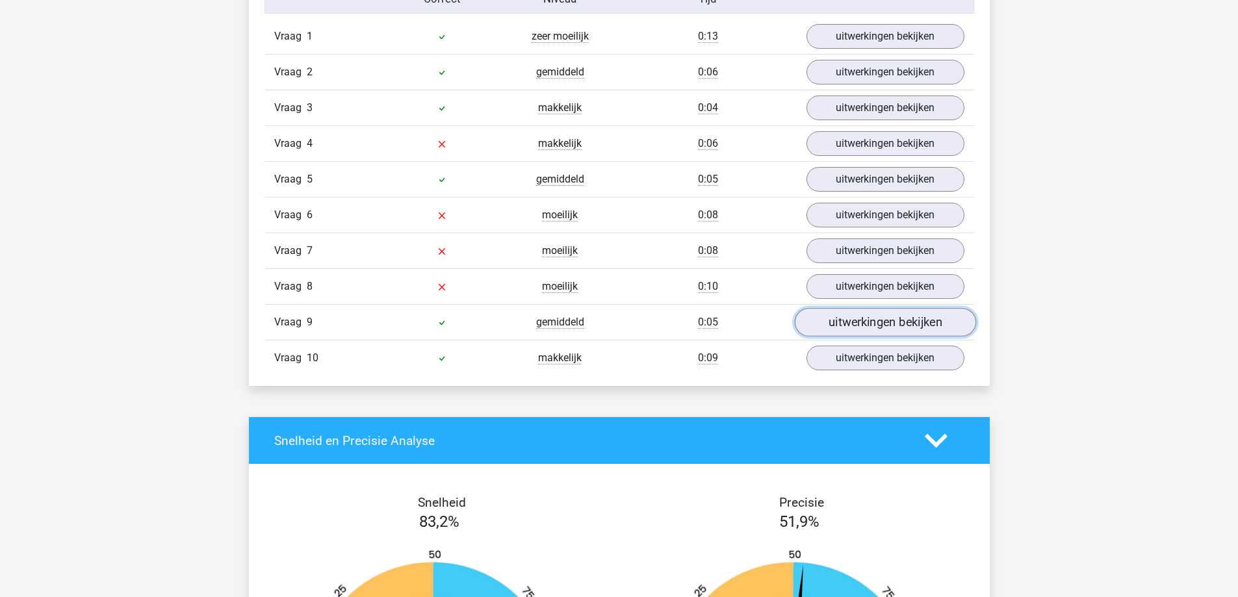
click at [885, 315] on link "uitwerkingen bekijken" at bounding box center [884, 323] width 181 height 29
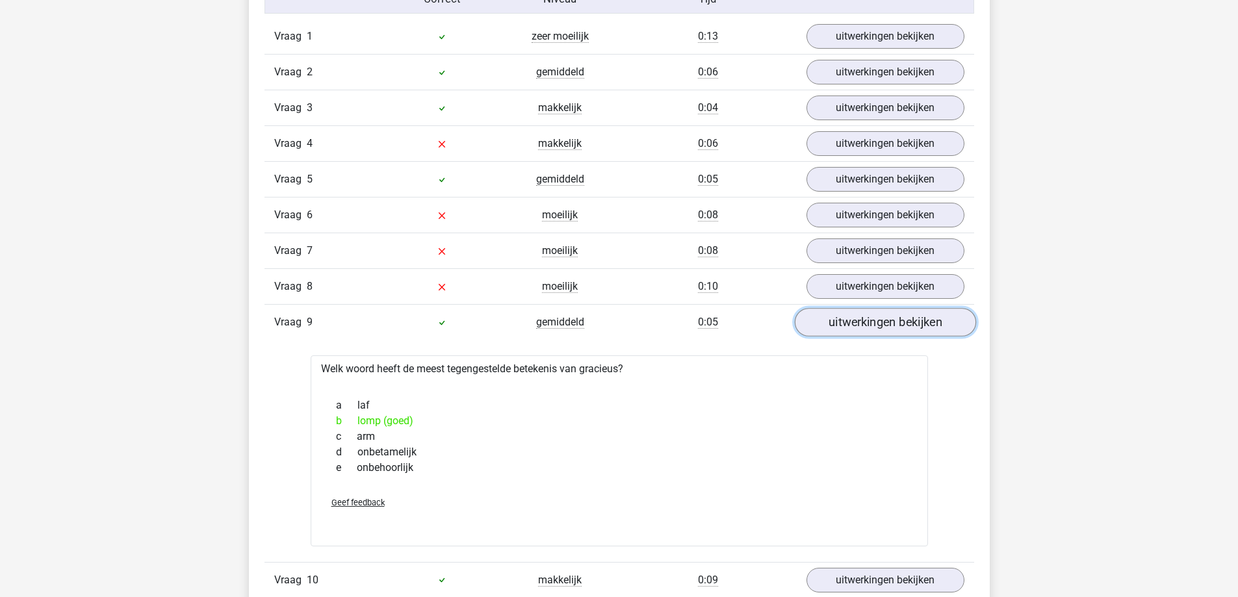
click at [885, 315] on link "uitwerkingen bekijken" at bounding box center [884, 323] width 181 height 29
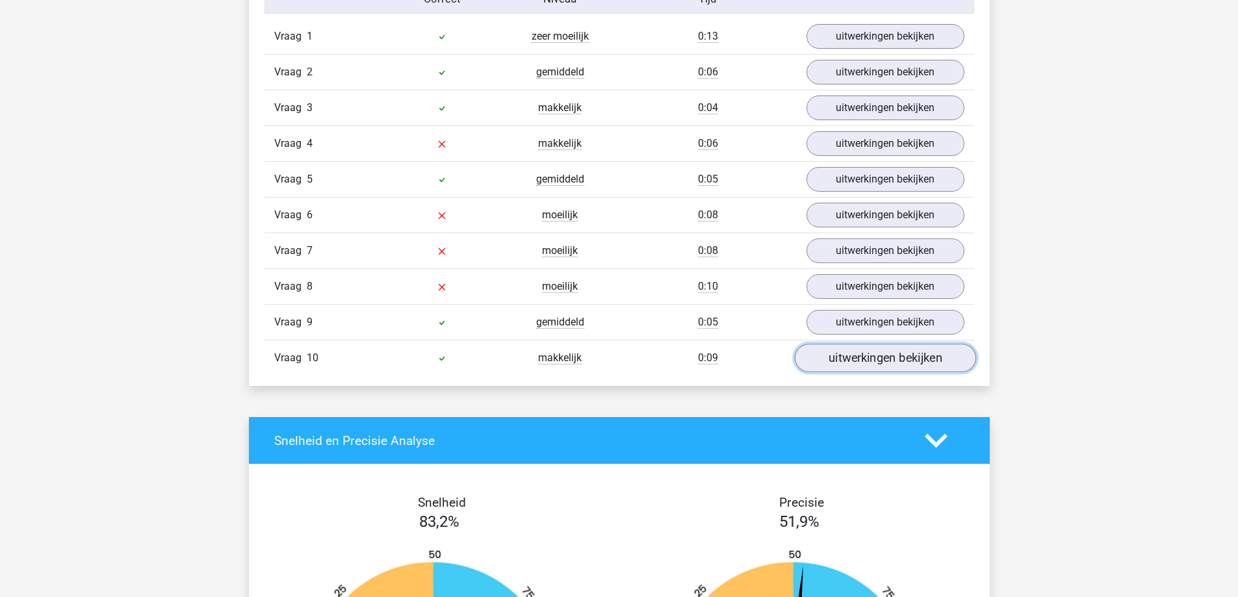
click at [877, 365] on link "uitwerkingen bekijken" at bounding box center [884, 358] width 181 height 29
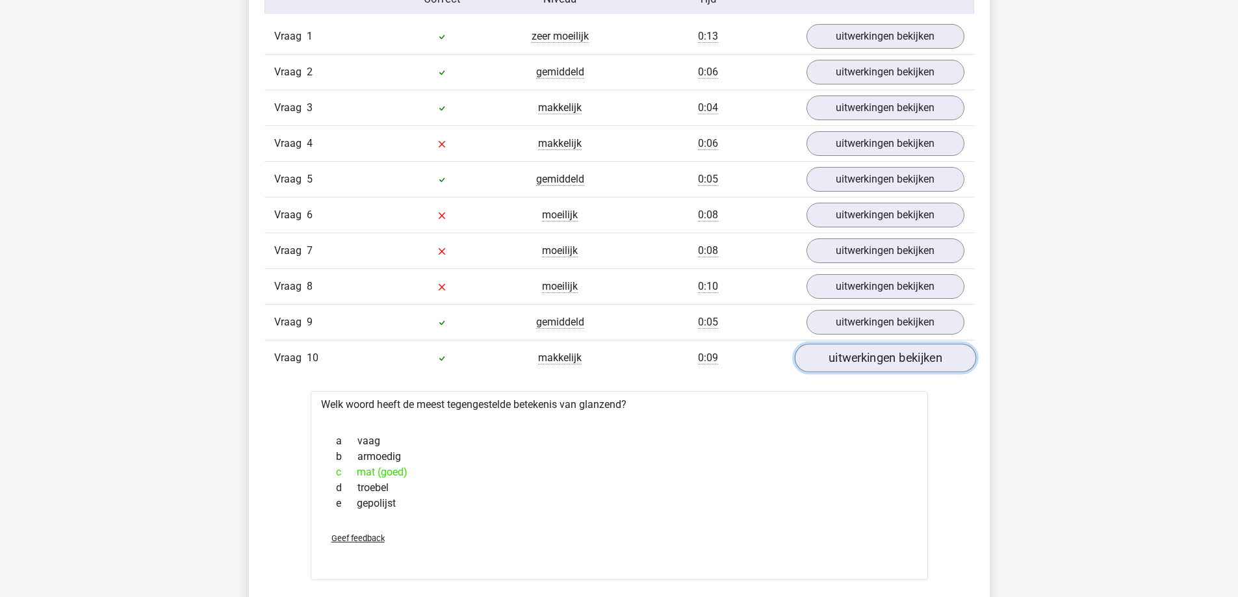
click at [877, 363] on link "uitwerkingen bekijken" at bounding box center [884, 358] width 181 height 29
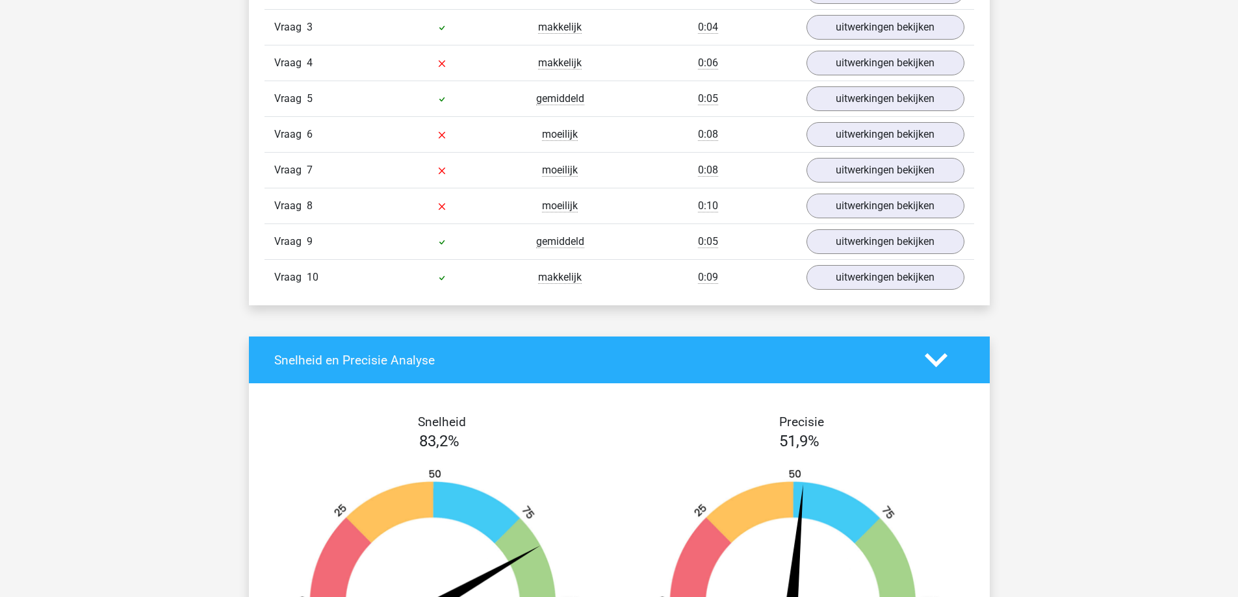
scroll to position [0, 0]
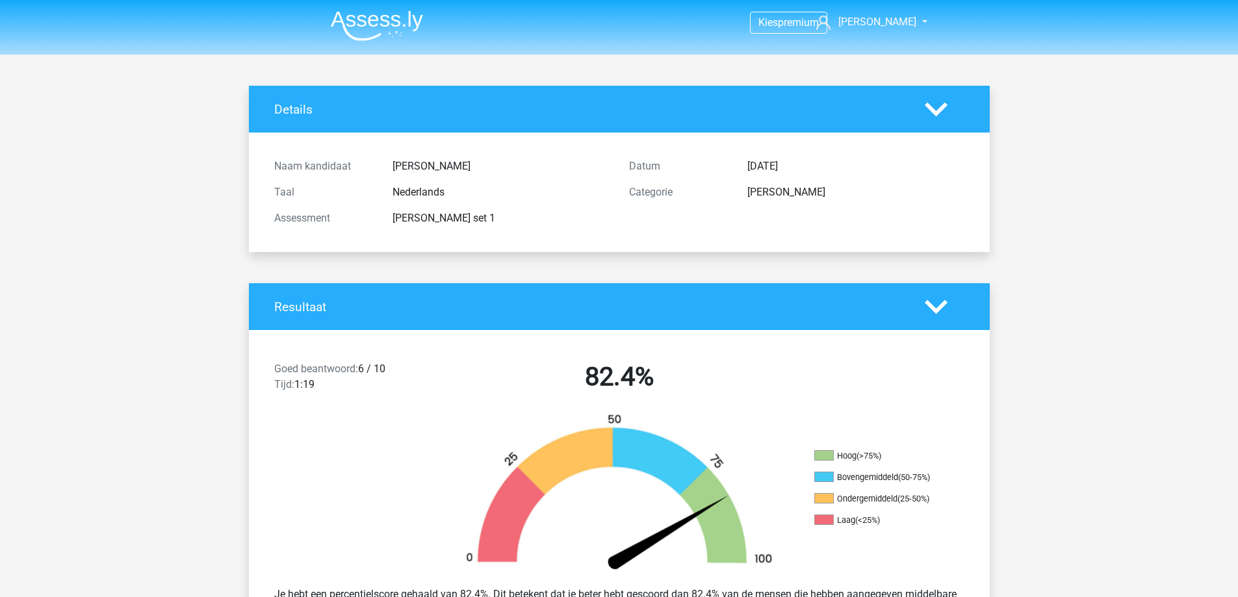
drag, startPoint x: 1063, startPoint y: 415, endPoint x: 1050, endPoint y: 186, distance: 229.1
click at [359, 22] on img at bounding box center [377, 25] width 92 height 31
